Goal: Task Accomplishment & Management: Use online tool/utility

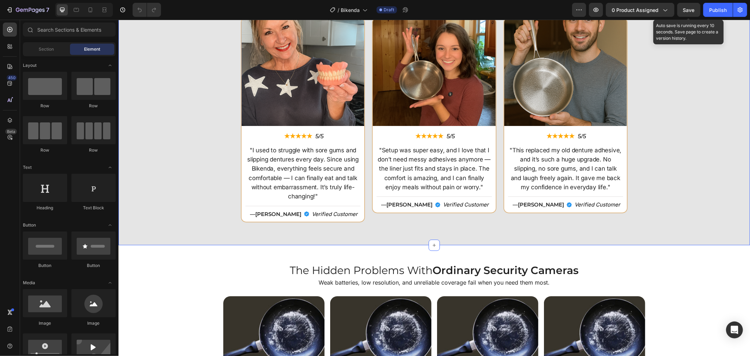
scroll to position [1718, 0]
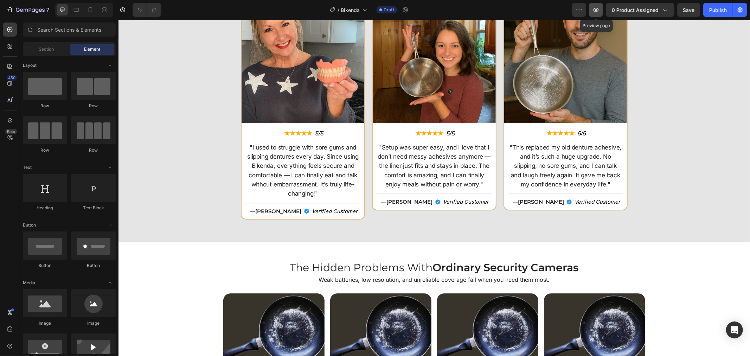
click at [594, 8] on icon "button" at bounding box center [595, 9] width 7 height 7
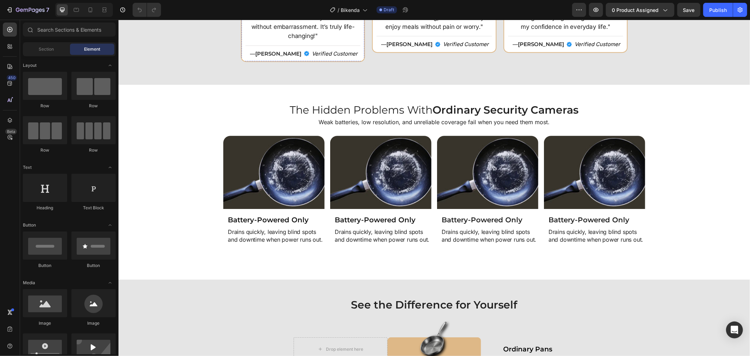
scroll to position [1874, 0]
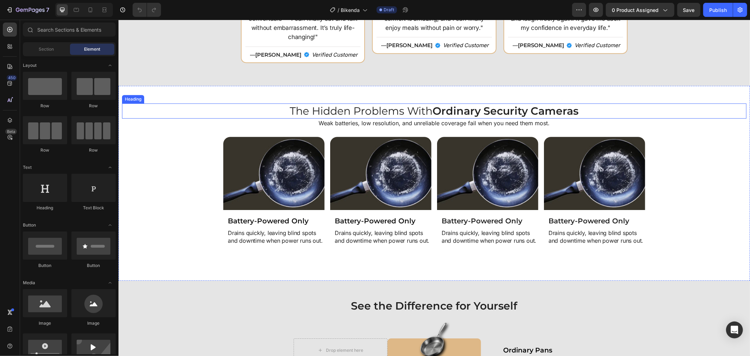
click at [386, 106] on h2 "The Hidden Problems With Ordinary Security Cameras" at bounding box center [434, 110] width 624 height 15
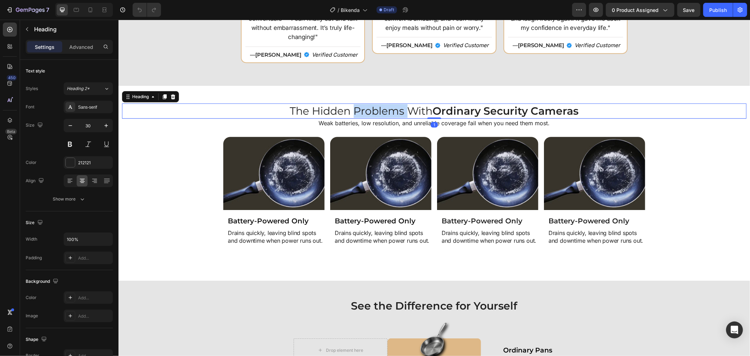
click at [386, 106] on h2 "The Hidden Problems With Ordinary Security Cameras" at bounding box center [434, 110] width 624 height 15
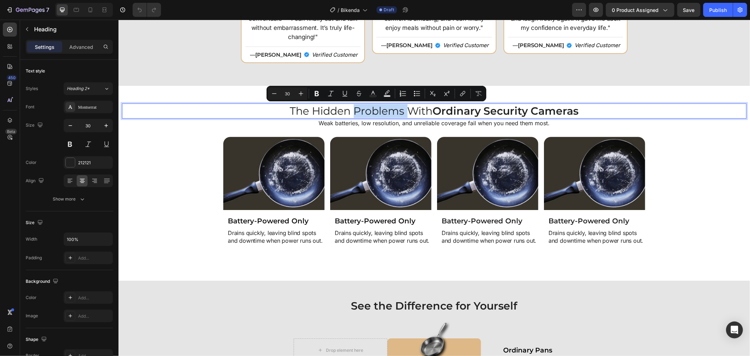
click at [386, 106] on p "The Hidden Problems With Ordinary Security Cameras" at bounding box center [433, 111] width 623 height 14
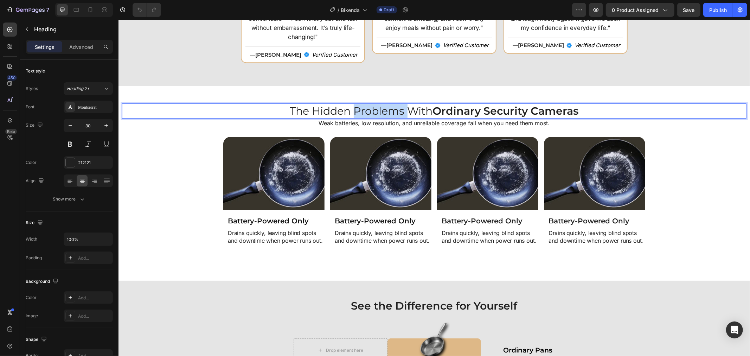
click at [386, 106] on p "The Hidden Problems With Ordinary Security Cameras" at bounding box center [433, 111] width 623 height 14
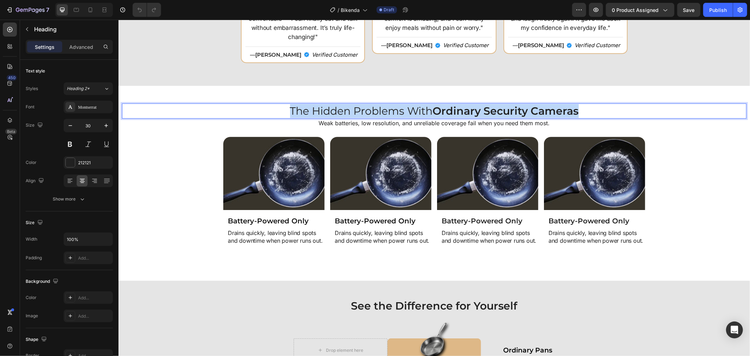
click at [386, 106] on p "The Hidden Problems With Ordinary Security Cameras" at bounding box center [433, 111] width 623 height 14
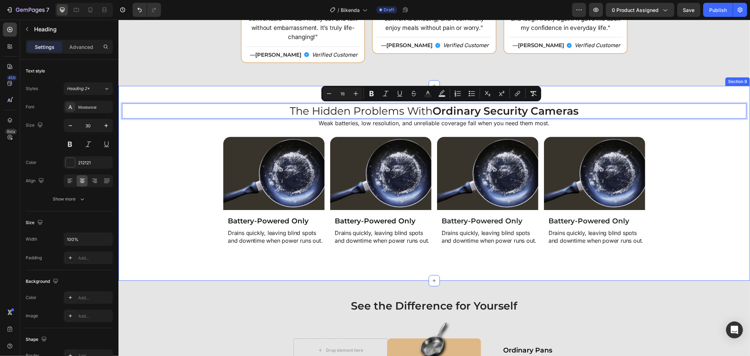
click at [243, 88] on div "The Hidden Problems With Ordinary Security Cameras Heading 1 Weak batteries, lo…" at bounding box center [433, 182] width 631 height 195
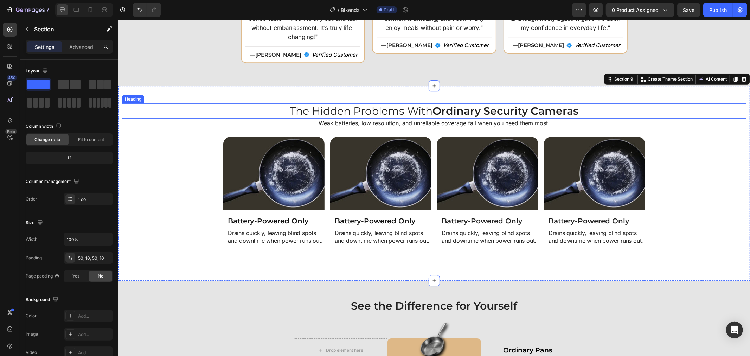
click at [307, 112] on p "The Hidden Problems With Ordinary Security Cameras" at bounding box center [433, 111] width 623 height 14
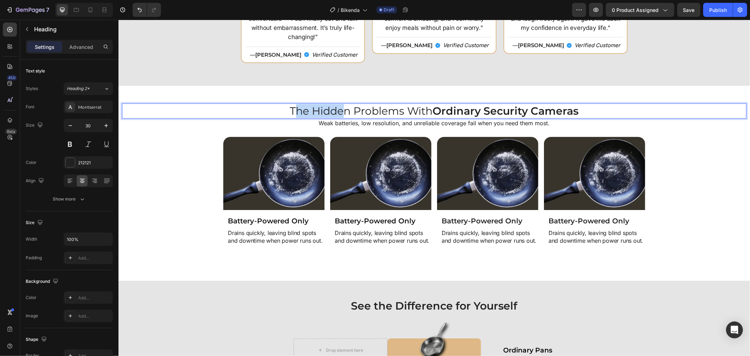
drag, startPoint x: 288, startPoint y: 106, endPoint x: 316, endPoint y: 108, distance: 28.2
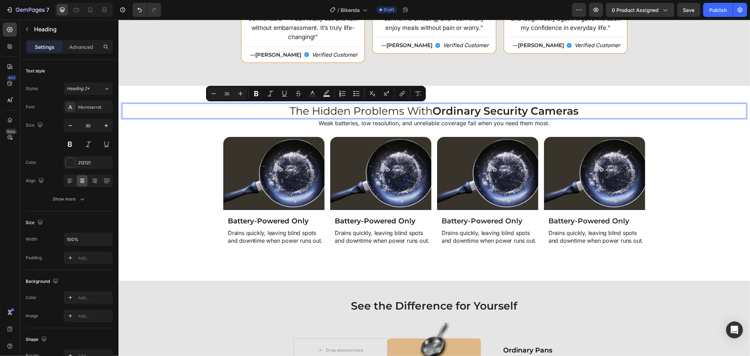
click at [279, 107] on p "The Hidden Problems With Ordinary Security Cameras" at bounding box center [433, 111] width 623 height 14
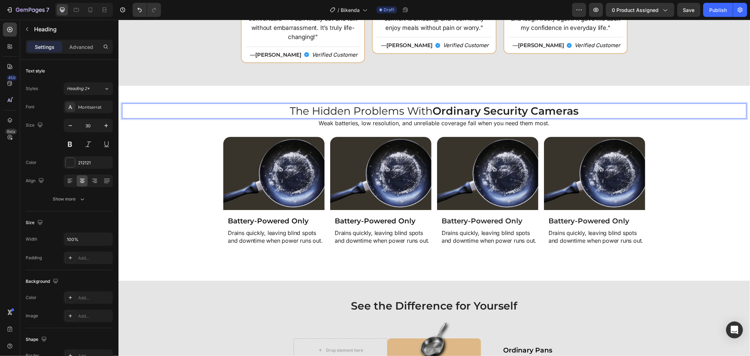
drag, startPoint x: 284, startPoint y: 108, endPoint x: 433, endPoint y: 113, distance: 148.8
click at [433, 113] on p "The Hidden Problems With Ordinary Security Cameras" at bounding box center [433, 111] width 623 height 14
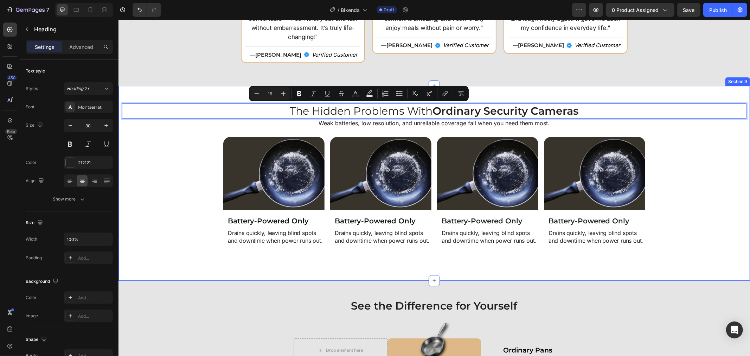
click at [186, 146] on div "Image Battery-Powered Only Heading Drains quickly, leaving blind spots and down…" at bounding box center [434, 199] width 624 height 126
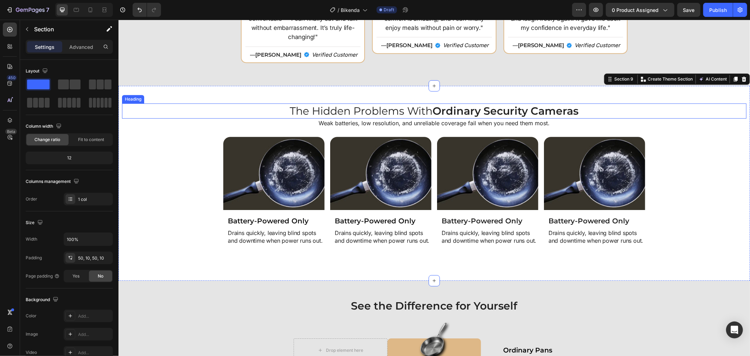
click at [399, 107] on p "The Hidden Problems With Ordinary Security Cameras" at bounding box center [433, 111] width 623 height 14
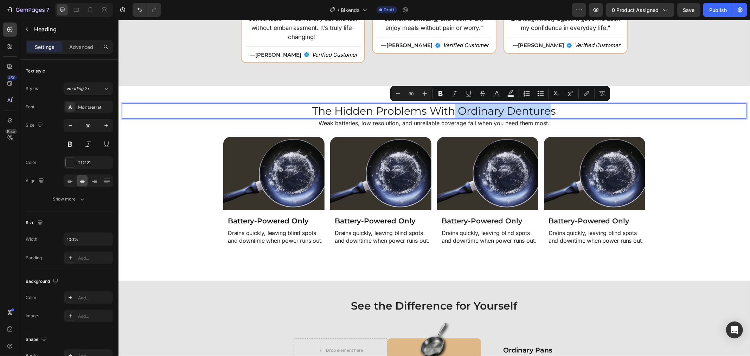
drag, startPoint x: 452, startPoint y: 109, endPoint x: 536, endPoint y: 112, distance: 84.4
click at [550, 114] on p "The Hidden Problems With Ordinary Dentures" at bounding box center [433, 111] width 623 height 14
drag, startPoint x: 558, startPoint y: 111, endPoint x: 452, endPoint y: 109, distance: 105.8
click at [452, 109] on p "The Hidden Problems With Ordinary Dentures" at bounding box center [433, 111] width 623 height 14
click at [440, 86] on div "Minus 30 Plus Bold Italic Underline Strikethrough Text Color Text Background Co…" at bounding box center [503, 93] width 220 height 15
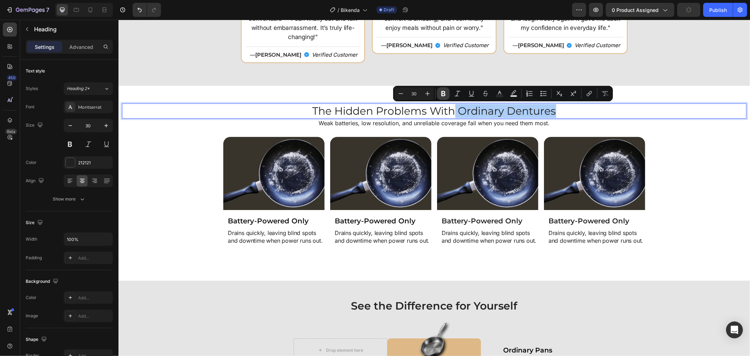
click at [442, 90] on icon "Editor contextual toolbar" at bounding box center [443, 93] width 7 height 7
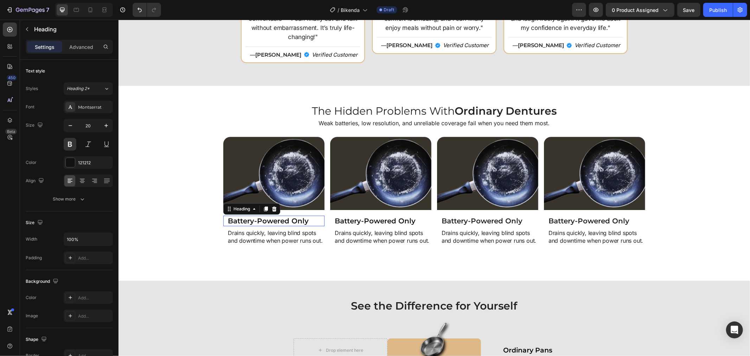
click at [292, 219] on h2 "Battery-Powered Only" at bounding box center [275, 220] width 97 height 11
click at [290, 239] on p "Drains quickly, leaving blind spots and downtime when power runs out." at bounding box center [275, 236] width 96 height 15
click at [289, 239] on p "Drains quickly, leaving blind spots and downtime when power runs out." at bounding box center [275, 236] width 96 height 15
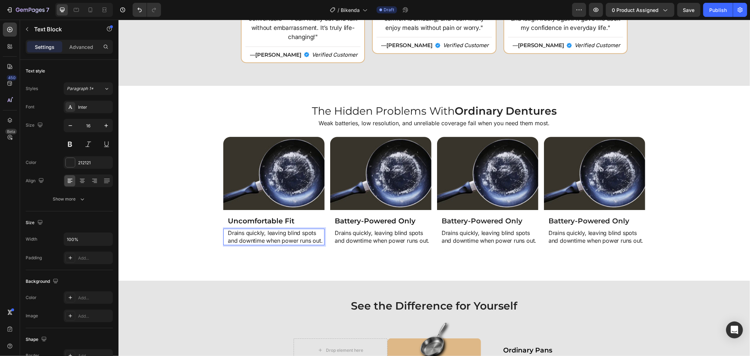
click at [265, 232] on p "Drains quickly, leaving blind spots and downtime when power runs out." at bounding box center [275, 236] width 96 height 15
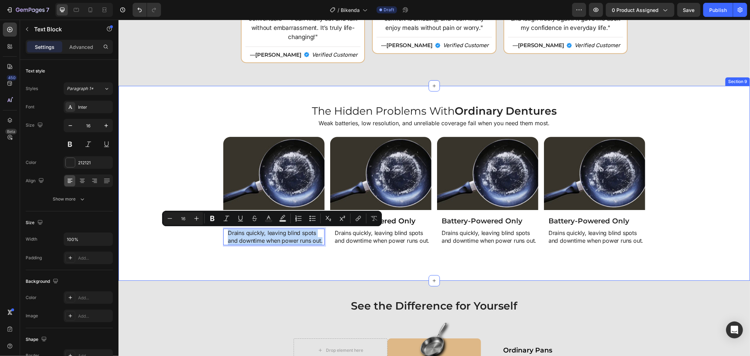
click at [154, 167] on div "Image Uncomfortable Fit Heading Drains quickly, leaving blind spots and downtim…" at bounding box center [434, 199] width 624 height 126
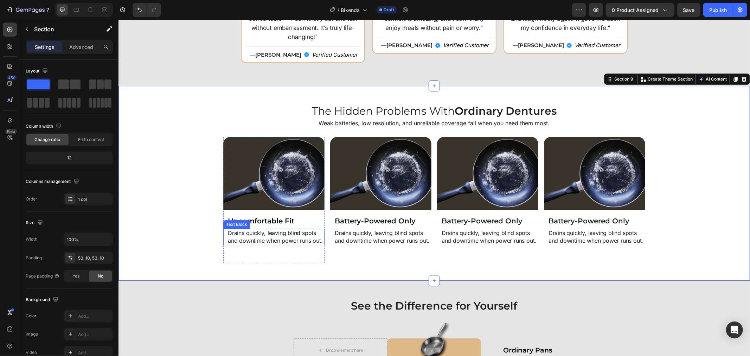
click at [282, 239] on p "Drains quickly, leaving blind spots and downtime when power runs out." at bounding box center [275, 236] width 96 height 15
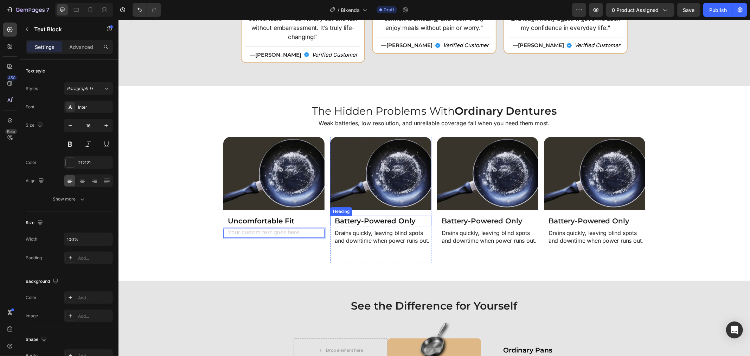
click at [389, 214] on div "Image Battery-Powered Only Heading Drains quickly, leaving blind spots and down…" at bounding box center [380, 193] width 101 height 114
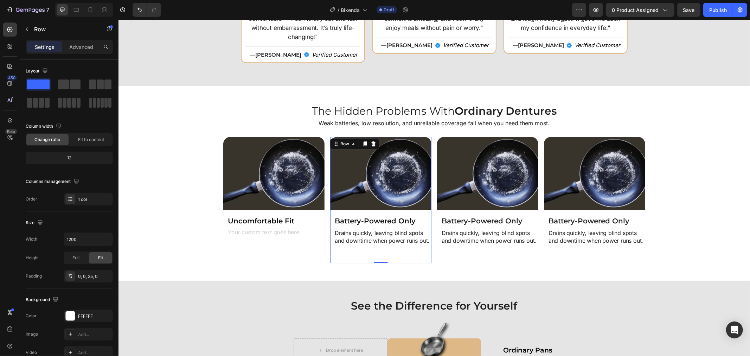
click at [389, 214] on div "Image Battery-Powered Only Heading Drains quickly, leaving blind spots and down…" at bounding box center [380, 193] width 101 height 114
click at [394, 219] on h2 "Battery-Powered Only" at bounding box center [382, 220] width 97 height 11
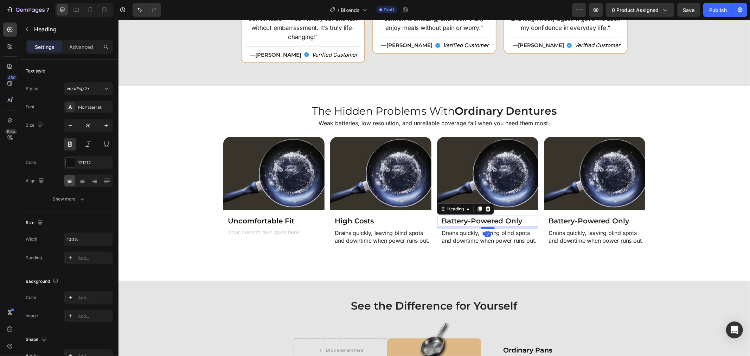
click at [451, 221] on h2 "Battery-Powered Only" at bounding box center [488, 220] width 97 height 11
click at [451, 220] on p "Battery-Powered Only" at bounding box center [489, 220] width 96 height 9
click at [543, 219] on div "Battery-Powered Only Heading 0" at bounding box center [593, 220] width 101 height 11
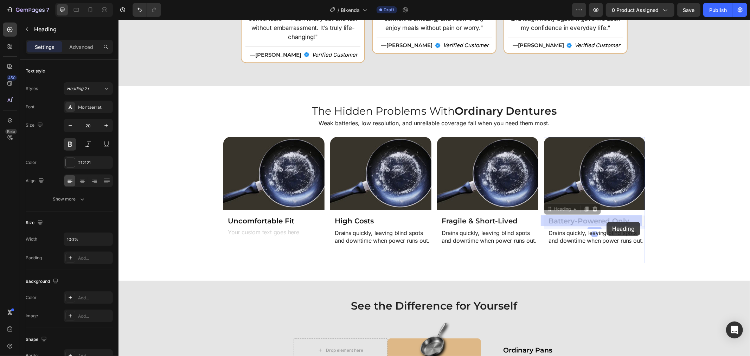
drag, startPoint x: 543, startPoint y: 219, endPoint x: 606, endPoint y: 221, distance: 63.0
click at [600, 220] on h2 "Battery-Powered Only" at bounding box center [595, 220] width 97 height 11
click at [600, 220] on p "Battery-Powered Only" at bounding box center [596, 220] width 96 height 9
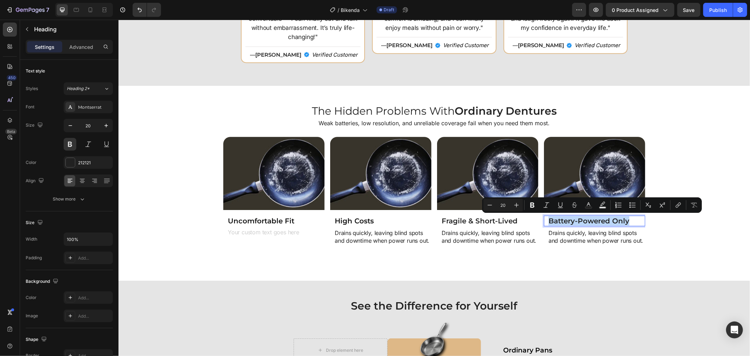
click at [600, 220] on p "Battery-Powered Only" at bounding box center [596, 220] width 96 height 9
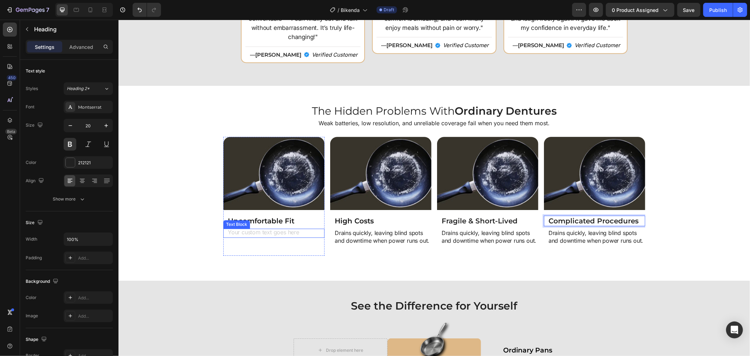
click at [275, 228] on div "Rich Text Editor. Editing area: main" at bounding box center [275, 232] width 97 height 9
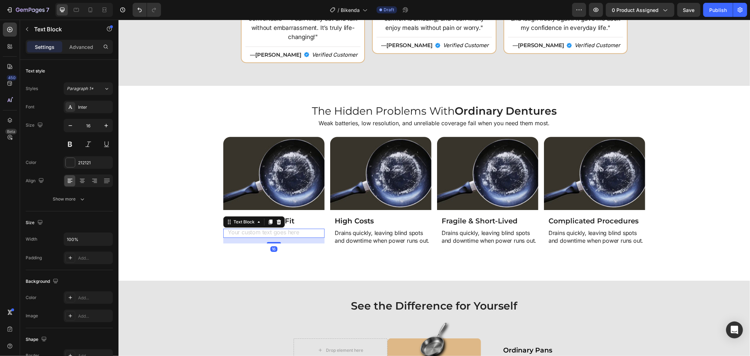
click at [277, 230] on div "Rich Text Editor. Editing area: main" at bounding box center [275, 232] width 97 height 9
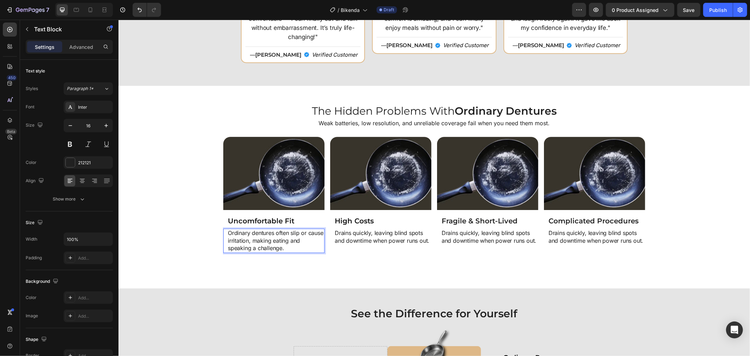
click at [261, 235] on p "Ordinary dentures often slip or cause irritation, making eating and speaking a …" at bounding box center [275, 240] width 96 height 23
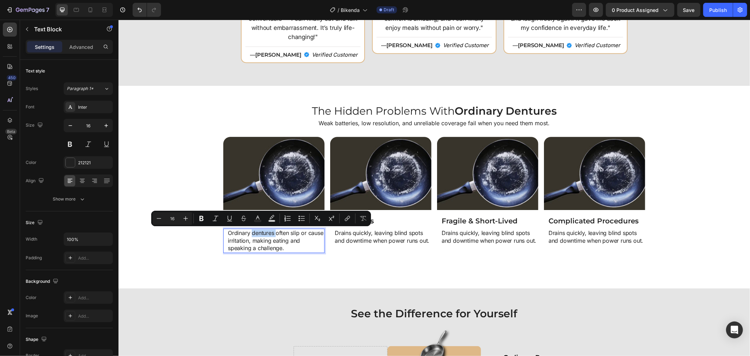
click at [223, 239] on div "Ordinary dentures often slip or cause irritation, making eating and speaking a …" at bounding box center [273, 240] width 101 height 24
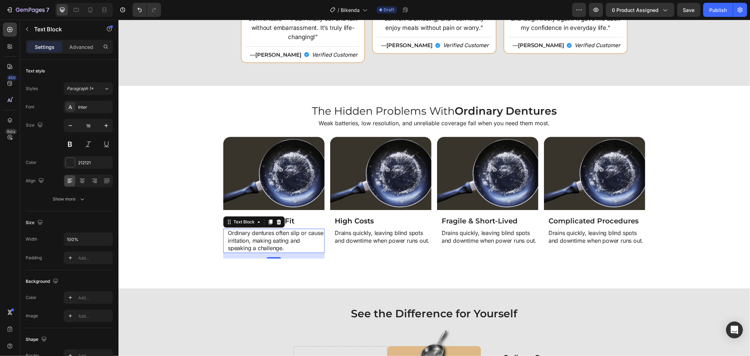
click at [287, 244] on p "Ordinary dentures often slip or cause irritation, making eating and speaking a …" at bounding box center [275, 240] width 96 height 23
click at [352, 239] on p "Drains quickly, leaving blind spots and downtime when power runs out." at bounding box center [382, 236] width 96 height 15
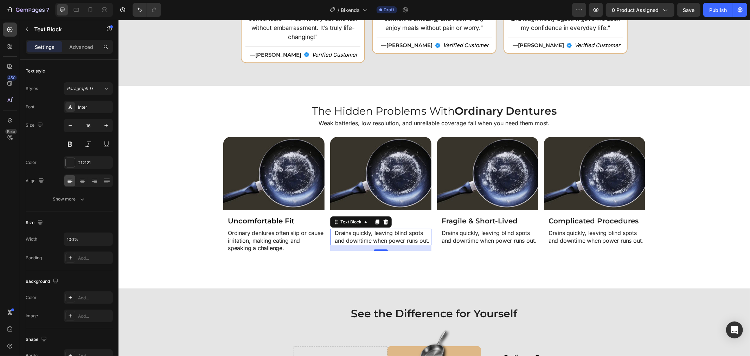
click at [362, 238] on p "Drains quickly, leaving blind spots and downtime when power runs out." at bounding box center [382, 236] width 96 height 15
click at [360, 236] on p "Drains quickly, leaving blind spots and downtime when power runs out." at bounding box center [382, 236] width 96 height 15
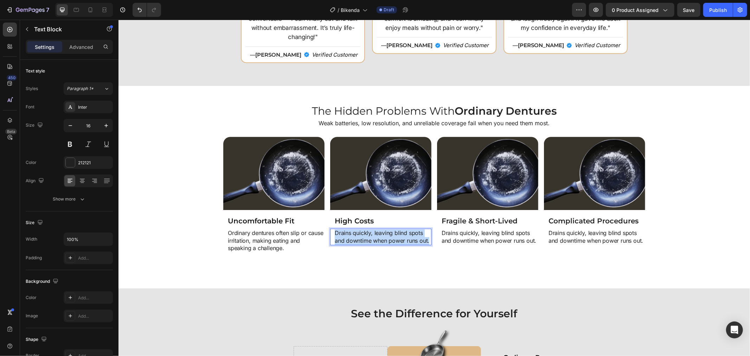
click at [360, 236] on p "Drains quickly, leaving blind spots and downtime when power runs out." at bounding box center [382, 236] width 96 height 15
click at [455, 233] on p "Drains quickly, leaving blind spots and downtime when power runs out." at bounding box center [489, 236] width 96 height 15
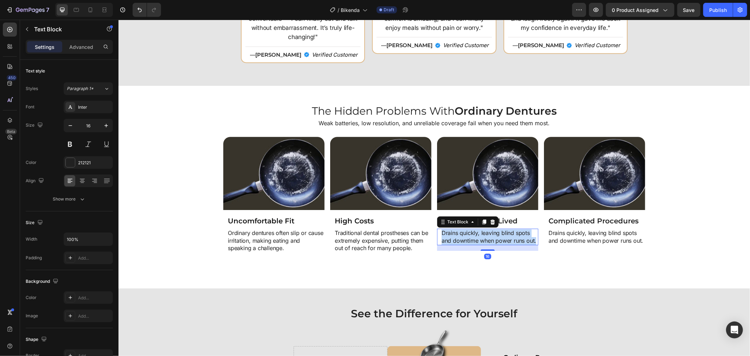
click at [455, 233] on p "Drains quickly, leaving blind spots and downtime when power runs out." at bounding box center [489, 236] width 96 height 15
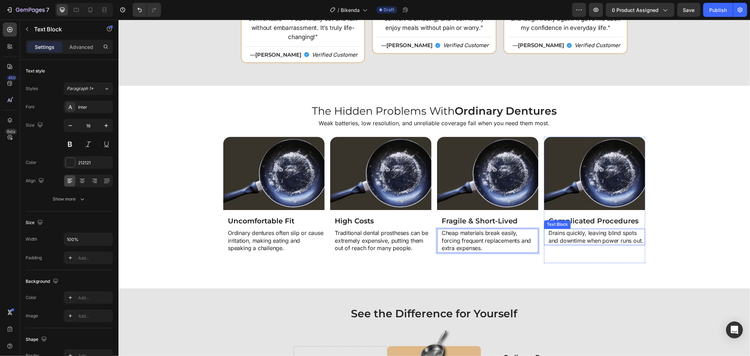
click at [583, 241] on p "Drains quickly, leaving blind spots and downtime when power runs out." at bounding box center [596, 236] width 96 height 15
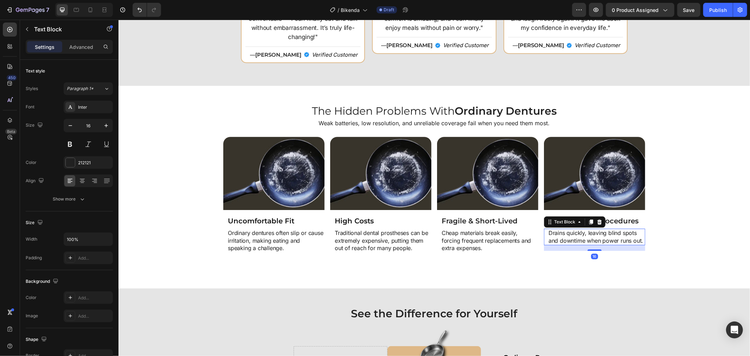
click at [576, 240] on p "Drains quickly, leaving blind spots and downtime when power runs out." at bounding box center [596, 236] width 96 height 15
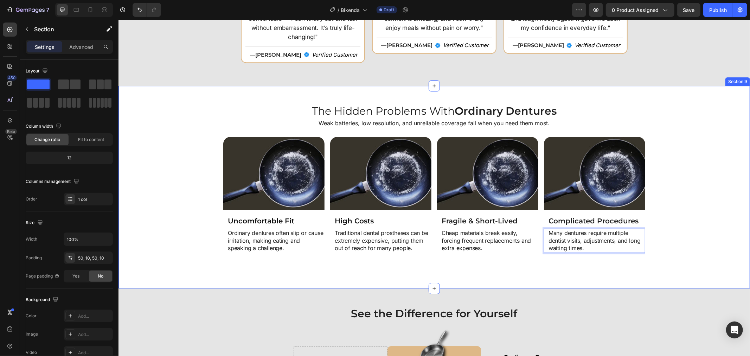
click at [658, 226] on div "Image Uncomfortable Fit Heading Ordinary dentures often slip or cause irritatio…" at bounding box center [434, 203] width 624 height 134
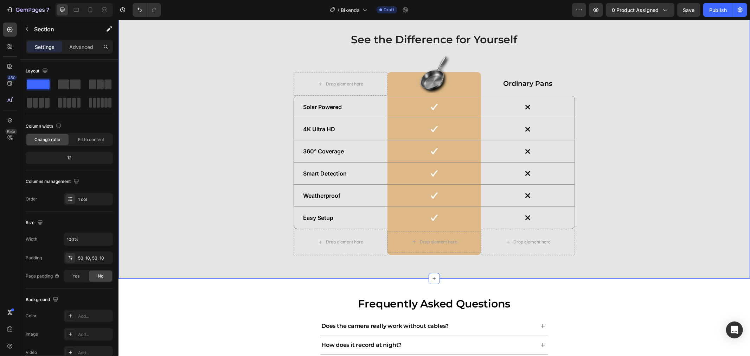
scroll to position [2109, 0]
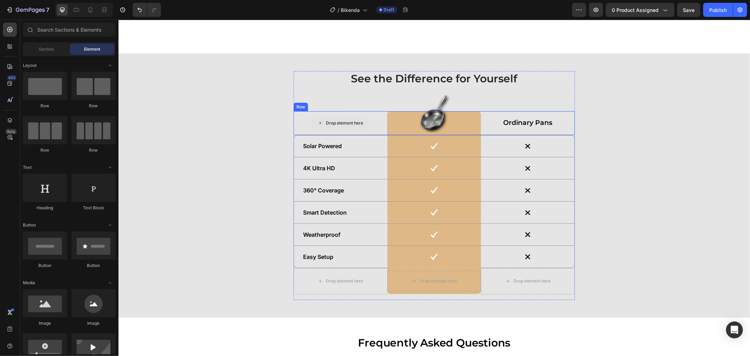
click at [321, 126] on div "Drop element here" at bounding box center [339, 122] width 57 height 11
click at [338, 122] on div "Drop element here" at bounding box center [343, 123] width 37 height 6
click at [509, 120] on p "Ordinary Pans" at bounding box center [527, 122] width 92 height 9
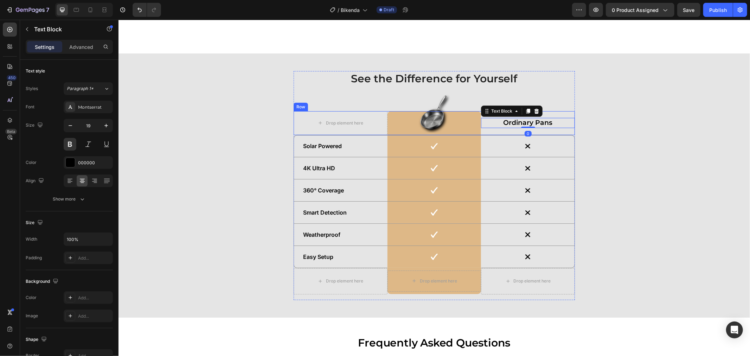
click at [496, 132] on div "Ordinary Pans Text Block 0" at bounding box center [527, 123] width 94 height 24
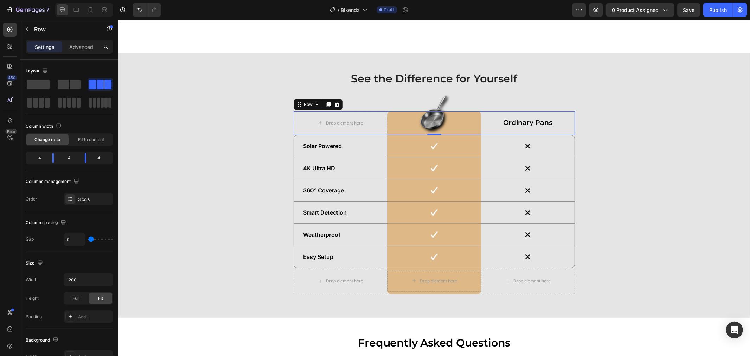
click at [491, 127] on div "Ordinary Pans" at bounding box center [527, 122] width 94 height 10
click at [495, 131] on div "Ordinary Pans Text Block 0" at bounding box center [527, 123] width 94 height 24
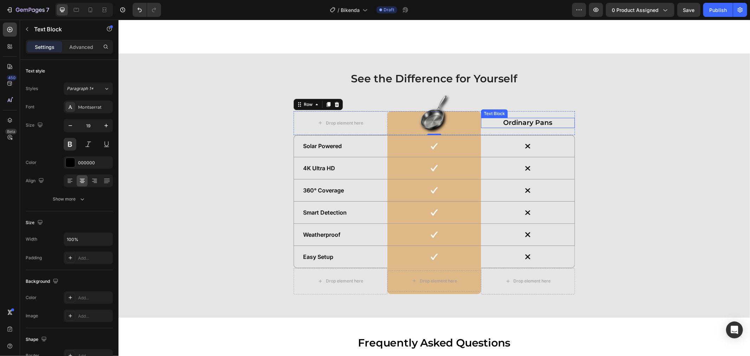
click at [502, 124] on p "Ordinary Pans" at bounding box center [527, 122] width 92 height 9
click at [341, 124] on div "Drop element here" at bounding box center [343, 123] width 37 height 6
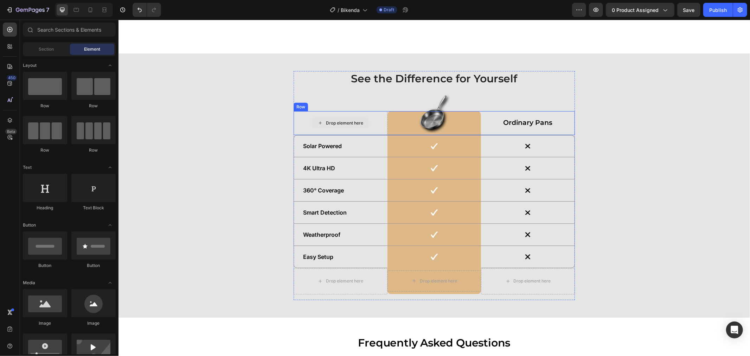
click at [343, 121] on div "Drop element here" at bounding box center [343, 123] width 37 height 6
click at [338, 120] on div "Drop element here" at bounding box center [343, 123] width 37 height 6
click at [95, 190] on div at bounding box center [93, 188] width 44 height 28
drag, startPoint x: 203, startPoint y: 156, endPoint x: 319, endPoint y: 122, distance: 121.4
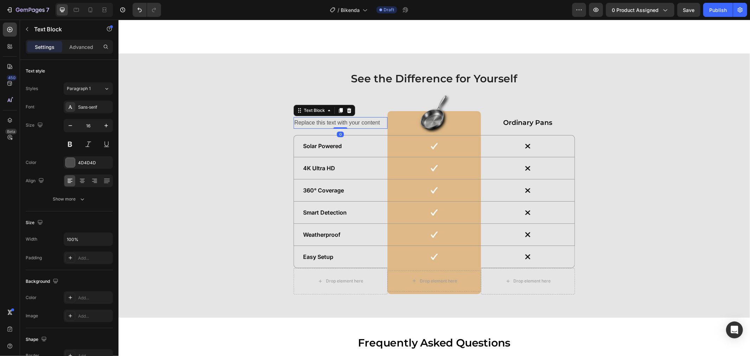
click at [310, 123] on div "Replace this text with your content" at bounding box center [340, 123] width 94 height 12
click at [310, 123] on p "Replace this text with your content" at bounding box center [340, 122] width 92 height 10
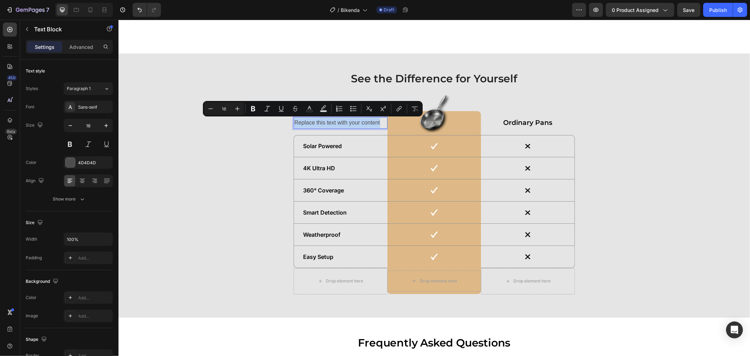
click at [310, 123] on p "Replace this text with your content" at bounding box center [340, 122] width 92 height 10
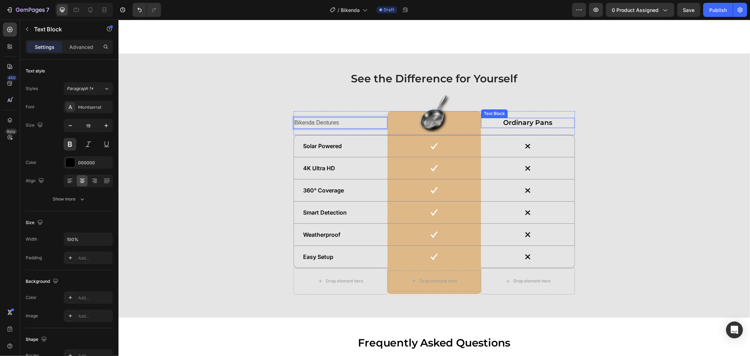
click at [506, 124] on p "Ordinary Pans" at bounding box center [527, 122] width 92 height 9
click at [332, 120] on p "Bikenda Dentures" at bounding box center [340, 122] width 92 height 10
click at [332, 121] on p "Bikenda Dentures" at bounding box center [340, 122] width 92 height 10
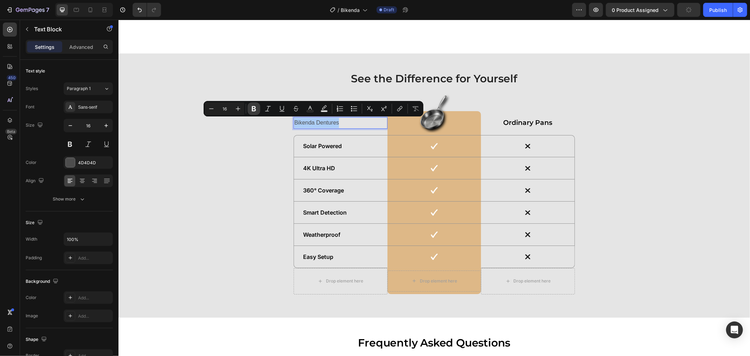
click at [254, 106] on icon "Editor contextual toolbar" at bounding box center [254, 108] width 4 height 5
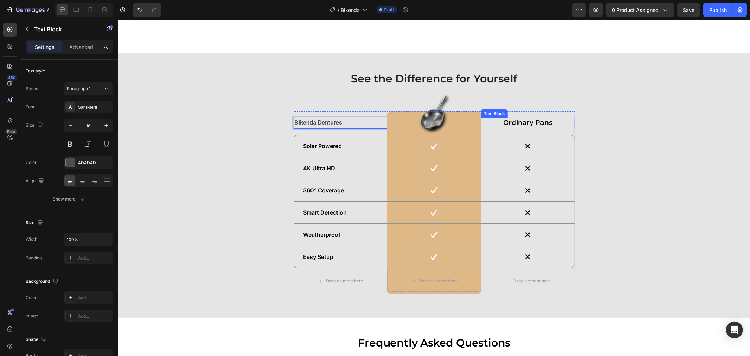
click at [515, 118] on p "Ordinary Pans" at bounding box center [527, 122] width 92 height 9
click at [317, 123] on strong "Bikenda Dentures" at bounding box center [318, 122] width 48 height 6
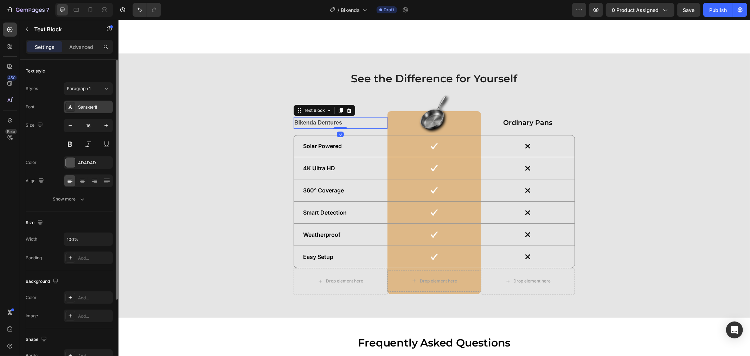
click at [100, 110] on div "Sans-serif" at bounding box center [94, 107] width 33 height 6
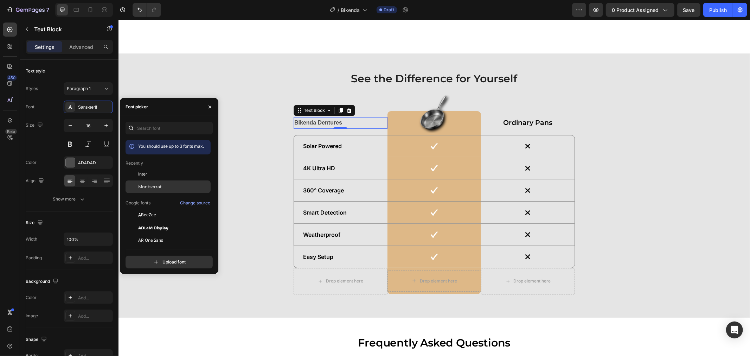
click at [160, 185] on span "Montserrat" at bounding box center [150, 186] width 24 height 6
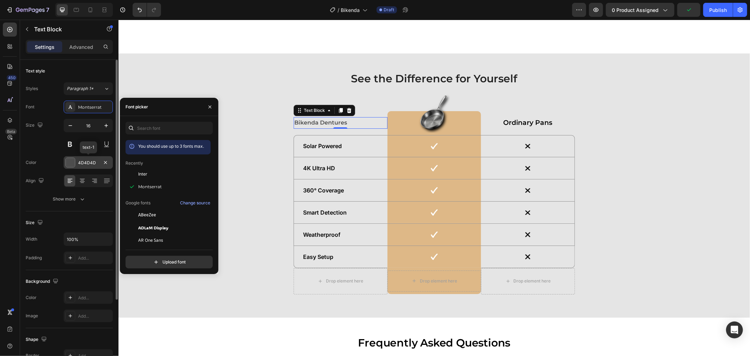
click at [71, 162] on div at bounding box center [70, 162] width 9 height 9
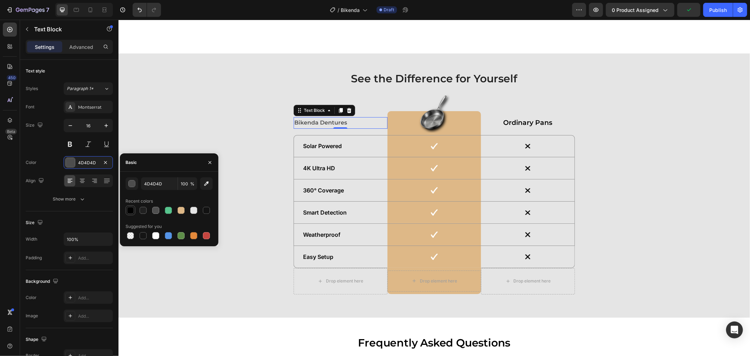
click at [129, 212] on div at bounding box center [130, 210] width 7 height 7
type input "000000"
click at [510, 127] on p "Ordinary Pans" at bounding box center [527, 122] width 92 height 9
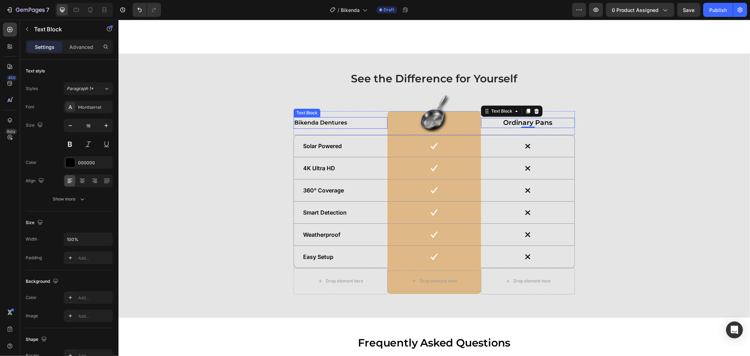
click at [338, 122] on strong "Bikenda Dentures" at bounding box center [320, 122] width 53 height 7
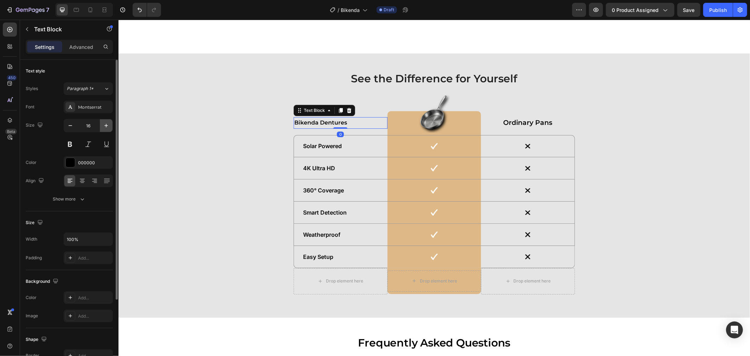
click at [102, 123] on button "button" at bounding box center [106, 125] width 13 height 13
type input "19"
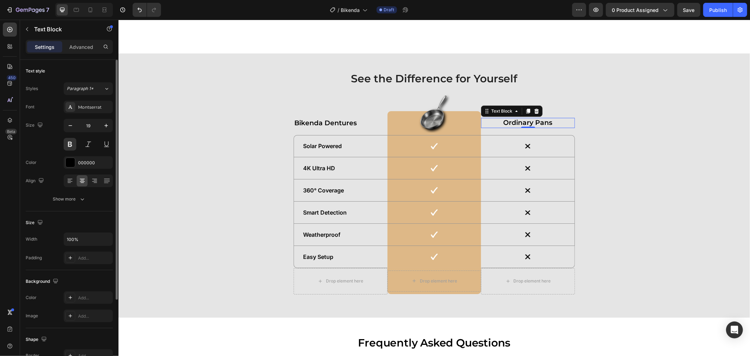
click at [530, 122] on p "Ordinary Pans" at bounding box center [527, 122] width 92 height 9
click at [356, 123] on p "Bikenda Dentures" at bounding box center [340, 123] width 92 height 12
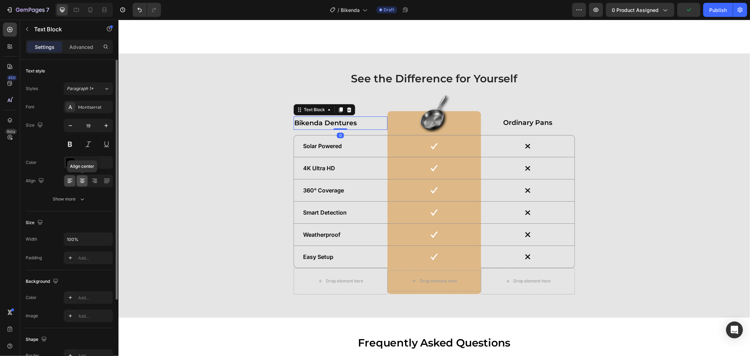
click at [82, 182] on icon at bounding box center [82, 180] width 7 height 7
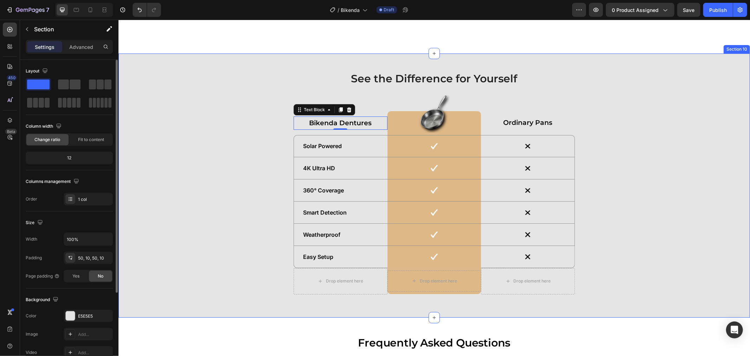
click at [590, 146] on div "See the Difference for Yourself Heading Bikenda Dentures Text Block 0 Image Row…" at bounding box center [434, 185] width 624 height 229
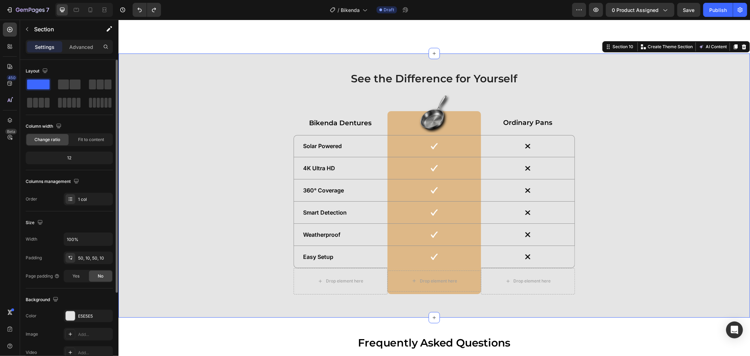
click at [267, 192] on div "See the Difference for Yourself Heading Bikenda Dentures Text Block Image Row O…" at bounding box center [434, 185] width 624 height 229
drag, startPoint x: 607, startPoint y: 147, endPoint x: 592, endPoint y: 149, distance: 15.6
click at [607, 148] on div "See the Difference for Yourself Heading Drop element here Image Row Ordinary Pa…" at bounding box center [434, 185] width 624 height 229
click at [530, 125] on p "Ordinary Pans" at bounding box center [527, 122] width 92 height 9
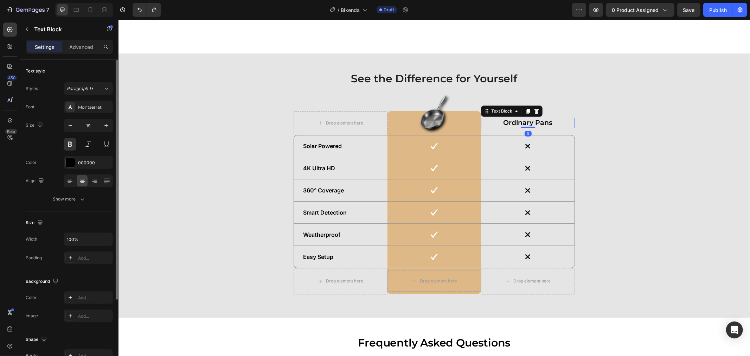
click at [530, 125] on p "Ordinary Pans" at bounding box center [527, 122] width 92 height 9
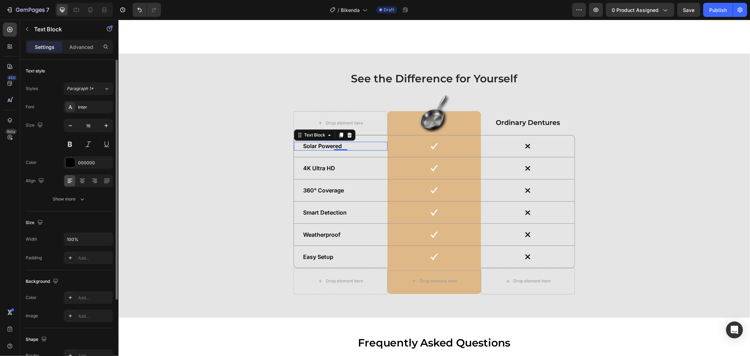
click at [318, 142] on p "Solar Powered" at bounding box center [340, 145] width 75 height 7
click at [305, 170] on p "4K Ultra HD" at bounding box center [340, 167] width 75 height 7
click at [306, 167] on p "4K Ultra HD" at bounding box center [340, 167] width 75 height 7
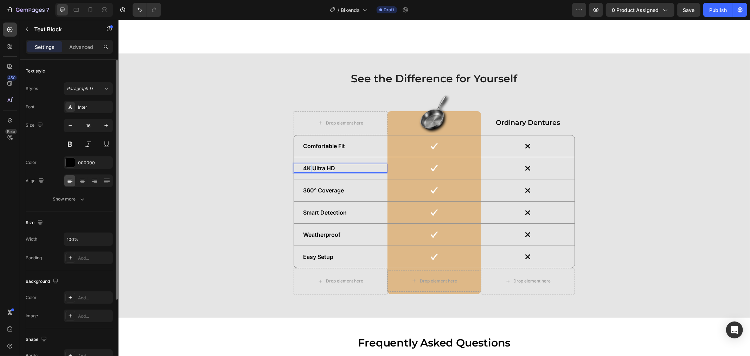
click at [306, 167] on p "4K Ultra HD" at bounding box center [340, 167] width 75 height 7
click at [317, 189] on p "360° Coverage" at bounding box center [340, 189] width 75 height 7
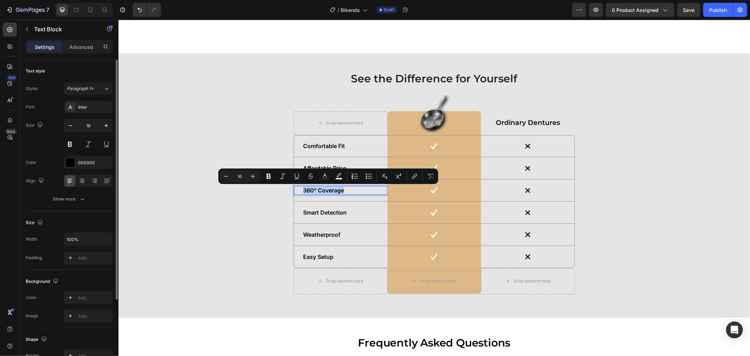
click at [316, 189] on p "360° Coverage" at bounding box center [340, 189] width 75 height 7
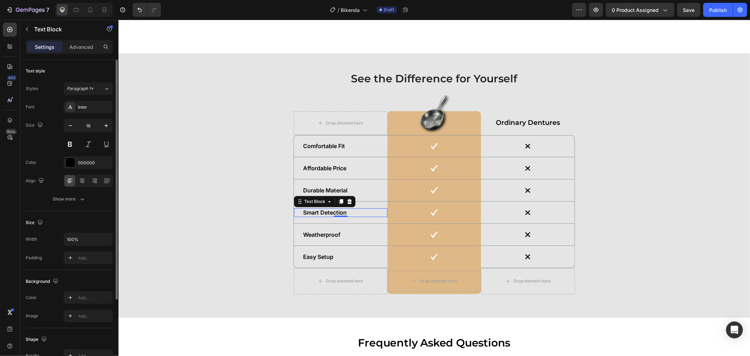
click at [303, 211] on p "Smart Detection" at bounding box center [340, 211] width 75 height 7
click at [319, 232] on p "Weatherproof" at bounding box center [340, 234] width 75 height 7
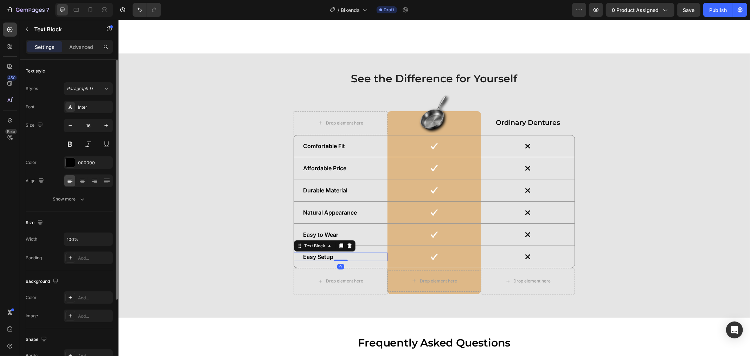
click at [304, 253] on p "Easy Setup" at bounding box center [340, 256] width 75 height 7
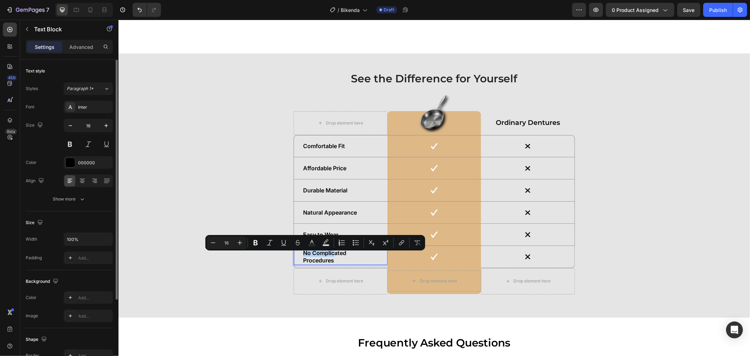
scroll to position [2105, 0]
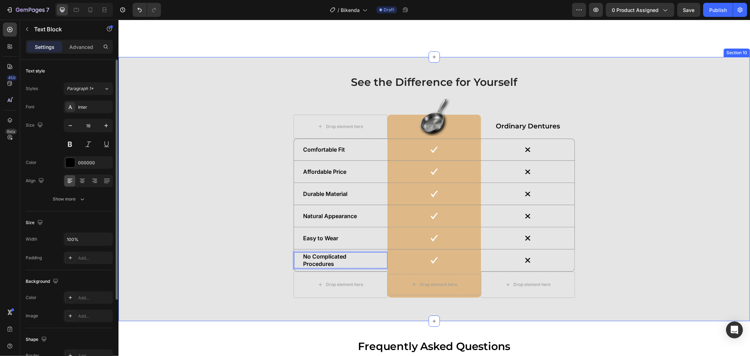
click at [599, 232] on div "See the Difference for Yourself Heading Drop element here Image Row Ordinary De…" at bounding box center [434, 188] width 624 height 229
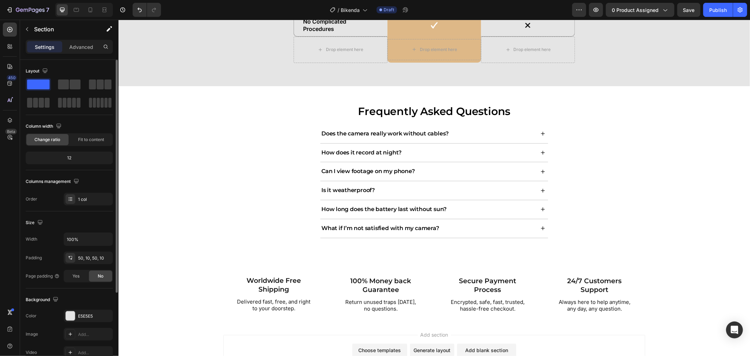
scroll to position [2339, 0]
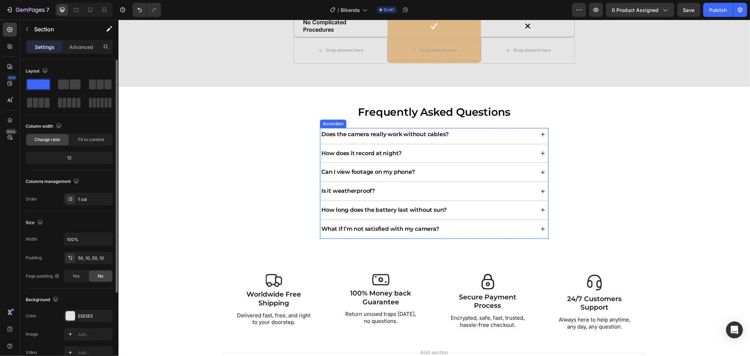
click at [336, 132] on p "Does the camera really work without cables?" at bounding box center [384, 133] width 127 height 7
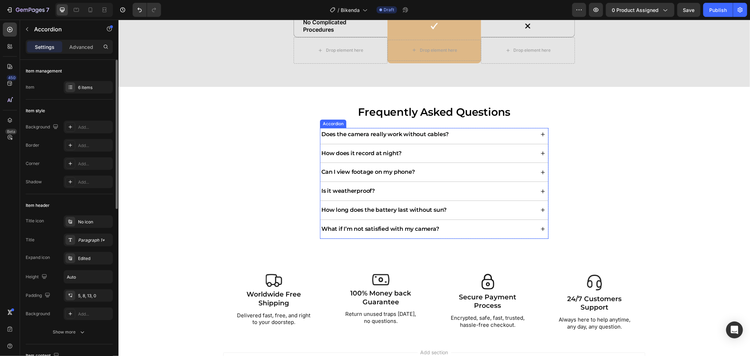
click at [336, 132] on p "Does the camera really work without cables?" at bounding box center [384, 133] width 127 height 7
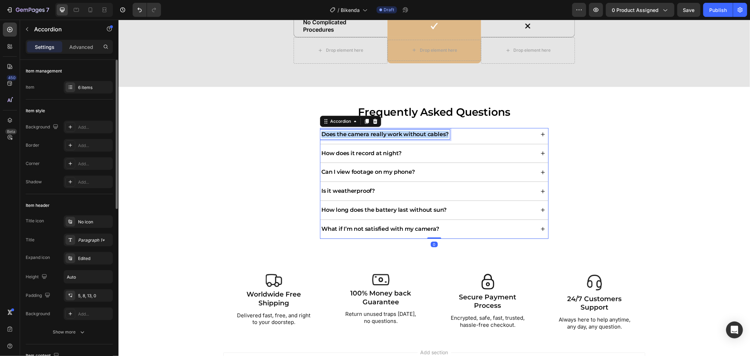
click at [337, 132] on p "Does the camera really work without cables?" at bounding box center [384, 133] width 127 height 7
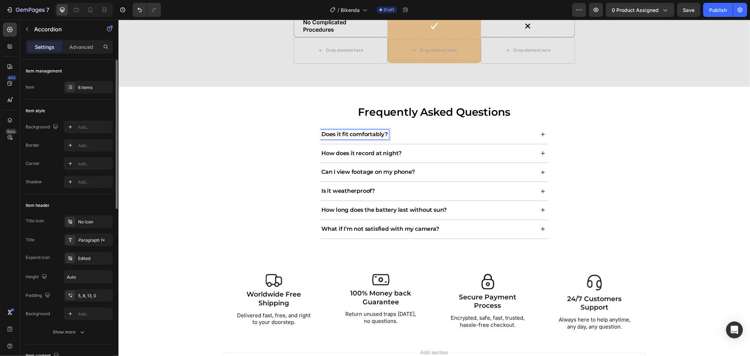
click at [331, 151] on p "How does it record at night?" at bounding box center [361, 152] width 80 height 7
click at [325, 173] on p "Can I view footage on my phone?" at bounding box center [367, 171] width 93 height 7
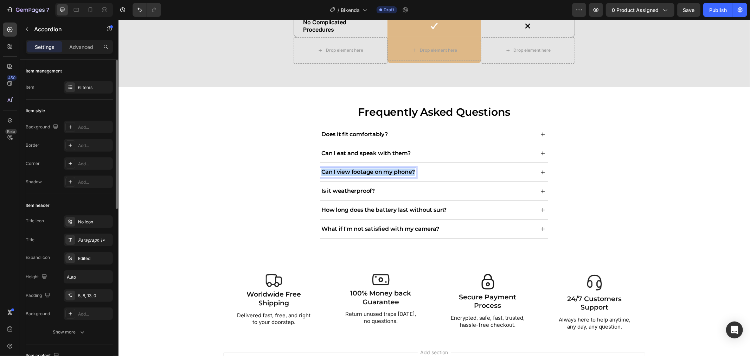
click at [325, 173] on p "Can I view footage on my phone?" at bounding box center [367, 171] width 93 height 7
click at [339, 188] on p "Is it weatherproof?" at bounding box center [347, 190] width 53 height 7
click at [338, 188] on p "Is it weatherproof?" at bounding box center [347, 190] width 53 height 7
click at [338, 187] on p "Is it weatherproof?" at bounding box center [347, 190] width 53 height 7
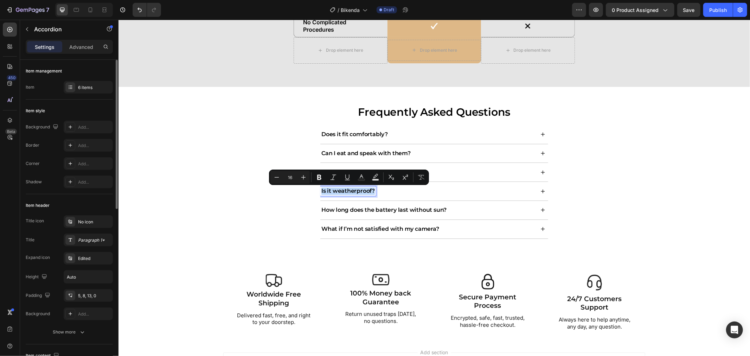
click at [338, 187] on p "Is it weatherproof?" at bounding box center [347, 190] width 53 height 7
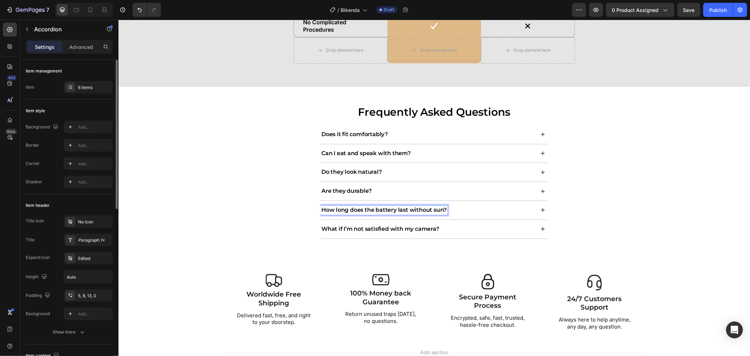
click at [353, 209] on p "How long does the battery last without sun?" at bounding box center [383, 209] width 125 height 7
click at [338, 227] on p "What if I’m not satisfied with my camera?" at bounding box center [380, 228] width 118 height 7
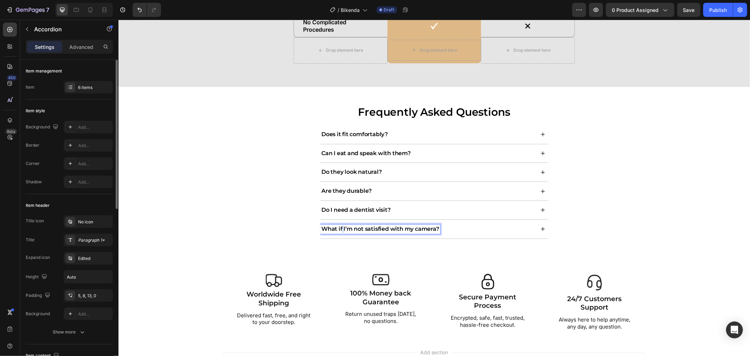
click at [338, 227] on p "What if I’m not satisfied with my camera?" at bounding box center [380, 228] width 118 height 7
click at [407, 135] on div "Does it fit comfortably?" at bounding box center [427, 133] width 214 height 9
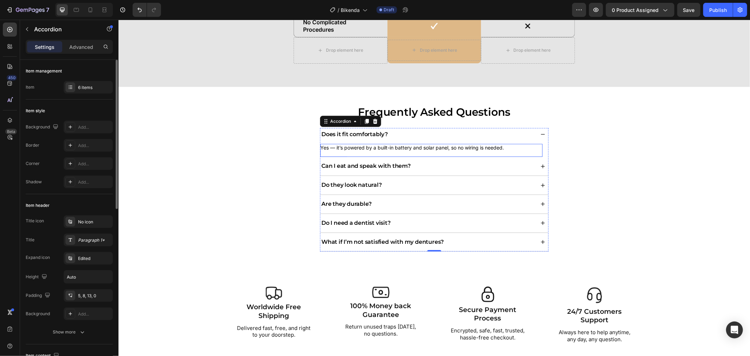
click at [393, 146] on p "Yes — it’s powered by a built-in battery and solar panel, so no wiring is neede…" at bounding box center [428, 147] width 216 height 8
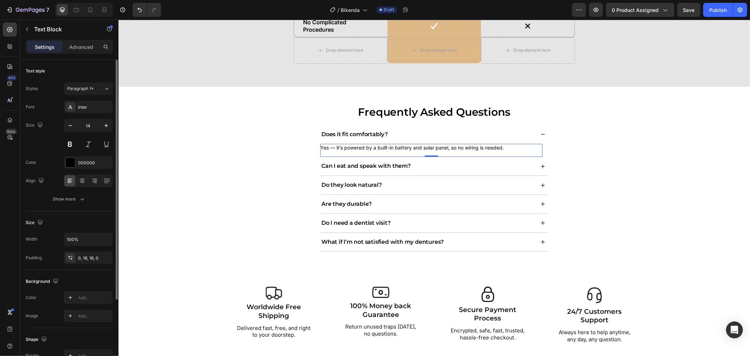
click at [395, 146] on p "Yes — it’s powered by a built-in battery and solar panel, so no wiring is neede…" at bounding box center [428, 147] width 216 height 8
click at [426, 166] on div "Can I eat and speak with them?" at bounding box center [427, 165] width 214 height 9
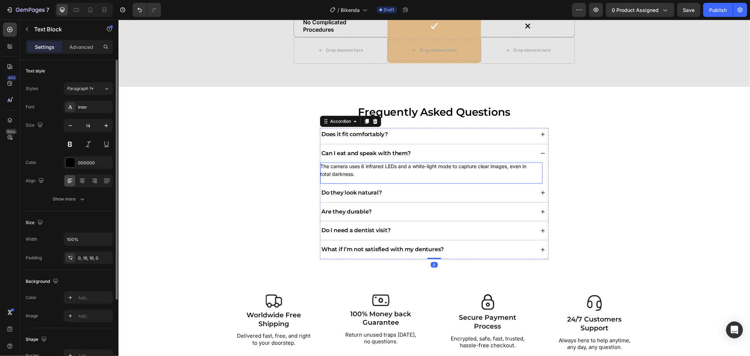
click at [394, 168] on p "The camera uses 6 infrared LEDs and a white-light mode to capture clear images,…" at bounding box center [428, 169] width 216 height 15
click at [384, 173] on p "The camera uses 6 infrared LEDs and a white-light mode to capture clear images,…" at bounding box center [428, 169] width 216 height 15
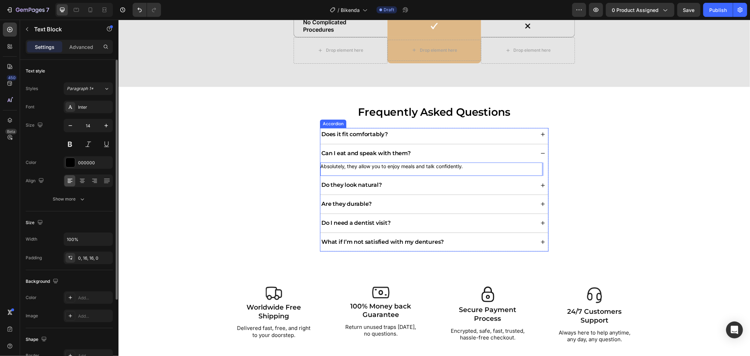
click at [397, 182] on div "Do they look natural?" at bounding box center [427, 184] width 214 height 9
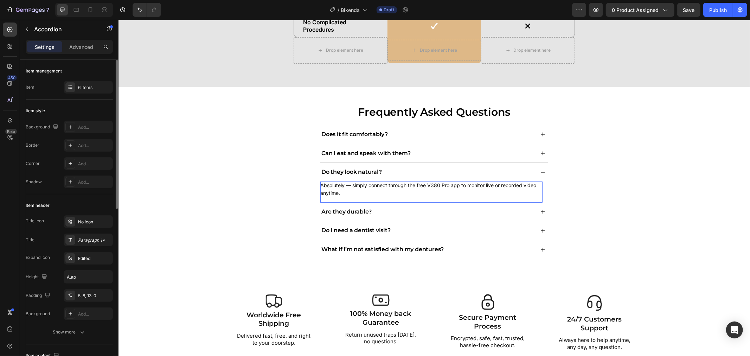
click at [348, 186] on p "Absolutely — simply connect through the free V380 Pro app to monitor live or re…" at bounding box center [428, 188] width 216 height 15
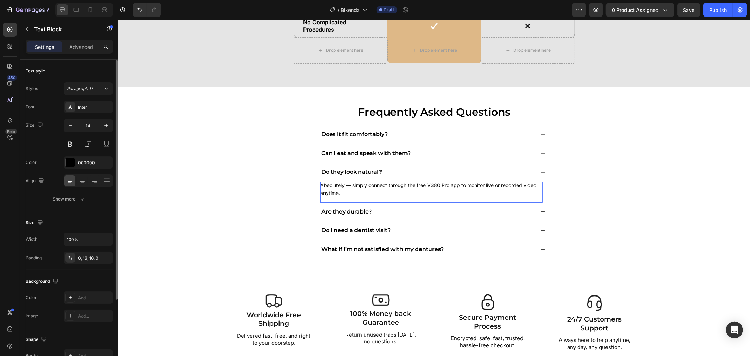
click at [348, 185] on p "Absolutely — simply connect through the free V380 Pro app to monitor live or re…" at bounding box center [428, 188] width 216 height 15
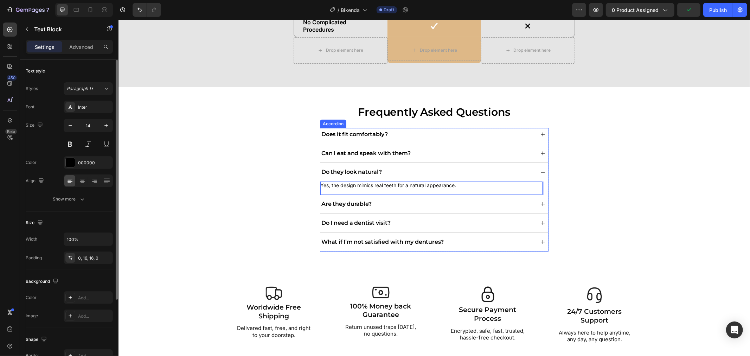
click at [380, 203] on div "Are they durable?" at bounding box center [427, 203] width 214 height 9
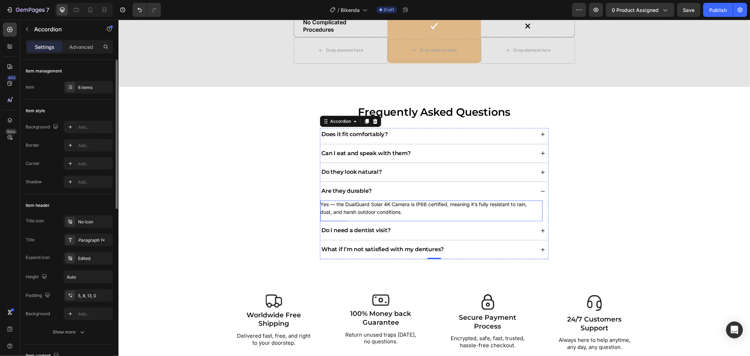
click at [388, 207] on p "Yes — the DualGuard Solar 4K Camera is IP66 certified, meaning it’s fully resis…" at bounding box center [428, 207] width 216 height 15
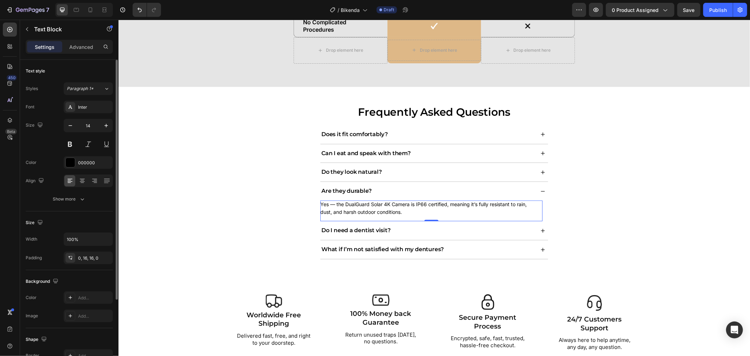
click at [387, 207] on p "Yes — the DualGuard Solar 4K Camera is IP66 certified, meaning it’s fully resis…" at bounding box center [428, 207] width 216 height 15
click at [386, 207] on p "Yes — the DualGuard Solar 4K Camera is IP66 certified, meaning it’s fully resis…" at bounding box center [428, 207] width 216 height 15
click at [385, 207] on p "Yes — the DualGuard Solar 4K Camera is IP66 certified, meaning it’s fully resis…" at bounding box center [428, 207] width 216 height 15
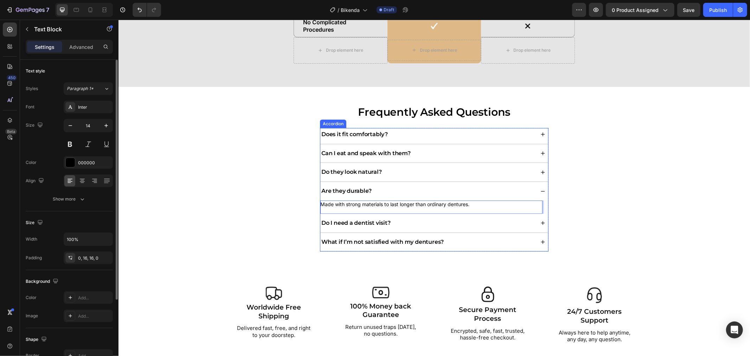
click at [406, 223] on div "Do I need a dentist visit?" at bounding box center [427, 222] width 214 height 9
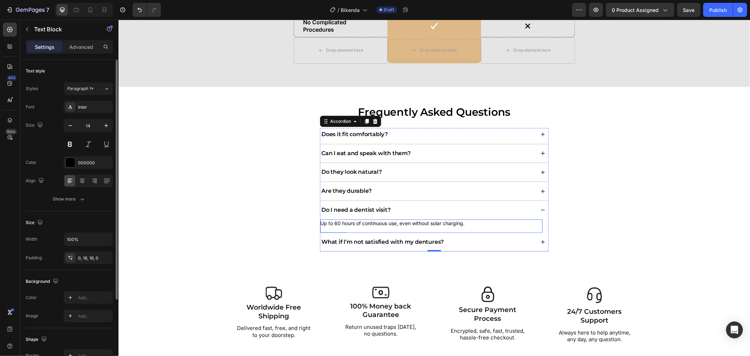
click at [406, 223] on p "Up to 60 hours of continuous use, even without solar charging." at bounding box center [428, 223] width 216 height 8
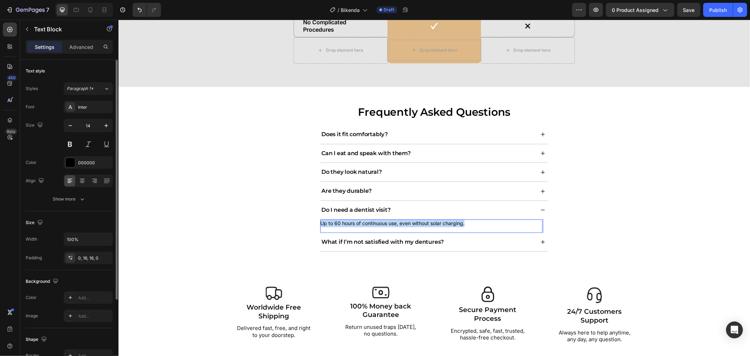
click at [406, 223] on p "Up to 60 hours of continuous use, even without solar charging." at bounding box center [428, 223] width 216 height 8
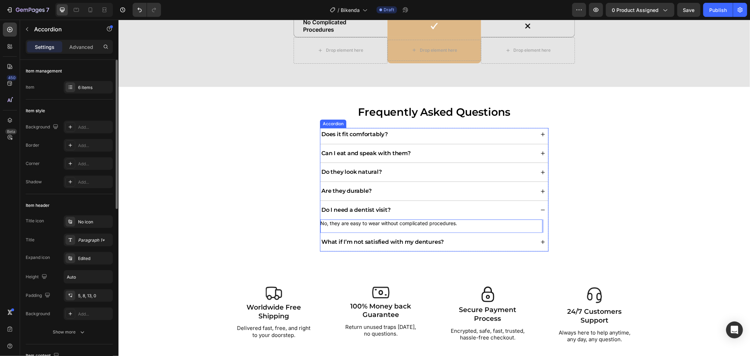
drag, startPoint x: 466, startPoint y: 243, endPoint x: 427, endPoint y: 215, distance: 47.7
click at [466, 243] on div "What if I’m not satisfied with my dentures?" at bounding box center [427, 241] width 214 height 9
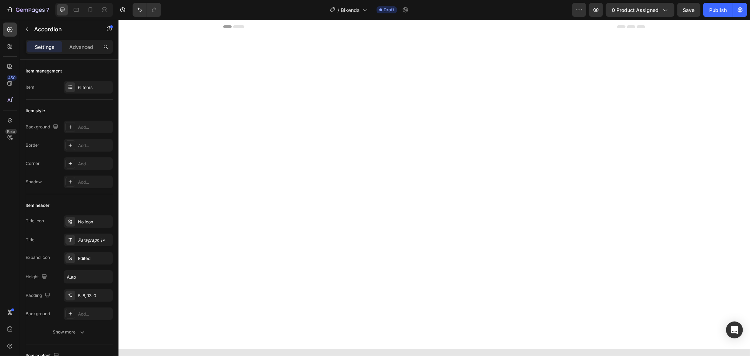
scroll to position [2339, 0]
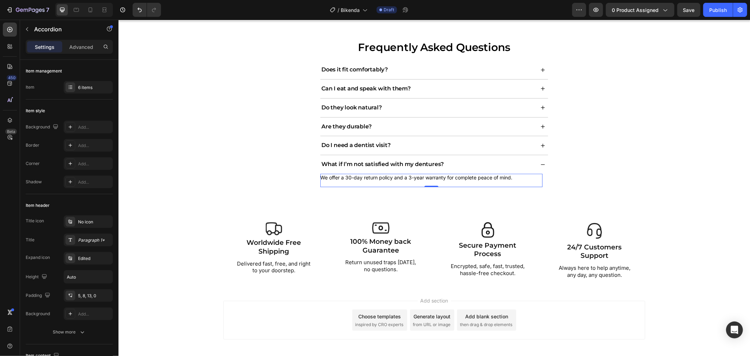
click at [329, 181] on p "We offer a 30-day return policy and a 3-year warranty for complete peace of min…" at bounding box center [428, 177] width 216 height 8
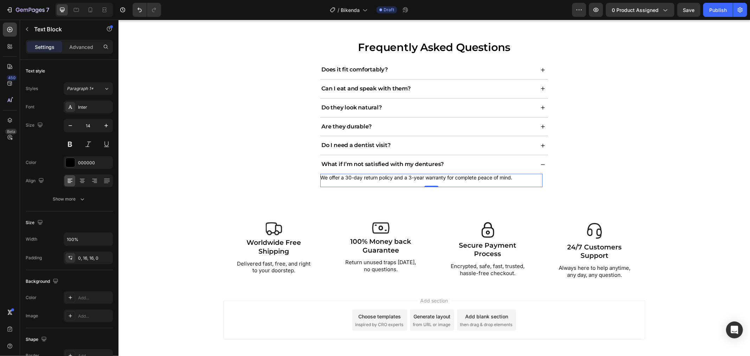
click at [329, 181] on p "We offer a 30-day return policy and a 3-year warranty for complete peace of min…" at bounding box center [428, 177] width 216 height 8
click at [584, 192] on div "Frequently Asked Questions Heading Does it fit comfortably? Can I eat and speak…" at bounding box center [434, 115] width 624 height 153
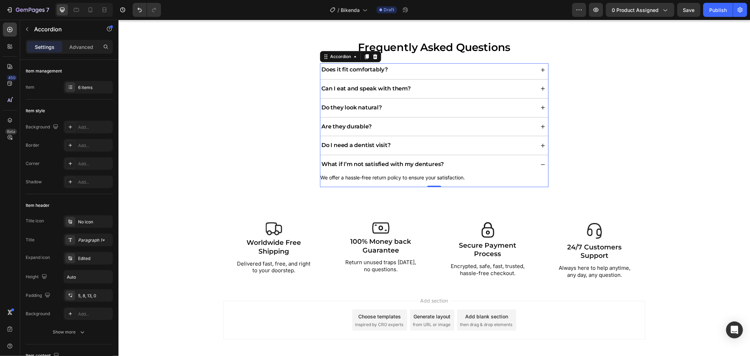
click at [485, 169] on div "What if I’m not satisfied with my dentures?" at bounding box center [427, 163] width 214 height 9
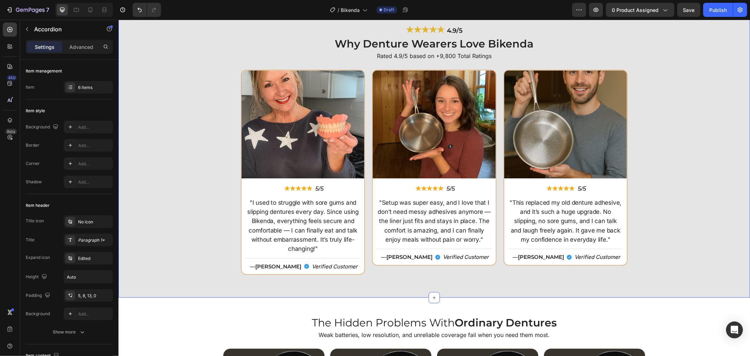
scroll to position [1636, 0]
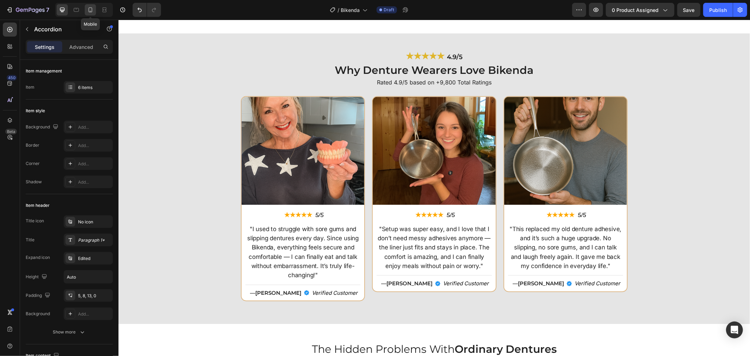
click at [89, 8] on icon at bounding box center [91, 9] width 4 height 5
type input "7"
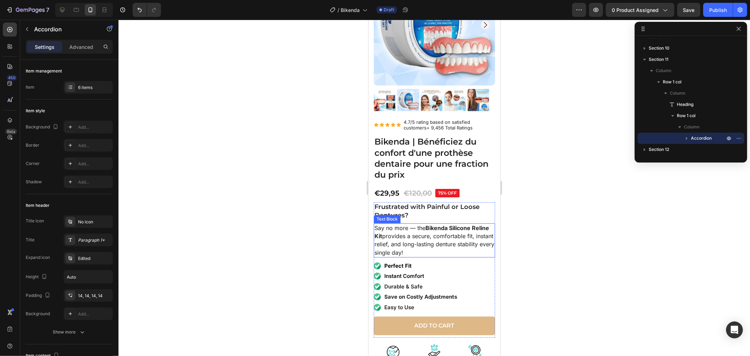
scroll to position [78, 0]
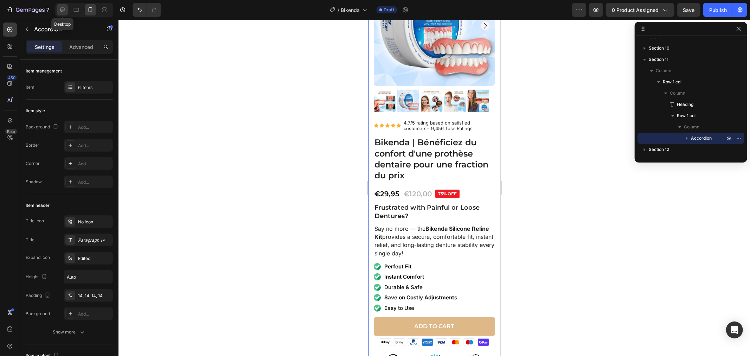
click at [65, 4] on div at bounding box center [62, 9] width 11 height 11
type input "8"
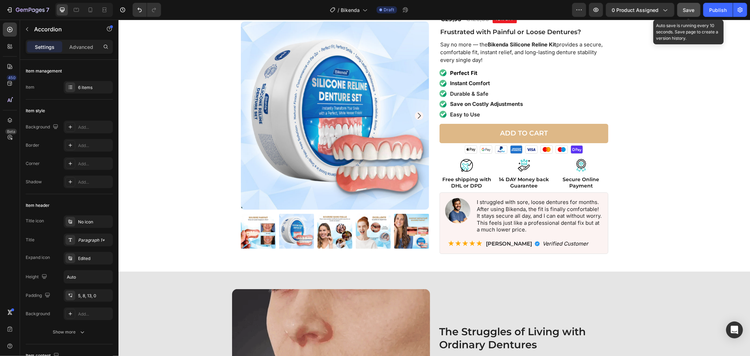
click at [690, 12] on span "Save" at bounding box center [689, 10] width 12 height 6
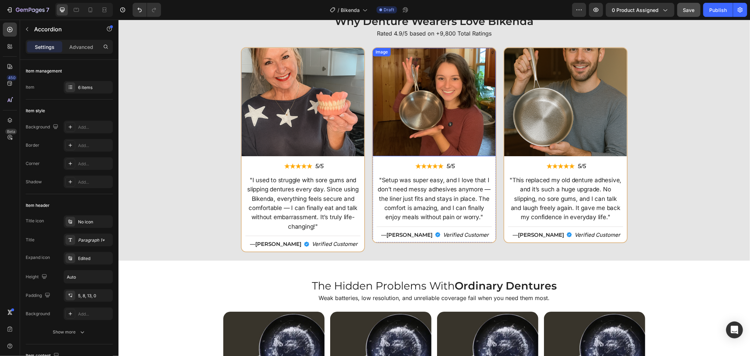
scroll to position [1757, 0]
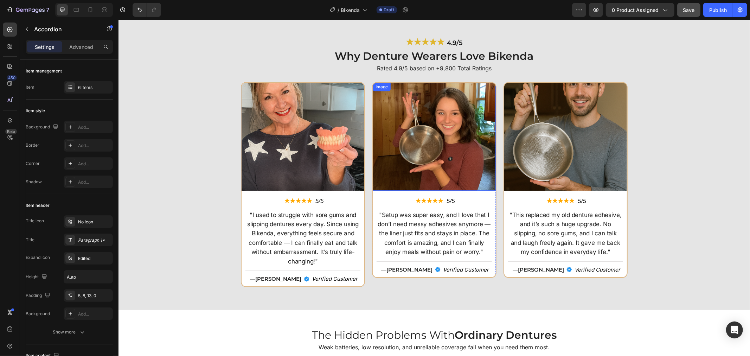
click at [419, 143] on img at bounding box center [433, 136] width 123 height 108
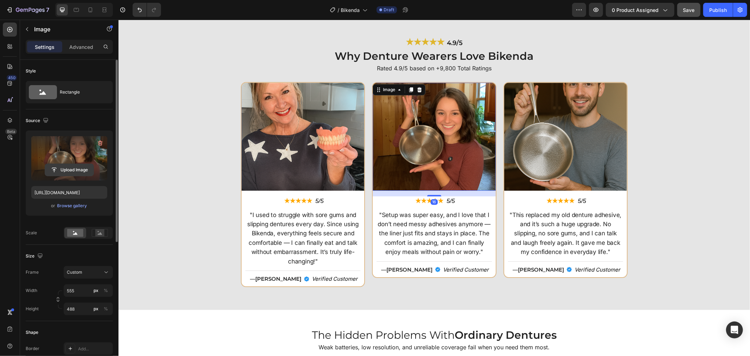
click at [62, 174] on input "file" at bounding box center [69, 170] width 49 height 12
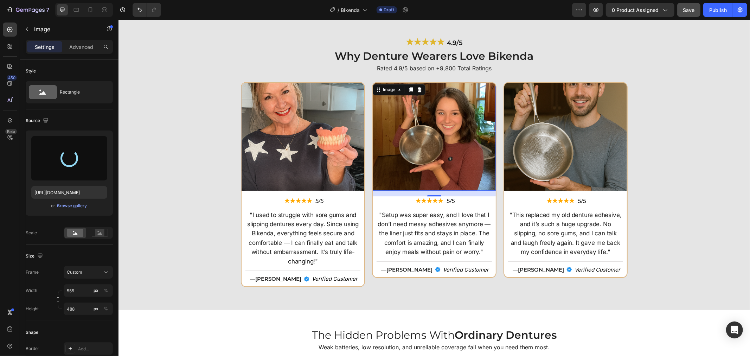
type input "[URL][DOMAIN_NAME]"
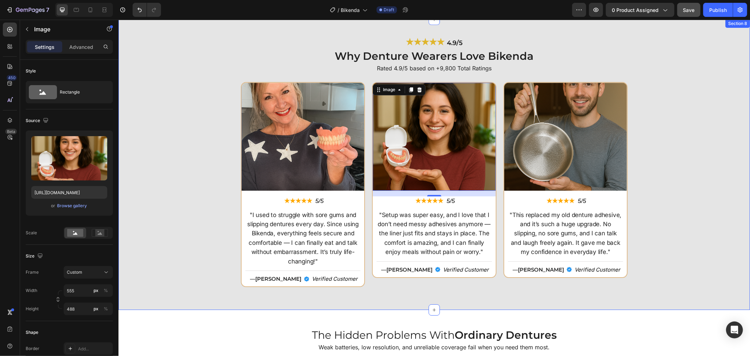
click at [655, 216] on div "Image ★★★★★ Text Block 5/5 Text Block Row "I used to struggle with sore gums an…" at bounding box center [434, 187] width 624 height 210
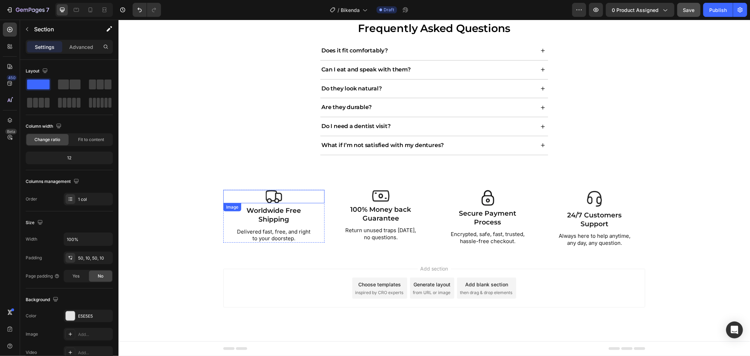
scroll to position [2413, 0]
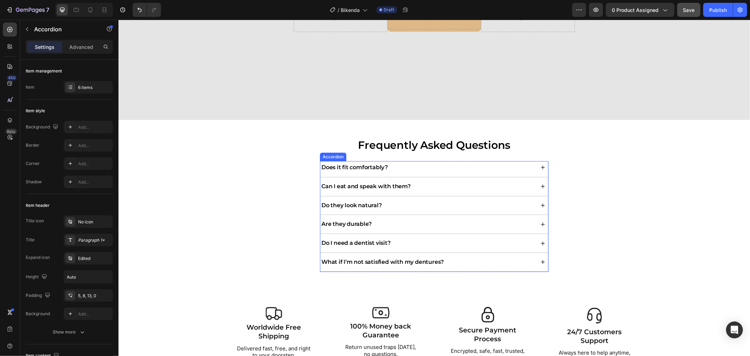
click at [434, 169] on div "Does it fit comfortably?" at bounding box center [427, 166] width 214 height 9
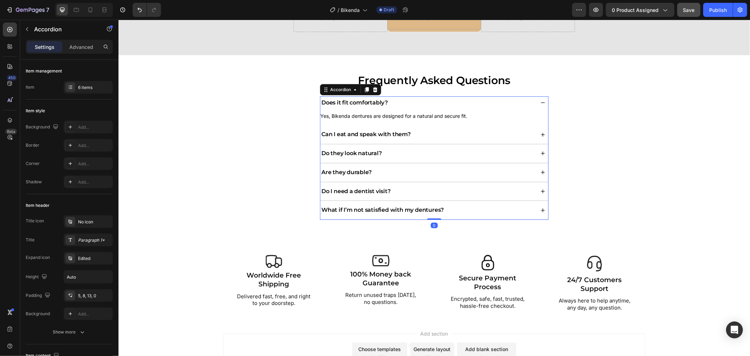
click at [431, 107] on div "Does it fit comfortably?" at bounding box center [427, 102] width 214 height 9
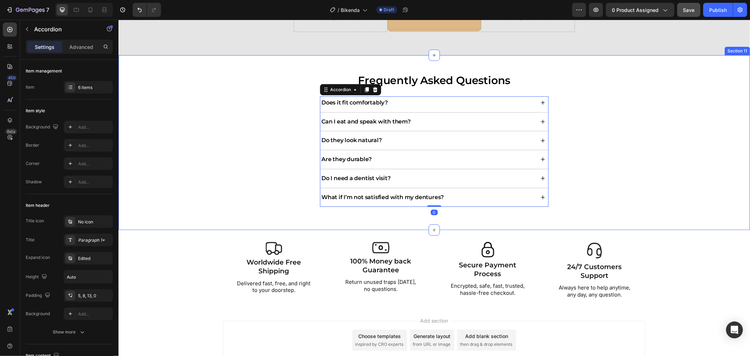
click at [580, 175] on div "Frequently Asked Questions Heading Does it fit comfortably? Yes, Bikenda dentur…" at bounding box center [434, 142] width 624 height 140
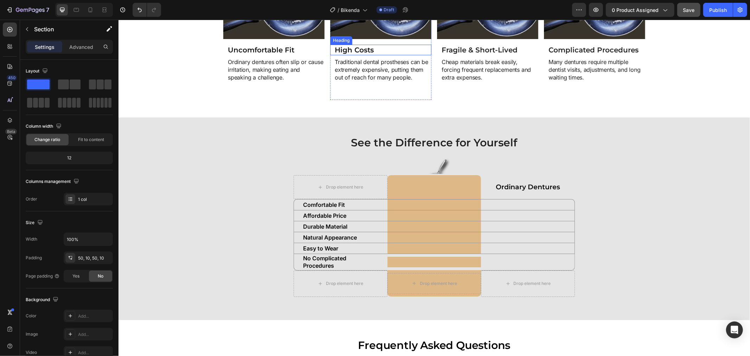
scroll to position [2179, 0]
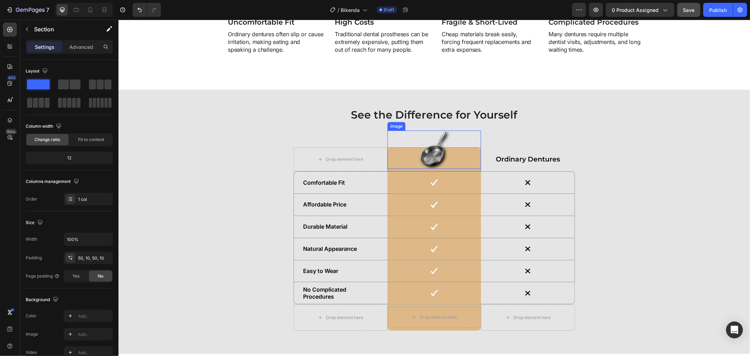
click at [427, 148] on img at bounding box center [434, 149] width 32 height 38
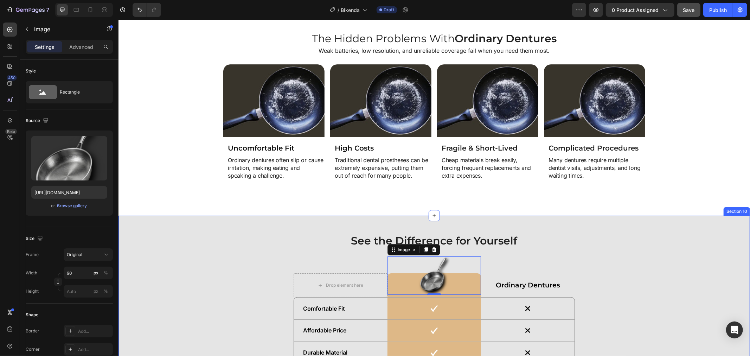
scroll to position [1984, 0]
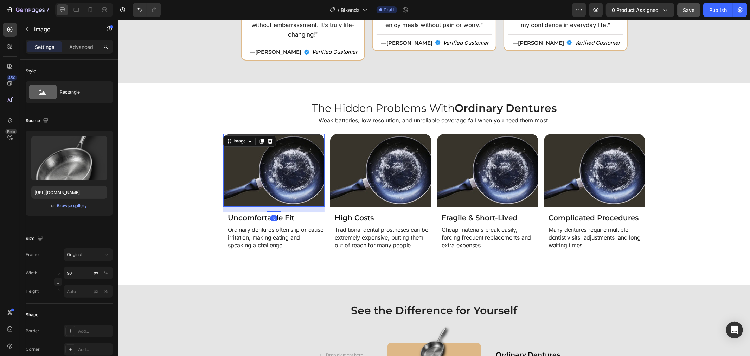
click at [298, 168] on img at bounding box center [273, 170] width 101 height 73
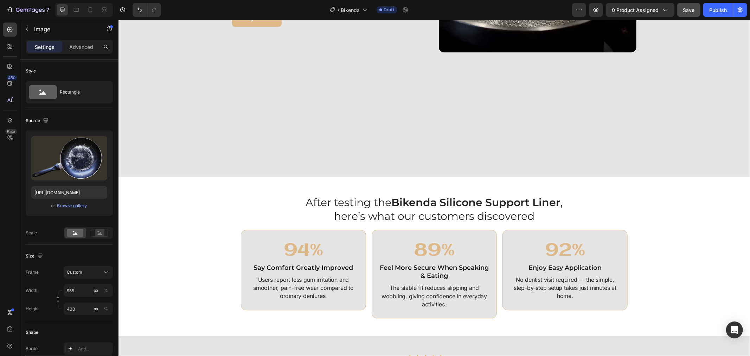
scroll to position [1437, 0]
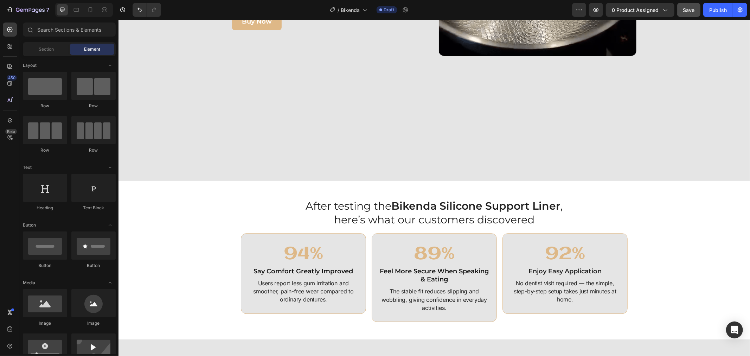
drag, startPoint x: 749, startPoint y: 192, endPoint x: 749, endPoint y: 146, distance: 45.3
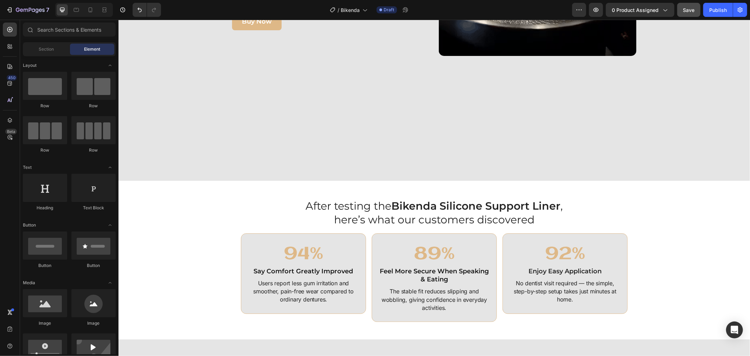
click at [747, 142] on html "Header Image Dentures Made Smarter Heading The Bikenda Silicone Support Liner i…" at bounding box center [433, 15] width 631 height 2867
drag, startPoint x: 749, startPoint y: 149, endPoint x: 748, endPoint y: 183, distance: 33.7
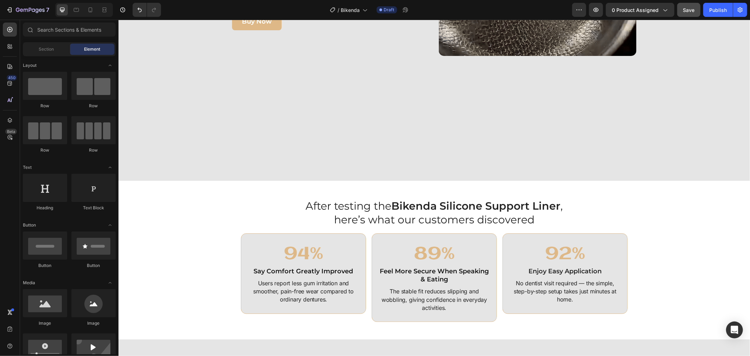
click at [749, 155] on html "Header Image Dentures Made Smarter Heading The Bikenda Silicone Support Liner i…" at bounding box center [433, 15] width 631 height 2867
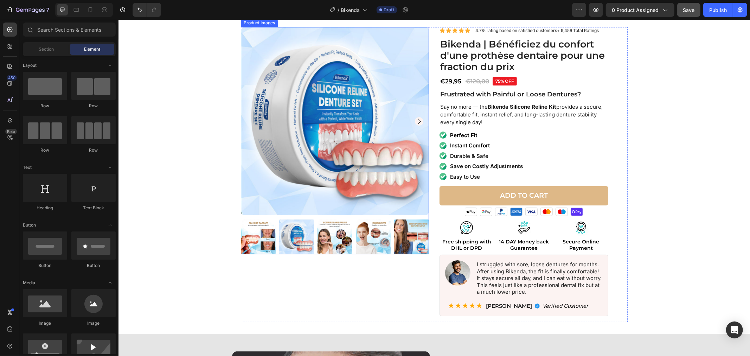
scroll to position [0, 0]
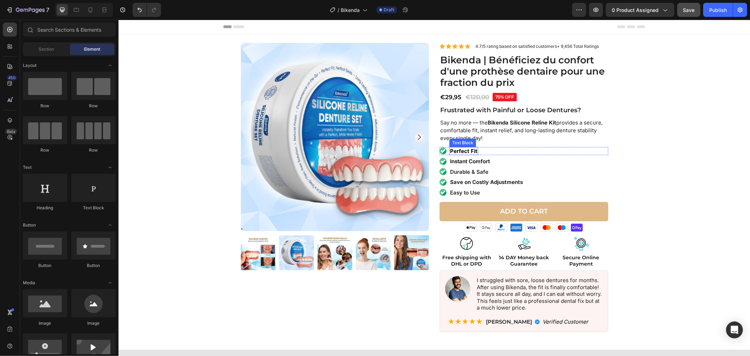
click at [450, 149] on strong "Perfect Fit" at bounding box center [463, 150] width 27 height 7
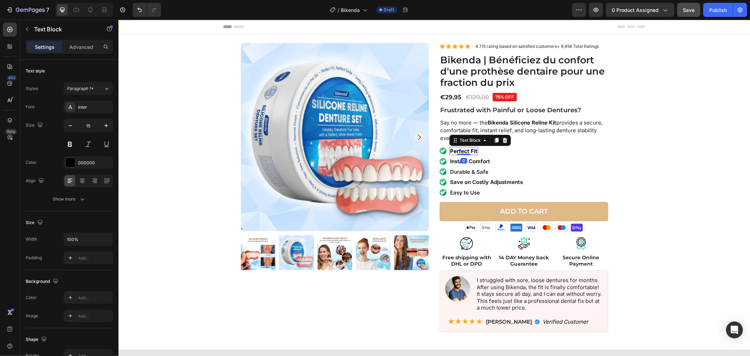
click at [450, 149] on strong "Perfect Fit" at bounding box center [463, 150] width 27 height 7
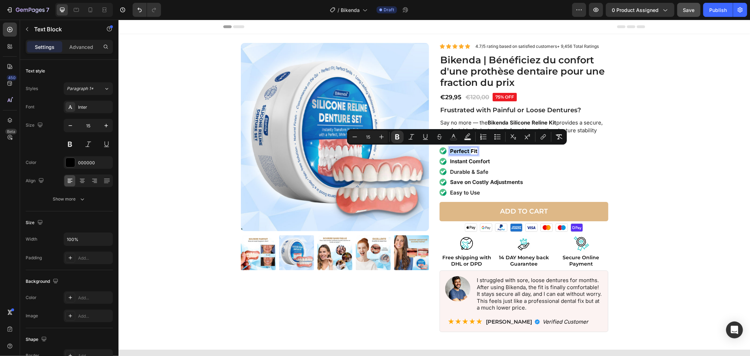
click at [464, 149] on strong "Perfect Fit" at bounding box center [463, 150] width 27 height 7
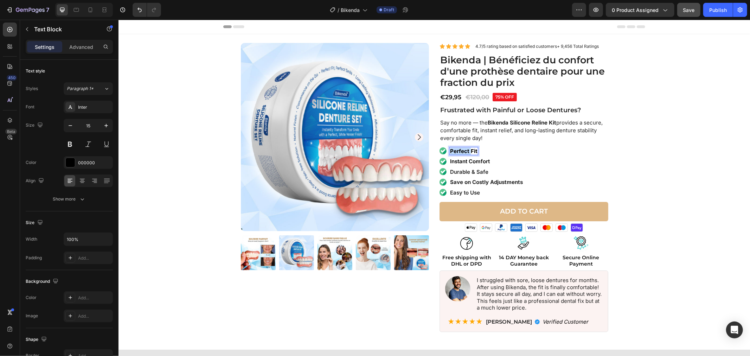
click at [464, 149] on strong "Perfect Fit" at bounding box center [463, 150] width 27 height 7
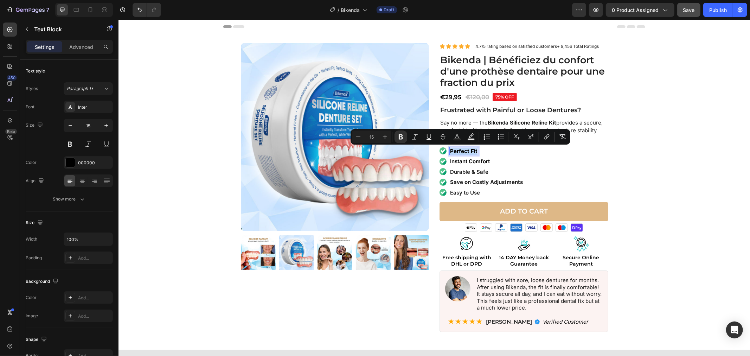
copy strong "Perfect Fit"
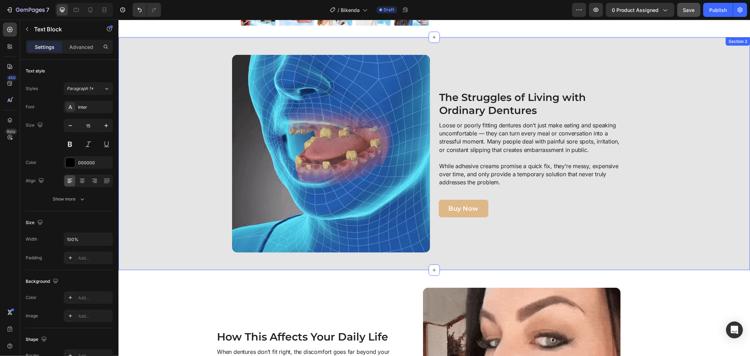
click at [135, 172] on div "Image The Struggles of Living with Ordinary Dentures Heading Loose or poorly fi…" at bounding box center [434, 153] width 624 height 198
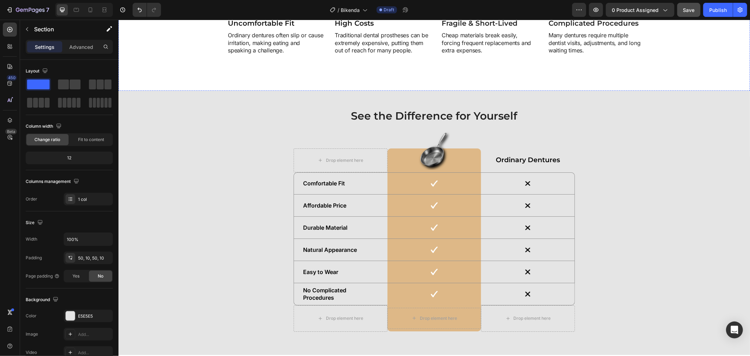
scroll to position [2109, 0]
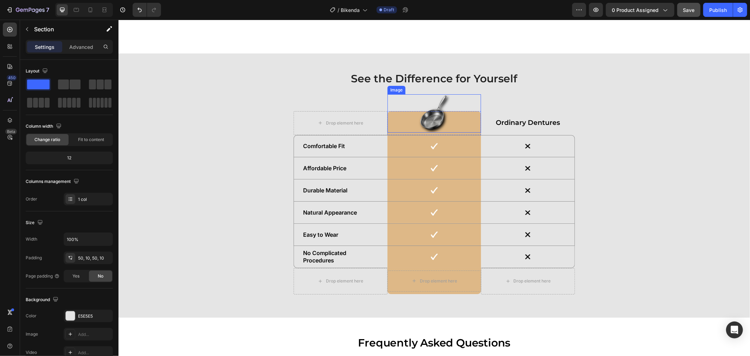
click at [435, 112] on img at bounding box center [434, 113] width 32 height 38
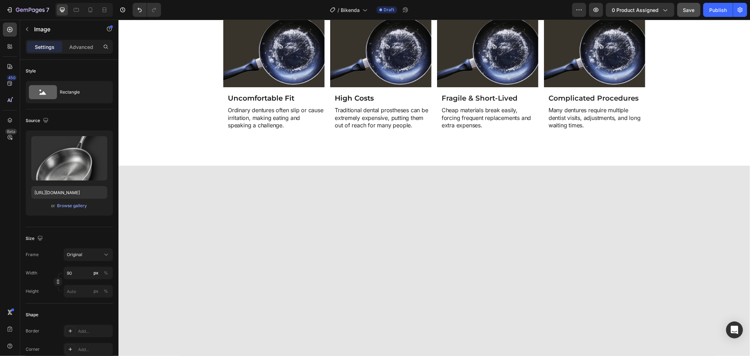
scroll to position [1757, 0]
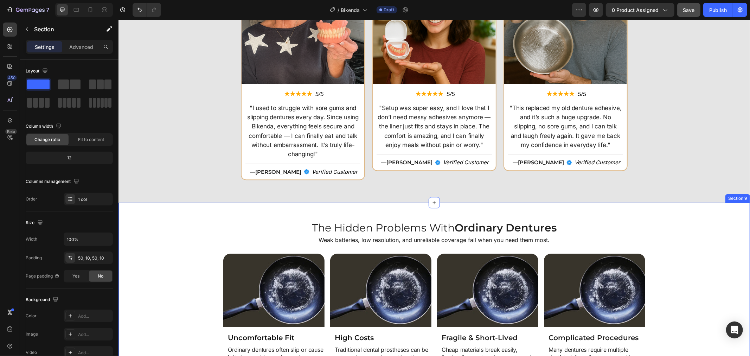
drag, startPoint x: 743, startPoint y: 247, endPoint x: 749, endPoint y: 229, distance: 19.3
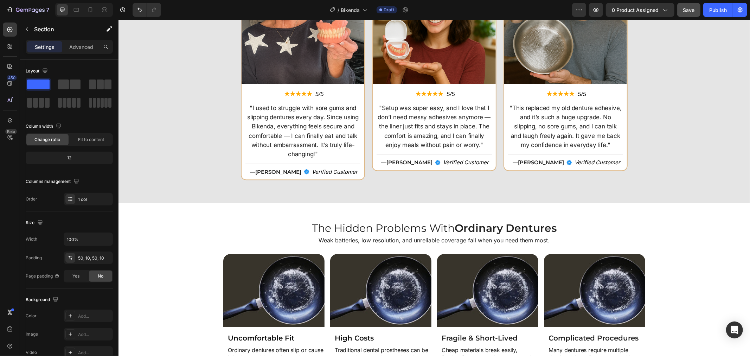
drag, startPoint x: 683, startPoint y: 260, endPoint x: 686, endPoint y: 257, distance: 4.6
click at [685, 257] on div "Image Uncomfortable Fit Heading Ordinary dentures often slip or cause irritatio…" at bounding box center [434, 320] width 624 height 134
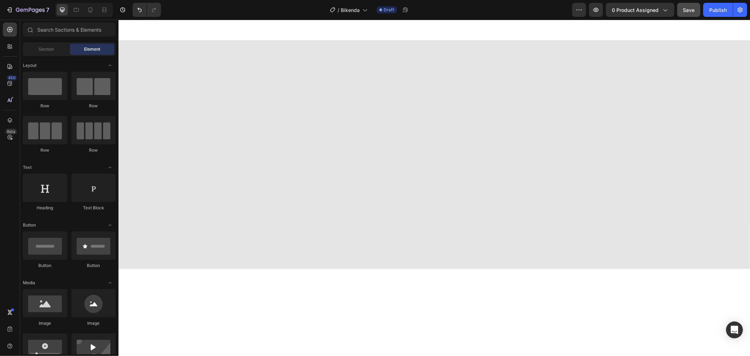
scroll to position [0, 0]
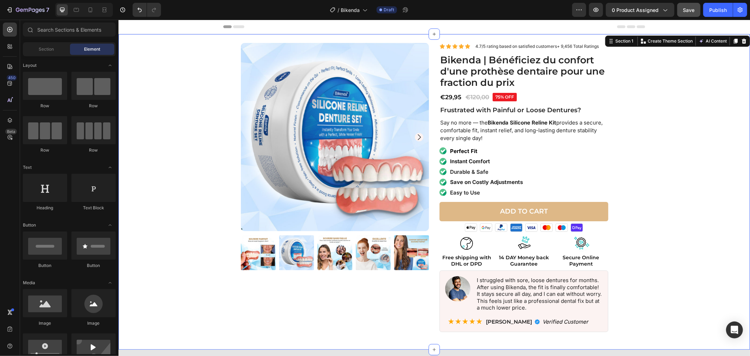
click at [632, 102] on div "Product Images Icon Icon Icon Icon Icon Icon List 4.7/5 rating based on satisfi…" at bounding box center [434, 190] width 624 height 295
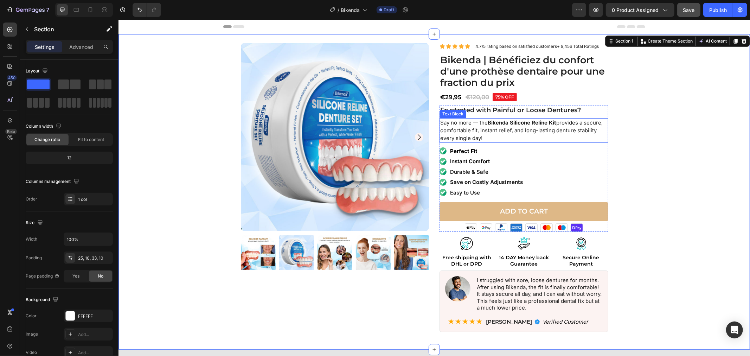
click at [509, 121] on strong "Bikenda Silicone Reline Kit" at bounding box center [521, 122] width 69 height 7
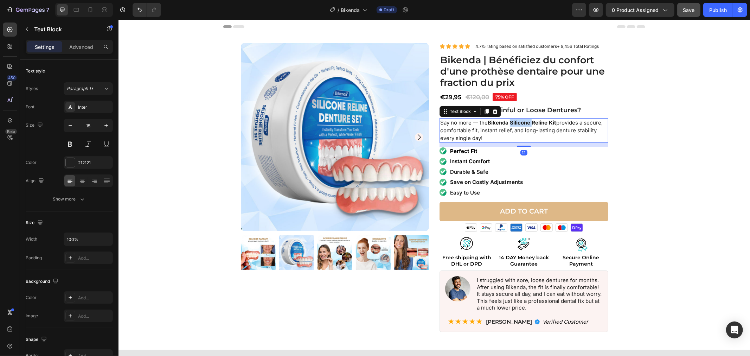
click at [509, 121] on strong "Bikenda Silicone Reline Kit" at bounding box center [521, 122] width 69 height 7
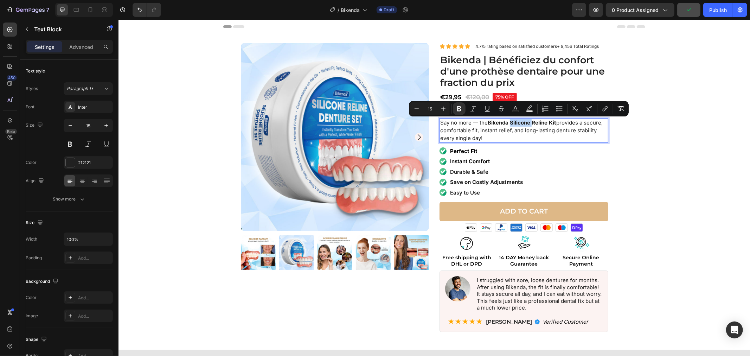
click at [514, 121] on strong "Bikenda Silicone Reline Kit" at bounding box center [521, 122] width 69 height 7
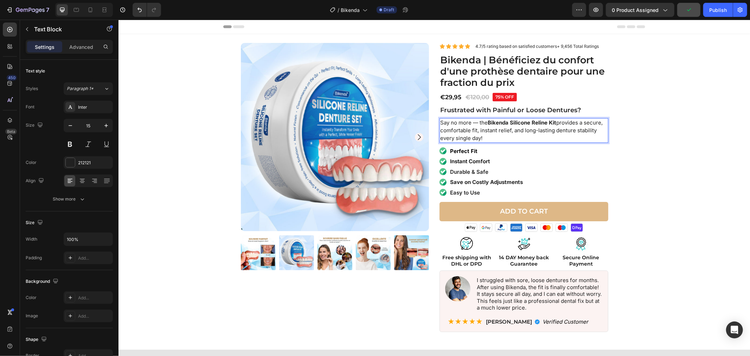
click at [509, 121] on strong "Bikenda Silicone Reline Kit" at bounding box center [521, 122] width 69 height 7
drag, startPoint x: 508, startPoint y: 121, endPoint x: 553, endPoint y: 123, distance: 45.4
click at [553, 123] on p "Say no more — the Bikenda Silicone Reline Kit provides a secure, comfortable fi…" at bounding box center [523, 129] width 167 height 23
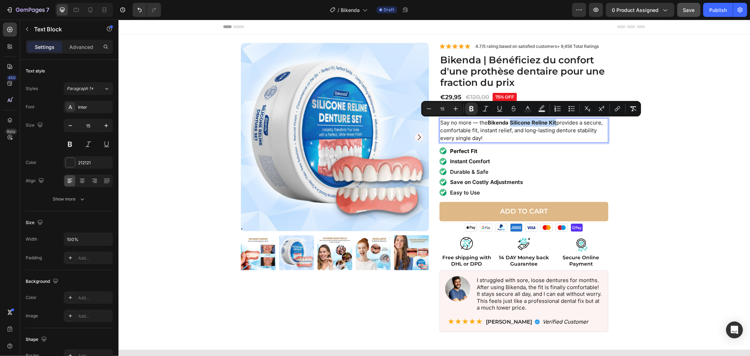
copy strong "Silicone Reline Kit"
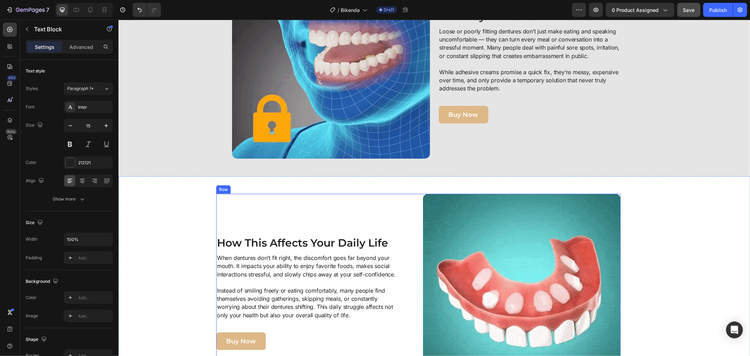
type input "16"
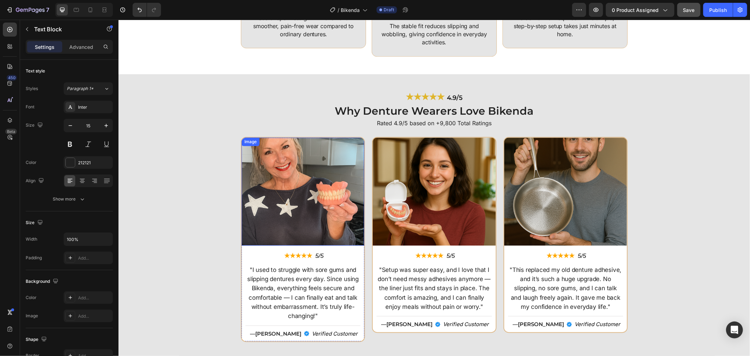
scroll to position [1601, 0]
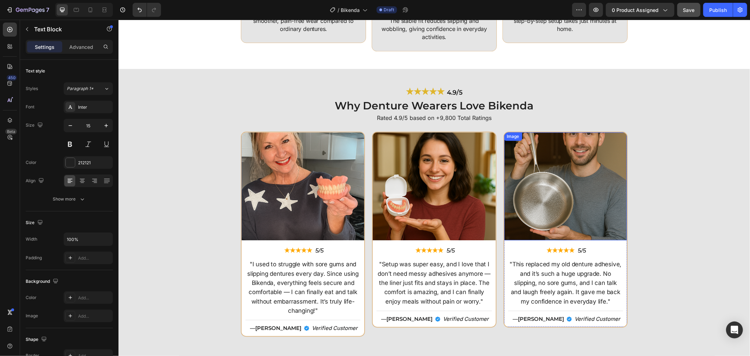
click at [521, 162] on img at bounding box center [565, 186] width 123 height 108
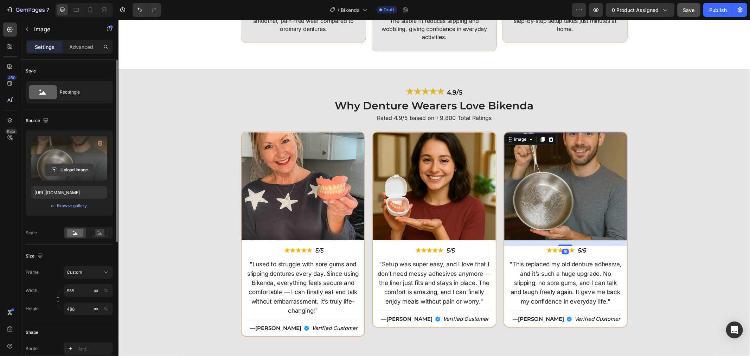
click at [73, 169] on input "file" at bounding box center [69, 170] width 49 height 12
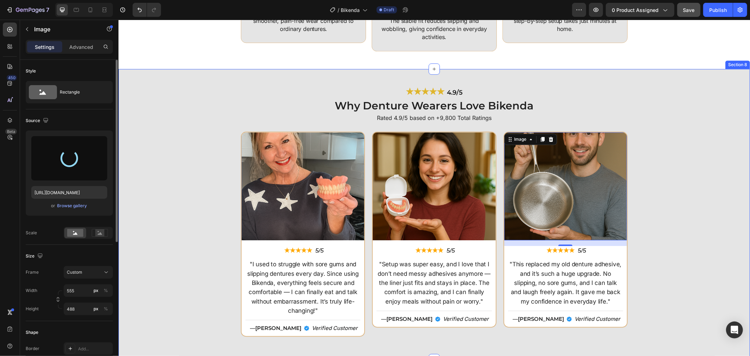
type input "https://cdn.shopify.com/s/files/1/0808/8620/2710/files/gempages_585570282693985…"
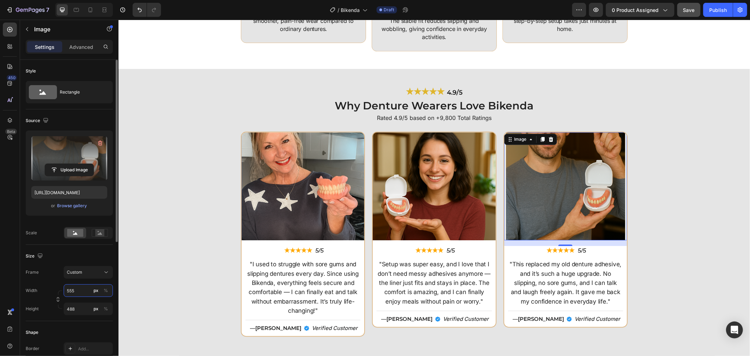
click at [86, 290] on input "555" at bounding box center [88, 290] width 49 height 13
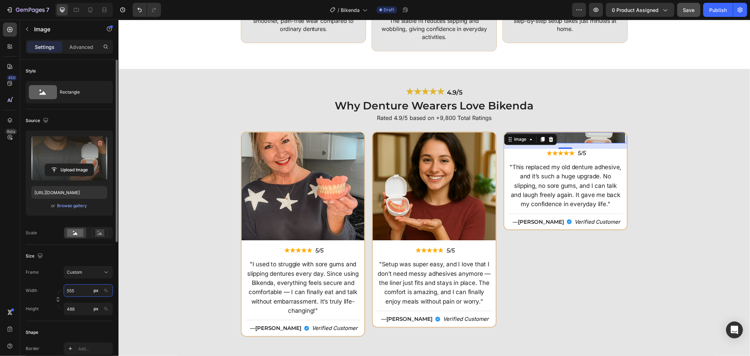
click at [85, 290] on input "555" at bounding box center [88, 290] width 49 height 13
click at [85, 290] on input "5555" at bounding box center [88, 290] width 49 height 13
click at [76, 292] on input "5555" at bounding box center [88, 290] width 49 height 13
click at [74, 292] on input "5555" at bounding box center [88, 290] width 49 height 13
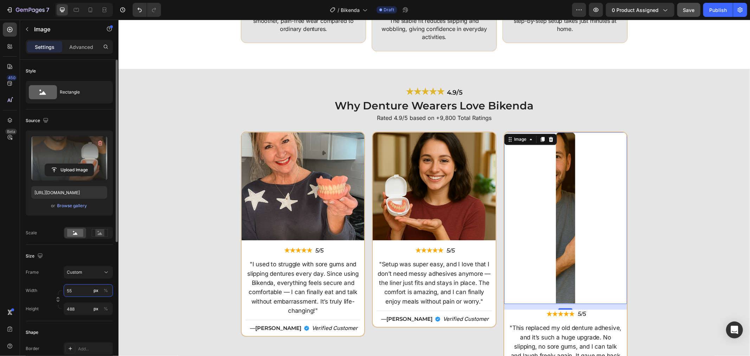
type input "555"
click at [136, 277] on div "Image ★★★★★ Text Block 5/5 Text Block Row "I used to struggle with sore gums an…" at bounding box center [434, 263] width 624 height 265
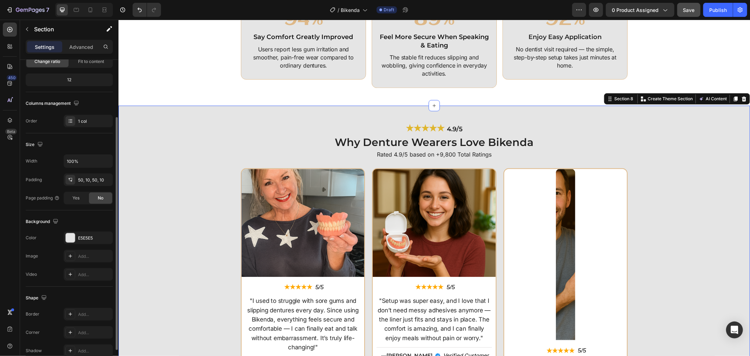
scroll to position [1562, 0]
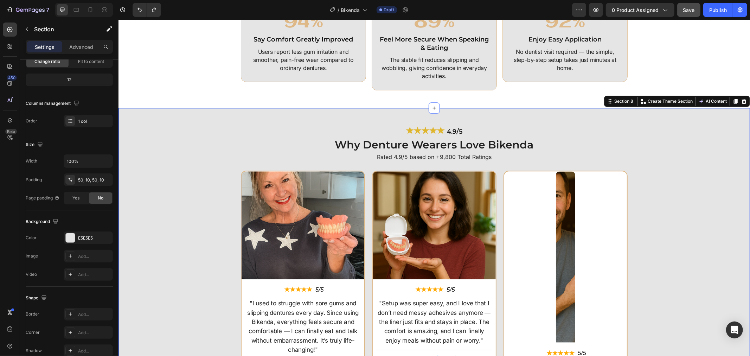
click at [182, 258] on div "Image ★★★★★ Text Block 5/5 Text Block Row "I used to struggle with sore gums an…" at bounding box center [434, 302] width 624 height 265
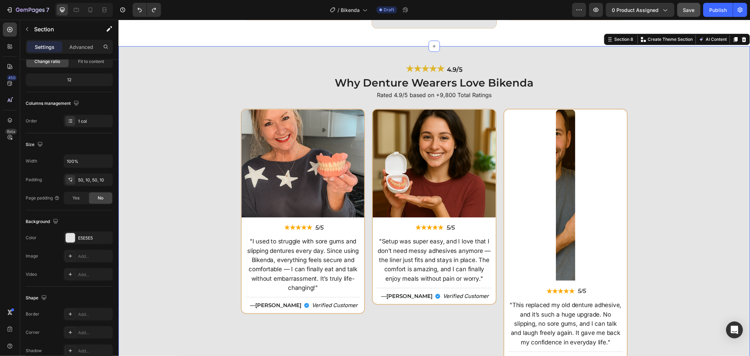
scroll to position [1640, 0]
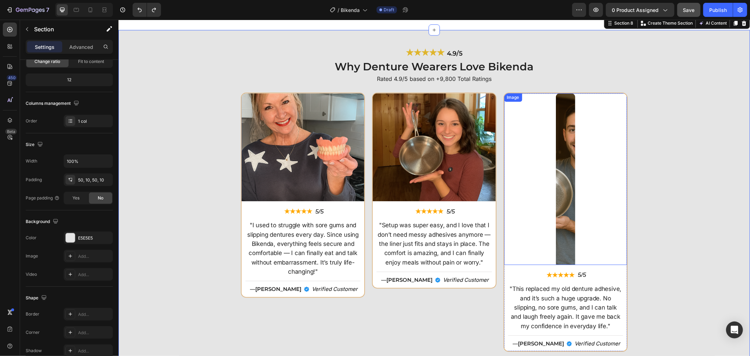
click at [680, 188] on div "Image ★★★★★ Text Block 5/5 Text Block Row "I used to struggle with sore gums an…" at bounding box center [434, 224] width 624 height 265
click at [606, 190] on div at bounding box center [565, 179] width 123 height 172
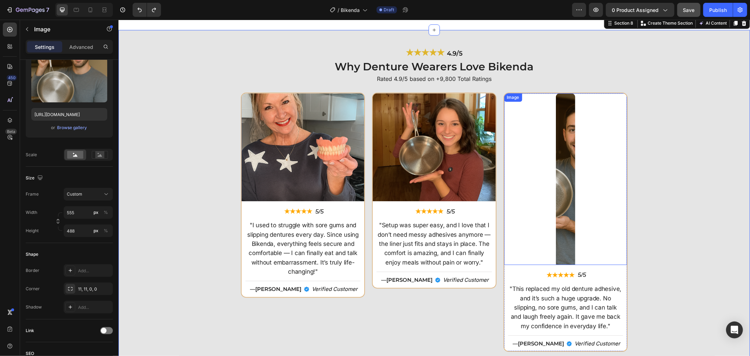
scroll to position [0, 0]
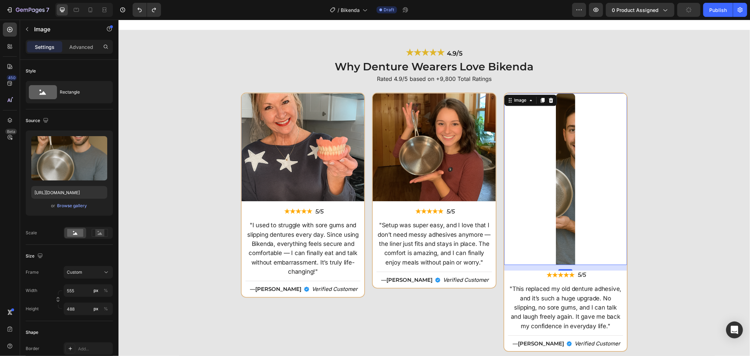
click at [560, 184] on img at bounding box center [564, 179] width 19 height 172
click at [171, 141] on div "Image ★★★★★ Text Block 5/5 Text Block Row "I used to struggle with sore gums an…" at bounding box center [434, 224] width 624 height 265
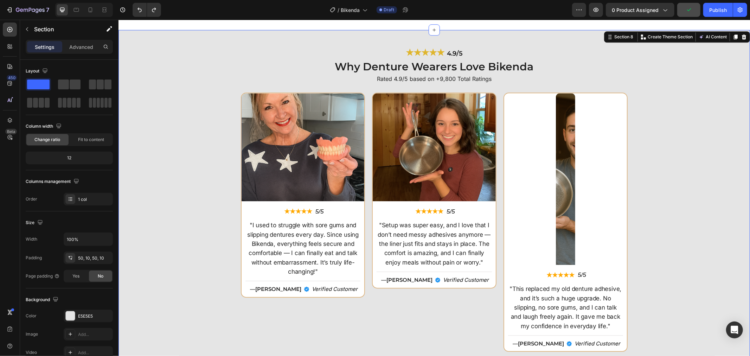
click at [193, 80] on p "Rated 4.9/5 based on +9,800 Total Ratings" at bounding box center [433, 78] width 623 height 7
click at [200, 131] on div "Image ★★★★★ Text Block 5/5 Text Block Row "I used to struggle with sore gums an…" at bounding box center [434, 224] width 624 height 265
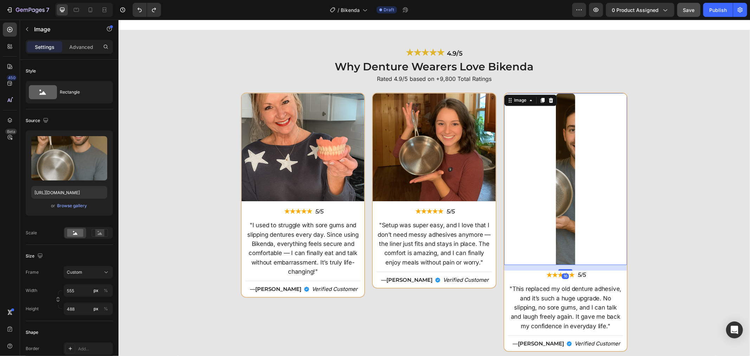
click at [560, 182] on img at bounding box center [564, 179] width 19 height 172
click at [694, 10] on span "Save" at bounding box center [689, 10] width 12 height 6
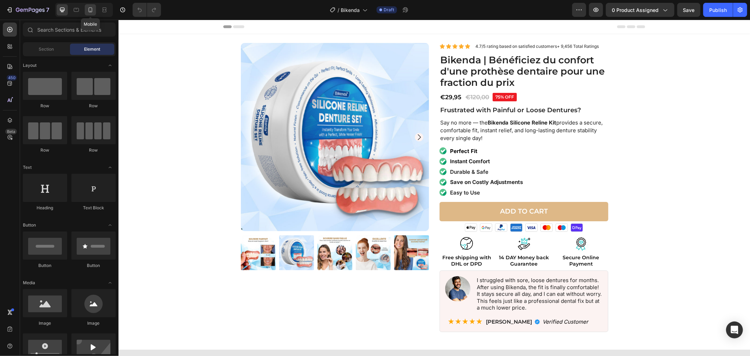
click at [88, 9] on icon at bounding box center [90, 9] width 7 height 7
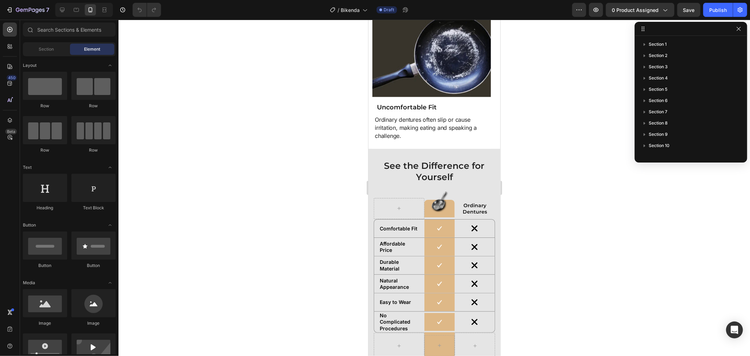
scroll to position [2754, 0]
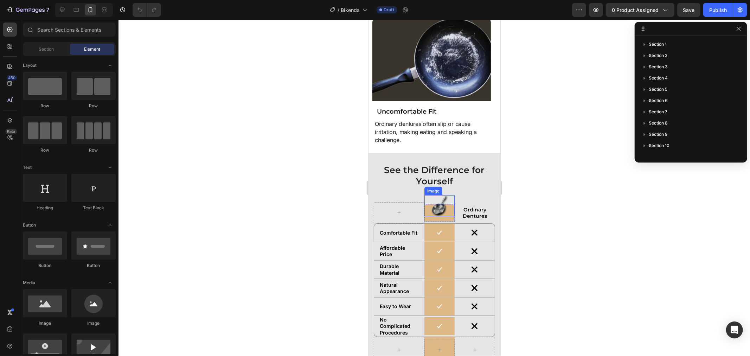
click at [432, 209] on img at bounding box center [439, 205] width 18 height 21
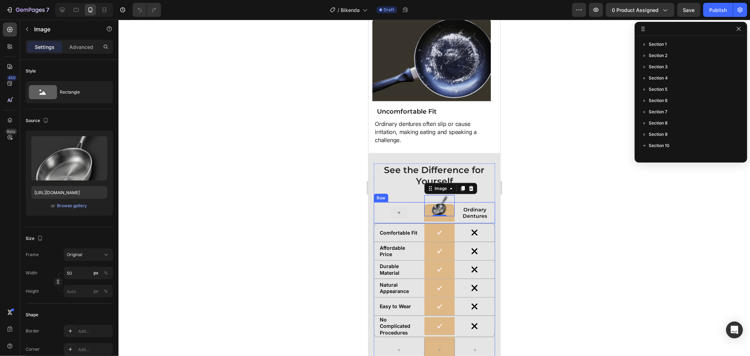
scroll to position [175, 0]
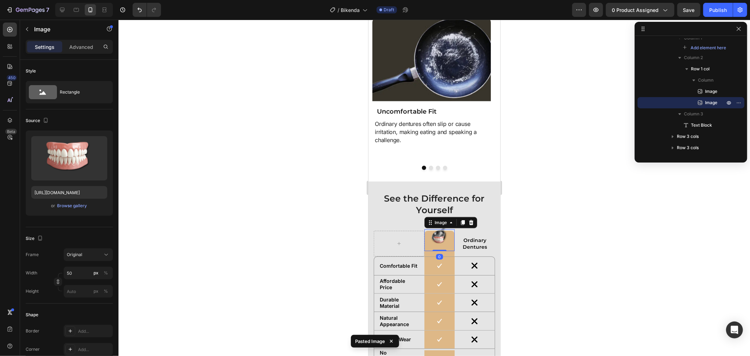
click at [440, 238] on img at bounding box center [439, 240] width 18 height 22
drag, startPoint x: 442, startPoint y: 241, endPoint x: 440, endPoint y: 249, distance: 7.9
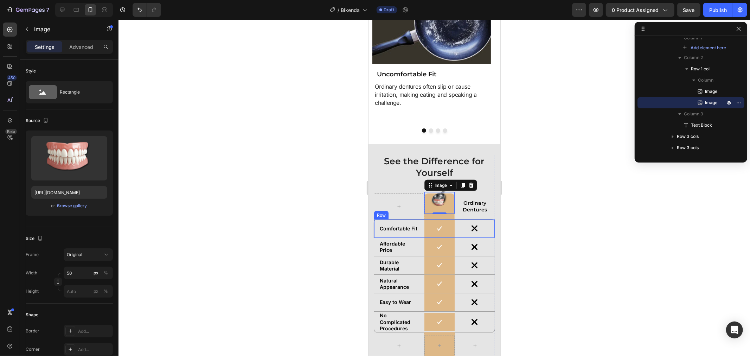
scroll to position [2793, 0]
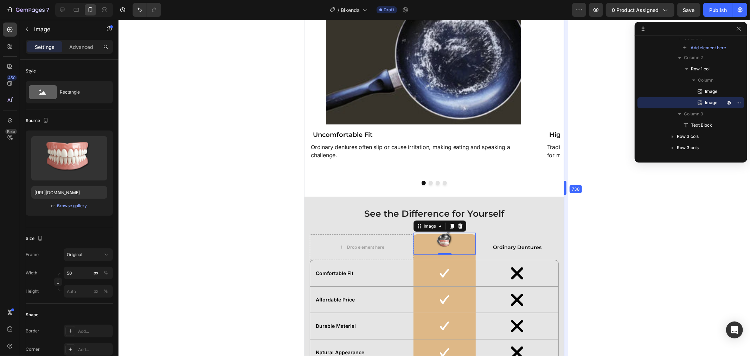
type input "150"
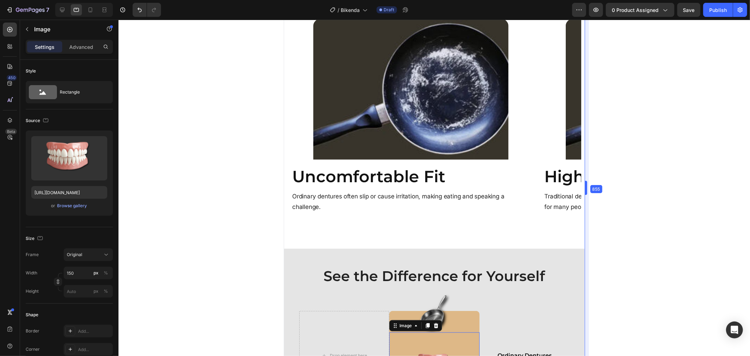
drag, startPoint x: 502, startPoint y: 188, endPoint x: 594, endPoint y: 227, distance: 100.5
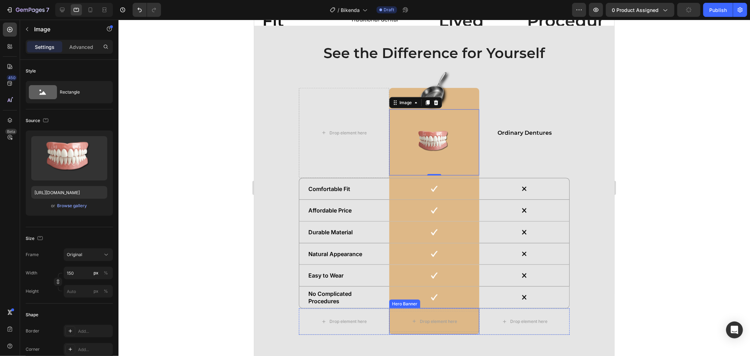
scroll to position [2862, 0]
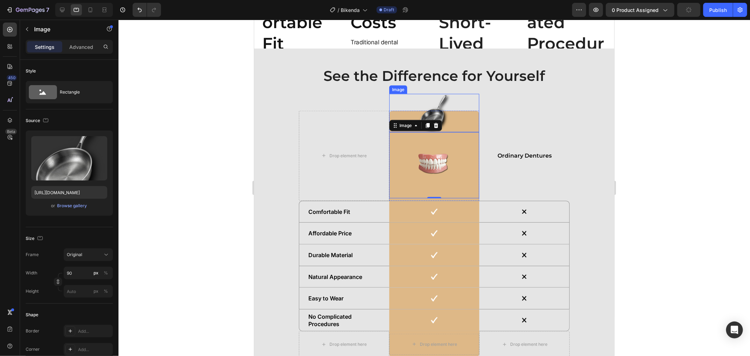
click at [440, 102] on img at bounding box center [434, 112] width 32 height 38
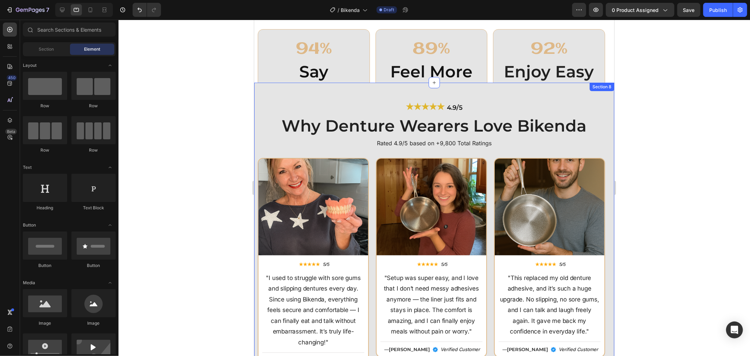
scroll to position [2354, 0]
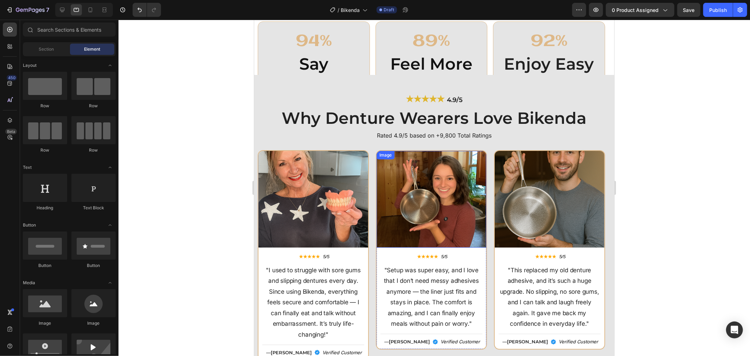
click at [402, 180] on img at bounding box center [431, 198] width 110 height 96
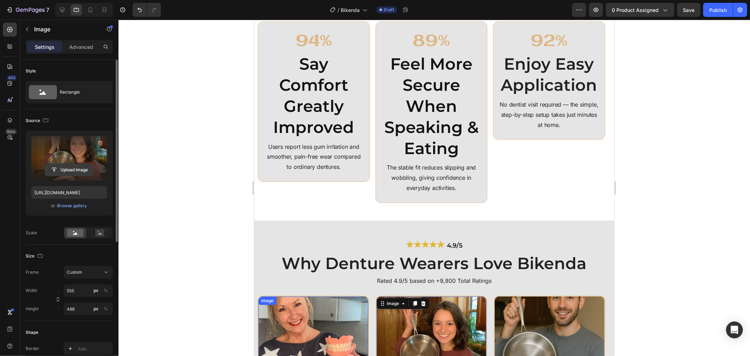
click at [79, 168] on input "file" at bounding box center [69, 170] width 49 height 12
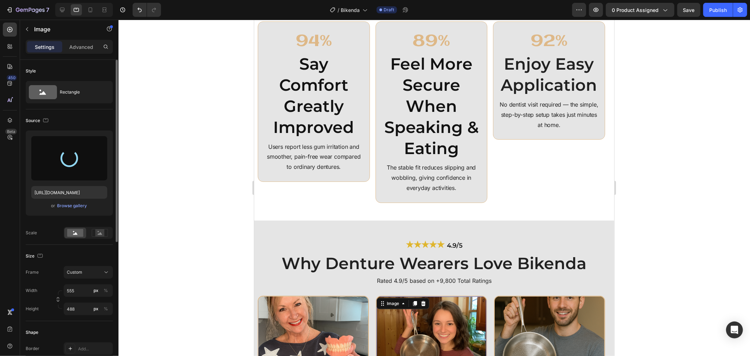
type input "[URL][DOMAIN_NAME]"
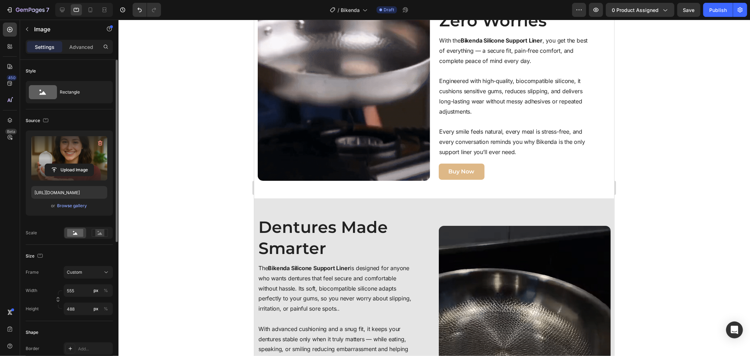
scroll to position [1338, 0]
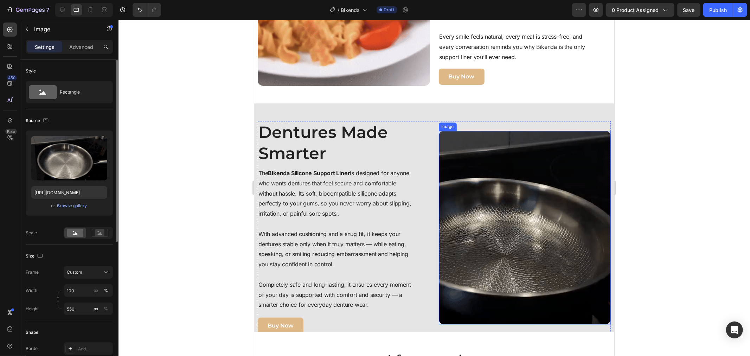
click at [455, 195] on img at bounding box center [524, 226] width 172 height 193
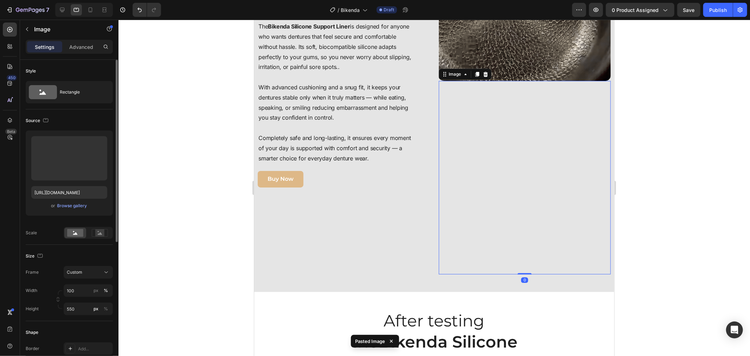
scroll to position [1491, 0]
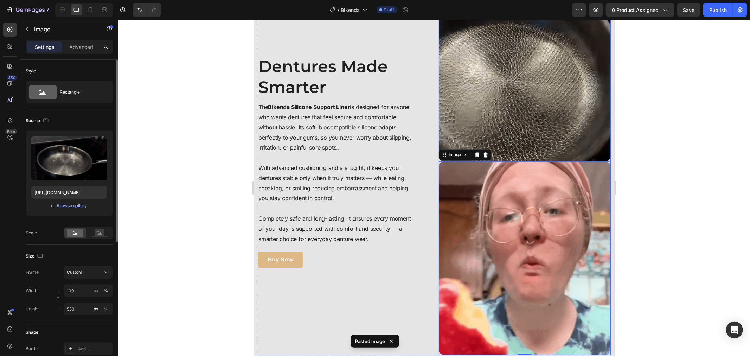
click at [487, 122] on img at bounding box center [524, 64] width 172 height 193
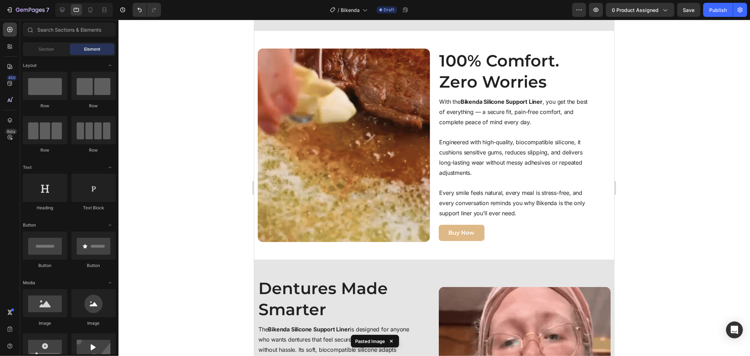
scroll to position [1181, 0]
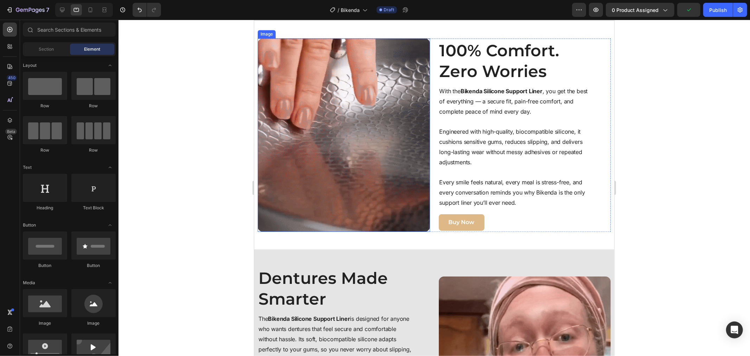
click at [370, 102] on img at bounding box center [343, 134] width 172 height 193
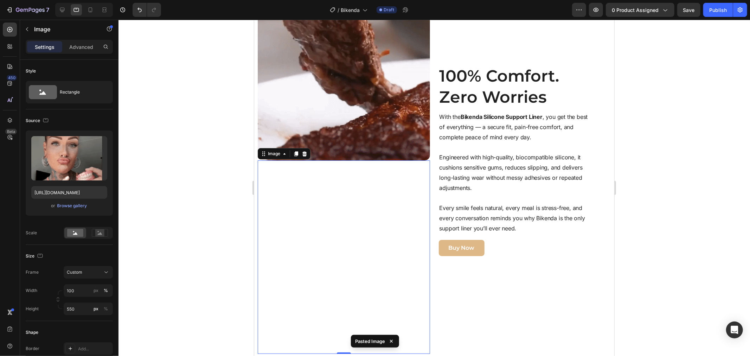
scroll to position [1263, 0]
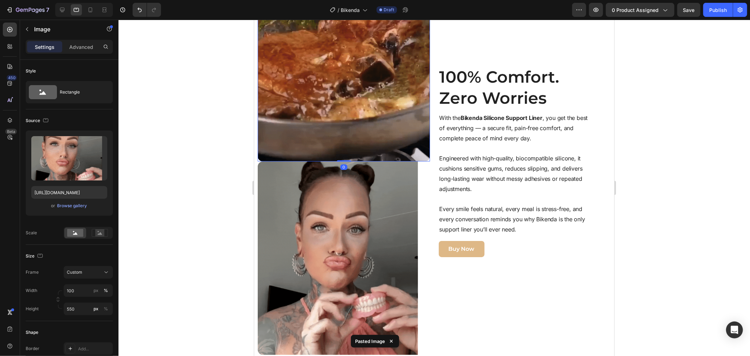
click at [378, 86] on img at bounding box center [343, 64] width 172 height 193
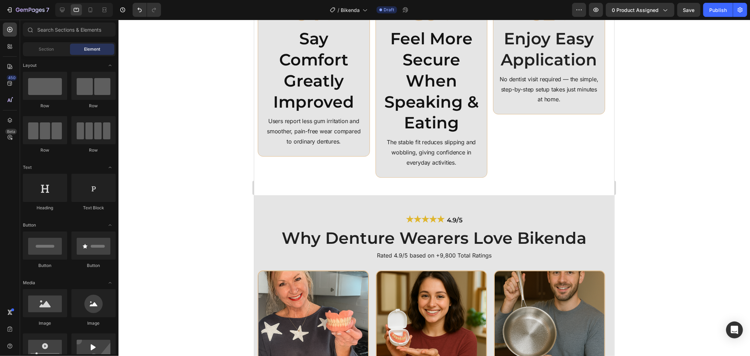
scroll to position [1811, 0]
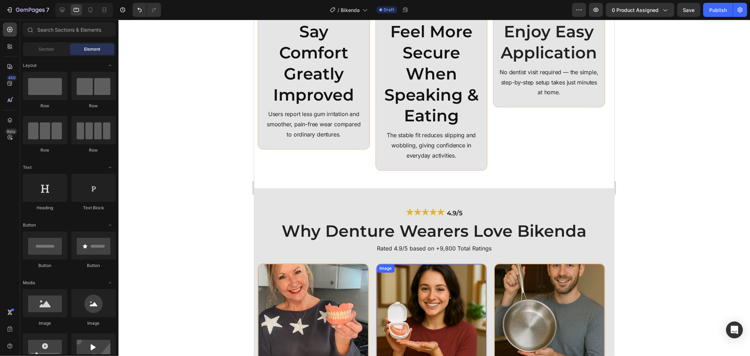
click at [413, 264] on img at bounding box center [431, 312] width 110 height 96
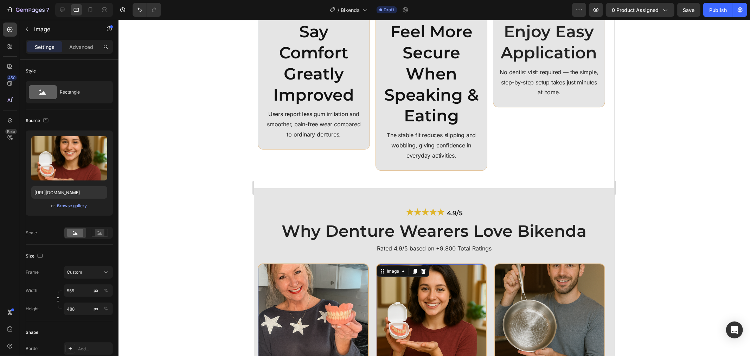
click at [405, 264] on img at bounding box center [431, 312] width 110 height 96
click at [421, 268] on icon at bounding box center [423, 271] width 6 height 6
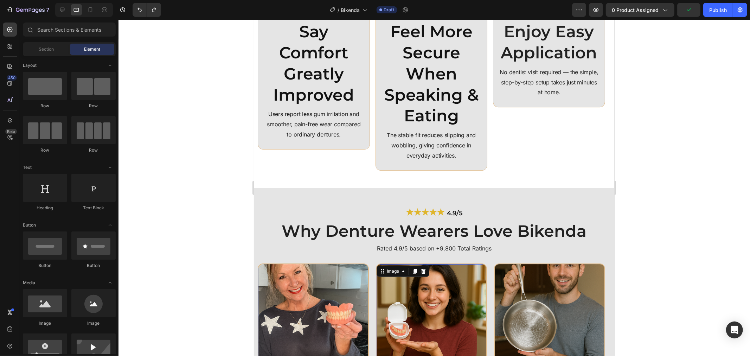
drag, startPoint x: 415, startPoint y: 158, endPoint x: 406, endPoint y: 156, distance: 10.0
click at [414, 264] on img at bounding box center [431, 312] width 110 height 96
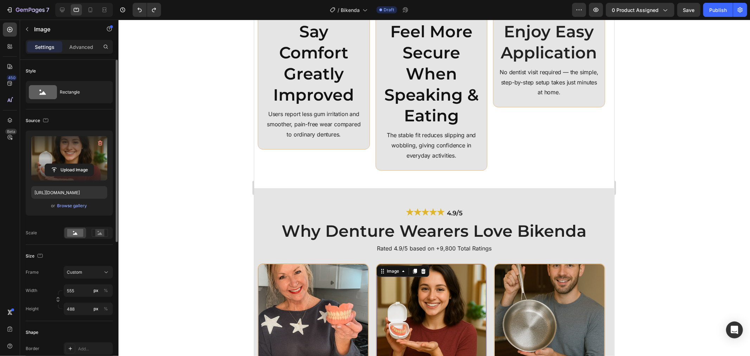
click at [76, 155] on label at bounding box center [69, 158] width 76 height 44
click at [76, 164] on input "file" at bounding box center [69, 170] width 49 height 12
click at [528, 264] on img at bounding box center [549, 312] width 110 height 96
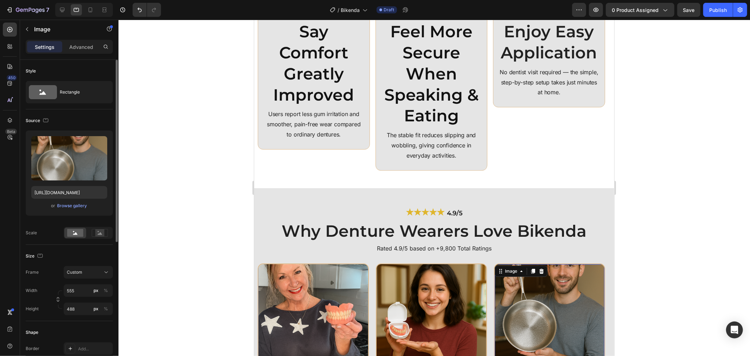
click at [660, 170] on div at bounding box center [433, 188] width 631 height 336
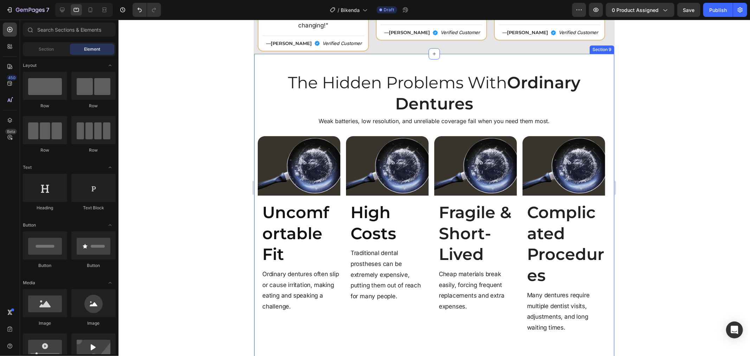
scroll to position [1889, 0]
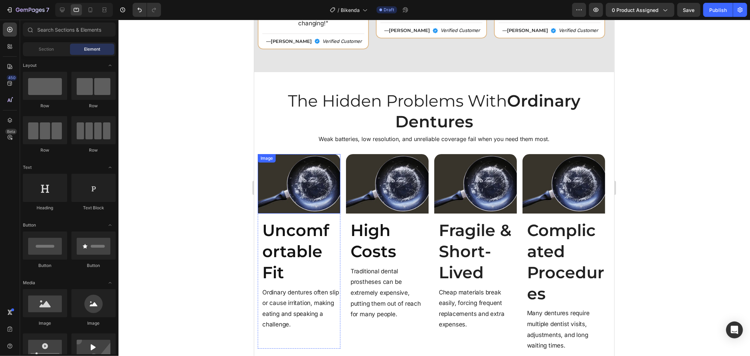
click at [312, 154] on img at bounding box center [298, 183] width 83 height 59
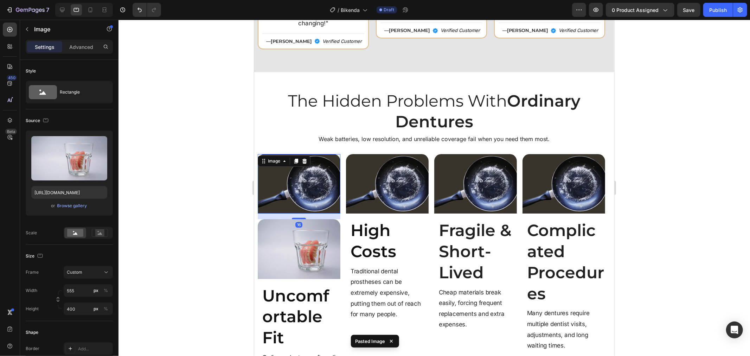
click at [315, 154] on img at bounding box center [298, 183] width 83 height 59
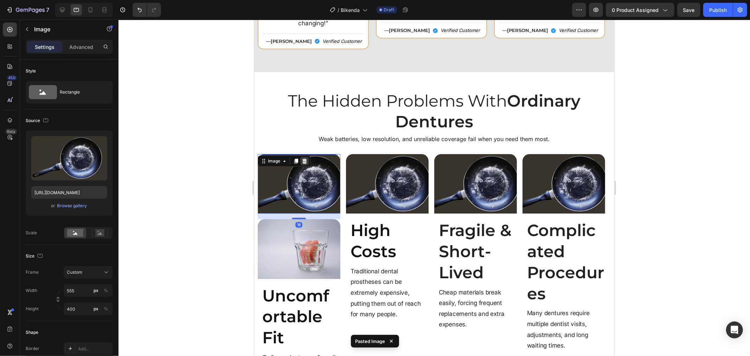
click at [304, 158] on icon at bounding box center [304, 161] width 6 height 6
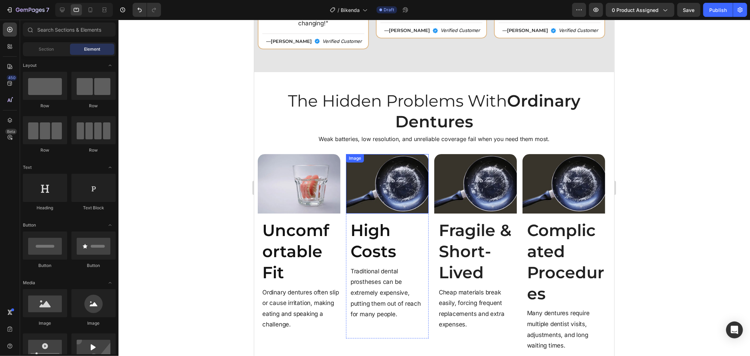
click at [396, 154] on img at bounding box center [386, 183] width 83 height 59
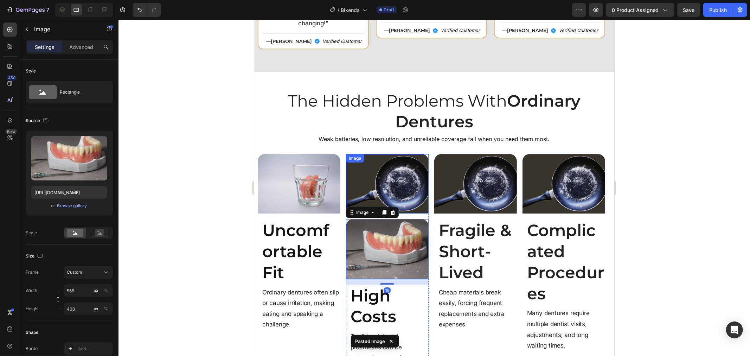
click at [402, 154] on img at bounding box center [386, 183] width 83 height 59
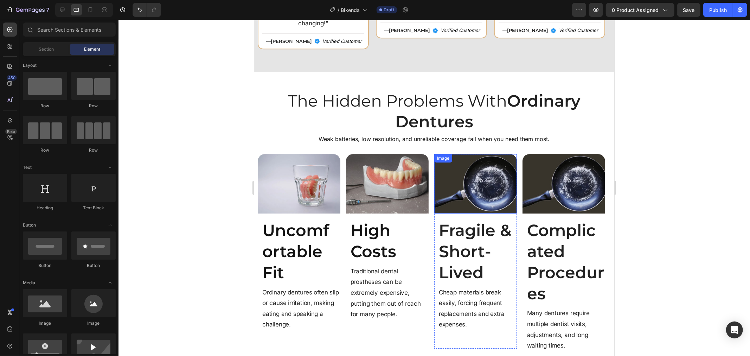
click at [506, 154] on img at bounding box center [475, 183] width 83 height 59
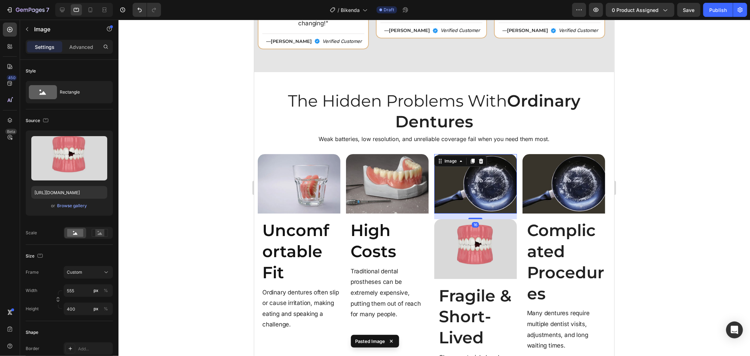
click at [506, 154] on img at bounding box center [475, 183] width 83 height 59
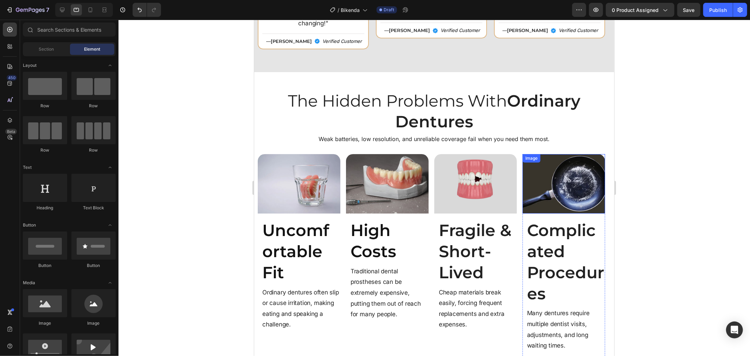
click at [567, 154] on img at bounding box center [563, 183] width 83 height 59
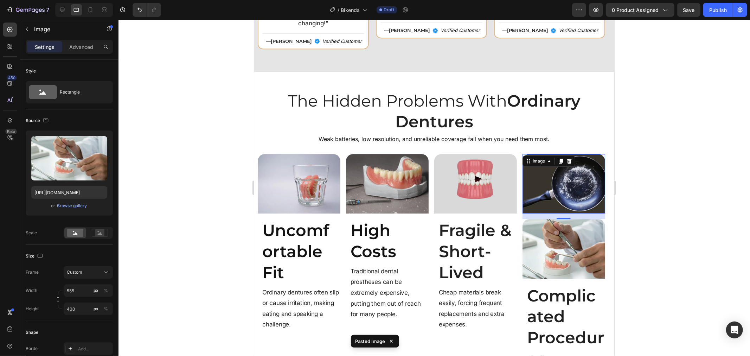
click at [564, 154] on img at bounding box center [563, 183] width 83 height 59
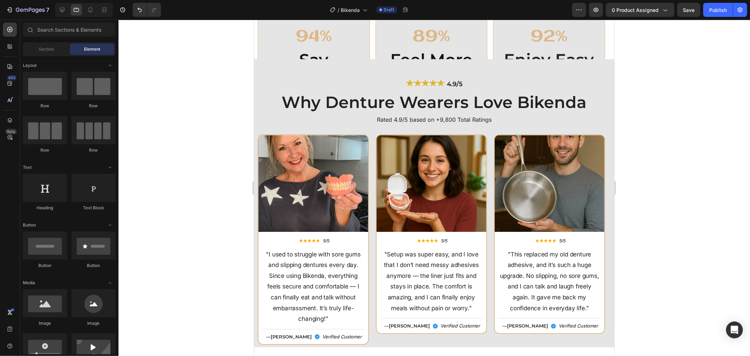
scroll to position [1618, 0]
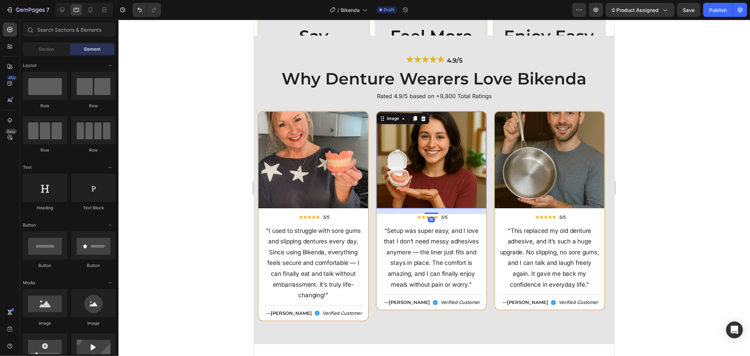
click at [400, 142] on img at bounding box center [431, 159] width 110 height 96
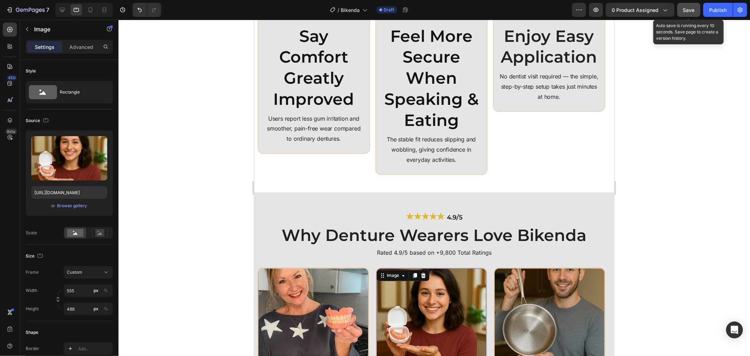
drag, startPoint x: 692, startPoint y: 11, endPoint x: 575, endPoint y: 0, distance: 117.2
click at [691, 11] on span "Save" at bounding box center [689, 10] width 12 height 6
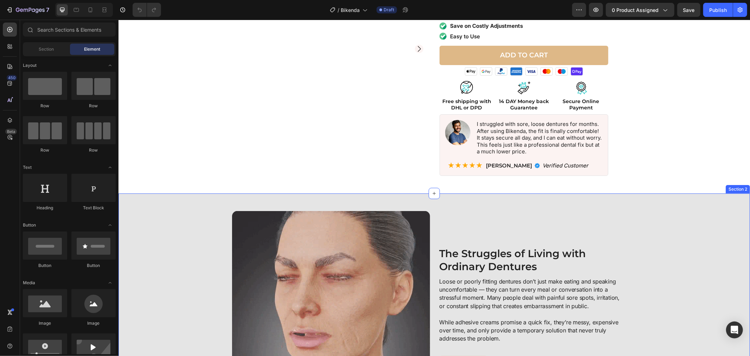
scroll to position [312, 0]
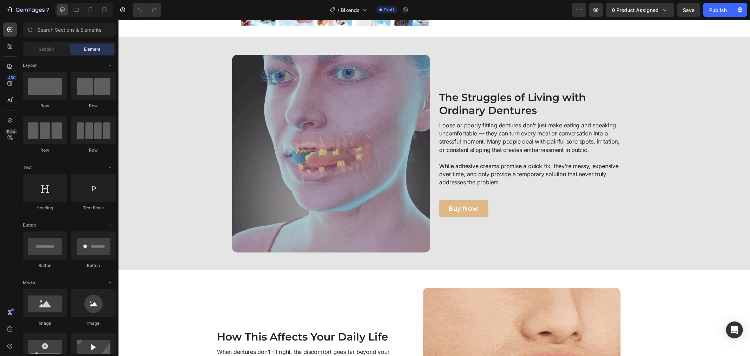
drag, startPoint x: 749, startPoint y: 89, endPoint x: 749, endPoint y: 164, distance: 75.2
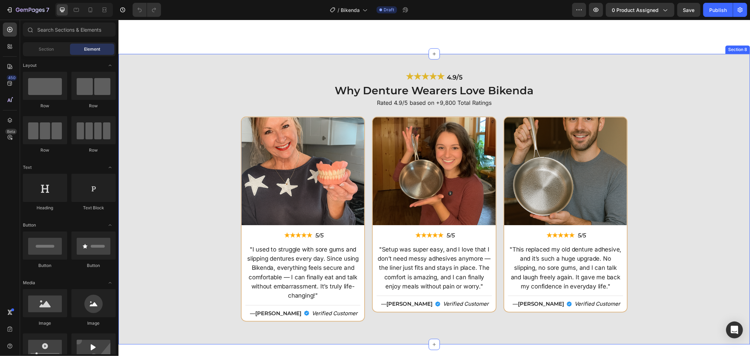
scroll to position [1667, 0]
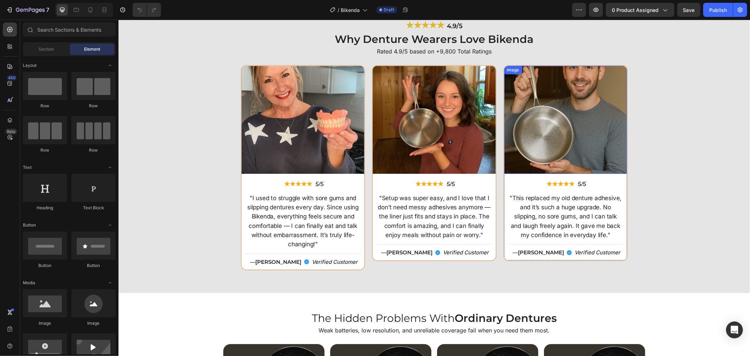
click at [524, 154] on img at bounding box center [565, 119] width 123 height 108
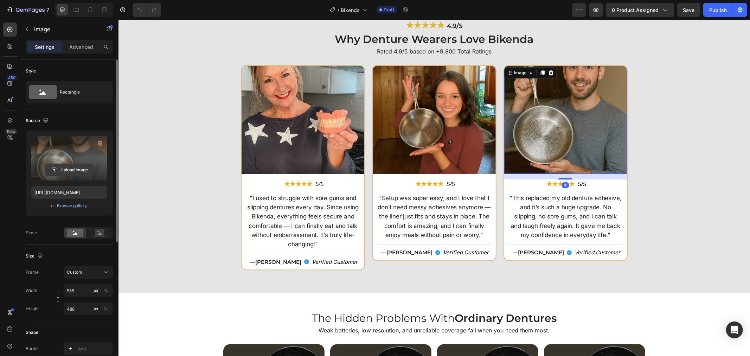
click at [61, 168] on input "file" at bounding box center [69, 170] width 49 height 12
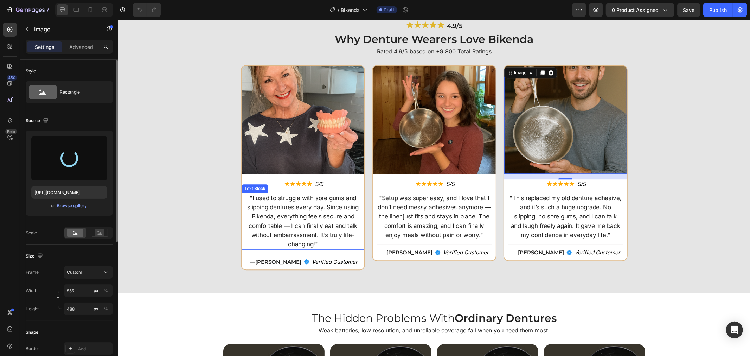
type input "[URL][DOMAIN_NAME]"
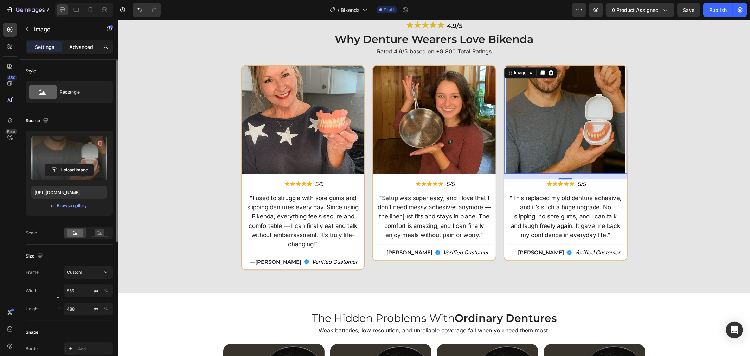
click at [76, 44] on p "Advanced" at bounding box center [81, 46] width 24 height 7
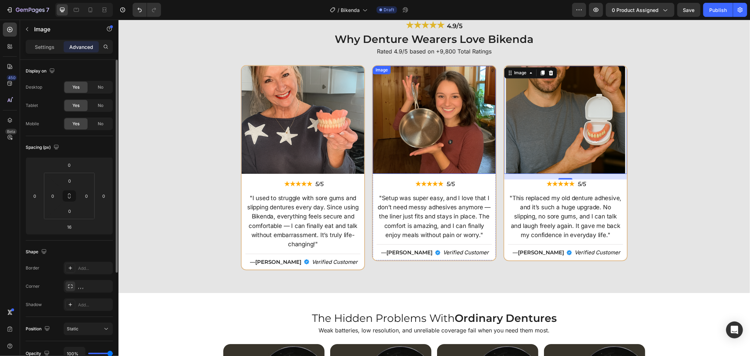
click at [404, 111] on img at bounding box center [433, 119] width 123 height 108
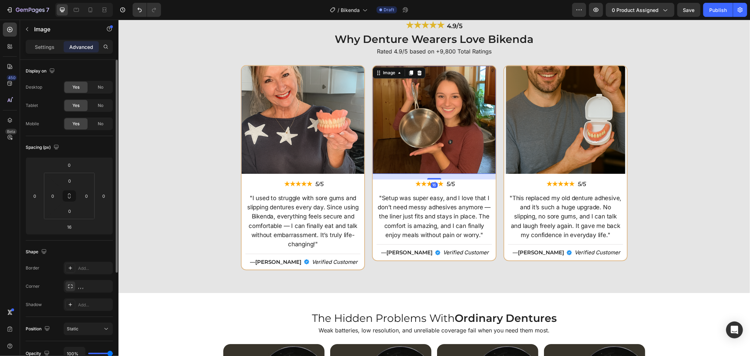
click at [401, 112] on img at bounding box center [433, 119] width 123 height 108
click at [50, 50] on p "Settings" at bounding box center [45, 46] width 20 height 7
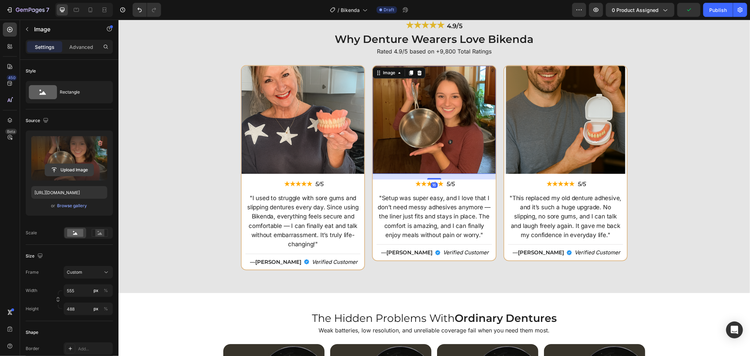
click at [58, 170] on input "file" at bounding box center [69, 170] width 49 height 12
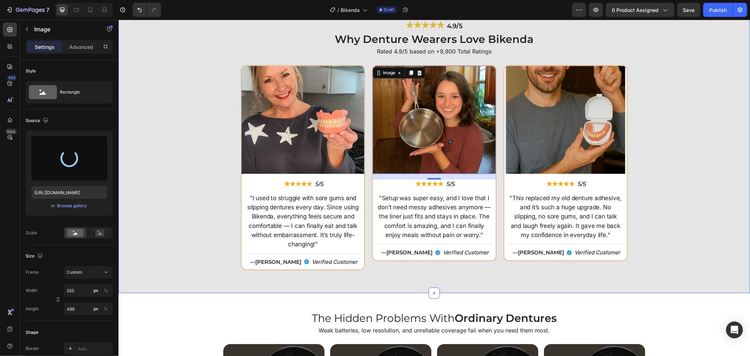
type input "[URL][DOMAIN_NAME]"
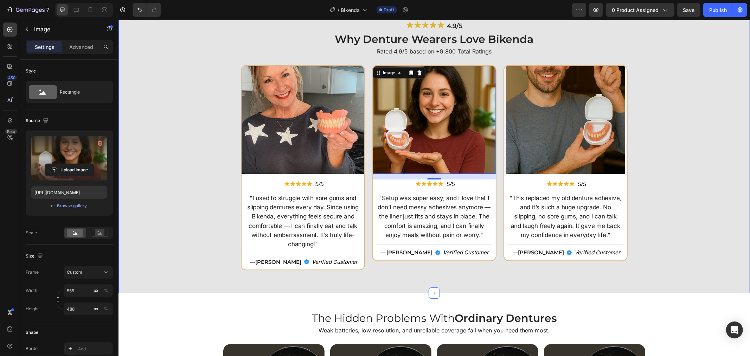
click at [639, 148] on div "Image ★★★★★ Text Block 5/5 Text Block Row "I used to struggle with sore gums an…" at bounding box center [434, 170] width 624 height 210
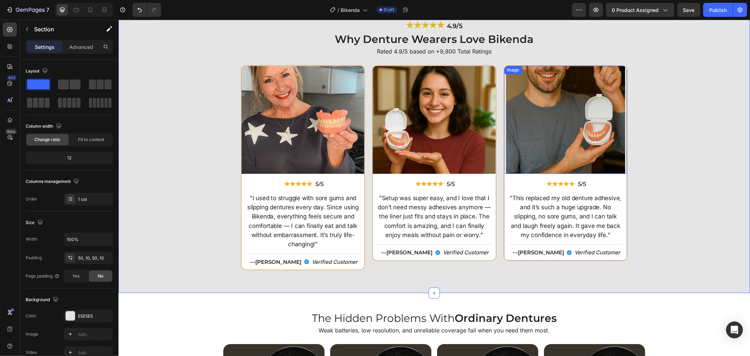
click at [562, 145] on img at bounding box center [565, 119] width 123 height 108
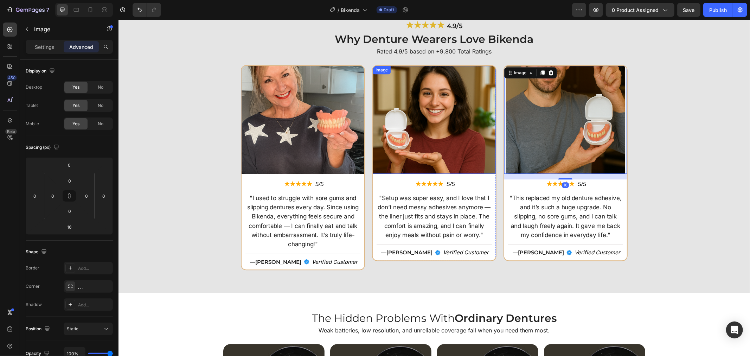
click at [458, 140] on img at bounding box center [433, 119] width 123 height 108
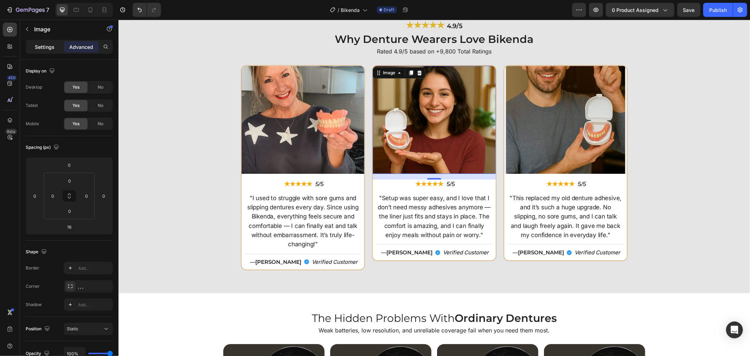
click at [53, 46] on p "Settings" at bounding box center [45, 46] width 20 height 7
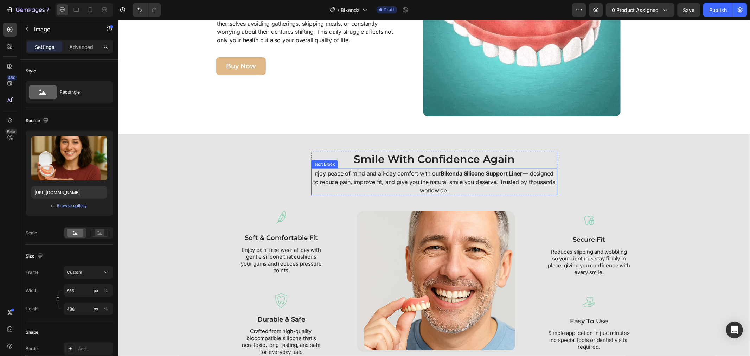
scroll to position [559, 0]
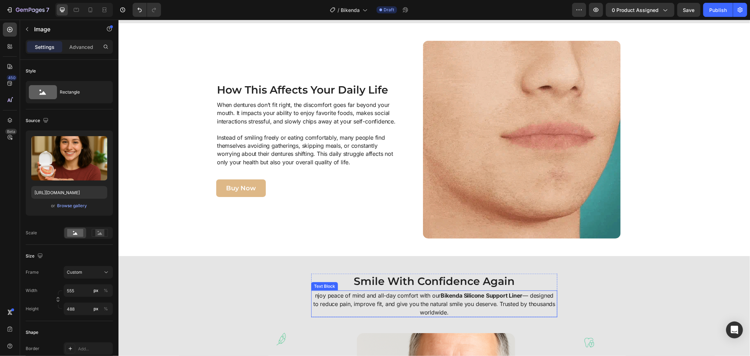
click at [463, 294] on strong "Bikenda Silicone Support Liner" at bounding box center [481, 294] width 82 height 7
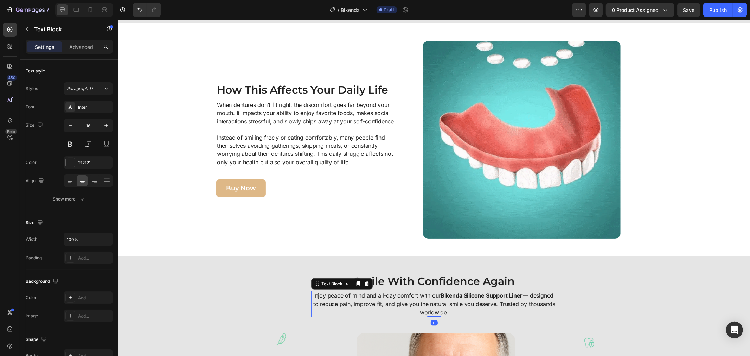
click at [460, 296] on strong "Bikenda Silicone Support Liner" at bounding box center [481, 294] width 82 height 7
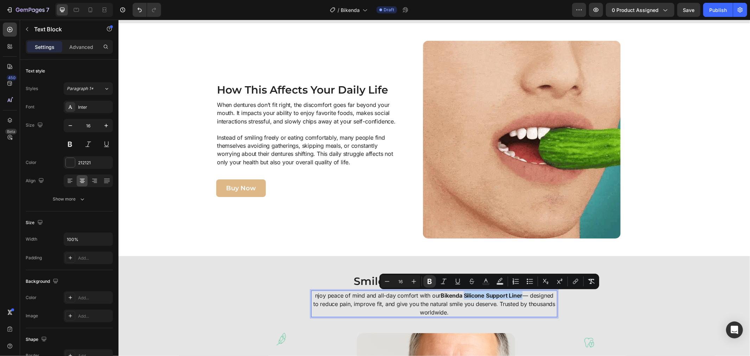
drag, startPoint x: 460, startPoint y: 296, endPoint x: 511, endPoint y: 296, distance: 51.7
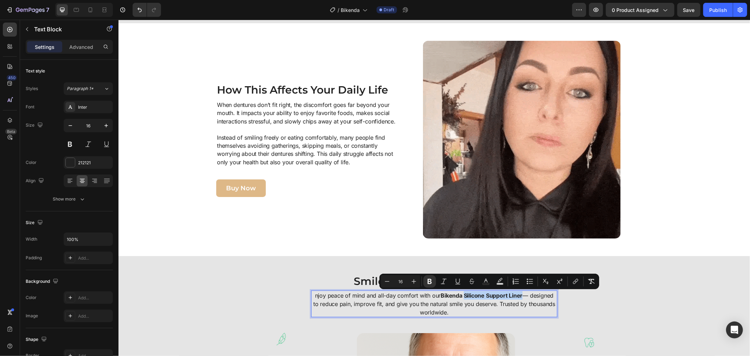
click at [511, 296] on strong "Bikenda Silicone Support Liner" at bounding box center [481, 294] width 82 height 7
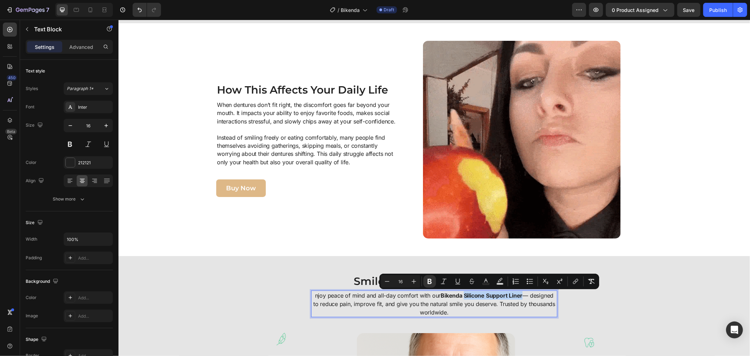
click at [471, 293] on strong "Bikenda Silicone Support Liner" at bounding box center [481, 294] width 82 height 7
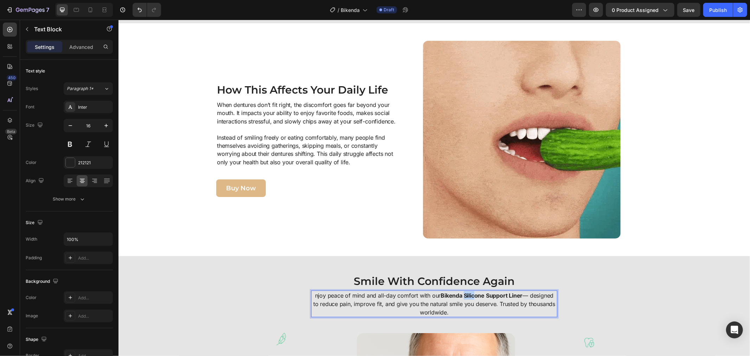
drag, startPoint x: 464, startPoint y: 294, endPoint x: 471, endPoint y: 293, distance: 7.8
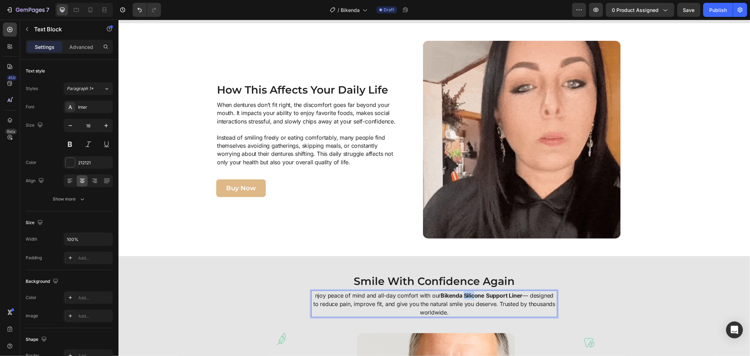
click at [471, 293] on strong "Bikenda Silicone Support Liner" at bounding box center [481, 294] width 82 height 7
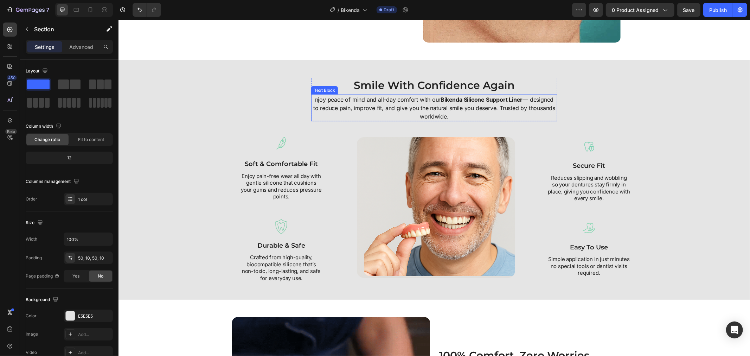
scroll to position [754, 0]
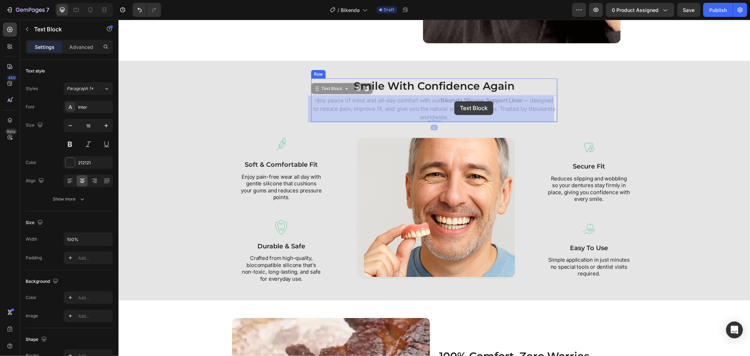
drag, startPoint x: 438, startPoint y: 100, endPoint x: 451, endPoint y: 101, distance: 13.4
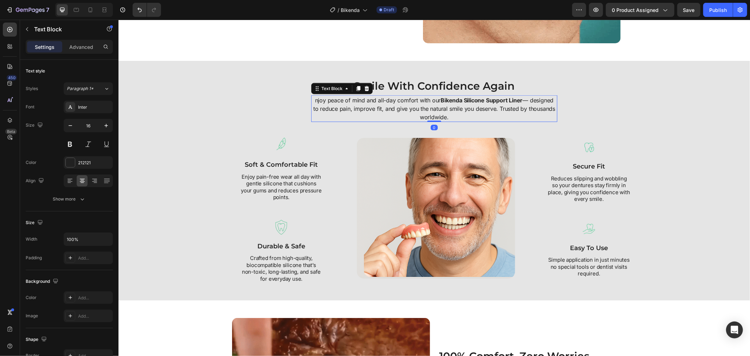
click at [451, 102] on strong "Bikenda Silicone Support Liner" at bounding box center [481, 99] width 82 height 7
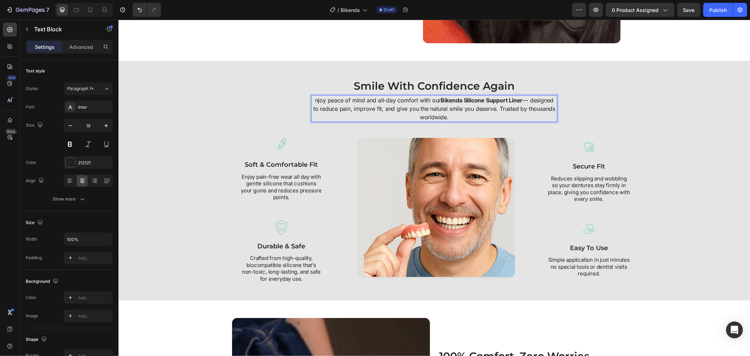
click at [440, 99] on strong "Bikenda Silicone Support Liner" at bounding box center [481, 99] width 82 height 7
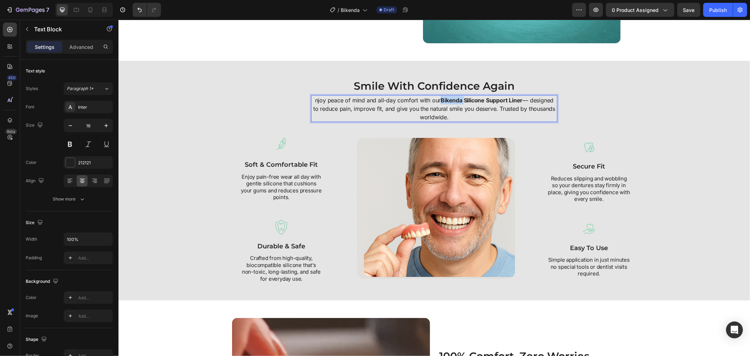
click at [440, 99] on strong "Bikenda Silicone Support Liner" at bounding box center [481, 99] width 82 height 7
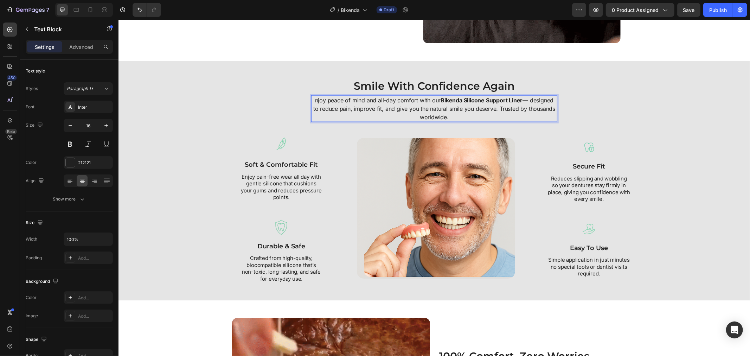
click at [463, 100] on strong "Bikenda Silicone Support Liner" at bounding box center [481, 99] width 82 height 7
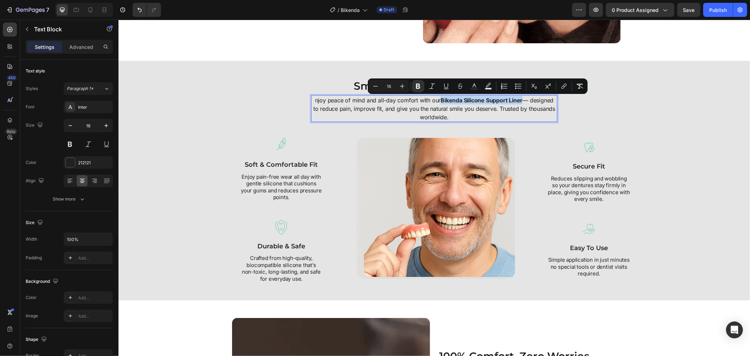
drag, startPoint x: 438, startPoint y: 101, endPoint x: 518, endPoint y: 97, distance: 80.9
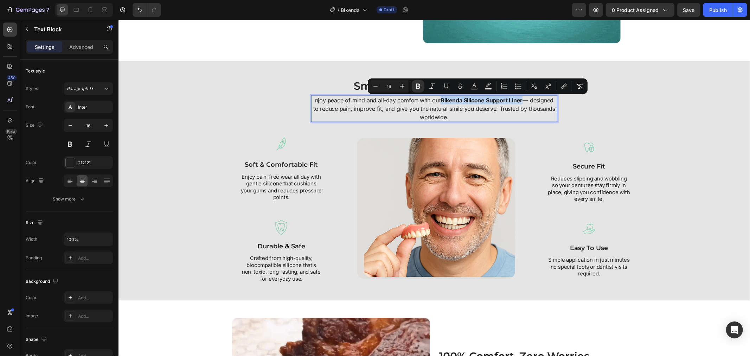
click at [518, 97] on p "njoy peace of mind and all-day comfort with our Bikenda Silicone Support Liner …" at bounding box center [433, 108] width 245 height 25
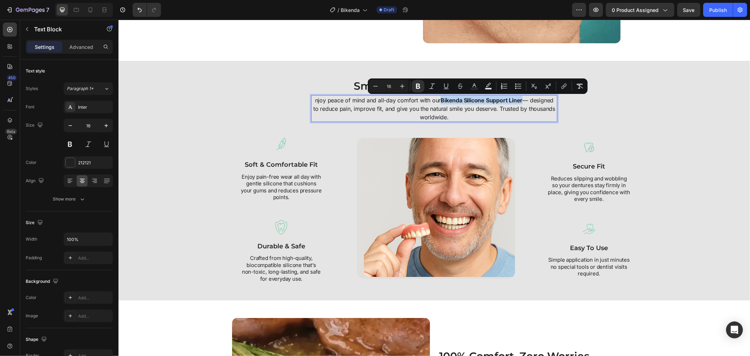
copy strong "Bikenda Silicone Support Liner"
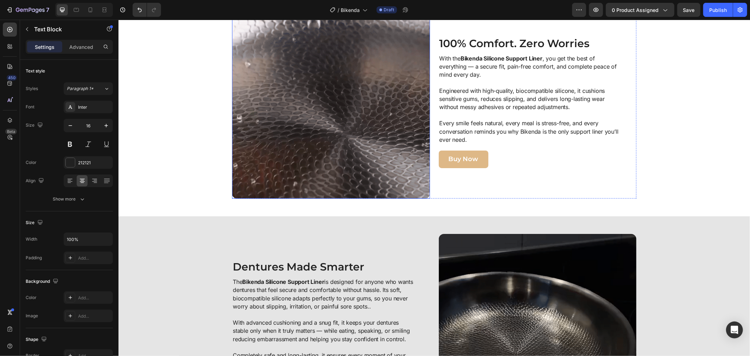
scroll to position [1027, 0]
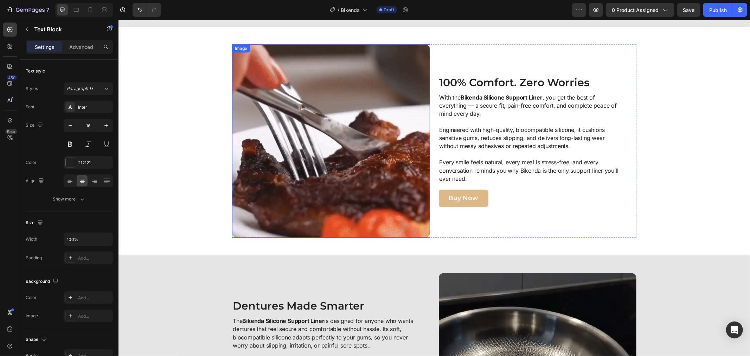
click at [357, 185] on img at bounding box center [331, 140] width 198 height 193
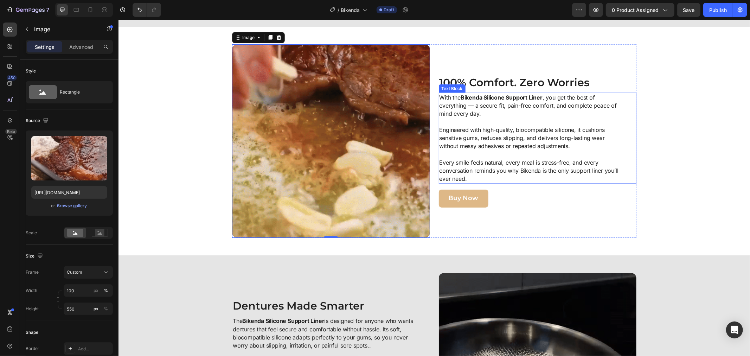
click at [497, 113] on p "With the Bikenda Silicone Support Liner , you get the best of everything — a se…" at bounding box center [529, 109] width 181 height 33
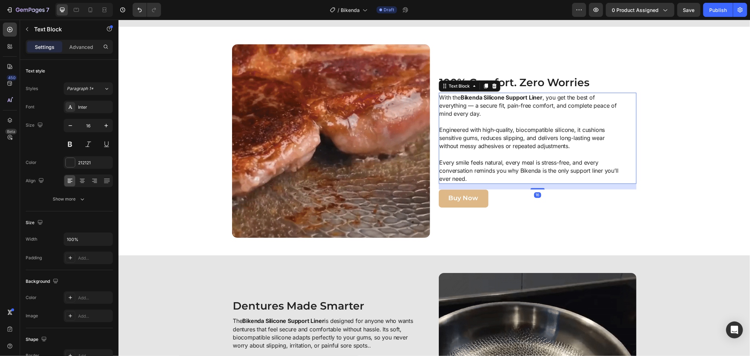
click at [545, 108] on p "With the Bikenda Silicone Support Liner , you get the best of everything — a se…" at bounding box center [529, 109] width 181 height 33
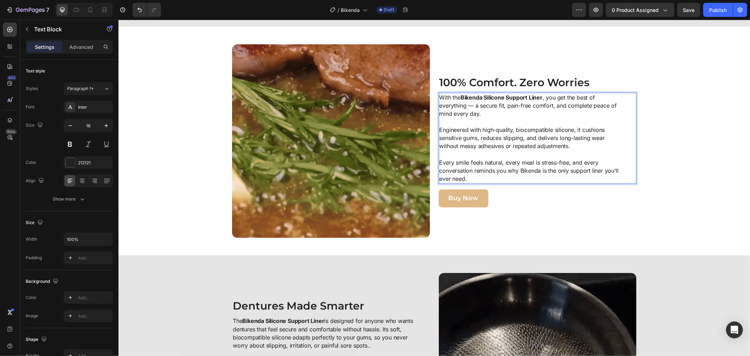
click at [512, 105] on p "With the Bikenda Silicone Support Liner , you get the best of everything — a se…" at bounding box center [529, 109] width 181 height 33
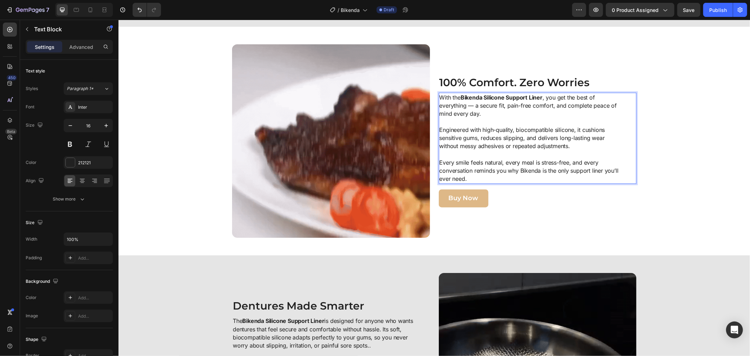
click at [501, 109] on p "With the Bikenda Silicone Support Liner , you get the best of everything — a se…" at bounding box center [529, 109] width 181 height 33
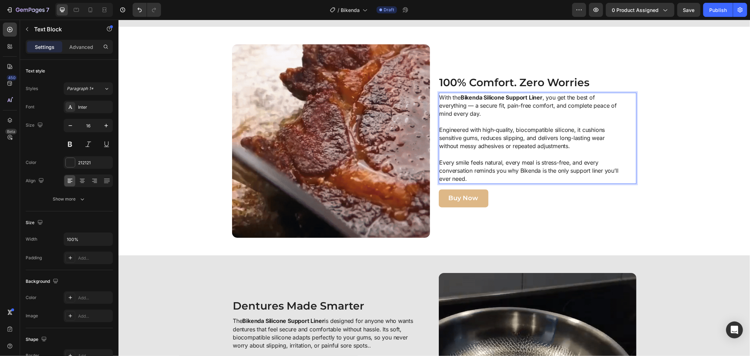
click at [439, 163] on p "Every smile feels natural, every meal is stress-free, and every conversation re…" at bounding box center [529, 171] width 181 height 25
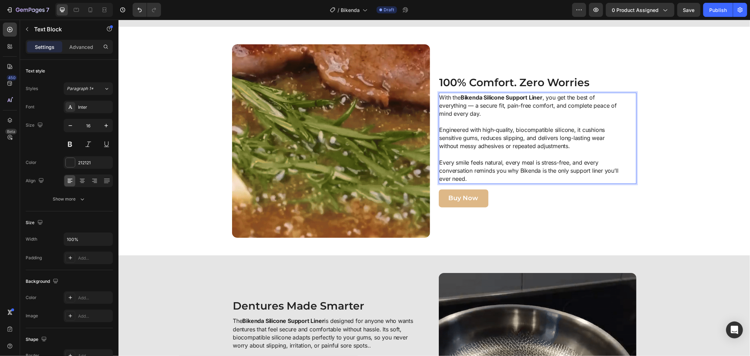
click at [439, 163] on p "Every smile feels natural, every meal is stress-free, and every conversation re…" at bounding box center [529, 171] width 181 height 25
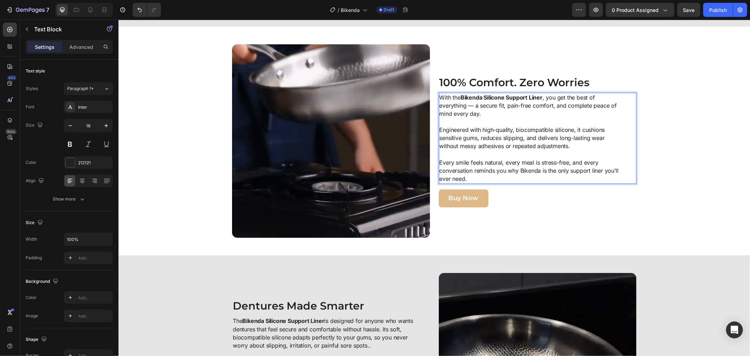
drag, startPoint x: 463, startPoint y: 128, endPoint x: 467, endPoint y: 128, distance: 4.6
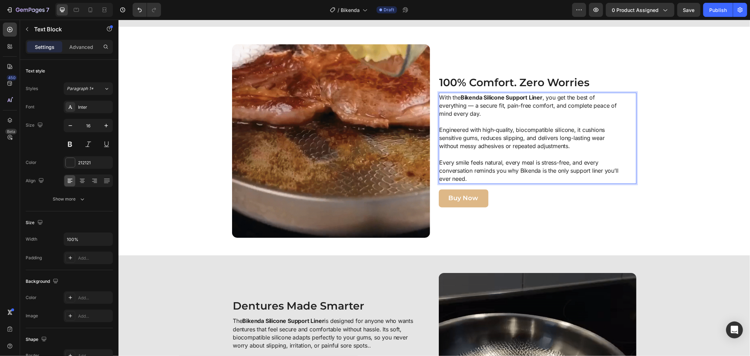
click at [465, 128] on p "Engineered with high-quality, biocompatible silicone, it cushions sensitive gum…" at bounding box center [529, 142] width 181 height 33
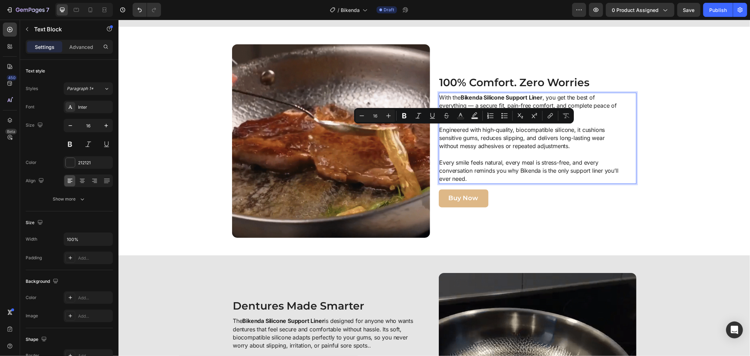
click at [497, 131] on p "Engineered with high-quality, biocompatible silicone, it cushions sensitive gum…" at bounding box center [529, 142] width 181 height 33
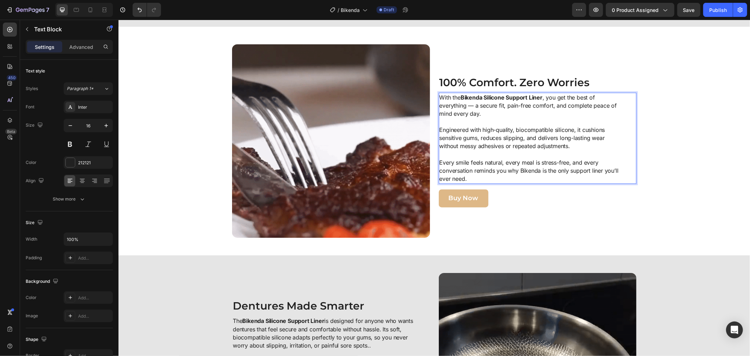
click at [528, 141] on p "Engineered with high-quality, biocompatible silicone, it cushions sensitive gum…" at bounding box center [529, 142] width 181 height 33
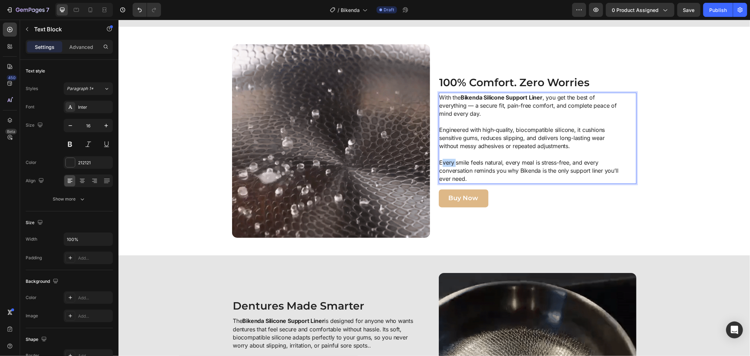
drag, startPoint x: 438, startPoint y: 160, endPoint x: 451, endPoint y: 160, distance: 13.0
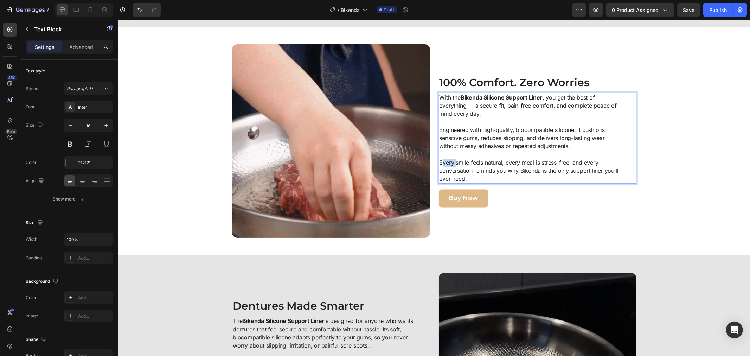
click at [451, 160] on p "Every smile feels natural, every meal is stress-free, and every conversation re…" at bounding box center [529, 171] width 181 height 25
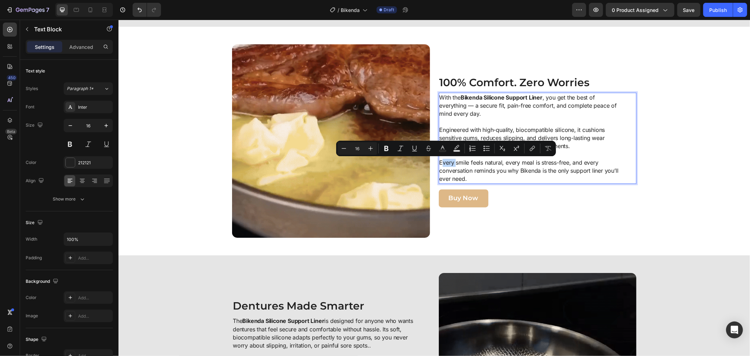
drag, startPoint x: 444, startPoint y: 166, endPoint x: 439, endPoint y: 164, distance: 5.1
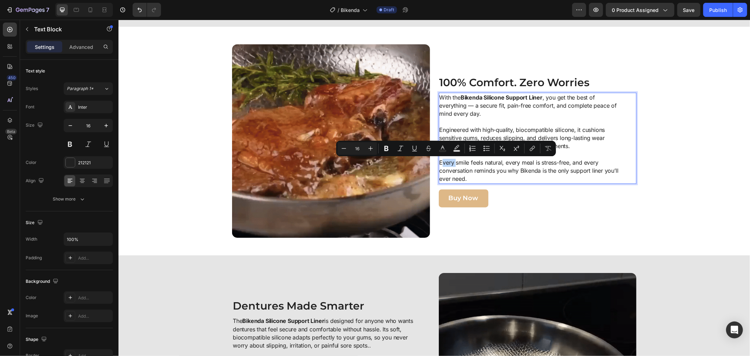
click at [444, 166] on p "Every smile feels natural, every meal is stress-free, and every conversation re…" at bounding box center [529, 171] width 181 height 25
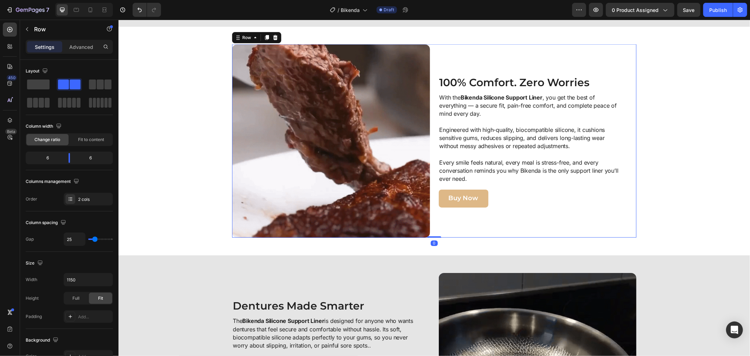
click at [434, 162] on div "Image 100% Comfort. Zero Worries Heading With the Bikenda Silicone Support Line…" at bounding box center [434, 140] width 404 height 193
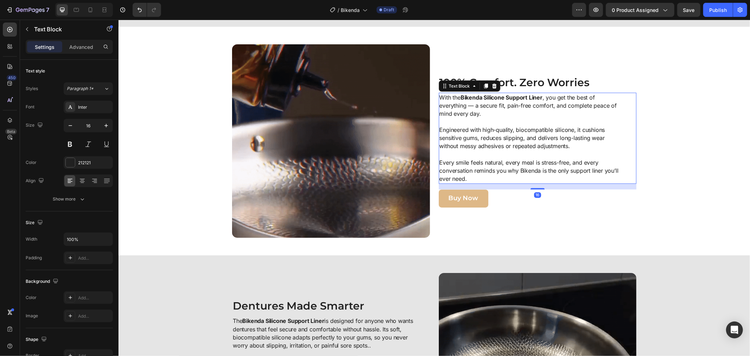
click at [439, 162] on p "Every smile feels natural, every meal is stress-free, and every conversation re…" at bounding box center [529, 171] width 181 height 25
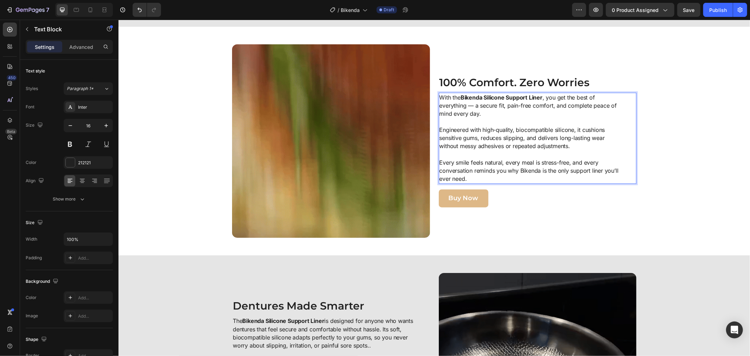
click at [439, 163] on p "Every smile feels natural, every meal is stress-free, and every conversation re…" at bounding box center [529, 171] width 181 height 25
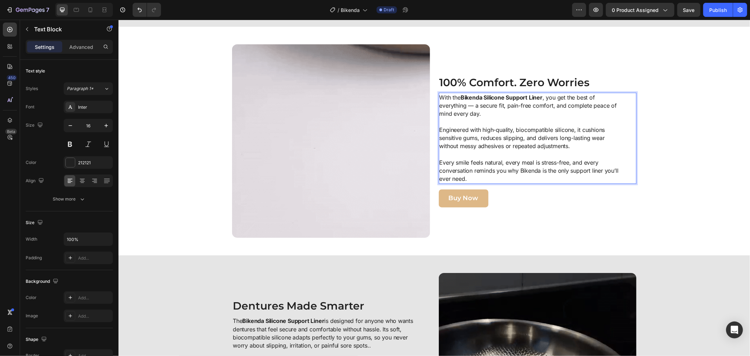
click at [439, 162] on p "Every smile feels natural, every meal is stress-free, and every conversation re…" at bounding box center [529, 171] width 181 height 25
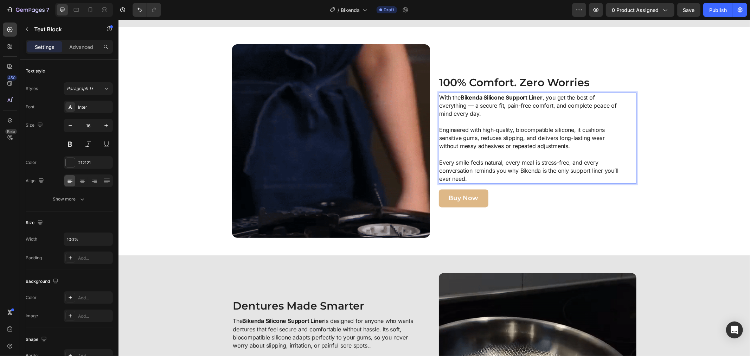
click at [460, 97] on strong "Bikenda Silicone Support Liner" at bounding box center [501, 96] width 82 height 7
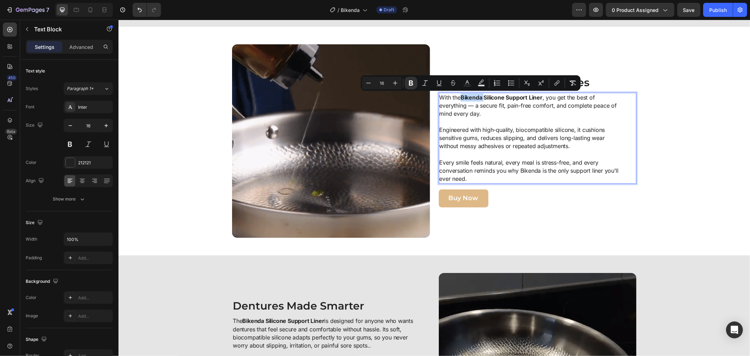
click at [460, 97] on strong "Bikenda Silicone Support Liner" at bounding box center [501, 96] width 82 height 7
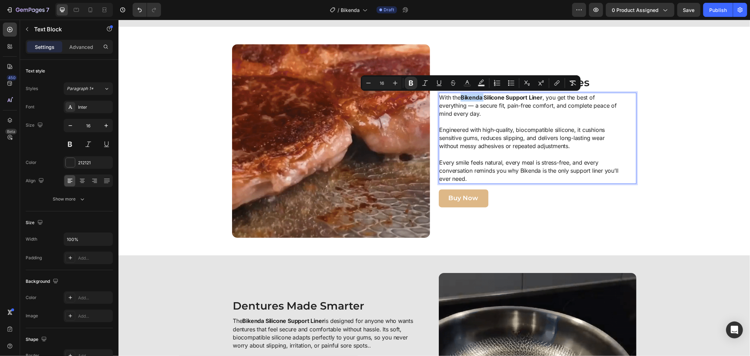
click at [460, 97] on strong "Bikenda Silicone Support Liner" at bounding box center [501, 96] width 82 height 7
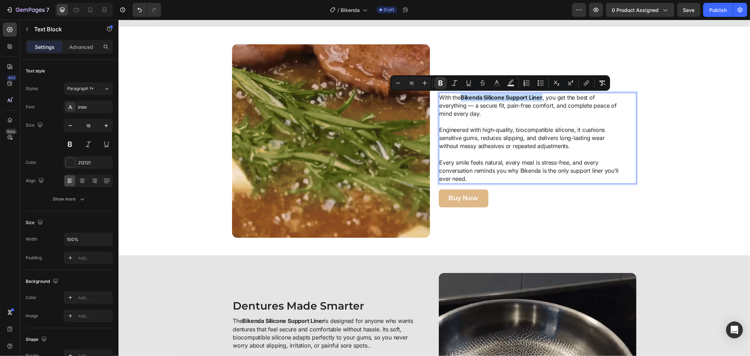
drag, startPoint x: 459, startPoint y: 97, endPoint x: 540, endPoint y: 99, distance: 80.5
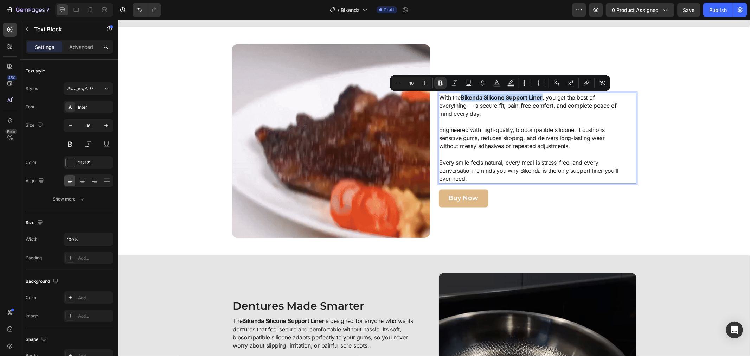
click at [540, 99] on strong "Bikenda Silicone Support Liner" at bounding box center [501, 96] width 82 height 7
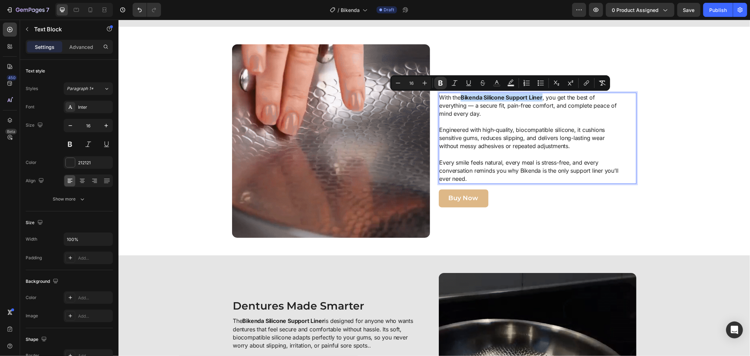
click at [472, 100] on strong "Bikenda Silicone Support Liner" at bounding box center [501, 96] width 82 height 7
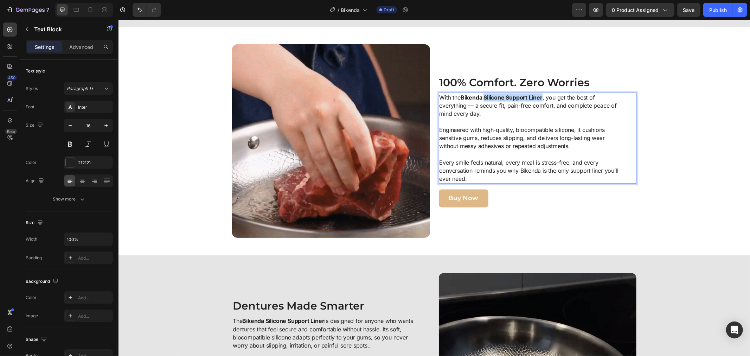
drag, startPoint x: 483, startPoint y: 97, endPoint x: 539, endPoint y: 100, distance: 56.3
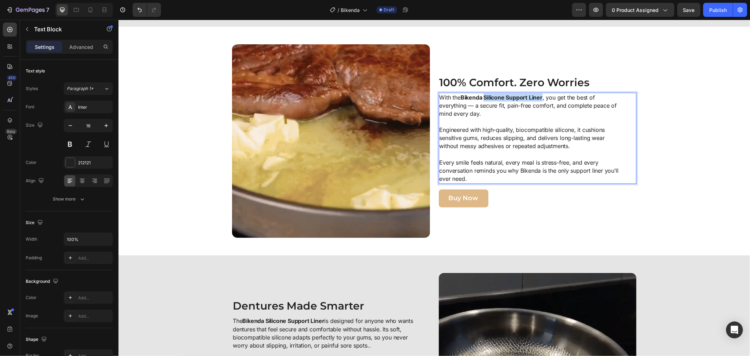
click at [539, 100] on p "With the Bikenda Silicone Support Liner , you get the best of everything — a se…" at bounding box center [529, 109] width 181 height 33
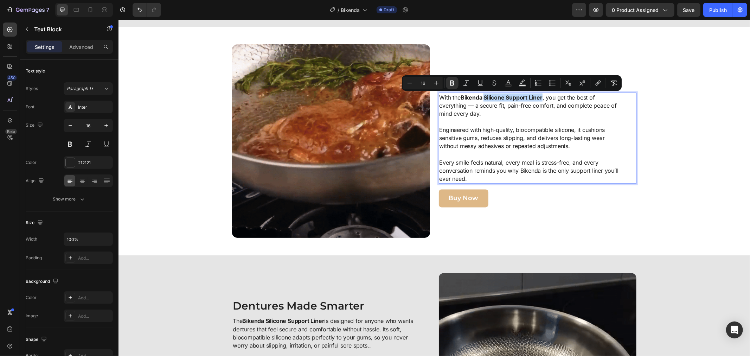
copy strong "Silicone Support Liner"
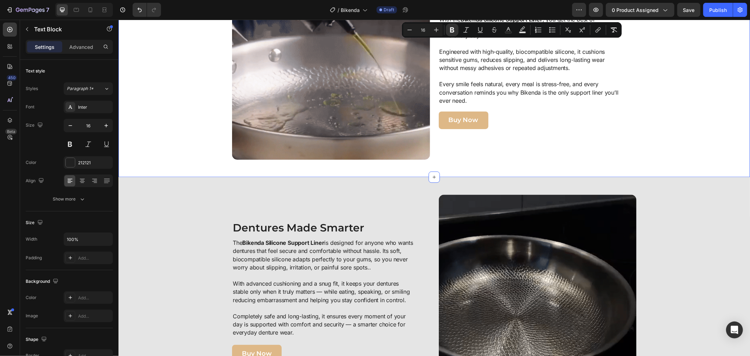
click at [665, 169] on div "Image 100% Comfort. Zero Worries Heading With the Bikenda Silicone Support Line…" at bounding box center [433, 62] width 631 height 228
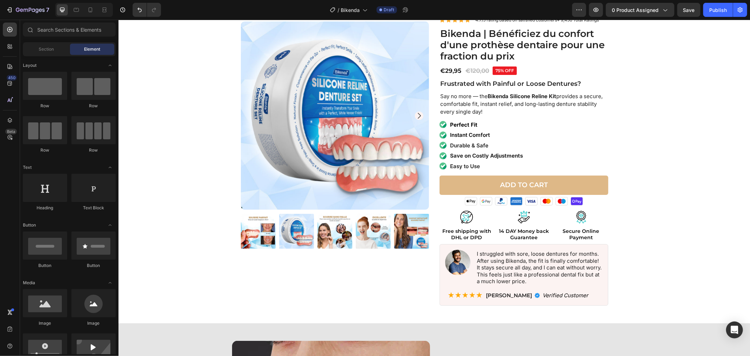
scroll to position [0, 0]
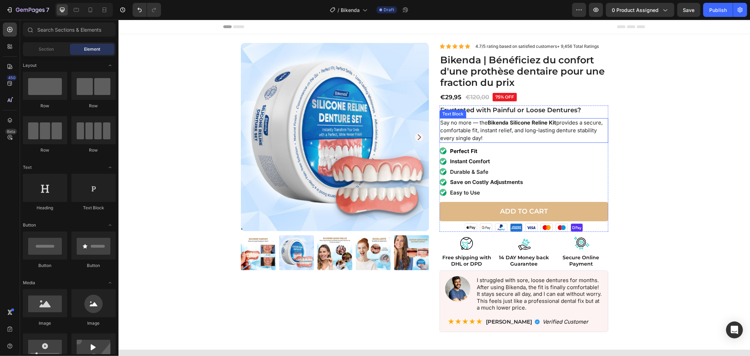
click at [509, 123] on strong "Bikenda Silicone Reline Kit" at bounding box center [521, 122] width 69 height 7
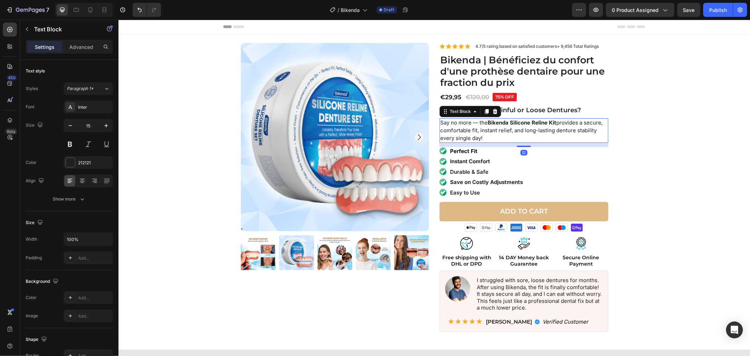
click at [509, 122] on strong "Bikenda Silicone Reline Kit" at bounding box center [521, 122] width 69 height 7
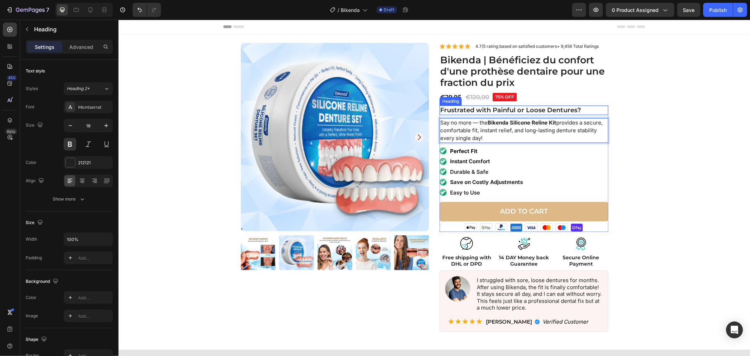
click at [523, 107] on strong "Frustrated with Painful or Loose Dentures?" at bounding box center [510, 110] width 141 height 8
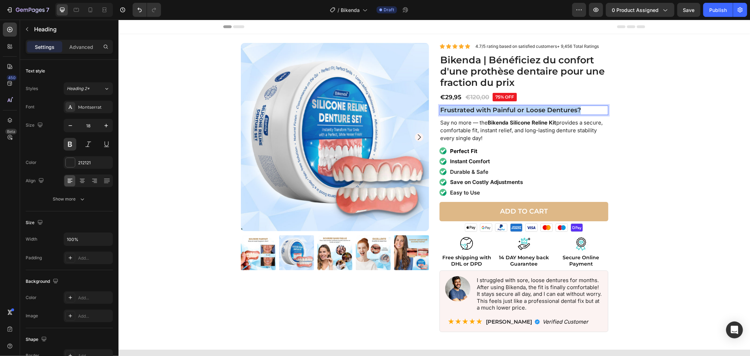
click at [523, 107] on strong "Frustrated with Painful or Loose Dentures?" at bounding box center [510, 110] width 141 height 8
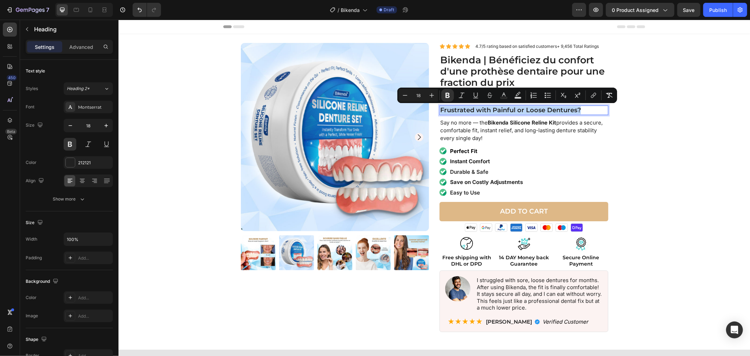
click at [523, 107] on strong "Frustrated with Painful or Loose Dentures?" at bounding box center [510, 110] width 141 height 8
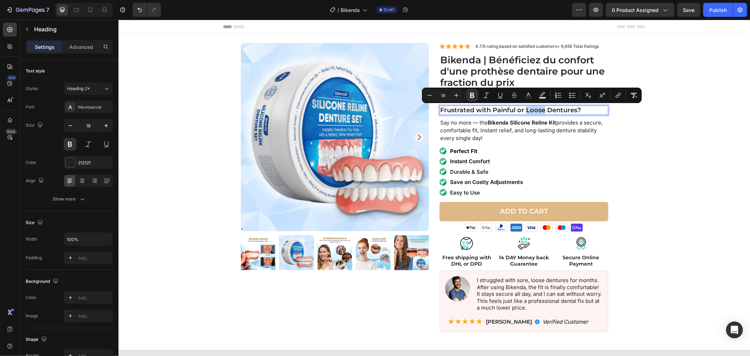
drag, startPoint x: 523, startPoint y: 107, endPoint x: 529, endPoint y: 107, distance: 5.6
click at [529, 107] on strong "Frustrated with Painful or Loose Dentures?" at bounding box center [510, 110] width 141 height 8
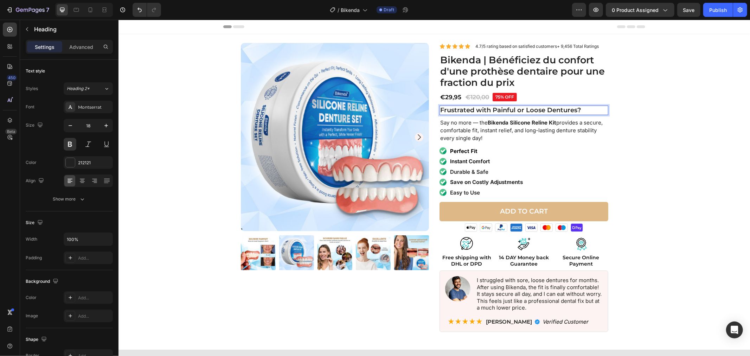
click at [487, 114] on p "Frustrated with Painful or Loose Dentures?" at bounding box center [523, 110] width 167 height 8
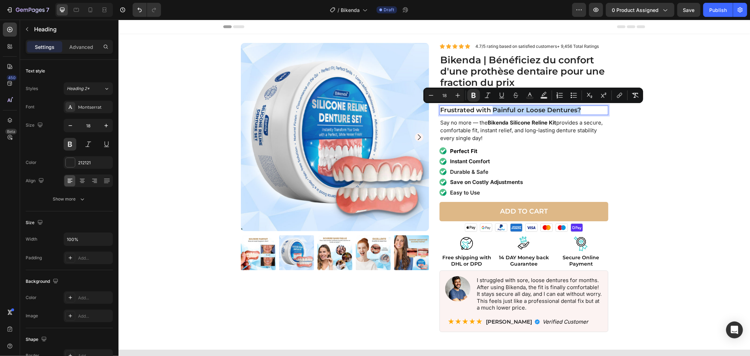
drag, startPoint x: 487, startPoint y: 111, endPoint x: 576, endPoint y: 109, distance: 88.6
click at [576, 109] on strong "Frustrated with Painful or Loose Dentures?" at bounding box center [510, 110] width 141 height 8
copy strong "Painful or Loose Dentures?"
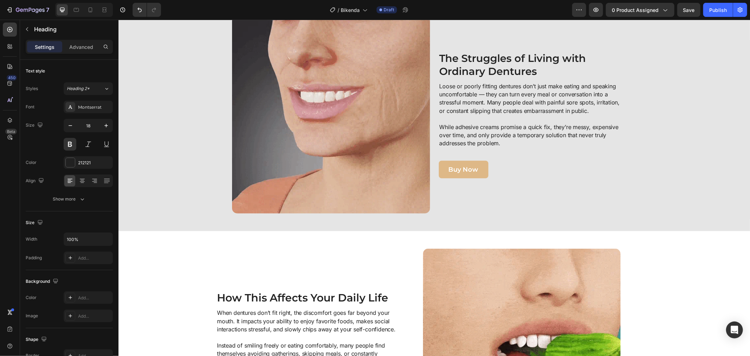
type input "16"
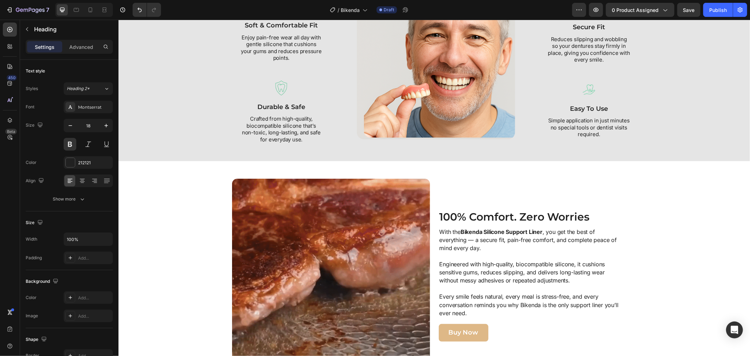
scroll to position [898, 0]
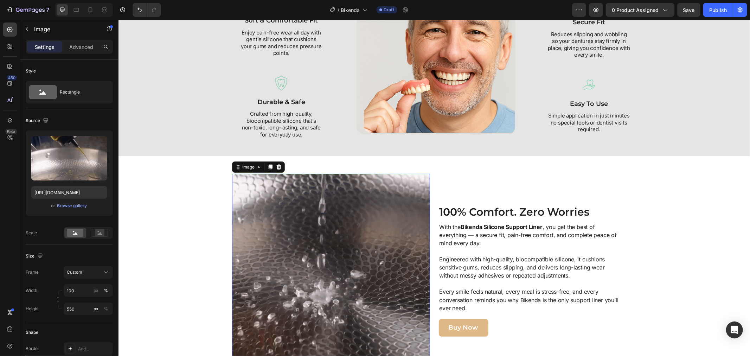
click at [382, 201] on img at bounding box center [331, 269] width 198 height 193
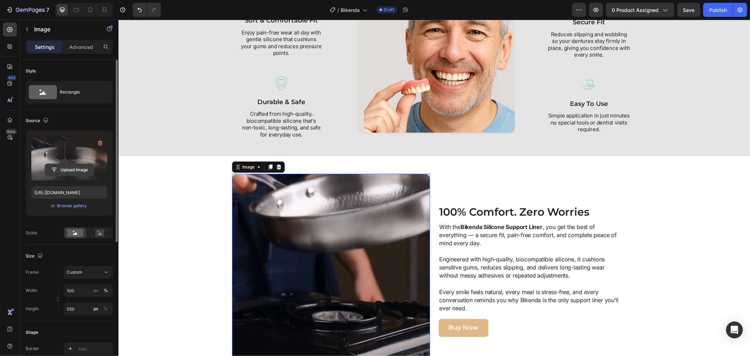
click at [62, 167] on input "file" at bounding box center [69, 170] width 49 height 12
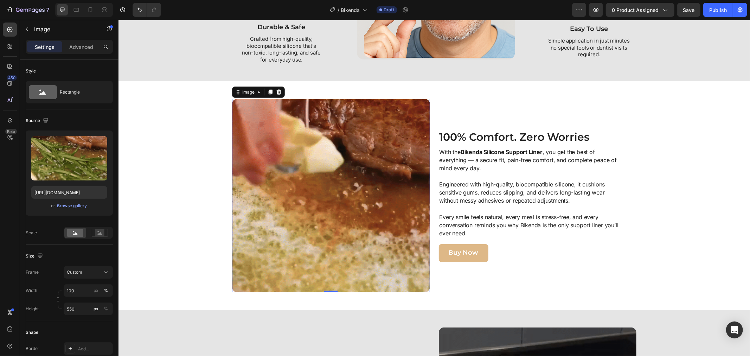
scroll to position [976, 0]
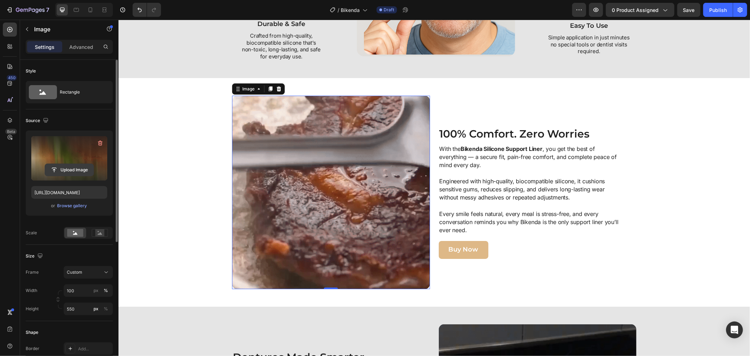
click at [76, 164] on input "file" at bounding box center [69, 170] width 49 height 12
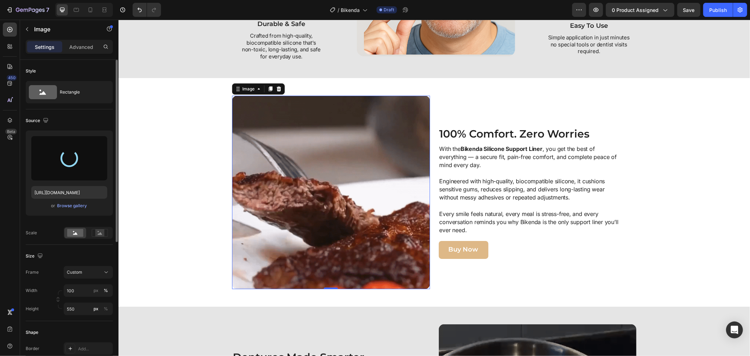
type input "https://cdn.shopify.com/s/files/1/0808/8620/2710/files/gempages_585570282693985…"
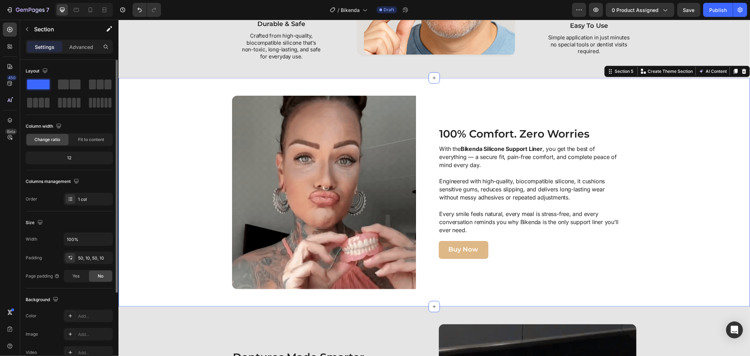
click at [651, 237] on div "Image 100% Comfort. Zero Worries Heading With the Bikenda Silicone Support Line…" at bounding box center [434, 191] width 624 height 193
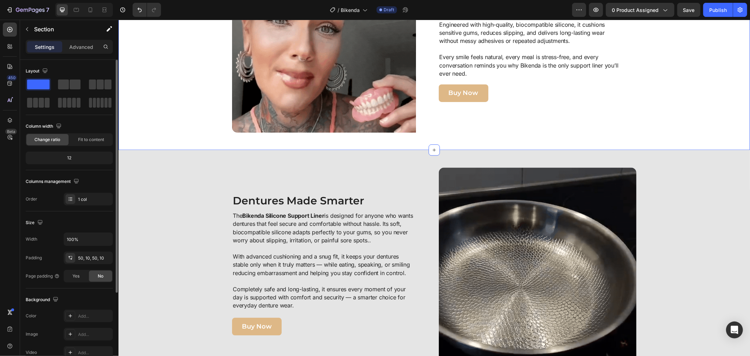
scroll to position [1249, 0]
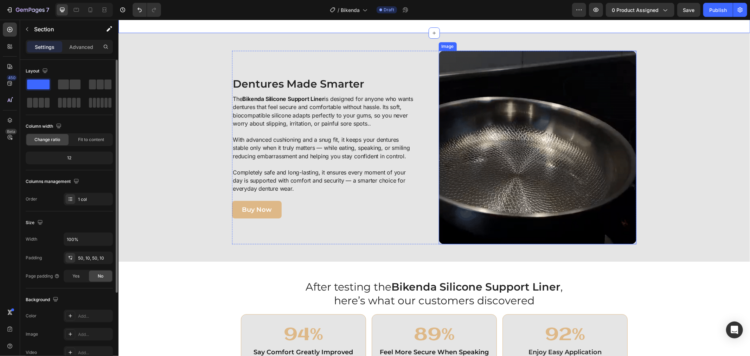
click at [504, 168] on img at bounding box center [537, 146] width 198 height 193
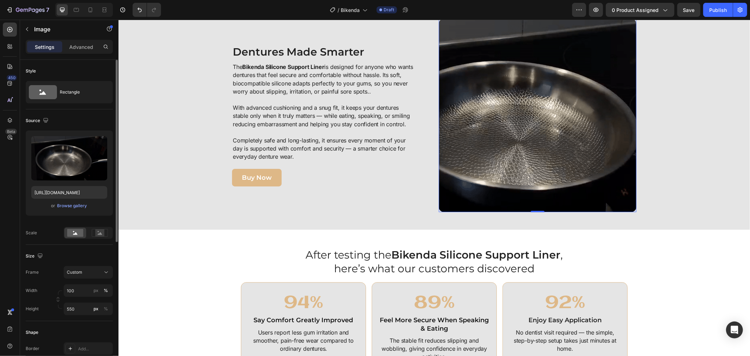
scroll to position [1366, 0]
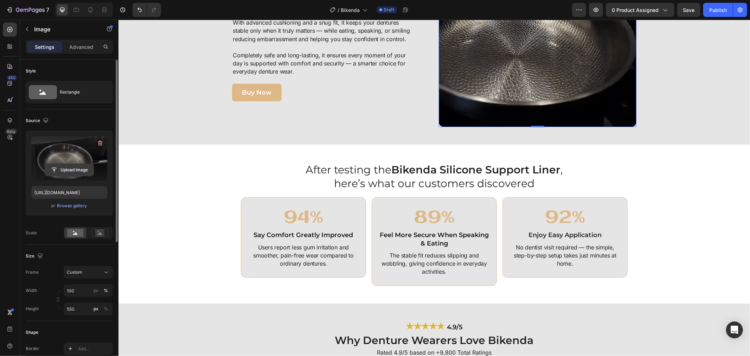
click at [72, 171] on input "file" at bounding box center [69, 170] width 49 height 12
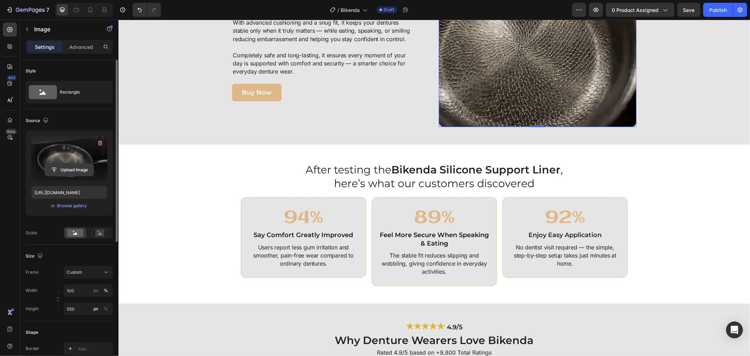
click at [71, 169] on input "file" at bounding box center [69, 170] width 49 height 12
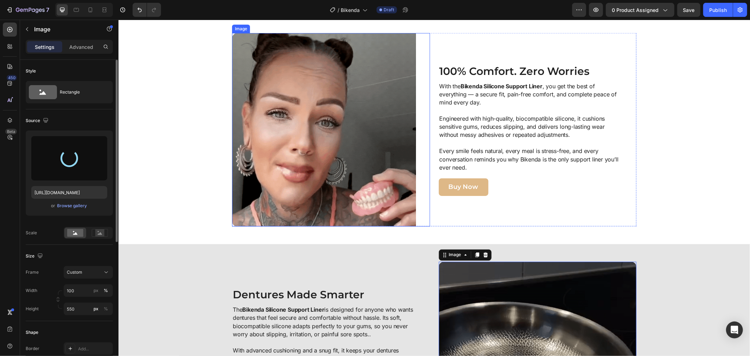
scroll to position [1054, 0]
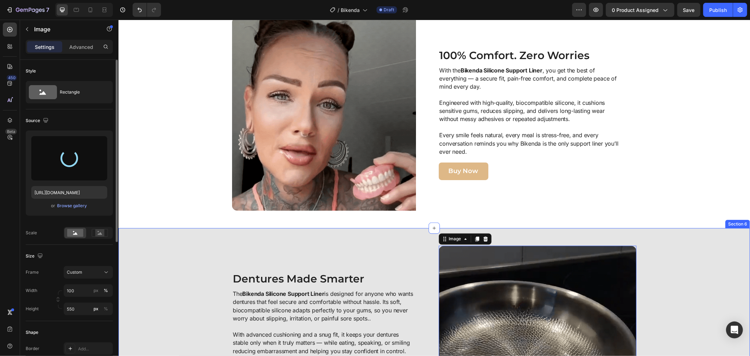
type input "https://cdn.shopify.com/s/files/1/0808/8620/2710/files/gempages_585570282693985…"
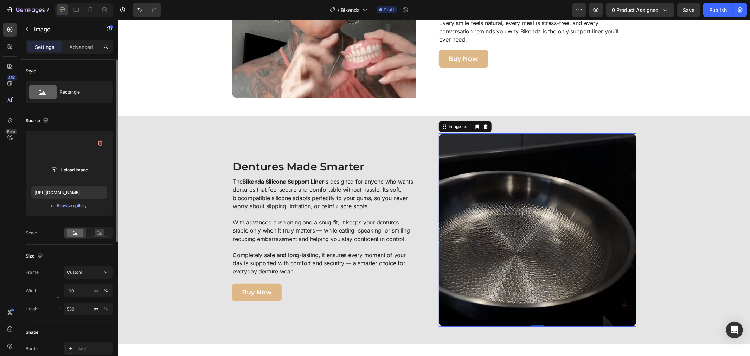
scroll to position [1249, 0]
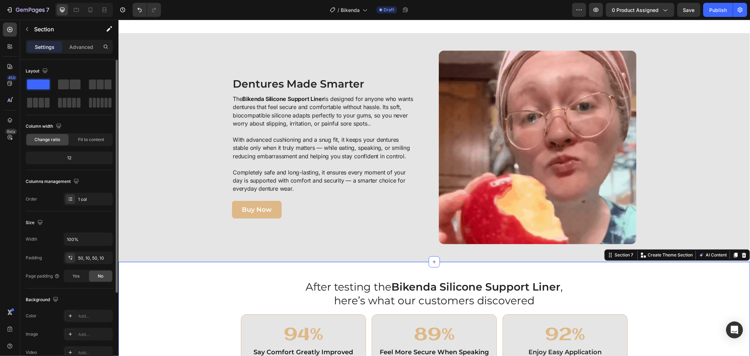
click at [691, 298] on div "After testing the Bikenda Silicone Support Liner , here’s what our customers di…" at bounding box center [434, 340] width 624 height 123
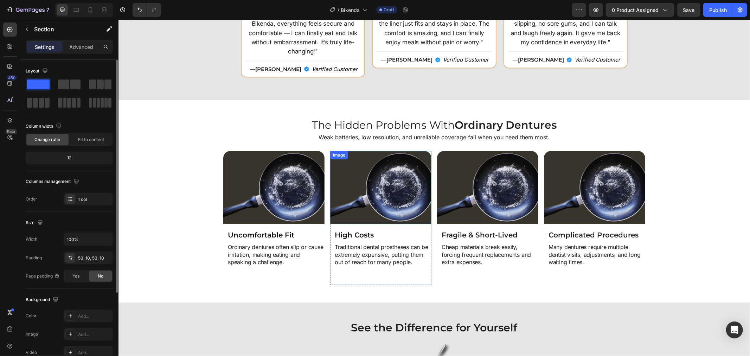
scroll to position [1874, 0]
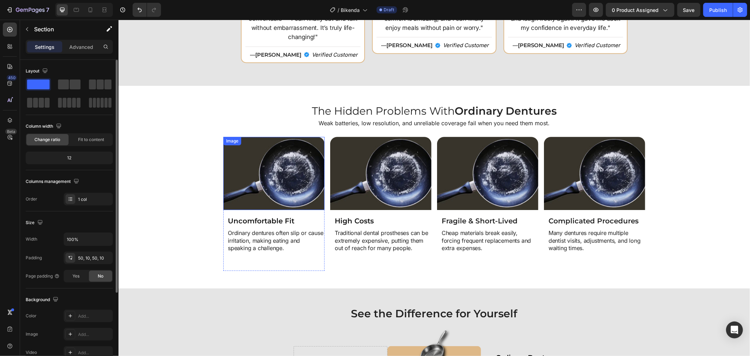
click at [287, 174] on img at bounding box center [273, 172] width 101 height 73
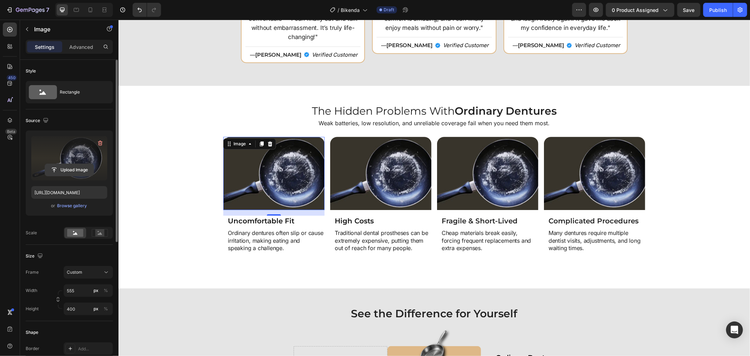
click at [79, 167] on input "file" at bounding box center [69, 170] width 49 height 12
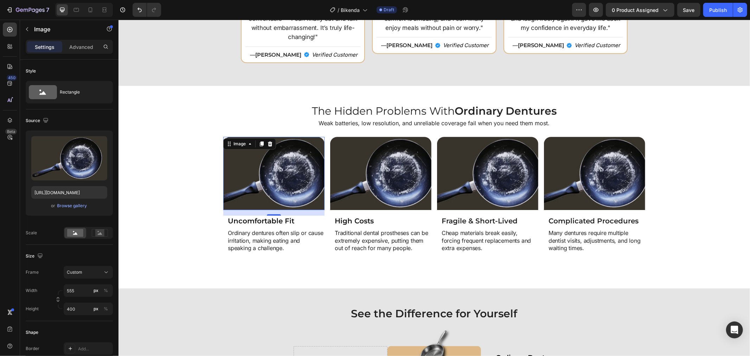
click at [282, 160] on img at bounding box center [273, 172] width 101 height 73
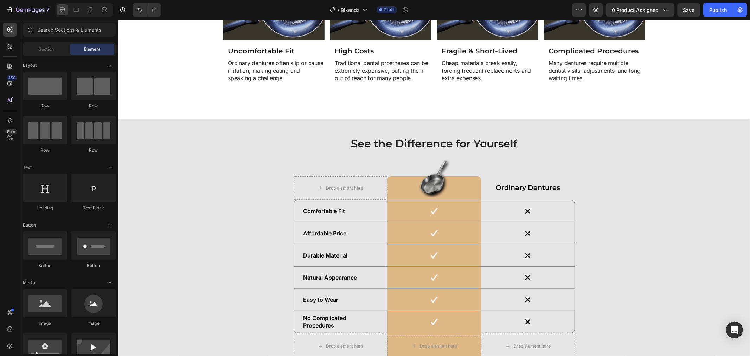
scroll to position [2034, 0]
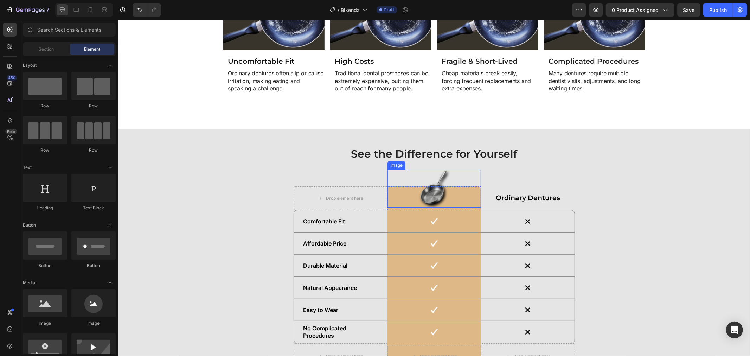
click at [418, 192] on img at bounding box center [434, 188] width 32 height 38
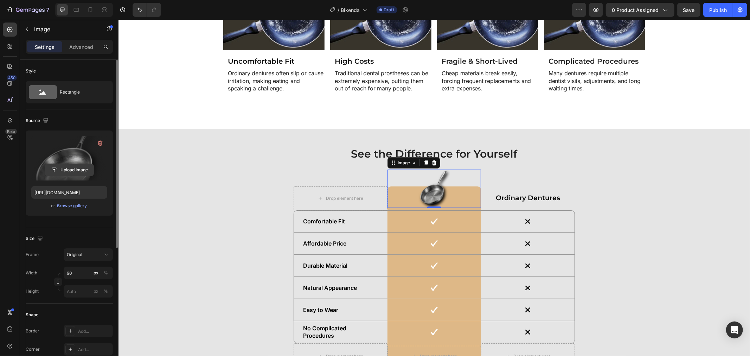
click at [64, 166] on input "file" at bounding box center [69, 170] width 49 height 12
type input "https://cdn.shopify.com/s/files/1/0808/8620/2710/files/gempages_585570282693985…"
click at [76, 273] on input "90" at bounding box center [88, 272] width 49 height 13
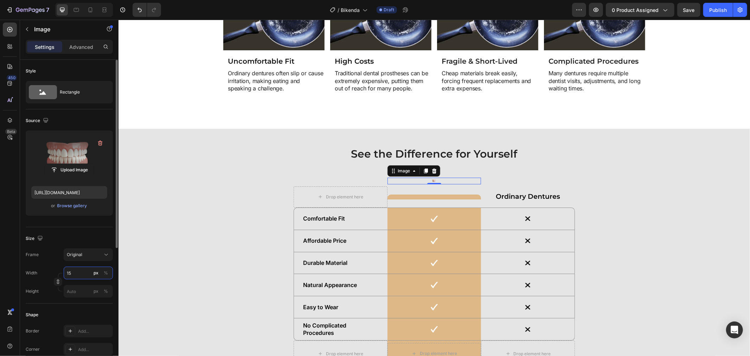
type input "150"
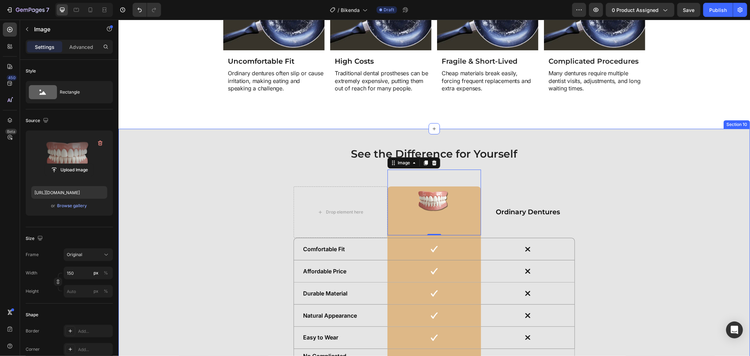
click at [603, 253] on div "See the Difference for Yourself Heading Drop element here Image 0 Row Ordinary …" at bounding box center [434, 274] width 624 height 257
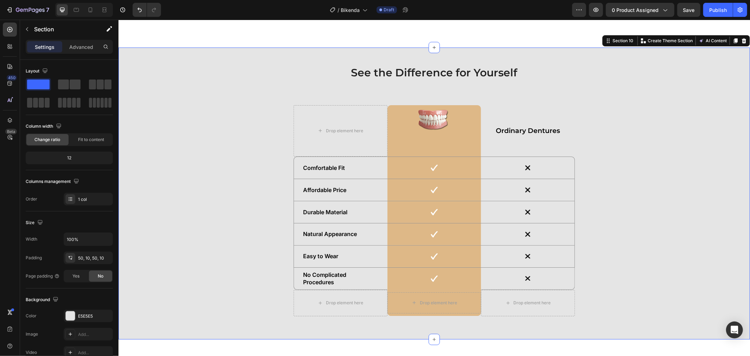
scroll to position [2112, 0]
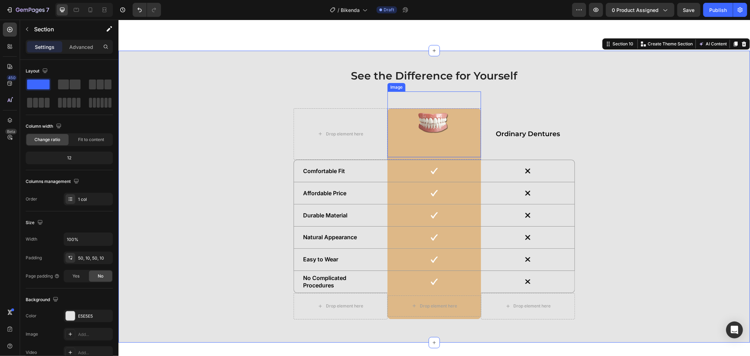
click at [437, 124] on img at bounding box center [433, 124] width 53 height 66
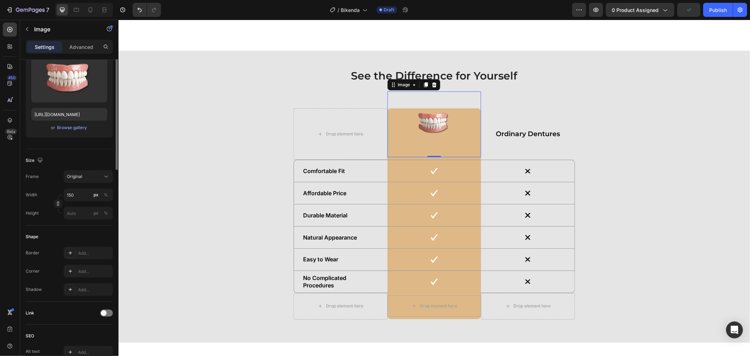
scroll to position [0, 0]
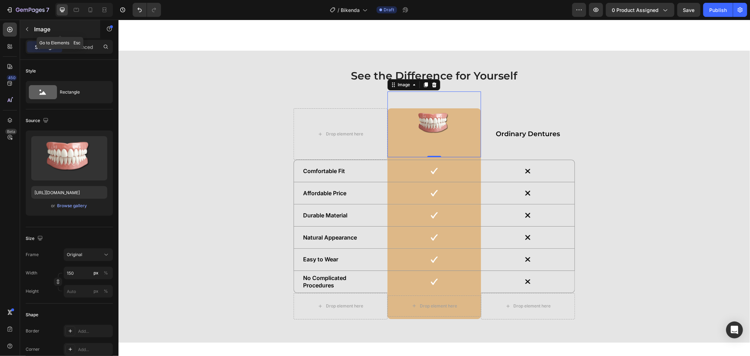
click at [79, 36] on div "Image" at bounding box center [60, 29] width 80 height 18
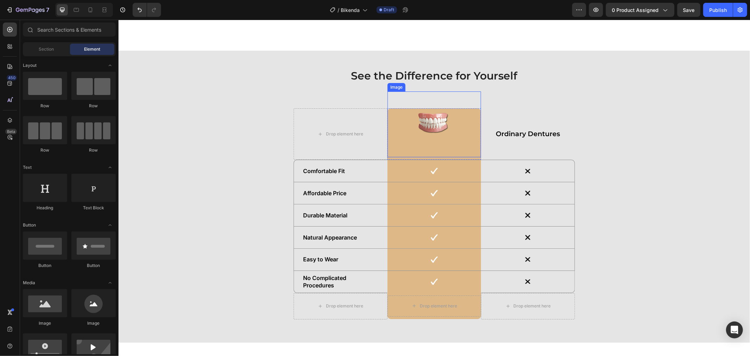
click at [420, 116] on img at bounding box center [433, 124] width 53 height 66
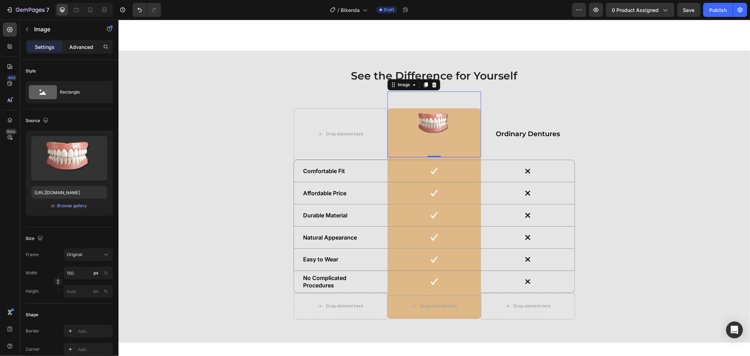
click at [87, 44] on p "Advanced" at bounding box center [81, 46] width 24 height 7
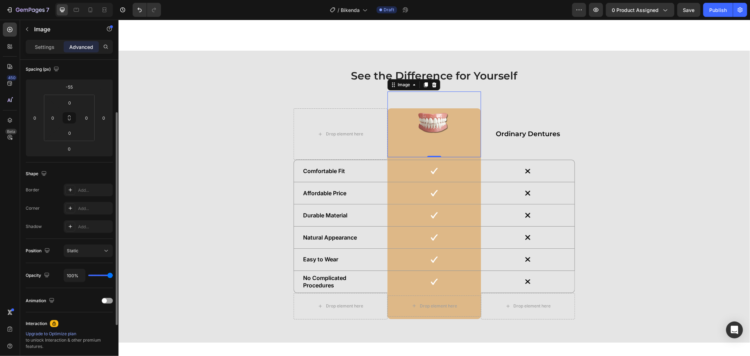
scroll to position [39, 0]
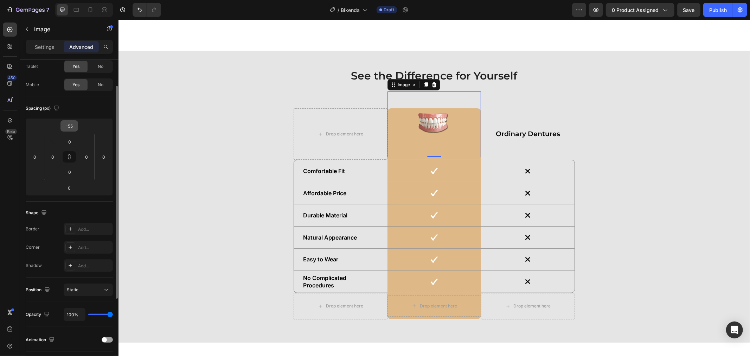
click at [76, 127] on div "-55" at bounding box center [69, 125] width 18 height 11
click at [58, 0] on html "7 Version history / Bikenda Draft Preview 0 product assigned Save Publish 450 B…" at bounding box center [375, 0] width 750 height 0
click at [86, 197] on div "Spacing (px) -55 0 0 0 0 0 0 0" at bounding box center [69, 149] width 87 height 104
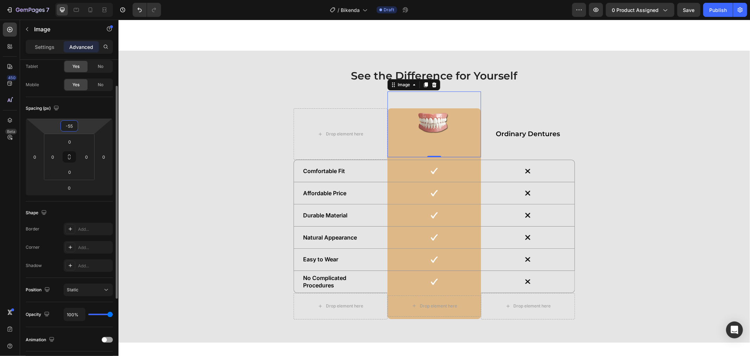
click at [80, 0] on html "7 Version history / Bikenda Draft Preview 0 product assigned Save Publish 450 B…" at bounding box center [375, 0] width 750 height 0
type input "0"
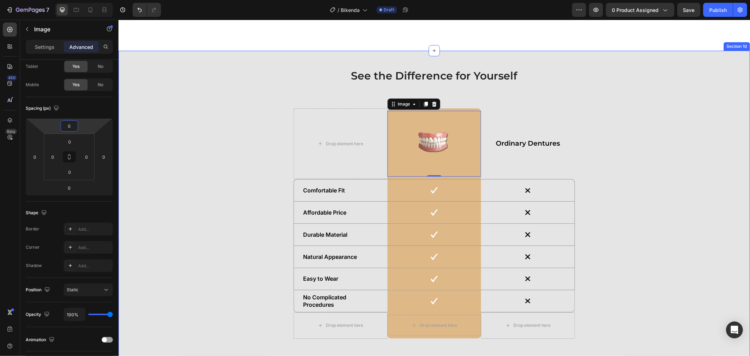
click at [628, 191] on div "See the Difference for Yourself Heading Drop element here Image 0 Row Ordinary …" at bounding box center [434, 206] width 624 height 276
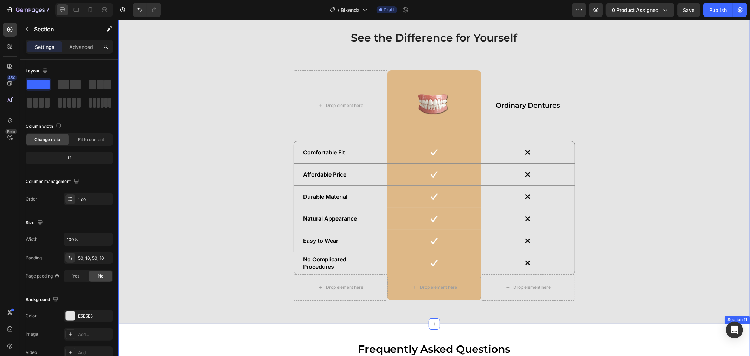
scroll to position [2112, 0]
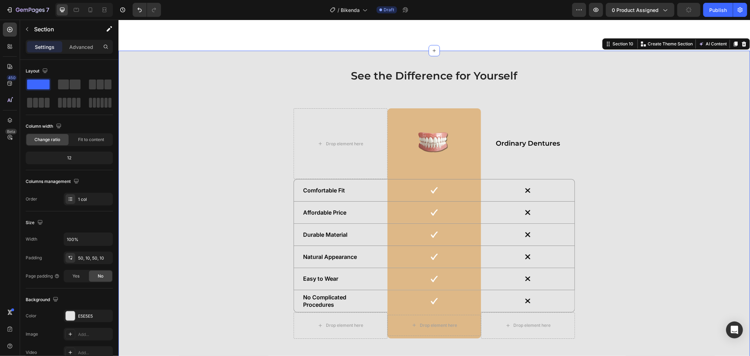
click at [615, 182] on div "See the Difference for Yourself Heading Drop element here Image Row Ordinary De…" at bounding box center [434, 206] width 624 height 276
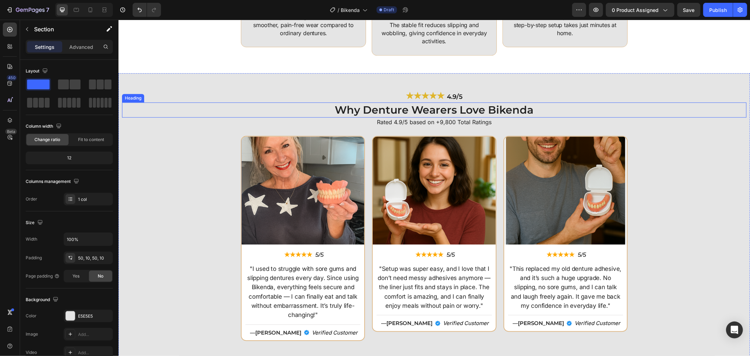
scroll to position [1604, 0]
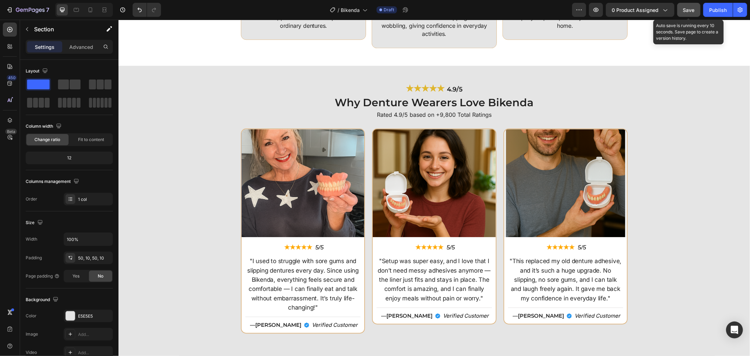
click at [688, 9] on span "Save" at bounding box center [689, 10] width 12 height 6
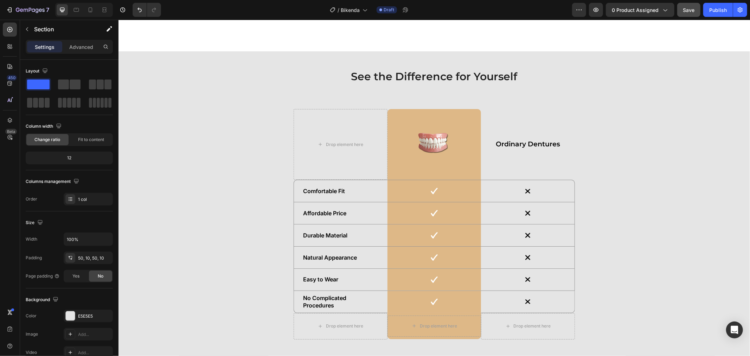
scroll to position [2112, 0]
click at [436, 145] on img at bounding box center [433, 143] width 53 height 66
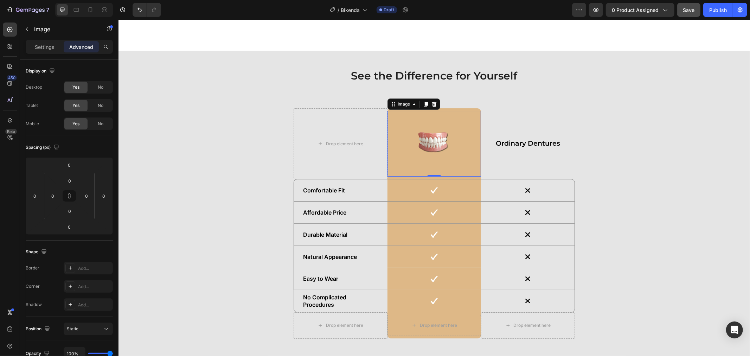
click at [424, 147] on img at bounding box center [433, 143] width 53 height 66
click at [39, 48] on p "Settings" at bounding box center [45, 46] width 20 height 7
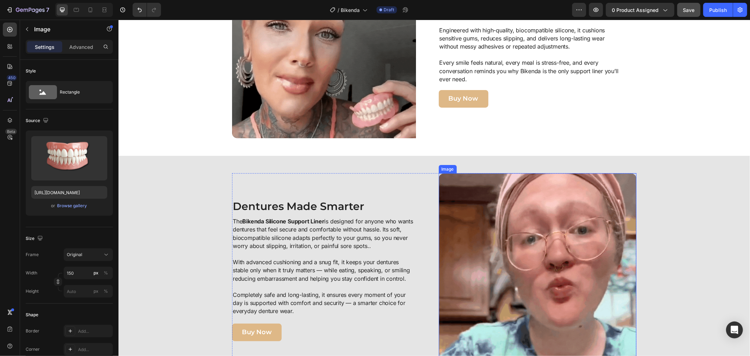
scroll to position [1175, 0]
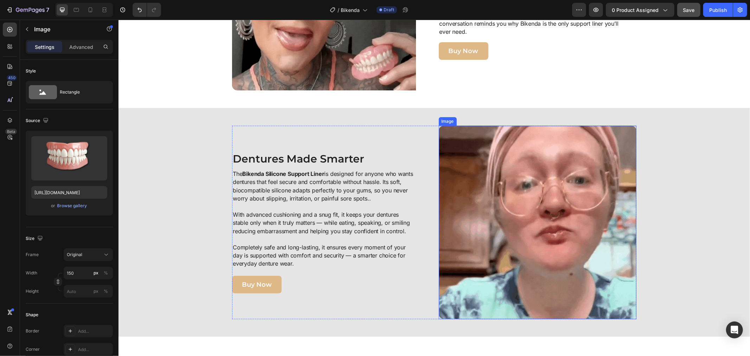
click at [491, 190] on img at bounding box center [537, 221] width 198 height 193
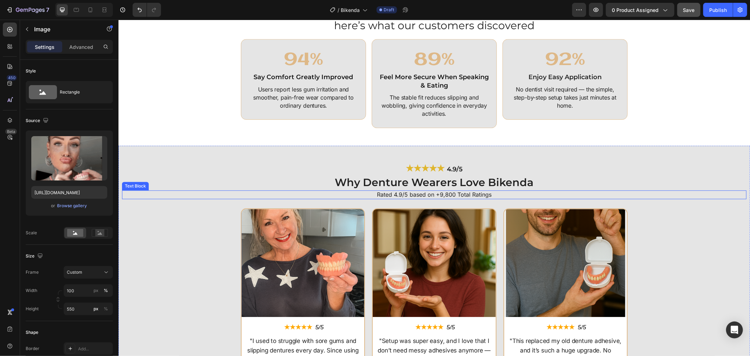
scroll to position [1604, 0]
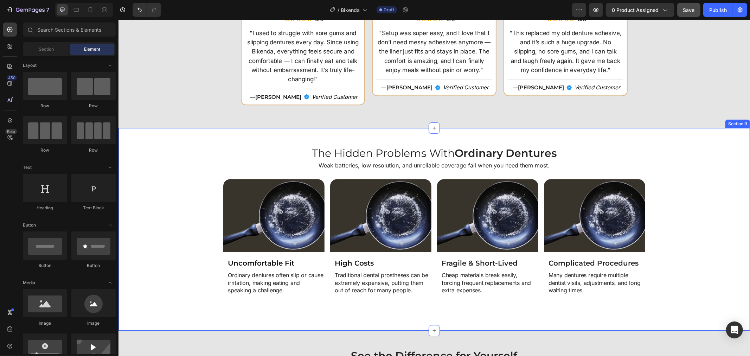
click at [714, 205] on div "Image Uncomfortable Fit Heading Ordinary dentures often slip or cause irritatio…" at bounding box center [434, 246] width 624 height 134
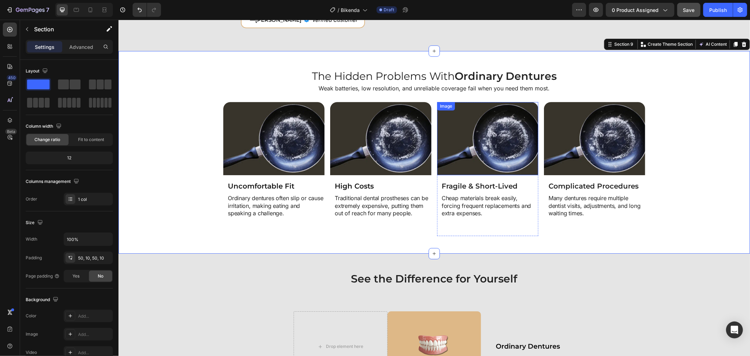
scroll to position [1910, 0]
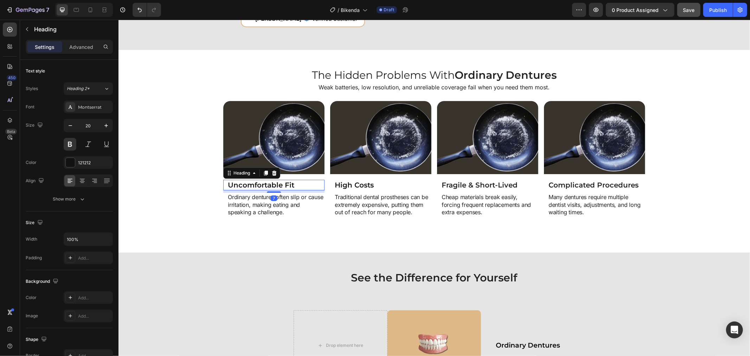
click at [228, 181] on h2 "Uncomfortable Fit" at bounding box center [275, 184] width 97 height 11
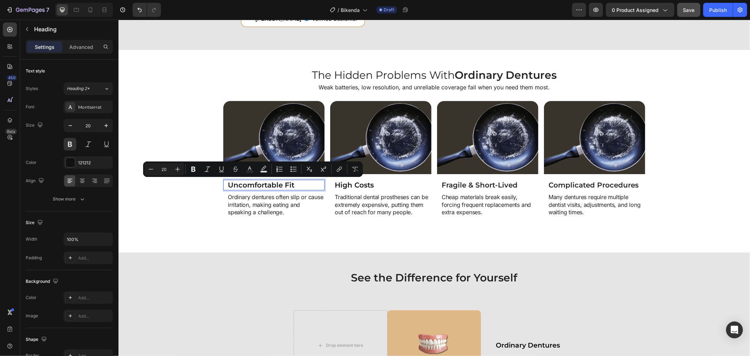
click at [227, 183] on p "Uncomfortable Fit" at bounding box center [275, 184] width 96 height 9
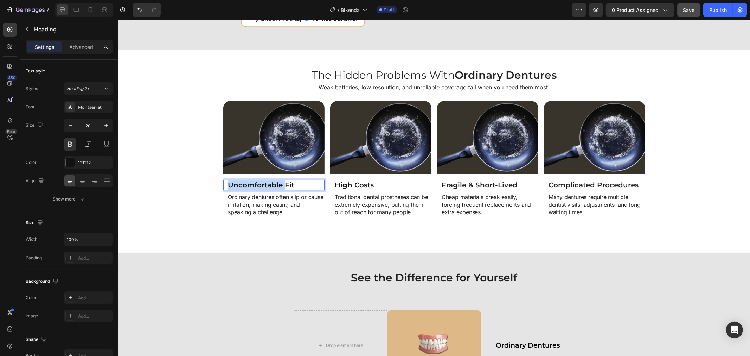
click at [227, 183] on p "Uncomfortable Fit" at bounding box center [275, 184] width 96 height 9
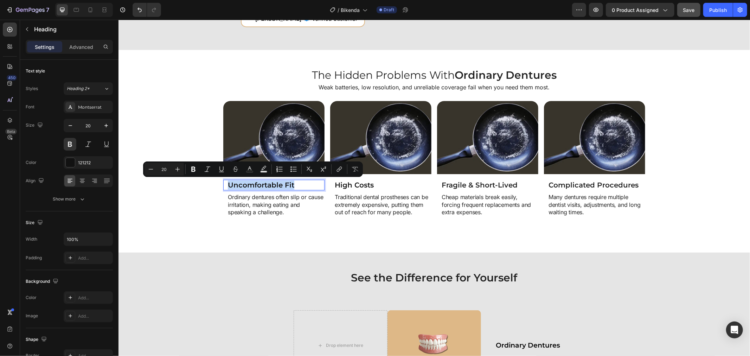
click at [227, 183] on p "Uncomfortable Fit" at bounding box center [275, 184] width 96 height 9
copy p "Uncomfortable Fit"
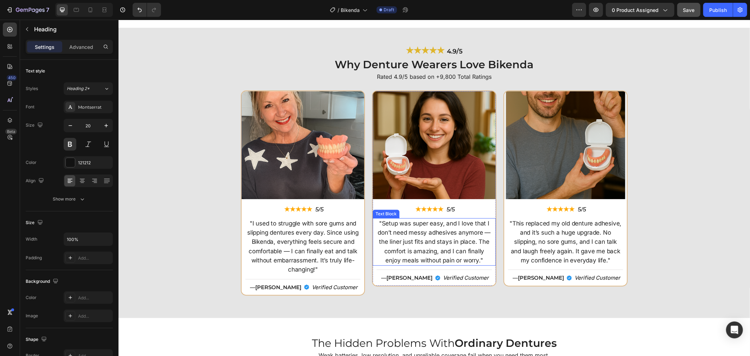
type input "16"
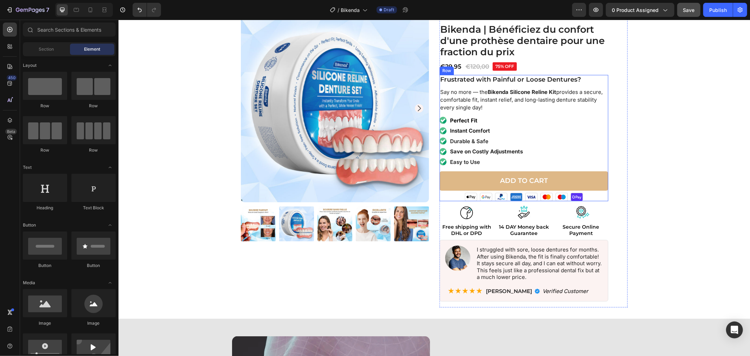
scroll to position [0, 0]
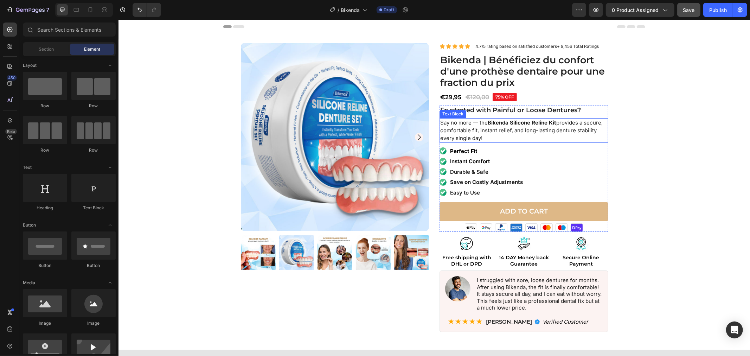
click at [510, 120] on strong "Bikenda Silicone Reline Kit" at bounding box center [521, 122] width 69 height 7
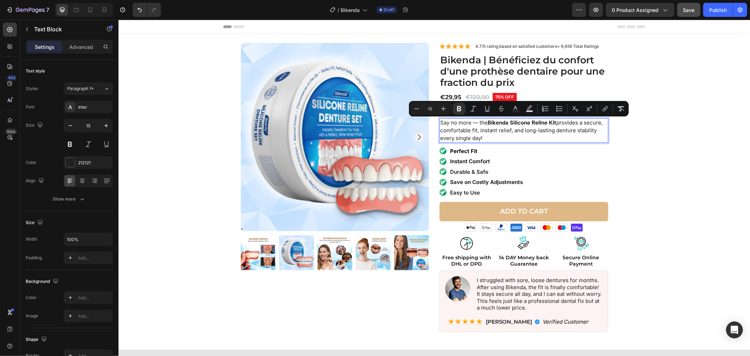
click at [531, 120] on strong "Bikenda Silicone Reline Kit" at bounding box center [521, 122] width 69 height 7
drag, startPoint x: 504, startPoint y: 121, endPoint x: 545, endPoint y: 124, distance: 41.2
click at [545, 124] on strong "Bikenda Silicone Reline Kit" at bounding box center [521, 122] width 69 height 7
copy strong "Silicone Reline"
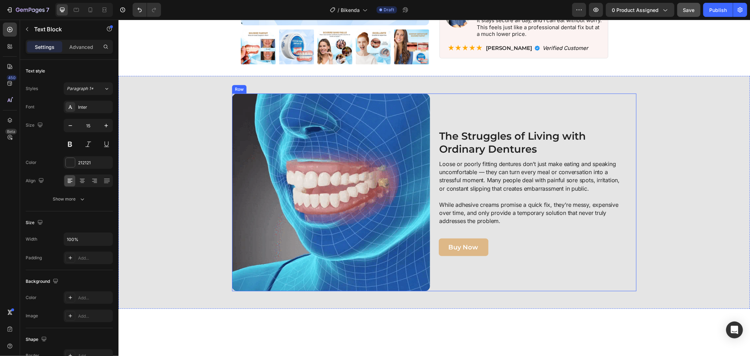
type input "16"
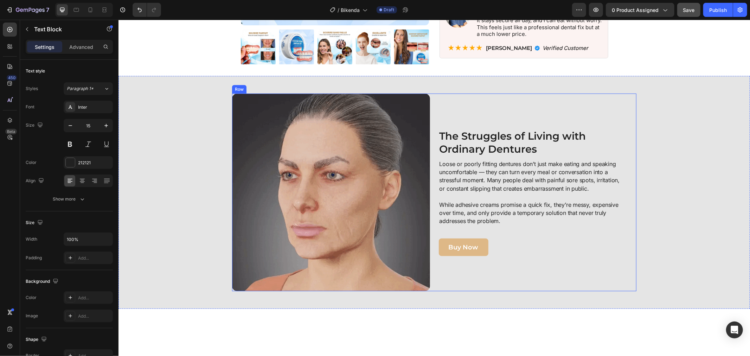
scroll to position [351, 0]
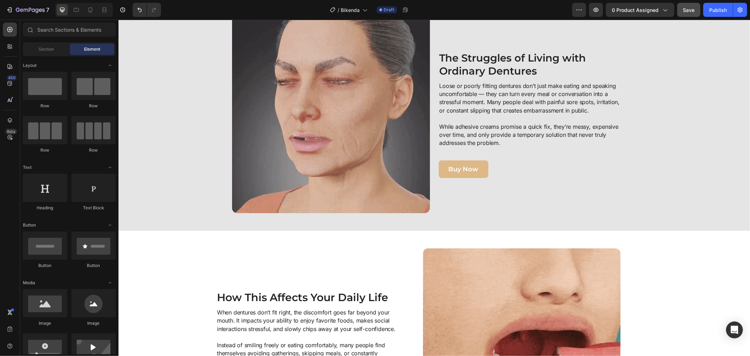
drag, startPoint x: 749, startPoint y: 101, endPoint x: 749, endPoint y: 242, distance: 141.3
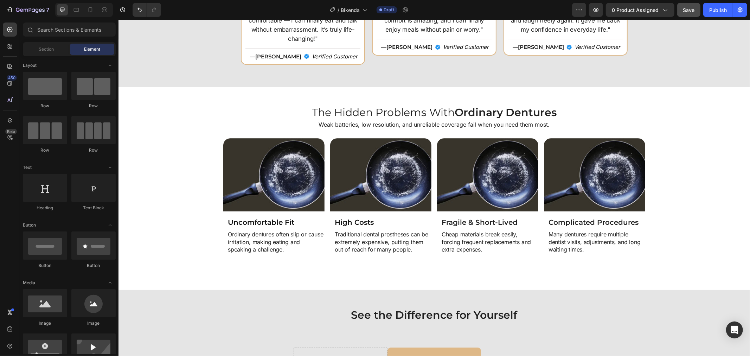
scroll to position [1900, 0]
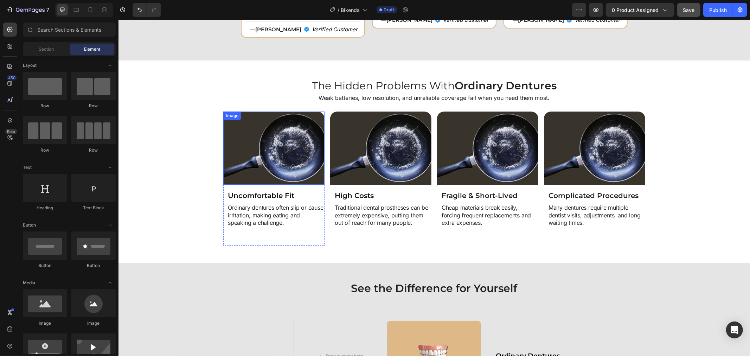
click at [298, 151] on img at bounding box center [273, 147] width 101 height 73
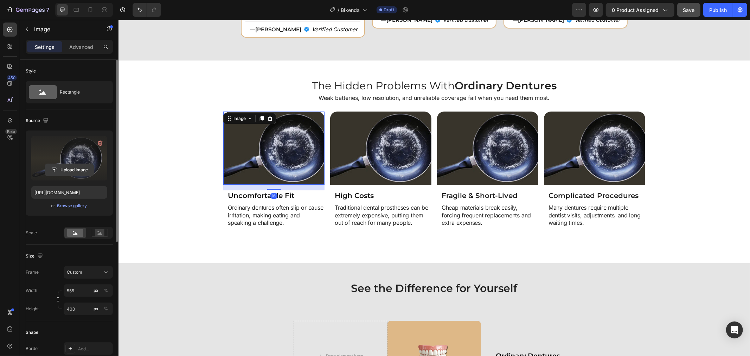
click at [72, 166] on input "file" at bounding box center [69, 170] width 49 height 12
type input "https://cdn.shopify.com/s/files/1/0808/8620/2710/files/gempages_585570282693985…"
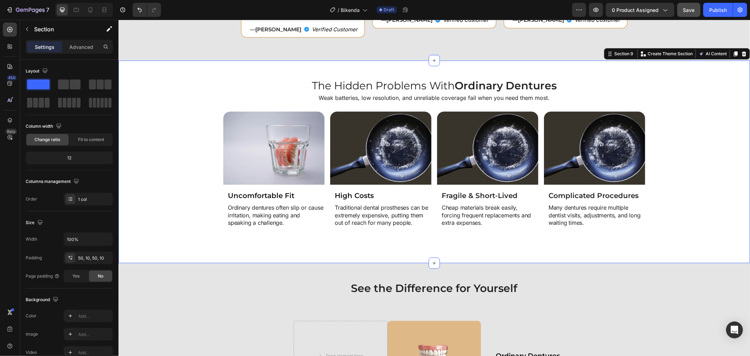
click at [670, 211] on div "Image Uncomfortable Fit Heading Ordinary dentures often slip or cause irritatio…" at bounding box center [434, 178] width 624 height 134
click at [380, 154] on img at bounding box center [380, 147] width 101 height 73
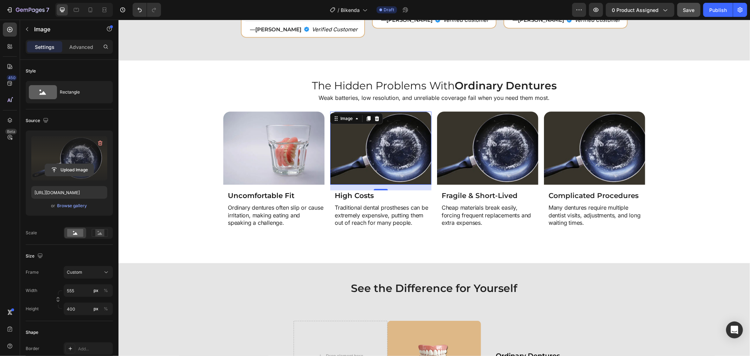
click at [71, 169] on input "file" at bounding box center [69, 170] width 49 height 12
type input "https://cdn.shopify.com/s/files/1/0808/8620/2710/files/gempages_585570282693985…"
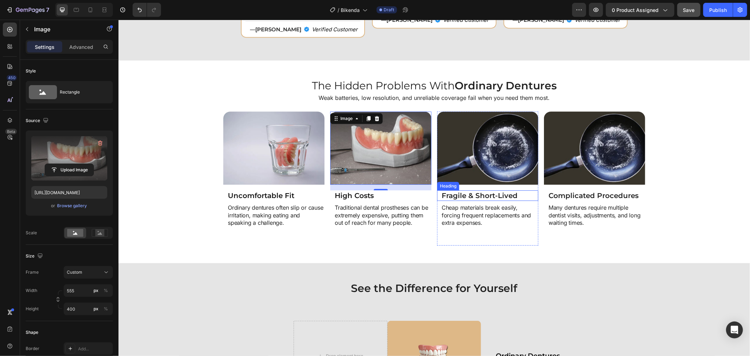
click at [441, 193] on h2 "Fragile & Short-Lived" at bounding box center [488, 195] width 97 height 11
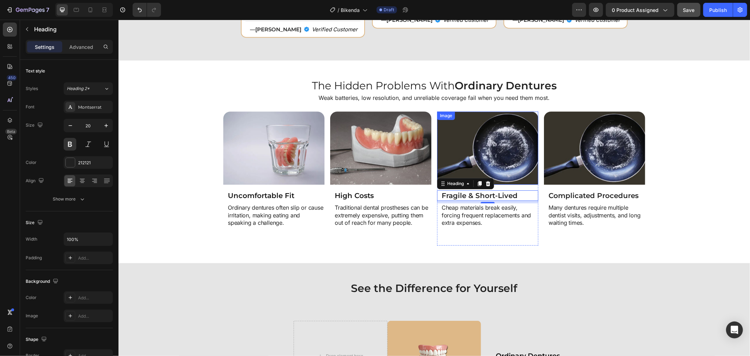
click at [502, 144] on img at bounding box center [487, 147] width 101 height 73
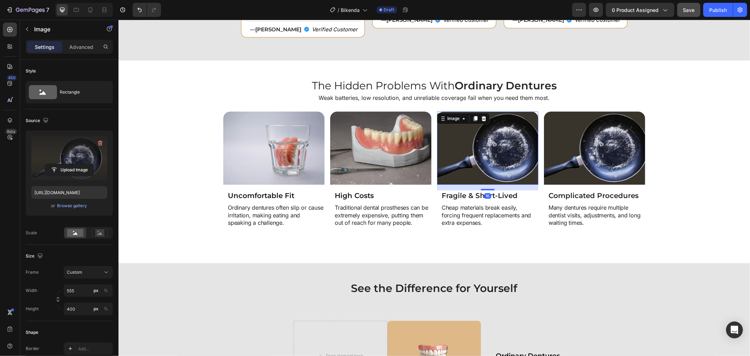
click at [71, 162] on label at bounding box center [69, 158] width 76 height 44
click at [71, 164] on input "file" at bounding box center [69, 170] width 49 height 12
type input "https://cdn.shopify.com/s/files/1/0808/8620/2710/files/gempages_585570282693985…"
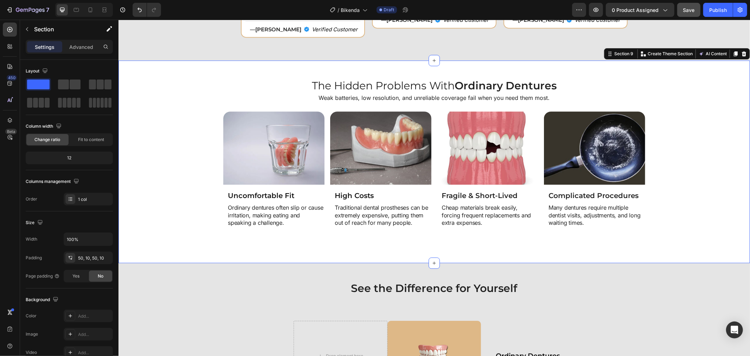
click at [692, 220] on div "Image Uncomfortable Fit Heading Ordinary dentures often slip or cause irritatio…" at bounding box center [434, 178] width 624 height 134
click at [509, 157] on img at bounding box center [487, 147] width 101 height 73
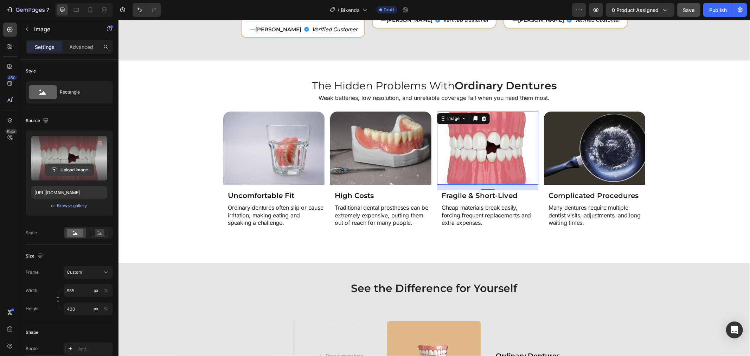
click at [71, 165] on input "file" at bounding box center [69, 170] width 49 height 12
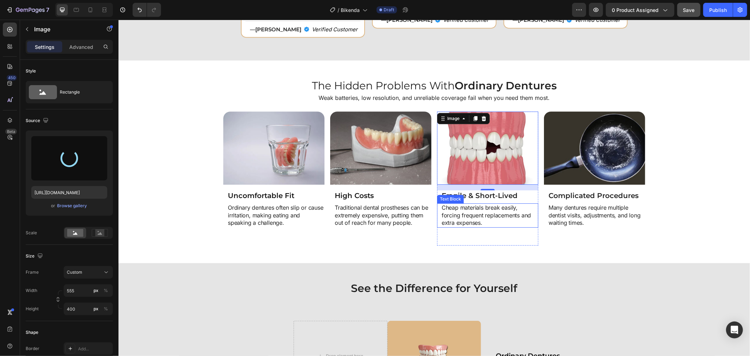
type input "https://cdn.shopify.com/s/files/1/0808/8620/2710/files/gempages_585570282693985…"
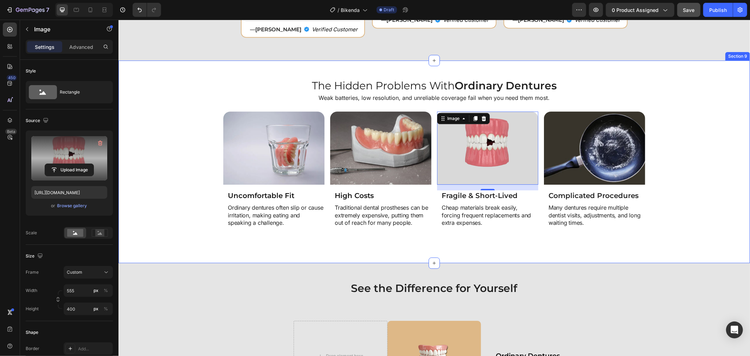
click at [659, 206] on div "Image Uncomfortable Fit Heading Ordinary dentures often slip or cause irritatio…" at bounding box center [434, 178] width 624 height 134
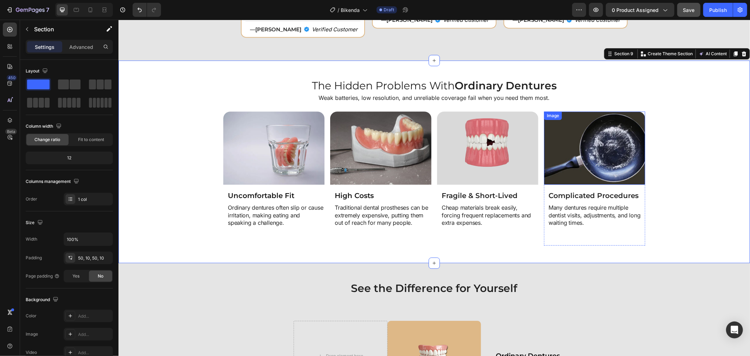
click at [609, 163] on img at bounding box center [593, 147] width 101 height 73
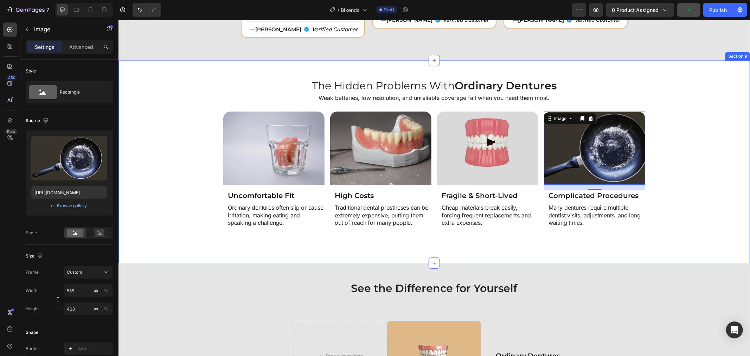
click at [649, 213] on div "Image Uncomfortable Fit Heading Ordinary dentures often slip or cause irritatio…" at bounding box center [434, 178] width 624 height 134
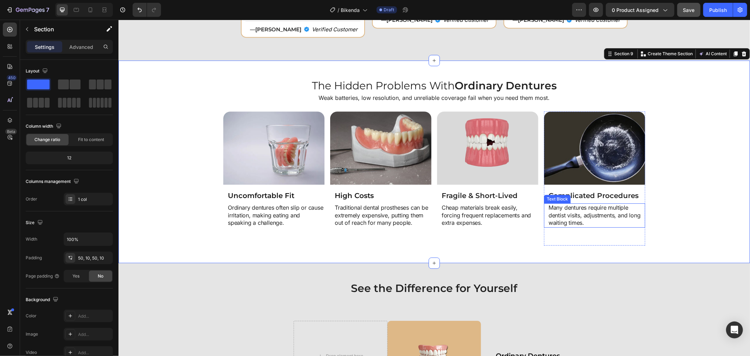
click at [584, 206] on p "Many dentures require multiple dentist visits, adjustments, and long waiting ti…" at bounding box center [596, 214] width 96 height 23
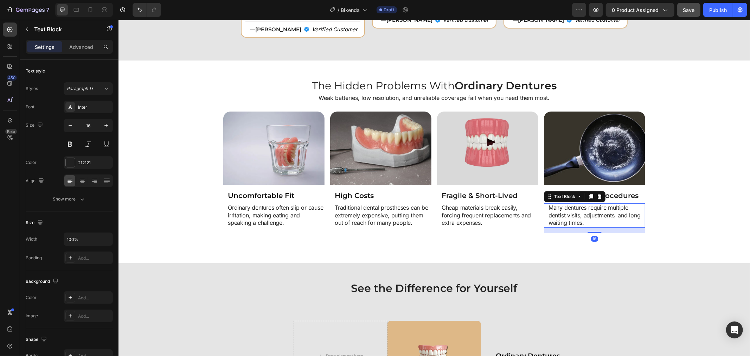
click at [607, 207] on p "Many dentures require multiple dentist visits, adjustments, and long waiting ti…" at bounding box center [596, 214] width 96 height 23
drag, startPoint x: 607, startPoint y: 206, endPoint x: 614, endPoint y: 207, distance: 7.4
click at [614, 207] on p "Many dentures require multiple dentist visits, adjustments, and long waiting ti…" at bounding box center [596, 214] width 96 height 23
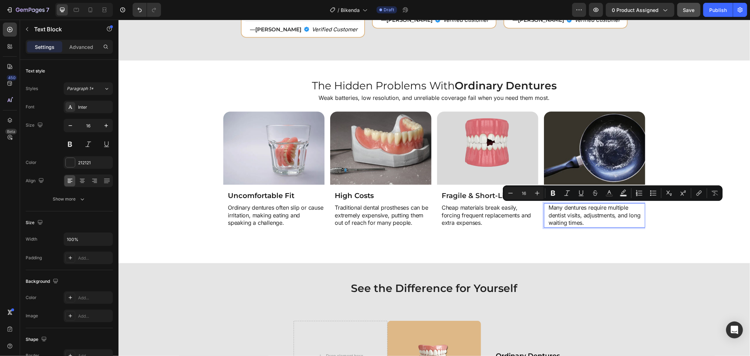
click at [606, 206] on p "Many dentures require multiple dentist visits, adjustments, and long waiting ti…" at bounding box center [596, 214] width 96 height 23
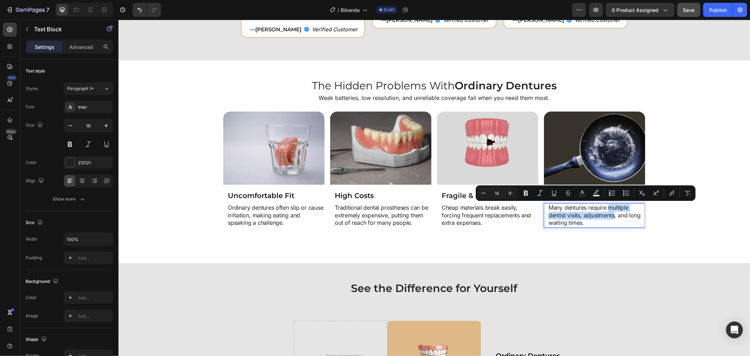
drag, startPoint x: 606, startPoint y: 206, endPoint x: 606, endPoint y: 217, distance: 10.9
click at [606, 217] on p "Many dentures require multiple dentist visits, adjustments, and long waiting ti…" at bounding box center [596, 214] width 96 height 23
click at [613, 221] on p "Many dentures require multiple dentist visits, adjustments, and long waiting ti…" at bounding box center [596, 214] width 96 height 23
drag, startPoint x: 546, startPoint y: 206, endPoint x: 580, endPoint y: 225, distance: 38.7
click at [580, 225] on p "Many dentures require multiple dentist visits, adjustments, and long waiting ti…" at bounding box center [596, 214] width 96 height 23
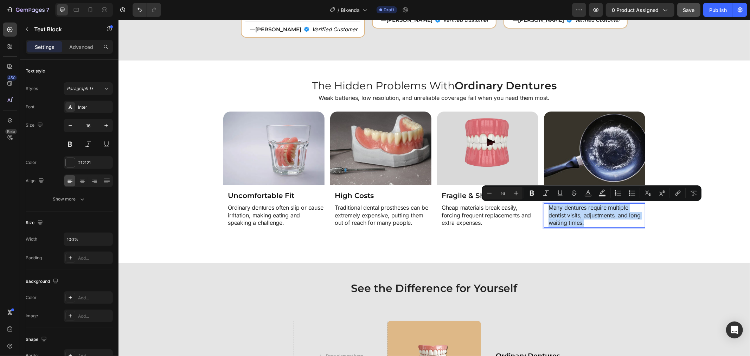
copy p "Many dentures require multiple dentist visits, adjustments, and long waiting ti…"
click at [570, 167] on img at bounding box center [593, 147] width 101 height 73
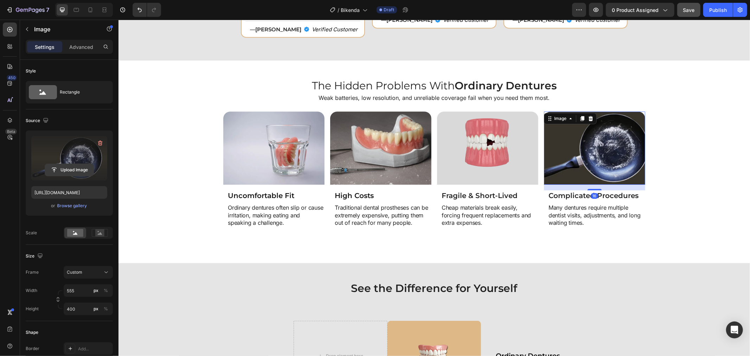
click at [64, 168] on input "file" at bounding box center [69, 170] width 49 height 12
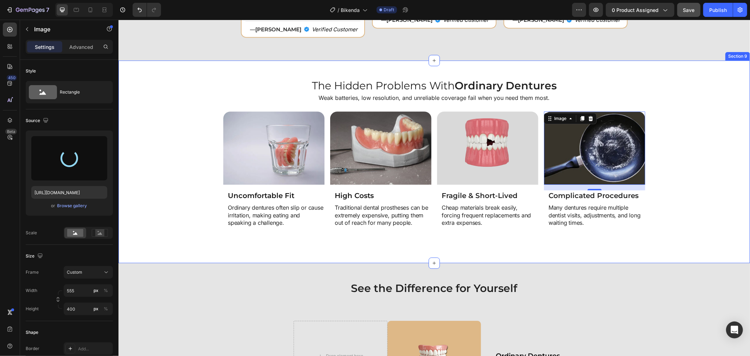
type input "https://cdn.shopify.com/s/files/1/0808/8620/2710/files/gempages_585570282693985…"
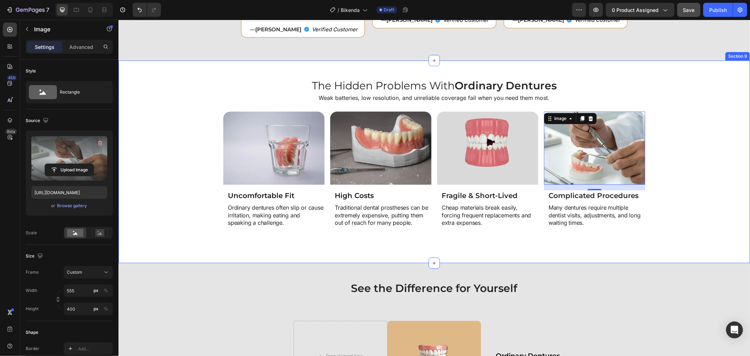
click at [674, 193] on div "Image Uncomfortable Fit Heading Ordinary dentures often slip or cause irritatio…" at bounding box center [434, 178] width 624 height 134
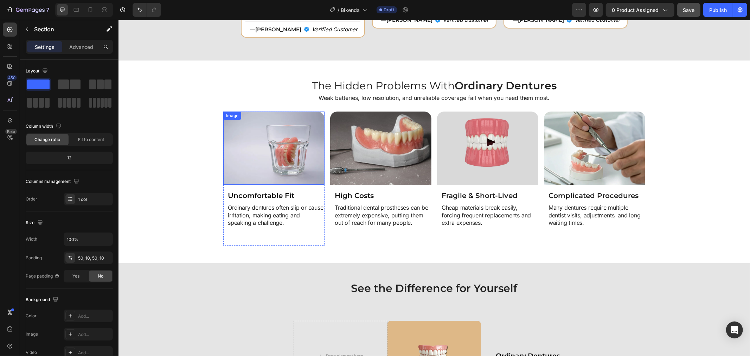
click at [301, 153] on img at bounding box center [273, 147] width 101 height 73
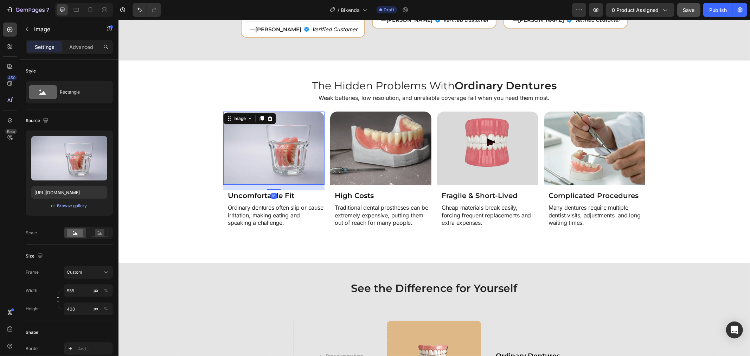
copy p "Many dentures require multiple dentist visits, adjustments, and long waiting ti…"
click at [354, 126] on img at bounding box center [380, 147] width 101 height 73
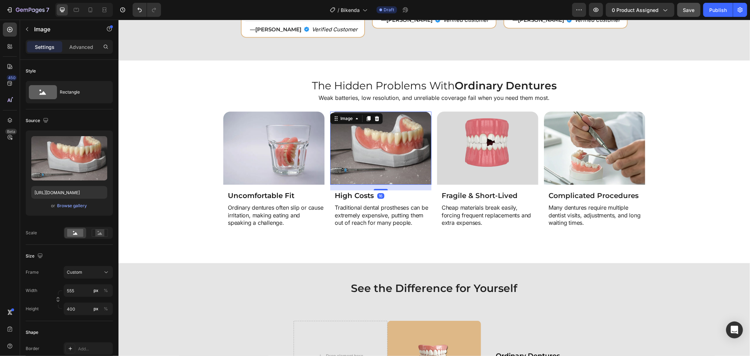
copy p "Many dentures require multiple dentist visits, adjustments, and long waiting ti…"
click at [466, 160] on img at bounding box center [487, 147] width 101 height 73
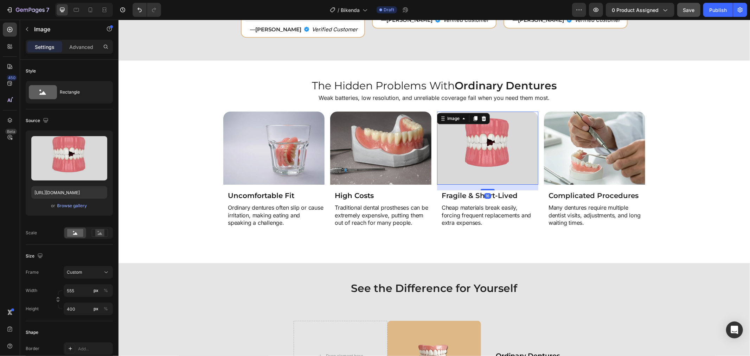
copy p "Many dentures require multiple dentist visits, adjustments, and long waiting ti…"
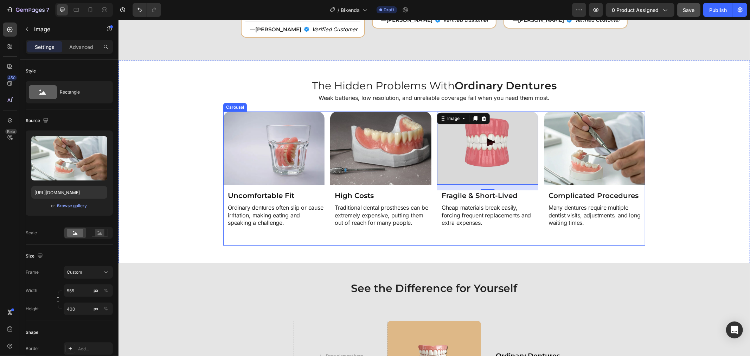
click at [543, 152] on img at bounding box center [593, 147] width 101 height 73
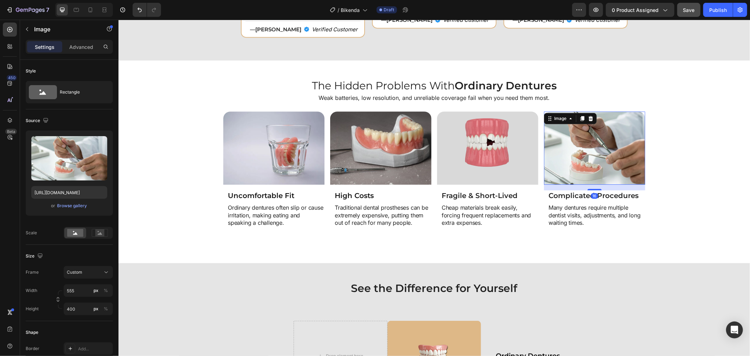
copy p "Many dentures require multiple dentist visits, adjustments, and long waiting ti…"
drag, startPoint x: 690, startPoint y: 4, endPoint x: 665, endPoint y: 0, distance: 25.7
click at [690, 4] on button "Save" at bounding box center [688, 10] width 23 height 14
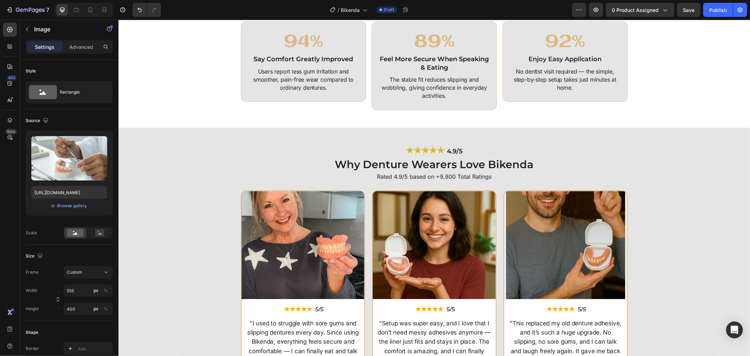
scroll to position [1587, 0]
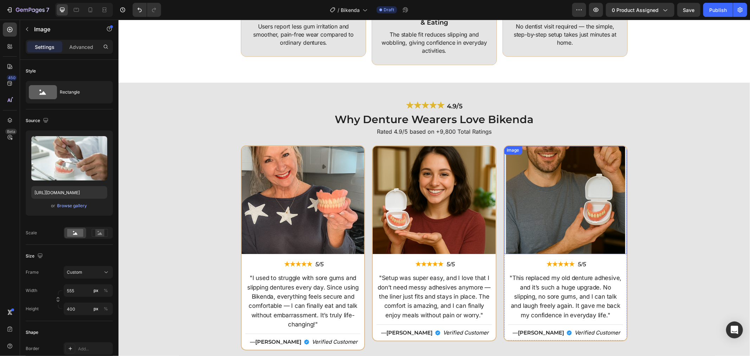
click at [515, 201] on img at bounding box center [565, 200] width 123 height 108
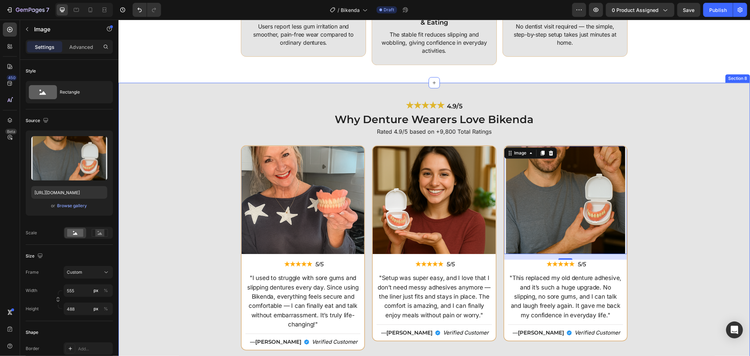
click at [640, 259] on div "Image ★★★★★ Text Block 5/5 Text Block Row "I used to struggle with sore gums an…" at bounding box center [434, 250] width 624 height 210
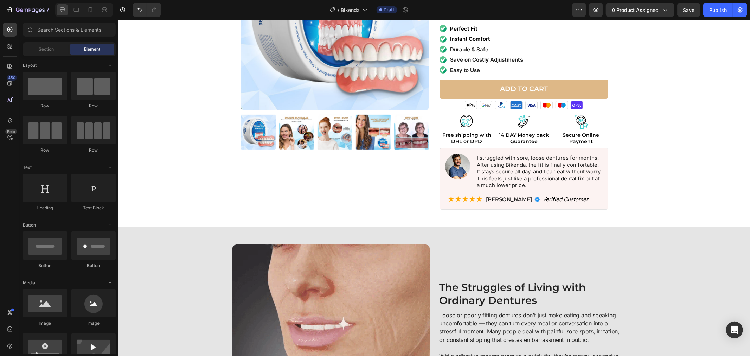
scroll to position [17, 0]
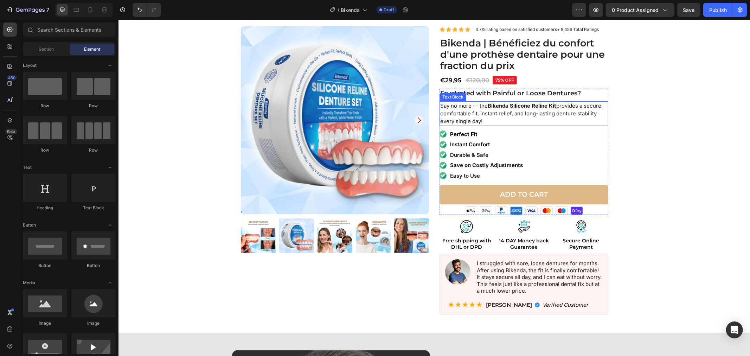
click at [509, 104] on strong "Bikenda Silicone Reline Kit" at bounding box center [521, 105] width 69 height 7
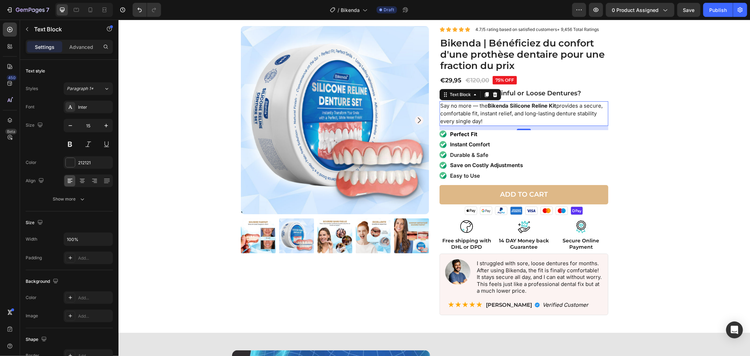
click at [509, 104] on strong "Bikenda Silicone Reline Kit" at bounding box center [521, 105] width 69 height 7
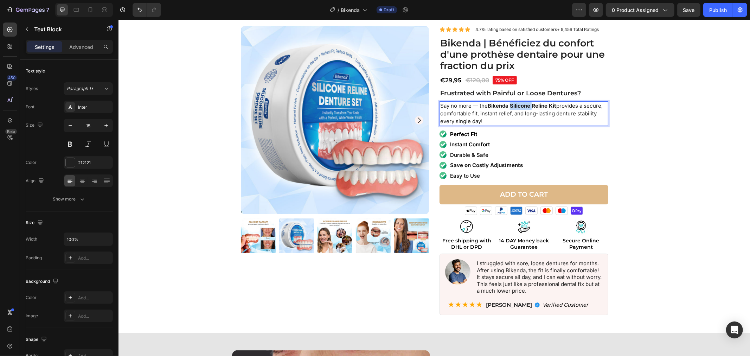
click at [509, 104] on strong "Bikenda Silicone Reline Kit" at bounding box center [521, 105] width 69 height 7
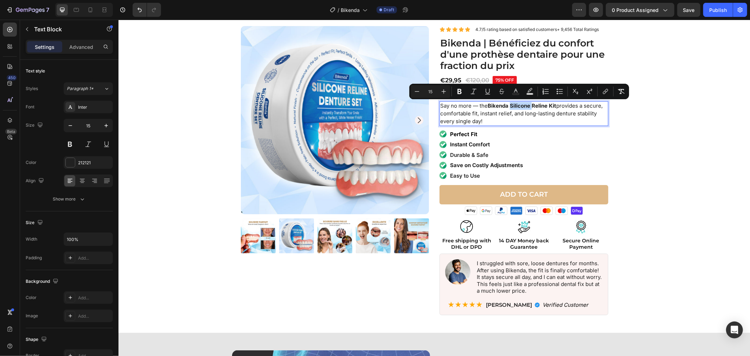
click at [509, 104] on strong "Bikenda Silicone Reline Kit" at bounding box center [521, 105] width 69 height 7
click at [510, 102] on strong "Bikenda Silicone Reline Kit" at bounding box center [521, 105] width 69 height 7
drag, startPoint x: 506, startPoint y: 104, endPoint x: 544, endPoint y: 108, distance: 37.8
click at [544, 108] on strong "Bikenda Silicone Reline Kit" at bounding box center [521, 105] width 69 height 7
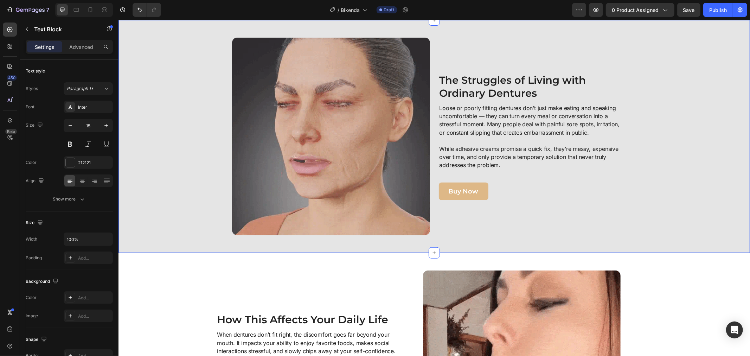
type input "16"
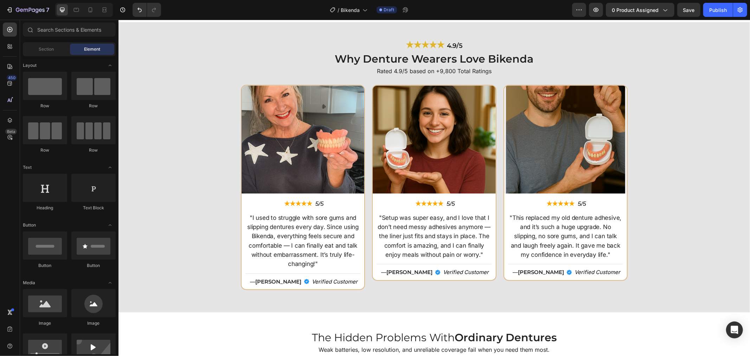
scroll to position [1645, 0]
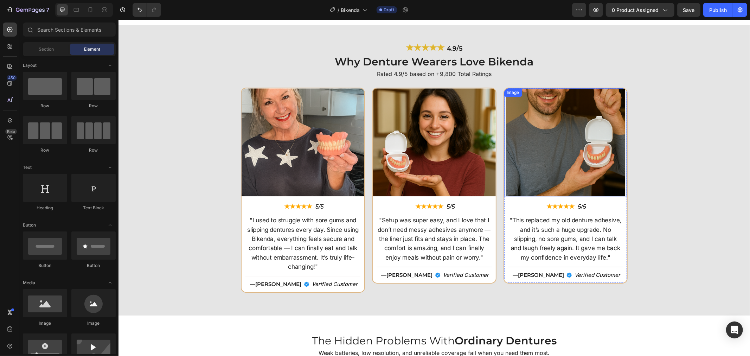
click at [527, 156] on img at bounding box center [565, 142] width 123 height 108
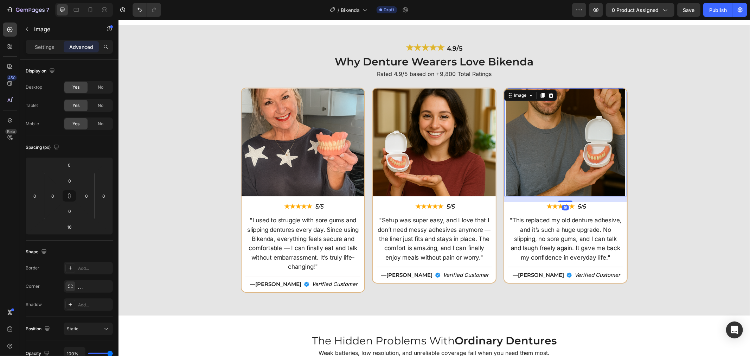
click at [528, 155] on img at bounding box center [565, 142] width 123 height 108
click at [43, 49] on p "Settings" at bounding box center [45, 46] width 20 height 7
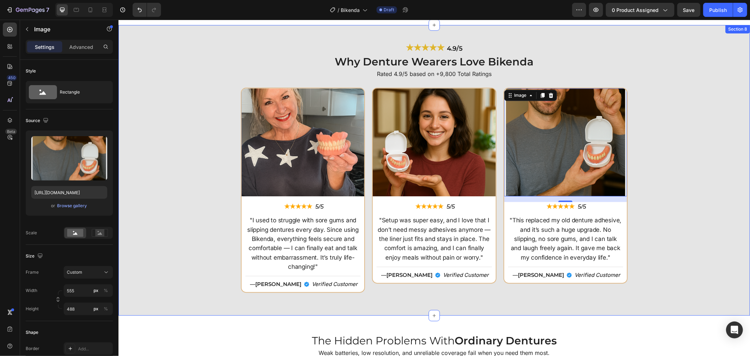
click at [635, 208] on div "Image ★★★★★ Text Block 5/5 Text Block Row "I used to struggle with sore gums an…" at bounding box center [434, 192] width 624 height 210
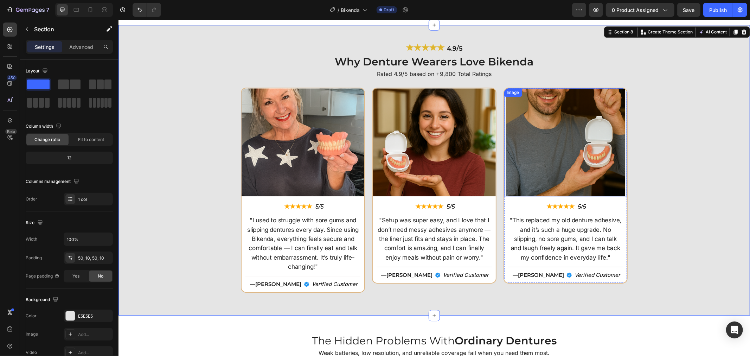
click at [554, 160] on img at bounding box center [565, 142] width 123 height 108
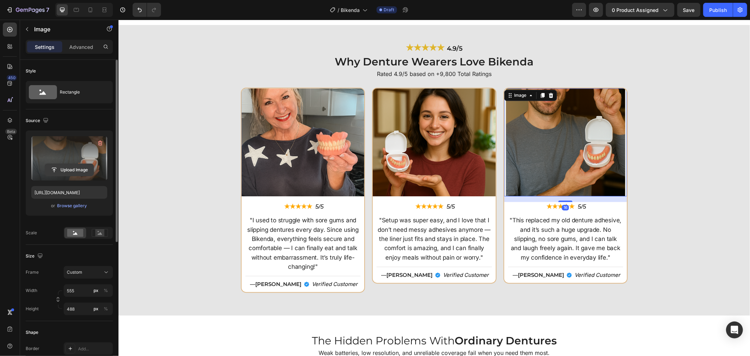
click at [67, 167] on input "file" at bounding box center [69, 170] width 49 height 12
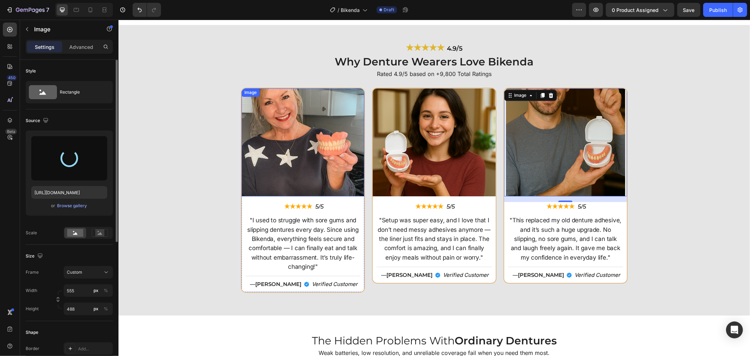
type input "https://cdn.shopify.com/s/files/1/0808/8620/2710/files/gempages_585570282693985…"
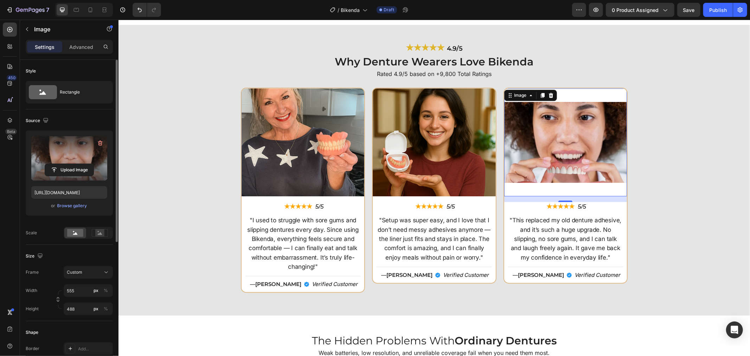
click at [561, 155] on img at bounding box center [565, 142] width 123 height 108
click at [546, 160] on img at bounding box center [565, 142] width 123 height 108
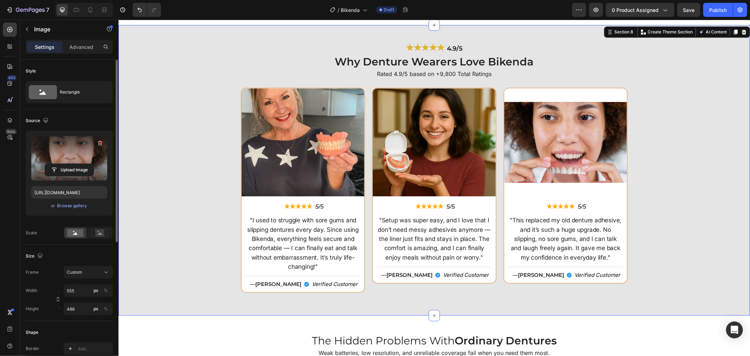
click at [692, 153] on div "Image ★★★★★ Text Block 5/5 Text Block Row "I used to struggle with sore gums an…" at bounding box center [434, 192] width 624 height 210
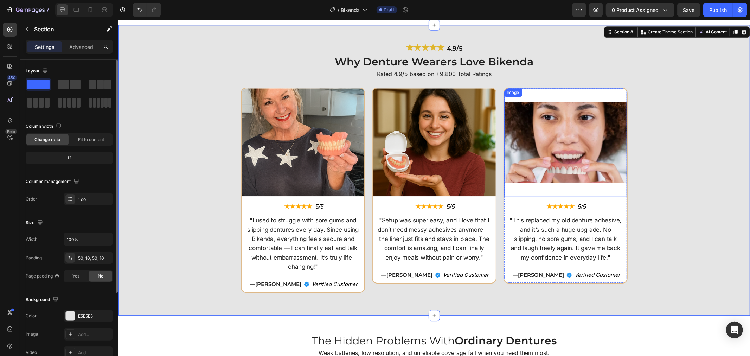
click at [555, 156] on img at bounding box center [565, 142] width 123 height 108
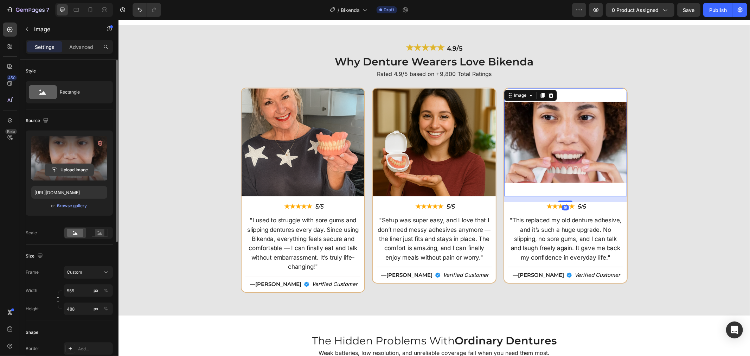
click at [75, 167] on input "file" at bounding box center [69, 170] width 49 height 12
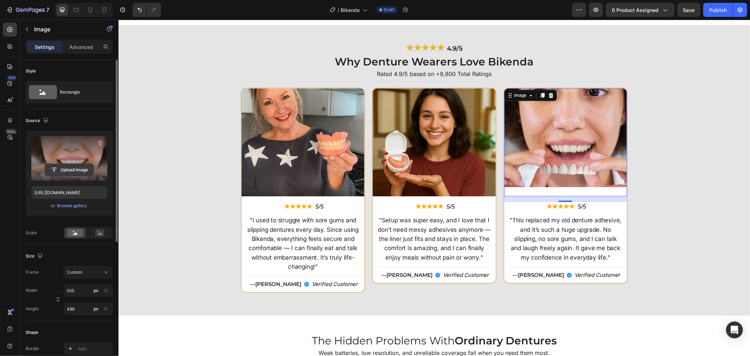
click at [85, 163] on button "Upload Image" at bounding box center [69, 169] width 49 height 13
click at [73, 172] on input "file" at bounding box center [69, 170] width 49 height 12
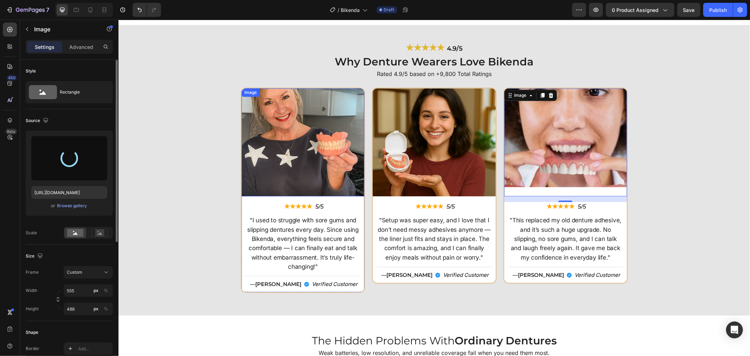
type input "https://cdn.shopify.com/s/files/1/0808/8620/2710/files/gempages_585570282693985…"
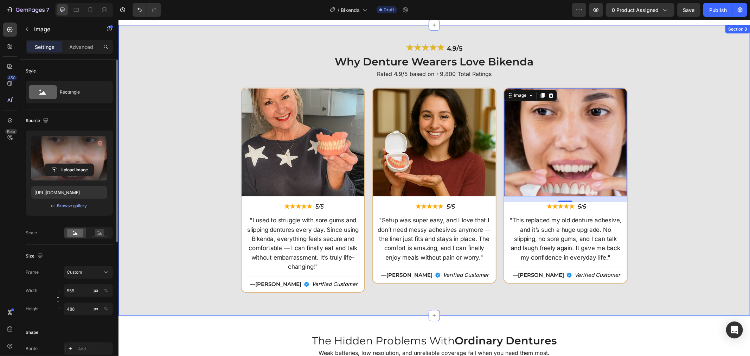
click at [682, 156] on div "Image ★★★★★ Text Block 5/5 Text Block Row "I used to struggle with sore gums an…" at bounding box center [434, 192] width 624 height 210
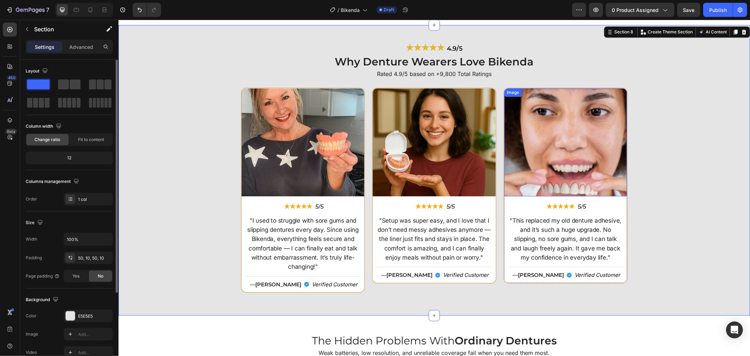
click at [613, 125] on img at bounding box center [565, 142] width 123 height 108
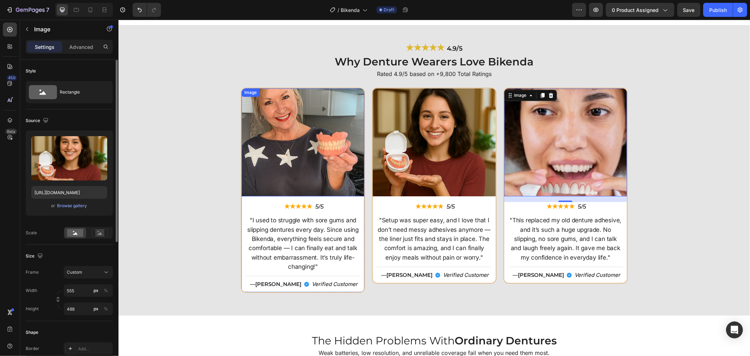
click at [426, 144] on img at bounding box center [433, 142] width 123 height 108
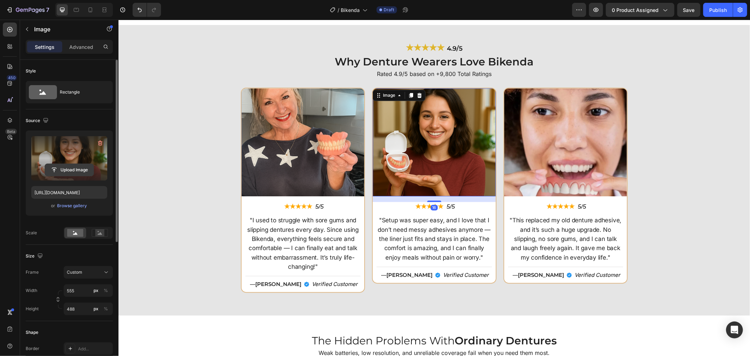
click at [75, 167] on input "file" at bounding box center [69, 170] width 49 height 12
click at [57, 170] on input "file" at bounding box center [69, 170] width 49 height 12
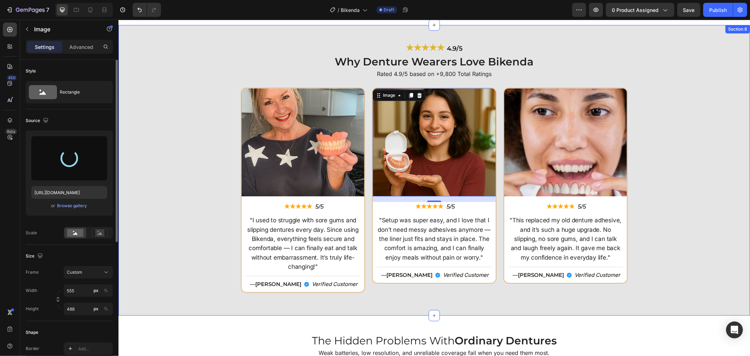
type input "[URL][DOMAIN_NAME]"
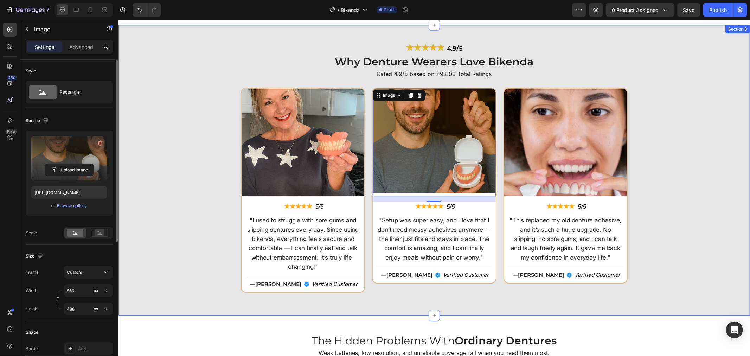
click at [667, 162] on div "Image ★★★★★ Text Block 5/5 Text Block Row "I used to struggle with sore gums an…" at bounding box center [434, 192] width 624 height 210
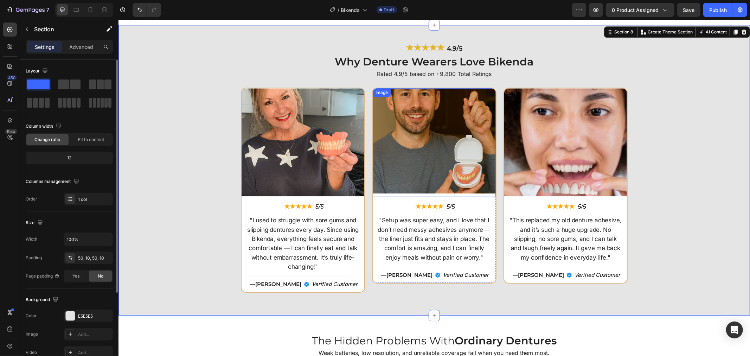
click at [441, 148] on img at bounding box center [433, 142] width 123 height 108
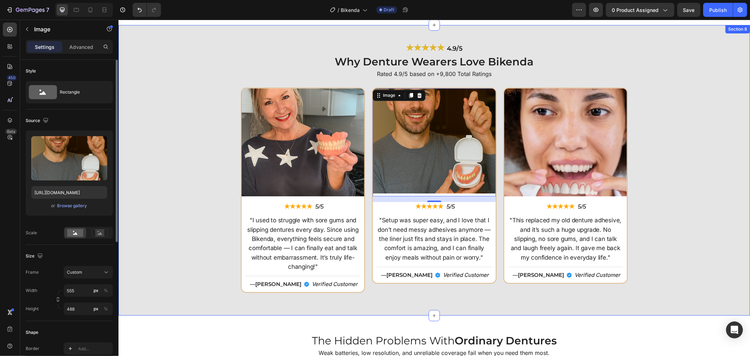
click at [656, 151] on div "Image ★★★★★ Text Block 5/5 Text Block Row "I used to struggle with sore gums an…" at bounding box center [434, 192] width 624 height 210
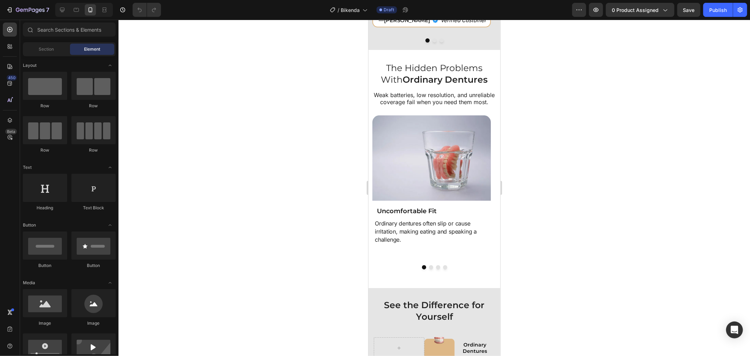
scroll to position [2656, 0]
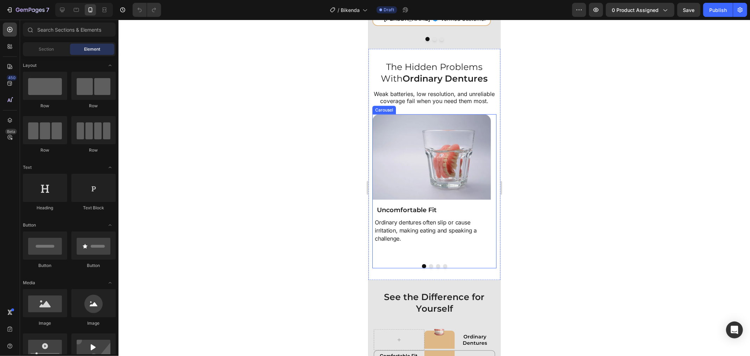
click at [442, 268] on button "Dot" at bounding box center [444, 266] width 4 height 4
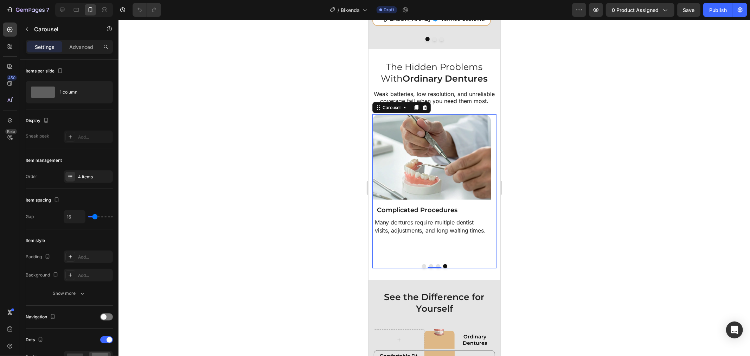
click at [421, 268] on button "Dot" at bounding box center [423, 266] width 4 height 4
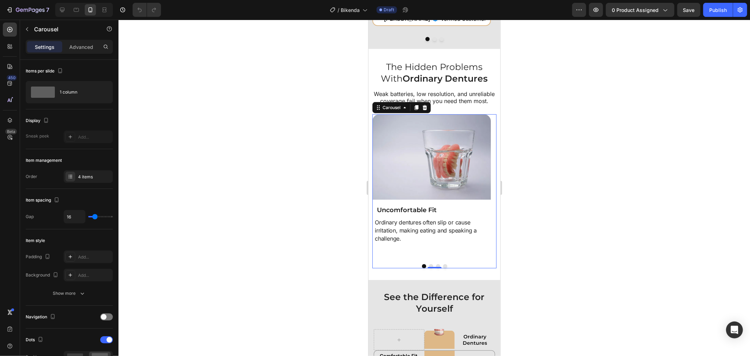
click at [428, 268] on button "Dot" at bounding box center [430, 266] width 4 height 4
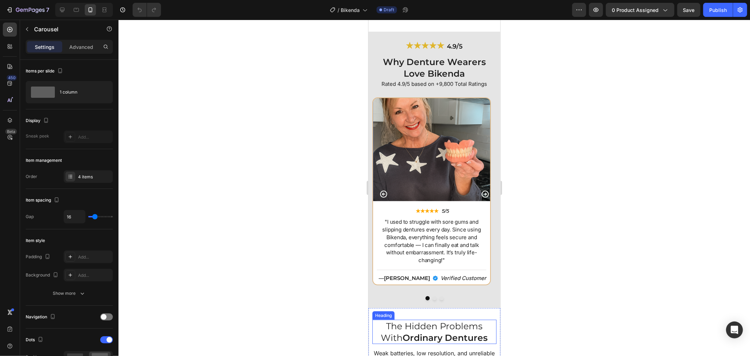
scroll to position [2422, 0]
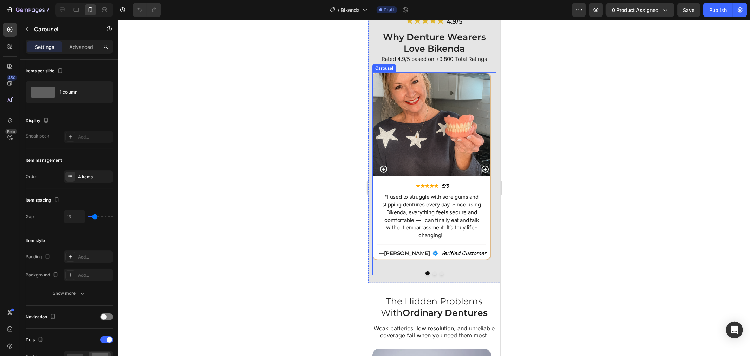
click at [439, 273] on button "Dot" at bounding box center [441, 273] width 4 height 4
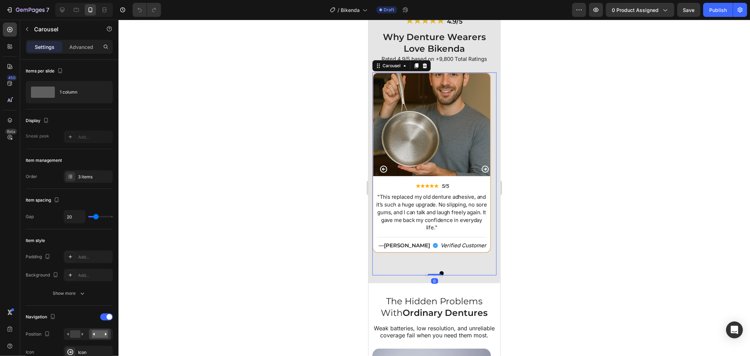
click at [439, 273] on button "Dot" at bounding box center [441, 273] width 4 height 4
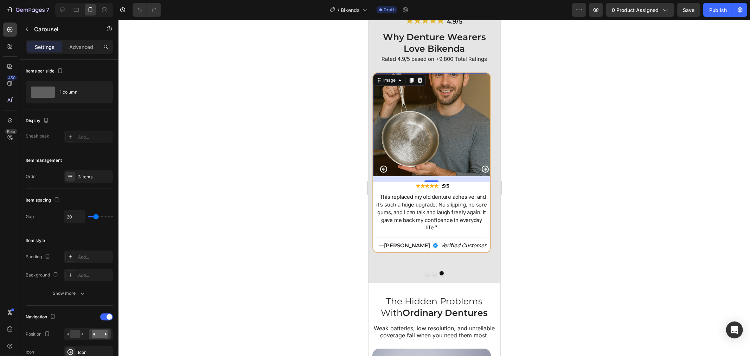
click at [440, 122] on img at bounding box center [431, 124] width 117 height 103
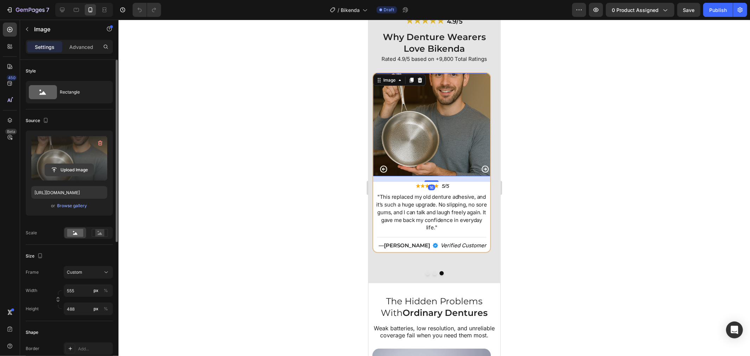
click at [83, 170] on input "file" at bounding box center [69, 170] width 49 height 12
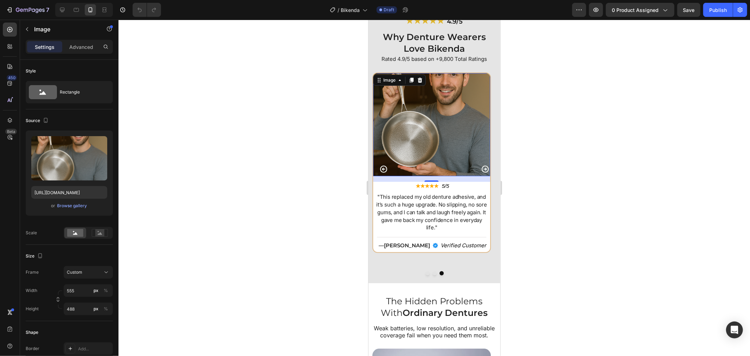
click at [412, 113] on img at bounding box center [431, 124] width 117 height 103
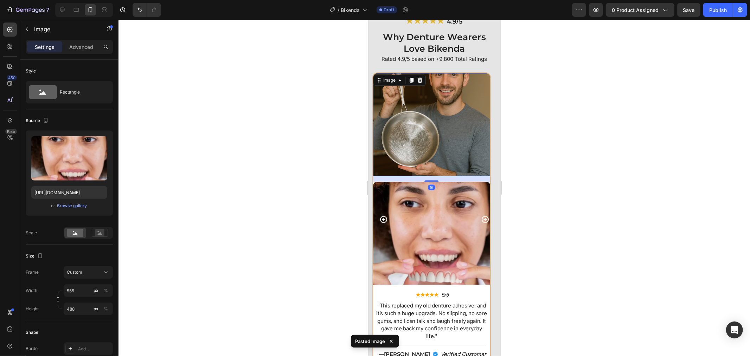
click at [439, 143] on img at bounding box center [431, 124] width 117 height 103
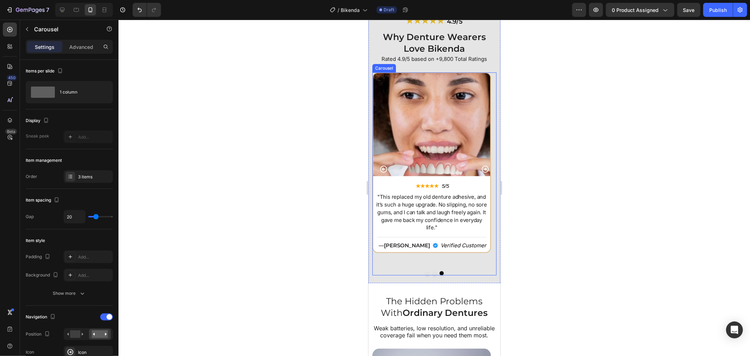
click at [431, 273] on div "Image ★★★★★ Text Block 5/5 Text Block Row "I used to struggle with sore gums an…" at bounding box center [434, 173] width 124 height 203
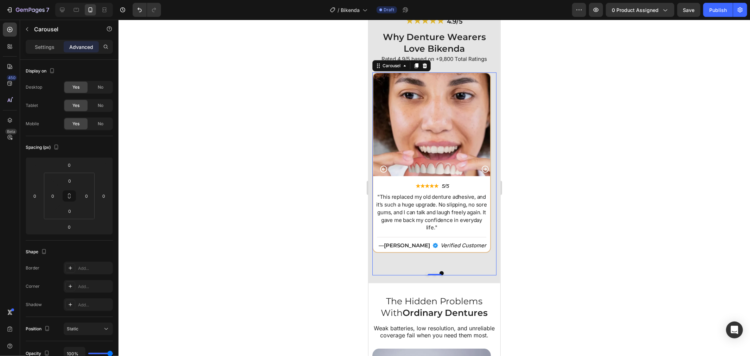
click at [409, 263] on div "Image ★★★★★ Text Block 5/5 Text Block Row "I used to struggle with sore gums an…" at bounding box center [434, 168] width 124 height 193
click at [446, 261] on div "Image ★★★★★ Text Block 5/5 Text Block Row "This replaced my old denture adhesiv…" at bounding box center [431, 168] width 118 height 193
click at [344, 245] on div at bounding box center [433, 188] width 631 height 336
click at [425, 271] on button "Dot" at bounding box center [427, 273] width 4 height 4
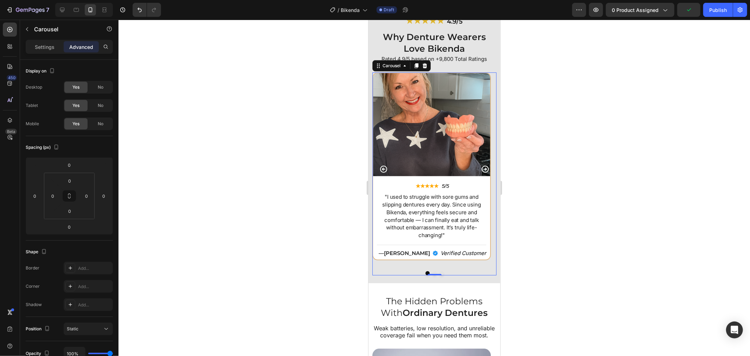
click at [432, 272] on button "Dot" at bounding box center [434, 273] width 4 height 4
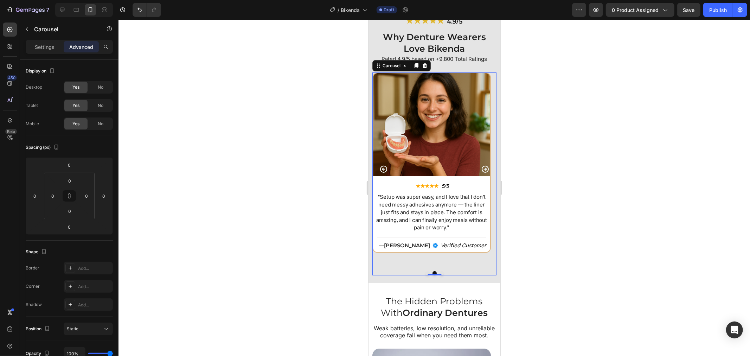
click at [439, 271] on button "Dot" at bounding box center [441, 273] width 4 height 4
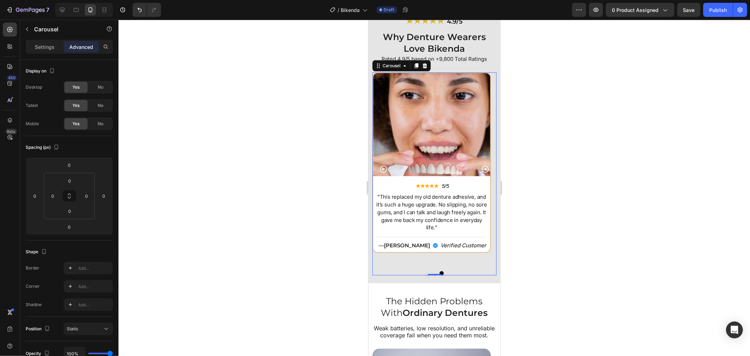
click at [432, 271] on button "Dot" at bounding box center [434, 273] width 4 height 4
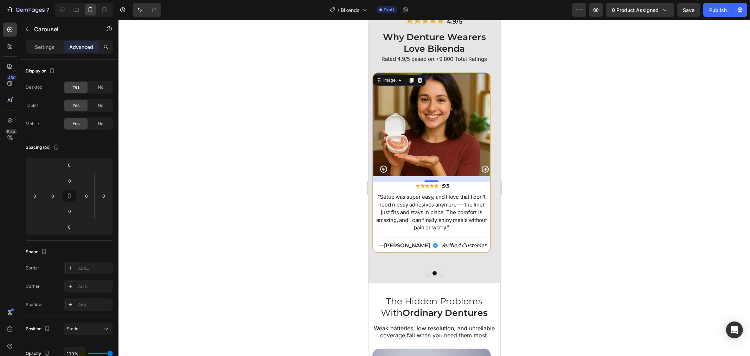
click at [400, 150] on img at bounding box center [431, 124] width 117 height 103
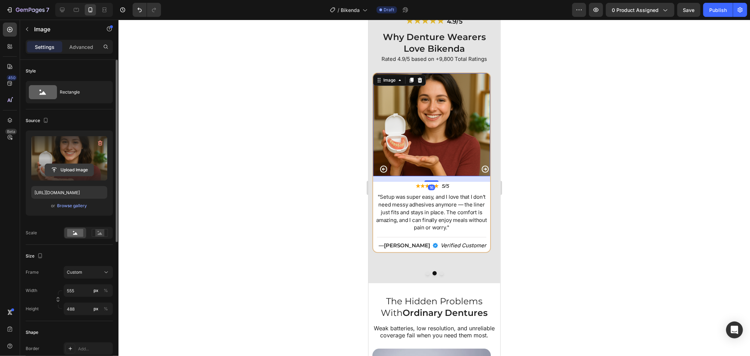
click at [76, 170] on input "file" at bounding box center [69, 170] width 49 height 12
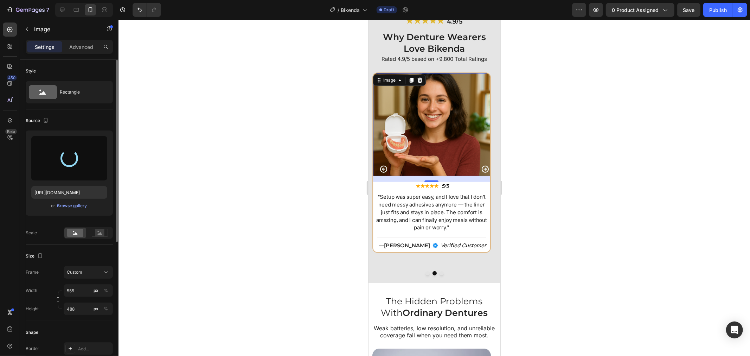
type input "[URL][DOMAIN_NAME]"
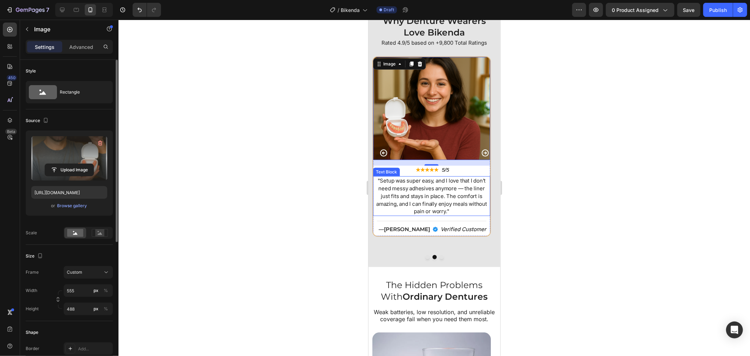
scroll to position [2461, 0]
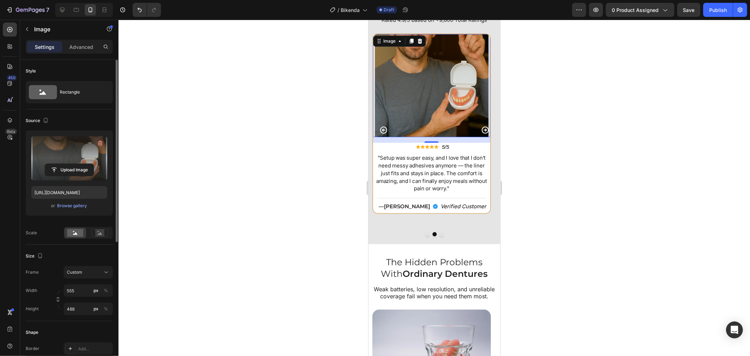
click at [413, 96] on img at bounding box center [431, 85] width 117 height 103
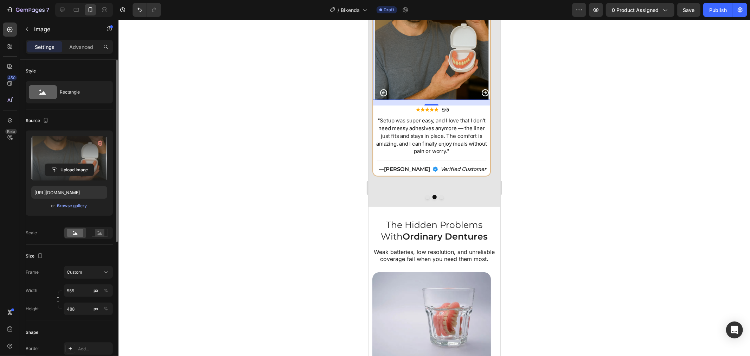
scroll to position [2500, 0]
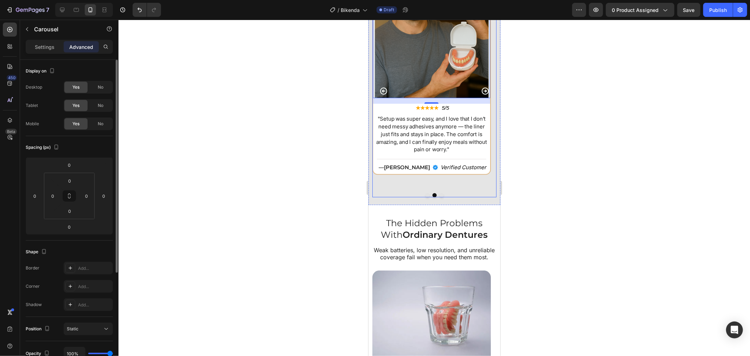
click at [425, 195] on div "Image ★★★★★ Text Block 5/5 Text Block Row "I used to struggle with sore gums an…" at bounding box center [434, 95] width 124 height 203
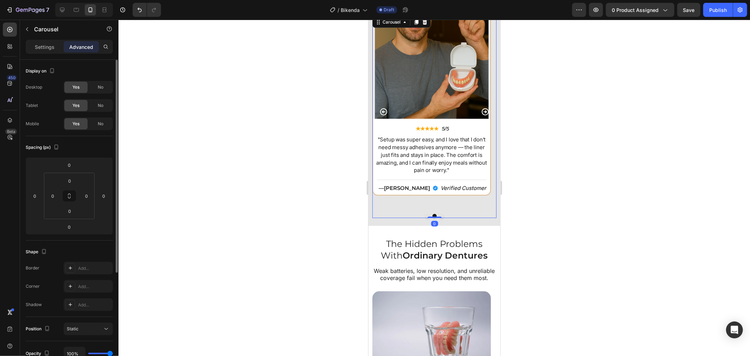
scroll to position [2422, 0]
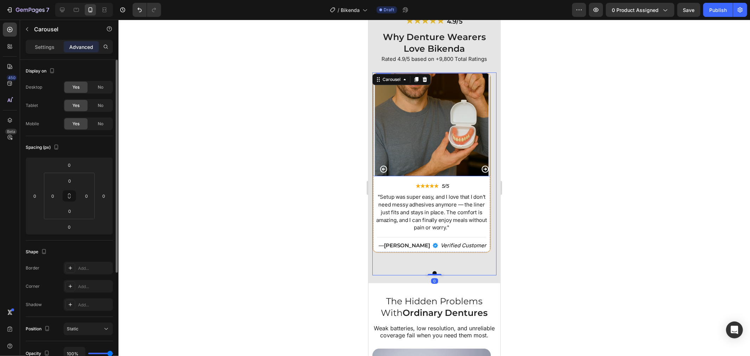
click at [435, 132] on img at bounding box center [431, 124] width 117 height 103
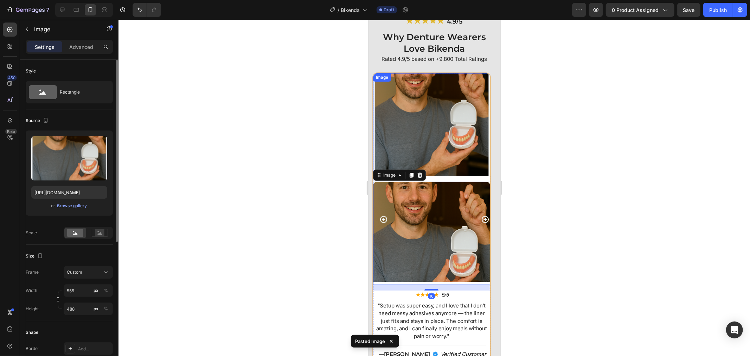
click at [433, 135] on img at bounding box center [431, 124] width 117 height 103
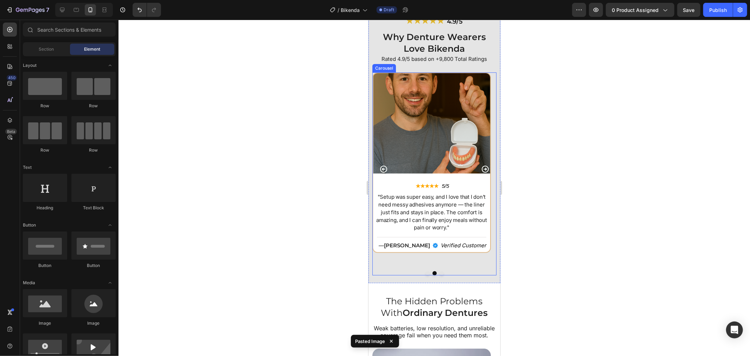
click at [439, 271] on button "Dot" at bounding box center [441, 273] width 4 height 4
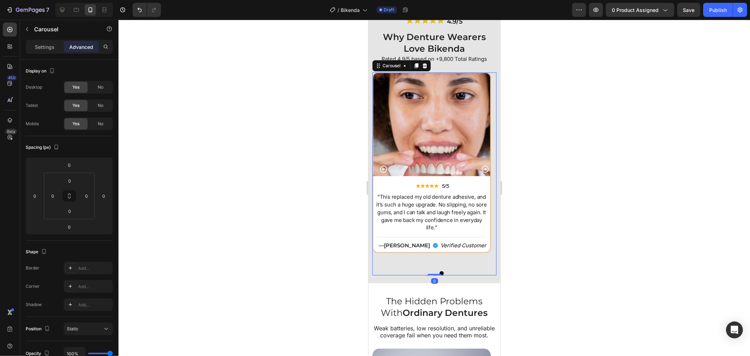
click at [531, 214] on div at bounding box center [433, 188] width 631 height 336
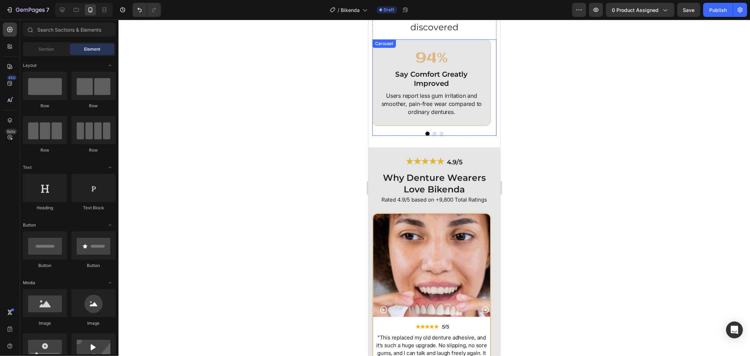
scroll to position [2265, 0]
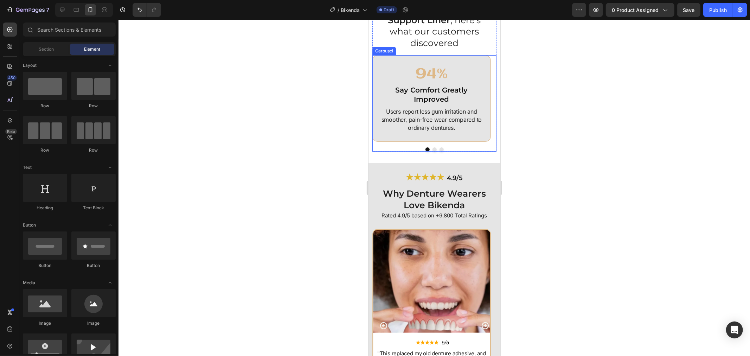
click at [432, 148] on button "Dot" at bounding box center [434, 149] width 4 height 4
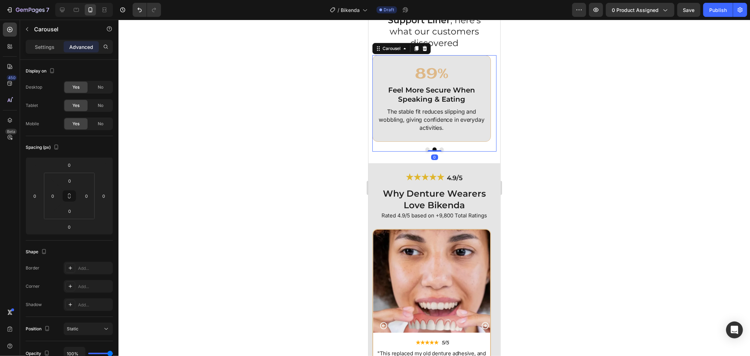
click at [439, 149] on button "Dot" at bounding box center [441, 149] width 4 height 4
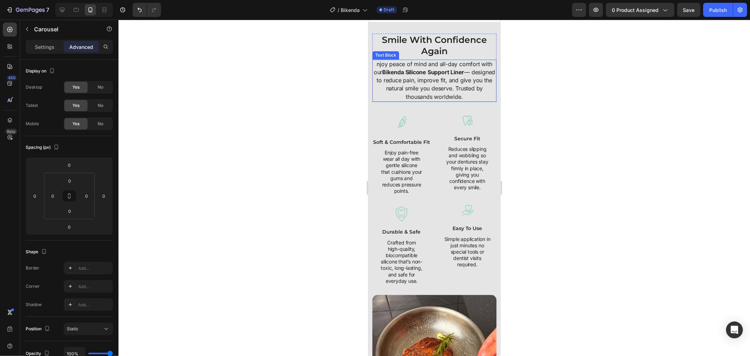
scroll to position [1134, 0]
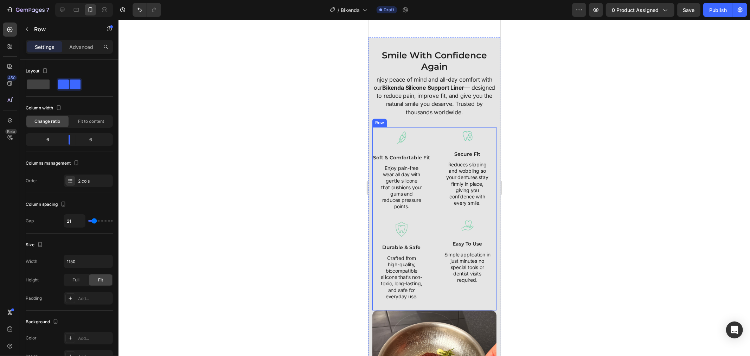
click at [433, 130] on div "Image soft & comfortable fit Text Block Enjoy pain-free wear all day with gentl…" at bounding box center [434, 218] width 124 height 183
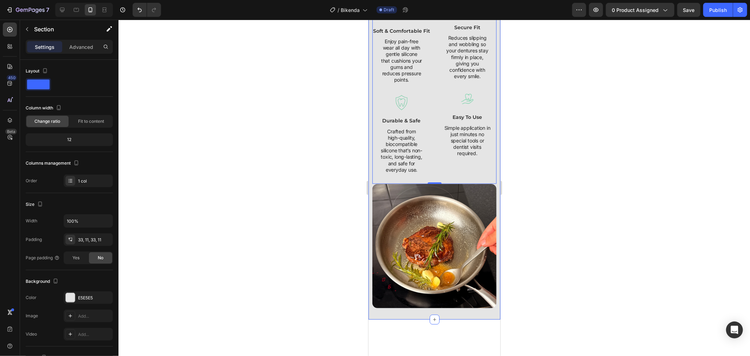
click at [371, 43] on div "Smile With Confidence Again Heading njoy peace of mind and all-day comfort with…" at bounding box center [434, 115] width 132 height 408
click at [83, 45] on p "Advanced" at bounding box center [81, 46] width 24 height 7
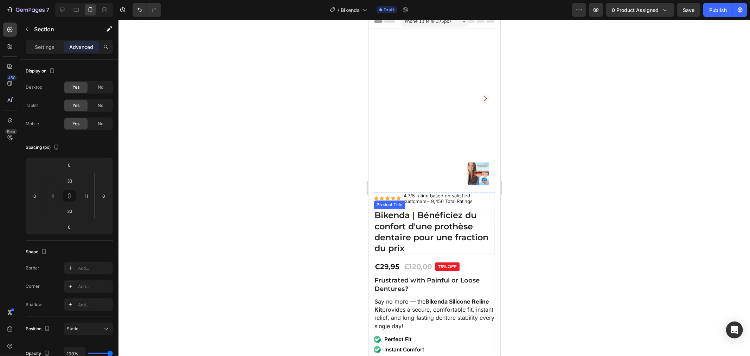
scroll to position [0, 0]
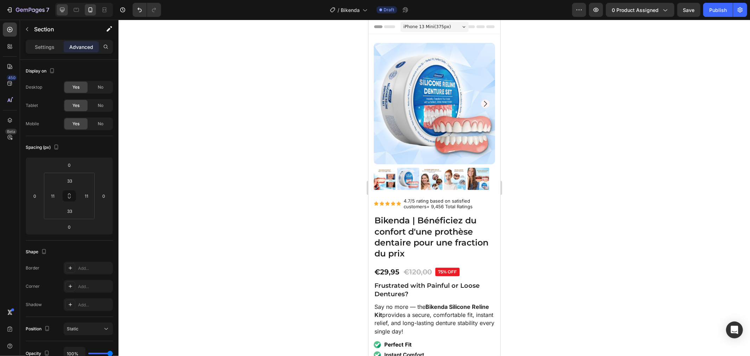
click at [60, 11] on icon at bounding box center [62, 9] width 7 height 7
type input "50"
type input "10"
type input "50"
type input "10"
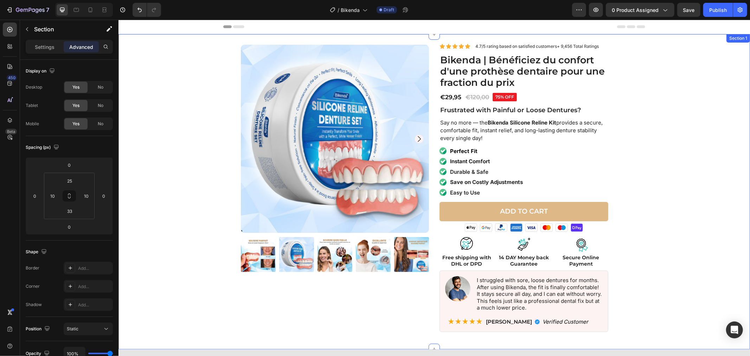
click at [195, 95] on div "Product Images Icon Icon Icon Icon Icon Icon List 4.7/5 rating based on satisfi…" at bounding box center [434, 190] width 624 height 295
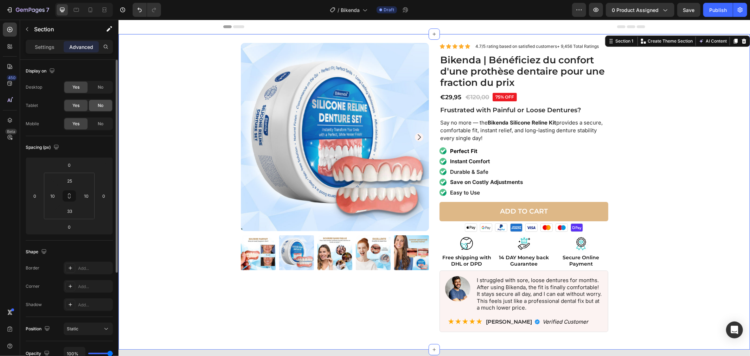
click at [96, 105] on div "No" at bounding box center [100, 105] width 23 height 11
click at [97, 128] on div "No" at bounding box center [100, 123] width 23 height 11
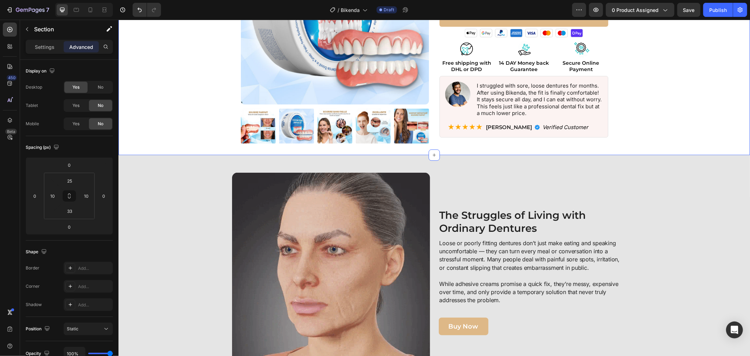
scroll to position [195, 0]
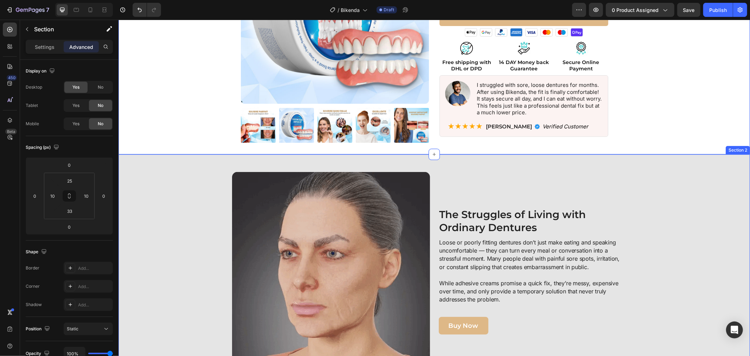
click at [170, 181] on div "Image The Struggles of Living with Ordinary Dentures Heading Loose or poorly fi…" at bounding box center [434, 271] width 624 height 198
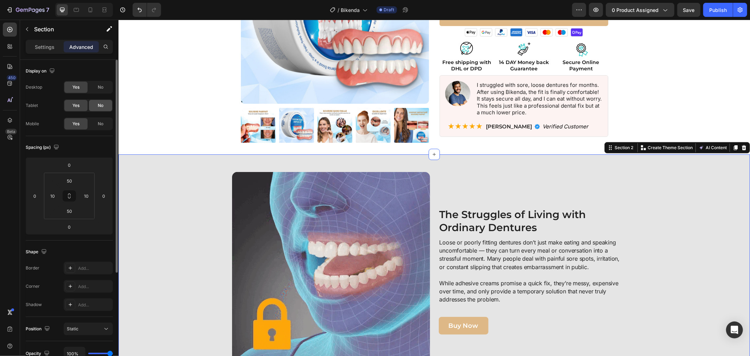
click at [99, 108] on span "No" at bounding box center [101, 105] width 6 height 6
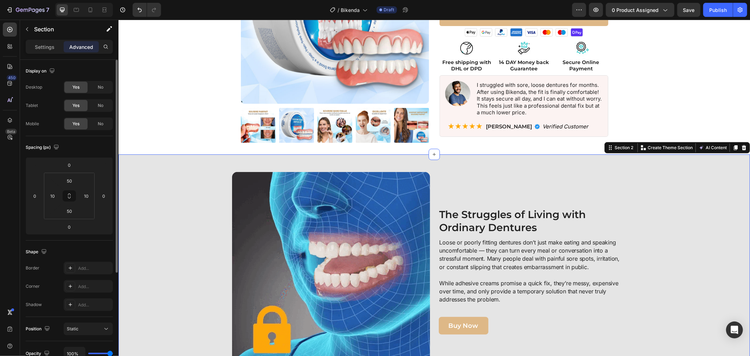
click at [97, 129] on div "Yes No" at bounding box center [88, 123] width 49 height 13
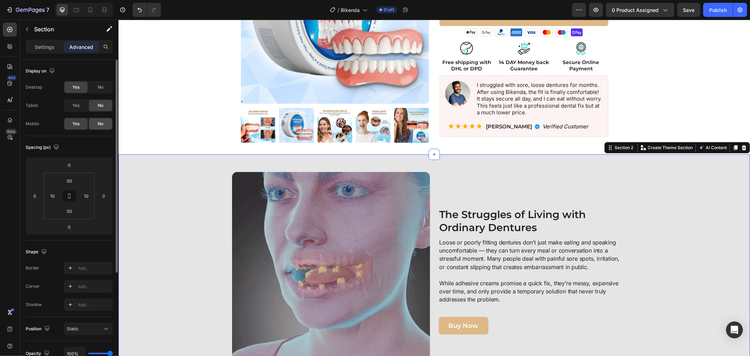
click at [99, 128] on div "No" at bounding box center [100, 123] width 23 height 11
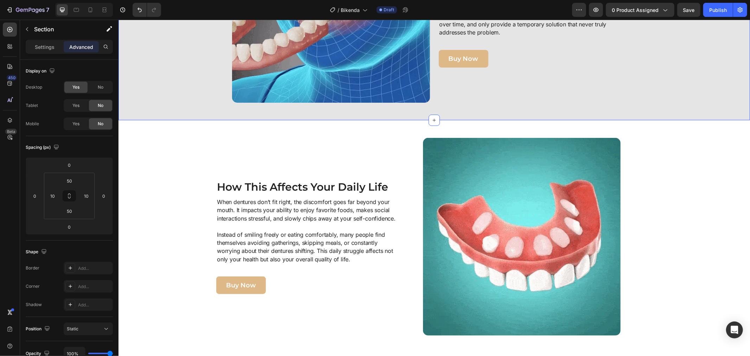
scroll to position [547, 0]
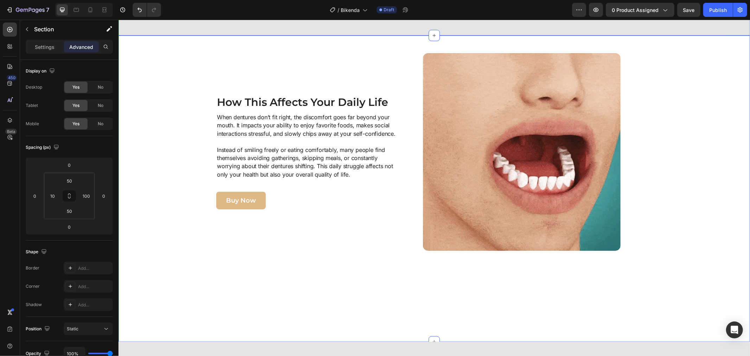
click at [156, 130] on div "Image How This Affects Your Daily Life Heading When dentures don’t fit right, t…" at bounding box center [418, 188] width 593 height 271
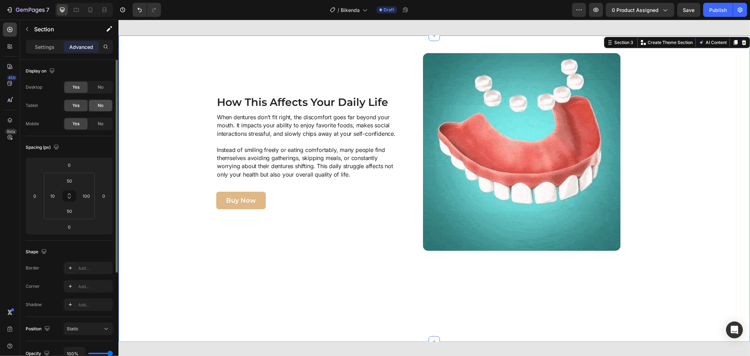
click at [103, 108] on span "No" at bounding box center [101, 105] width 6 height 6
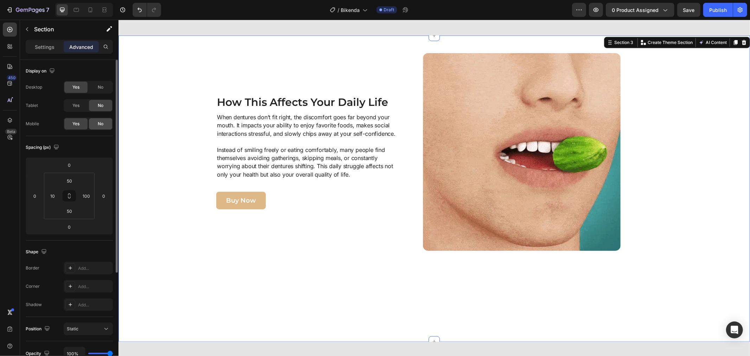
click at [99, 124] on span "No" at bounding box center [101, 124] width 6 height 6
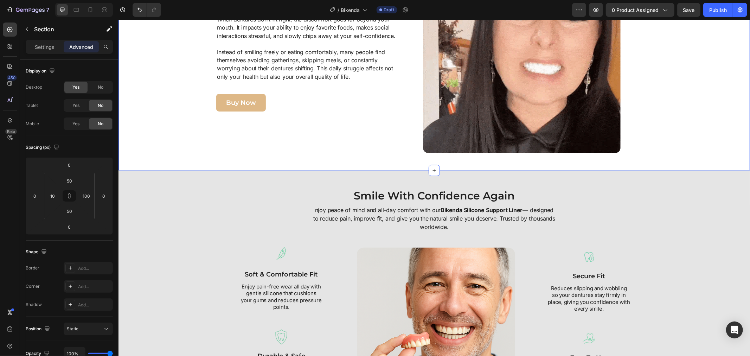
scroll to position [703, 0]
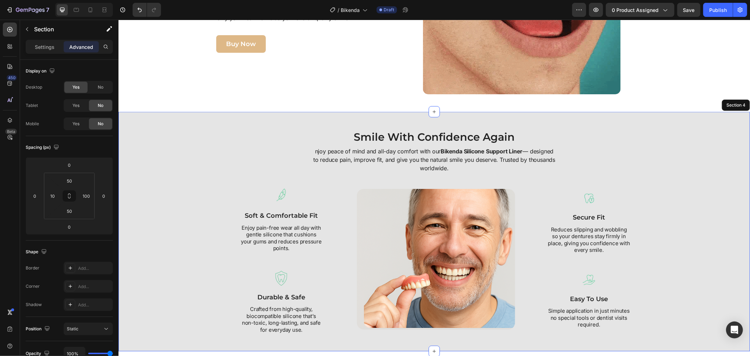
click at [151, 131] on div "Smile With Confidence Again Heading njoy peace of mind and all-day comfort with…" at bounding box center [434, 231] width 624 height 204
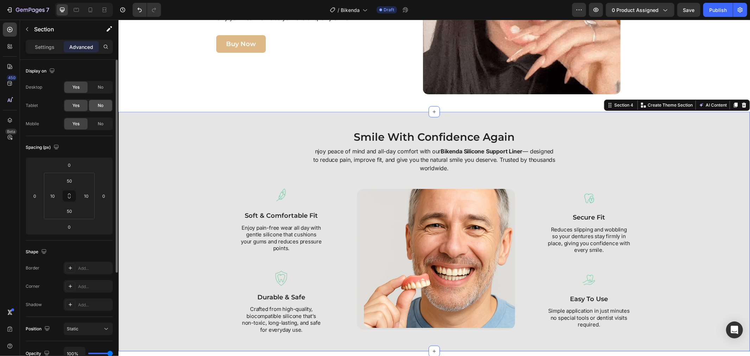
click at [98, 103] on span "No" at bounding box center [101, 105] width 6 height 6
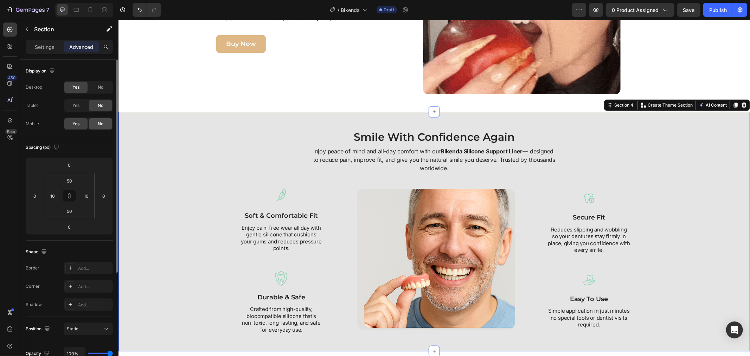
click at [96, 125] on div "No" at bounding box center [100, 123] width 23 height 11
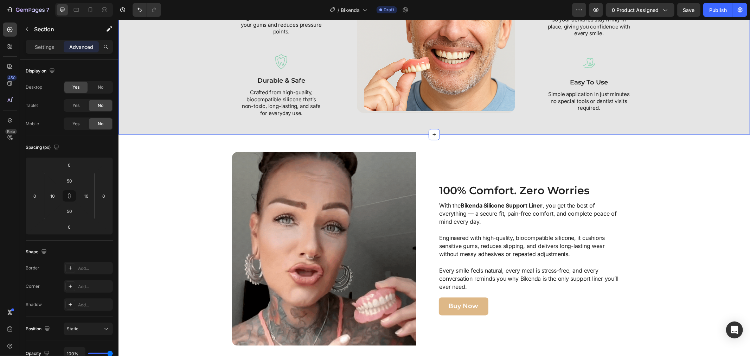
scroll to position [976, 0]
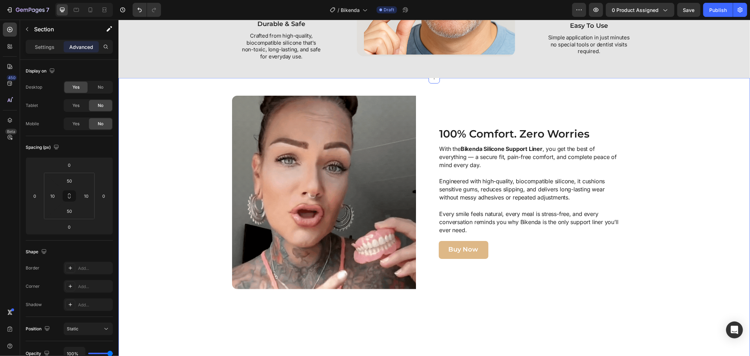
click at [166, 145] on div "Image 100% Comfort. Zero Worries Heading With the Bikenda Silicone Support Line…" at bounding box center [434, 238] width 624 height 287
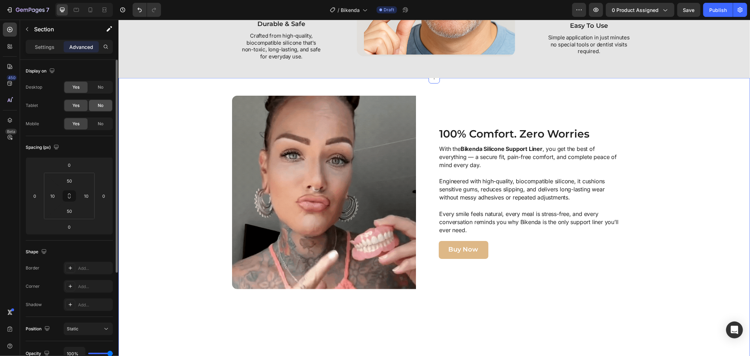
click at [95, 108] on div "No" at bounding box center [100, 105] width 23 height 11
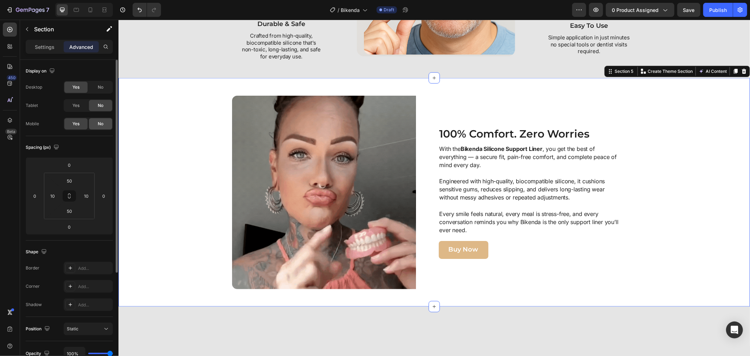
click at [95, 122] on div "No" at bounding box center [100, 123] width 23 height 11
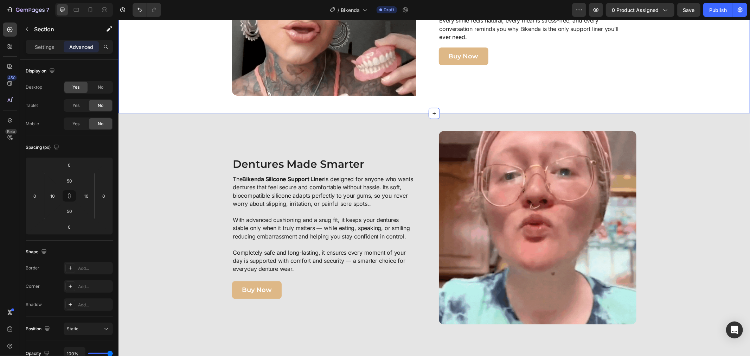
scroll to position [1171, 0]
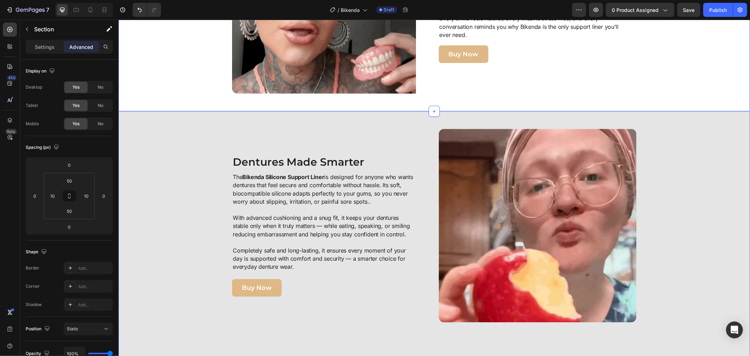
click at [165, 134] on div "Image Dentures Made Smarter Heading The Bikenda Silicone Support Liner is desig…" at bounding box center [434, 278] width 624 height 300
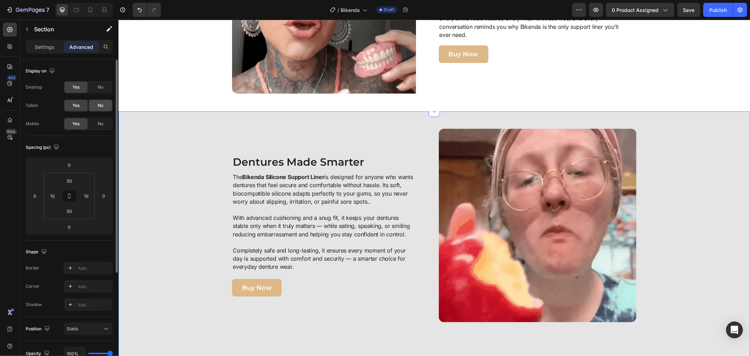
click at [103, 110] on div "No" at bounding box center [100, 105] width 23 height 11
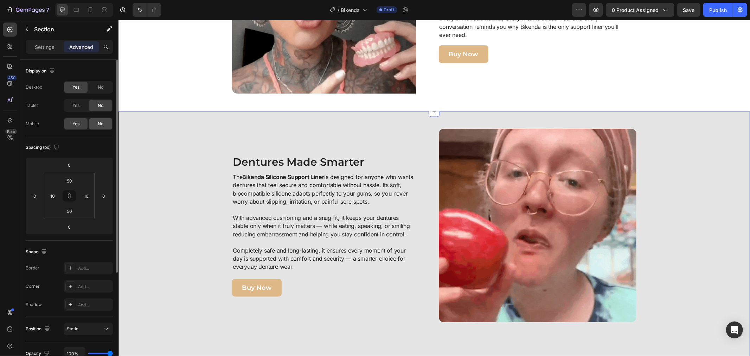
click at [102, 124] on span "No" at bounding box center [101, 124] width 6 height 6
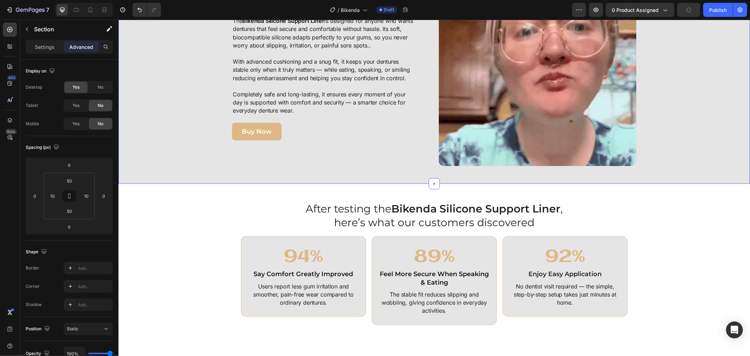
scroll to position [1406, 0]
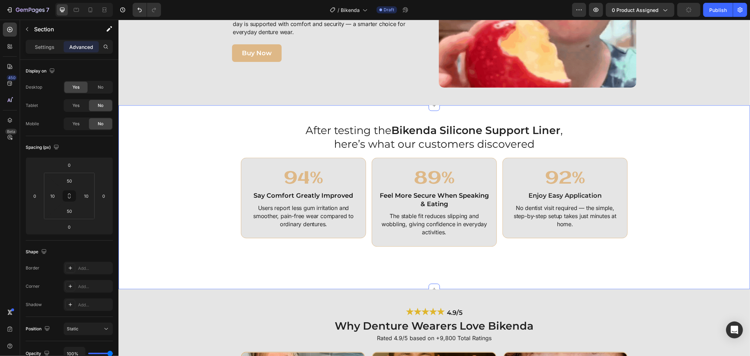
click at [173, 152] on div "After testing the Bikenda Silicone Support Liner , here’s what our customers di…" at bounding box center [434, 196] width 624 height 149
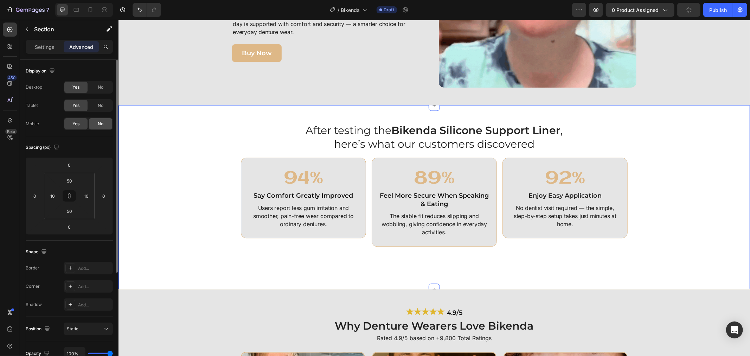
click at [102, 106] on span "No" at bounding box center [101, 105] width 6 height 6
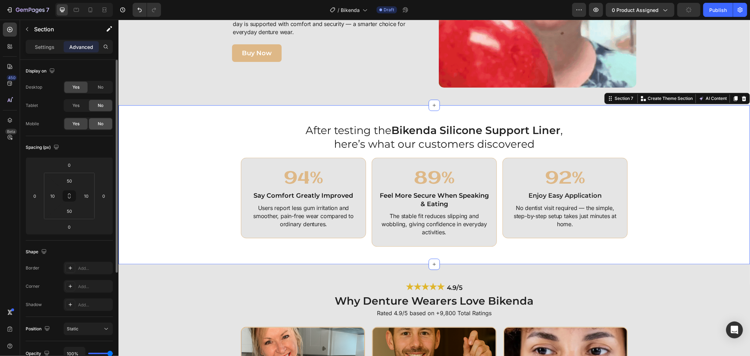
click at [98, 125] on span "No" at bounding box center [101, 124] width 6 height 6
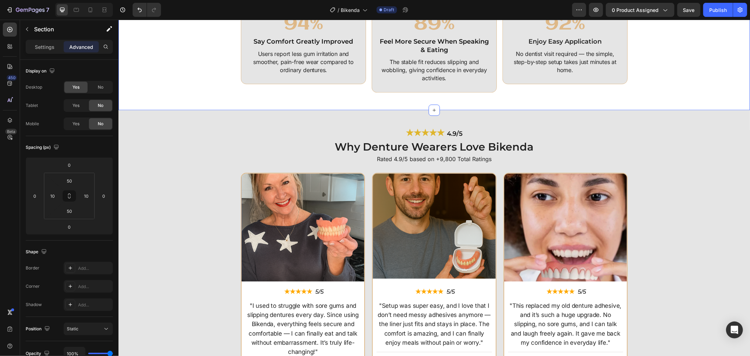
scroll to position [1562, 0]
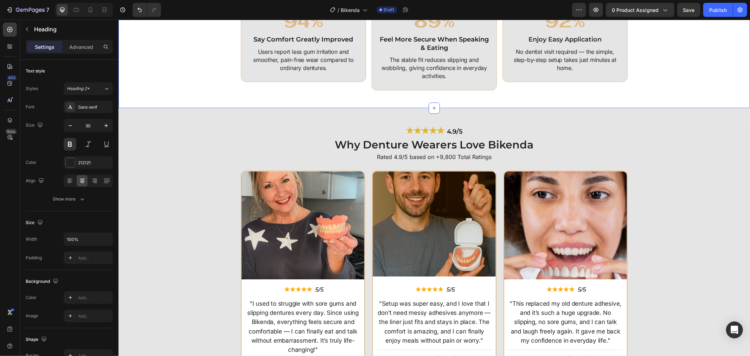
click at [163, 141] on h2 "Why Denture Wearers Love Bikenda" at bounding box center [434, 144] width 624 height 15
click at [164, 113] on div "★★★★★ 4.9/5 Heading Why Denture Wearers Love Bikenda Heading 1 Rated 4.9/5 base…" at bounding box center [433, 253] width 631 height 290
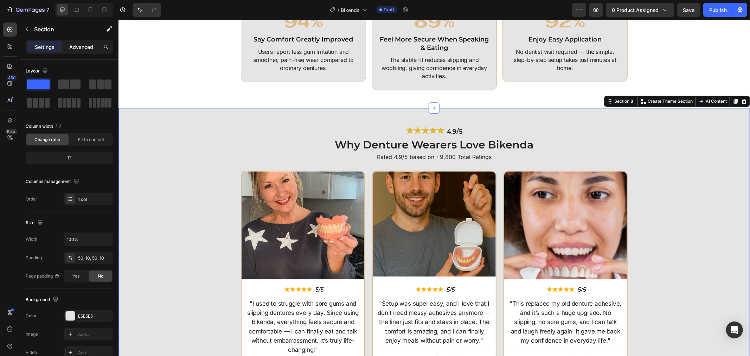
click at [90, 50] on p "Advanced" at bounding box center [81, 46] width 24 height 7
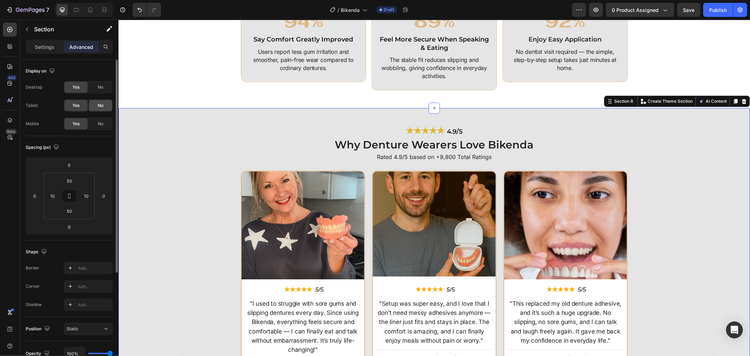
click at [103, 109] on div "No" at bounding box center [100, 105] width 23 height 11
click at [101, 121] on span "No" at bounding box center [101, 124] width 6 height 6
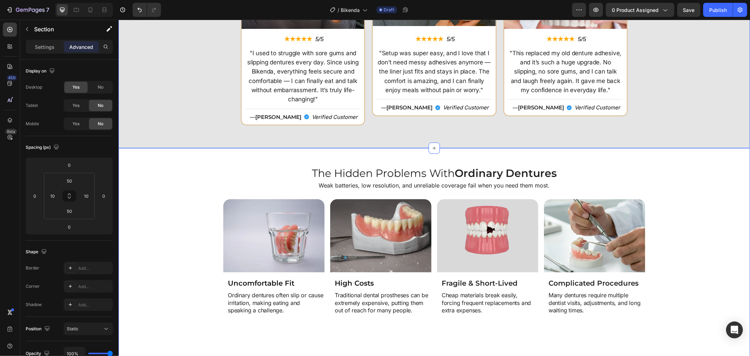
scroll to position [1874, 0]
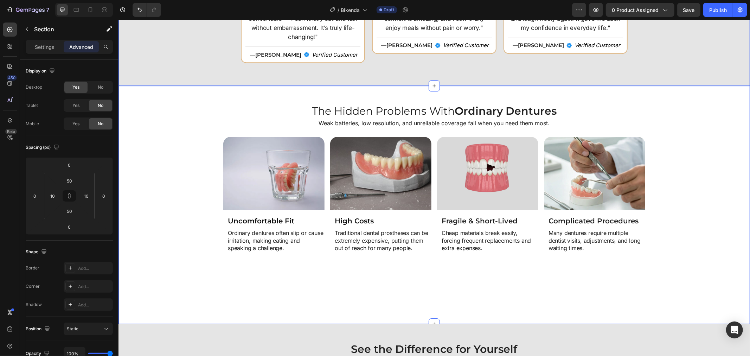
click at [173, 135] on div "The Hidden Problems With Ordinary Dentures Heading Weak batteries, low resoluti…" at bounding box center [434, 204] width 624 height 203
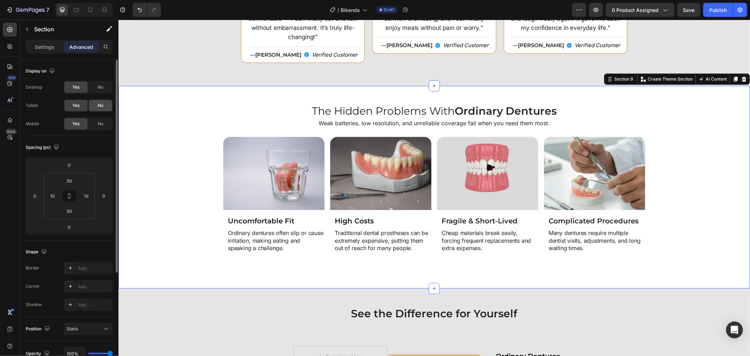
click at [97, 103] on div "No" at bounding box center [100, 105] width 23 height 11
click at [106, 134] on div "Display on Desktop Yes No Tablet Yes No Mobile Yes No" at bounding box center [69, 98] width 87 height 76
click at [101, 125] on span "No" at bounding box center [101, 124] width 6 height 6
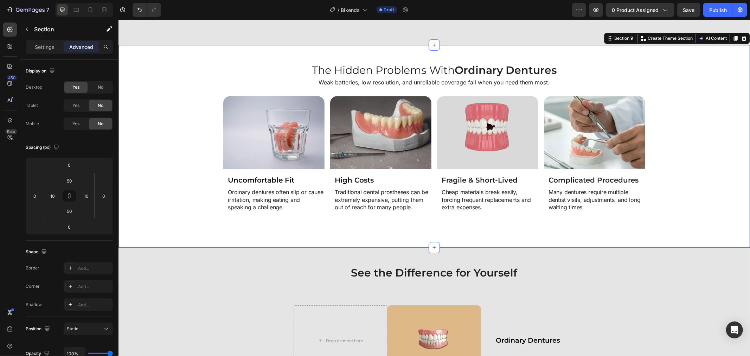
scroll to position [2069, 0]
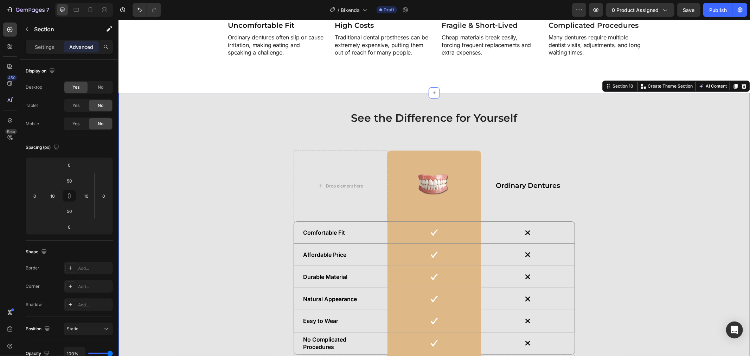
click at [174, 140] on div "See the Difference for Yourself Heading Drop element here Image Row Ordinary De…" at bounding box center [434, 248] width 624 height 276
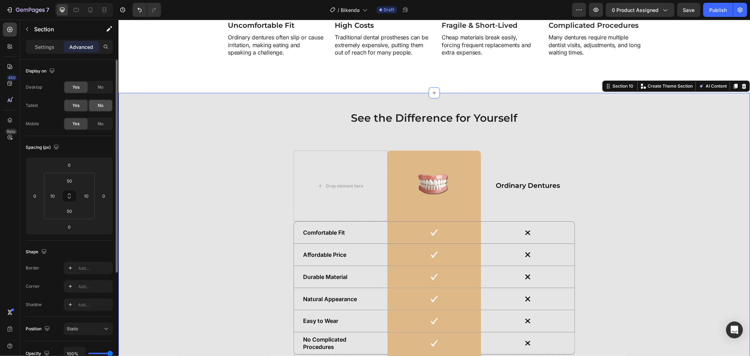
drag, startPoint x: 104, startPoint y: 113, endPoint x: 97, endPoint y: 108, distance: 8.4
click at [104, 113] on div "Desktop Yes No Tablet Yes No Mobile Yes No" at bounding box center [69, 105] width 87 height 49
click at [96, 107] on div "No" at bounding box center [100, 105] width 23 height 11
click at [99, 123] on span "No" at bounding box center [101, 124] width 6 height 6
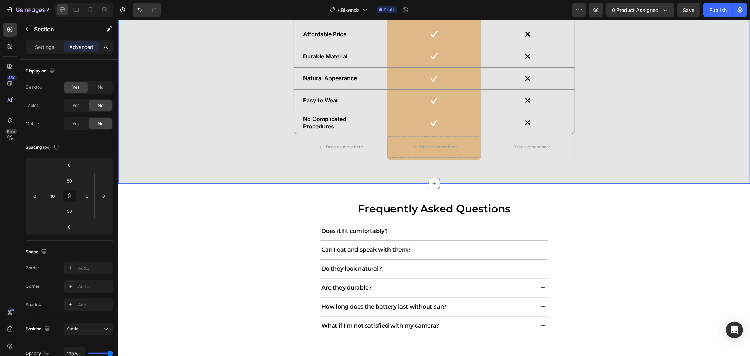
scroll to position [2343, 0]
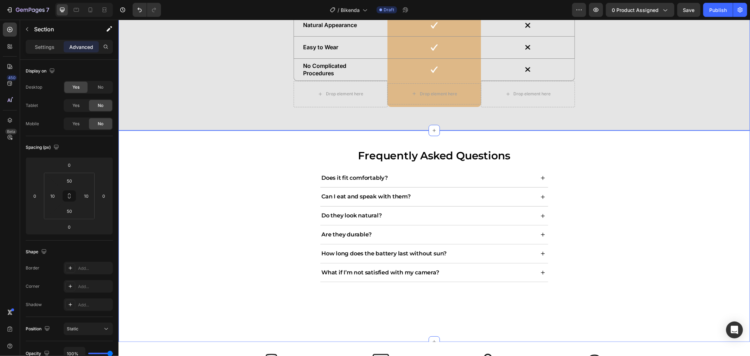
click at [187, 154] on div "Frequently Asked Questions Heading Does it fit comfortably? Can I eat and speak…" at bounding box center [434, 236] width 624 height 176
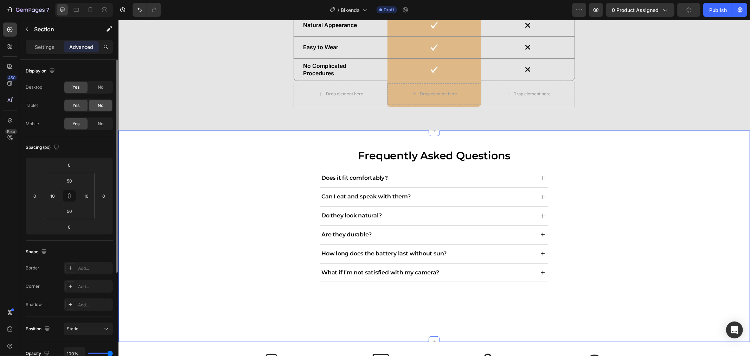
click at [94, 110] on div "No" at bounding box center [100, 105] width 23 height 11
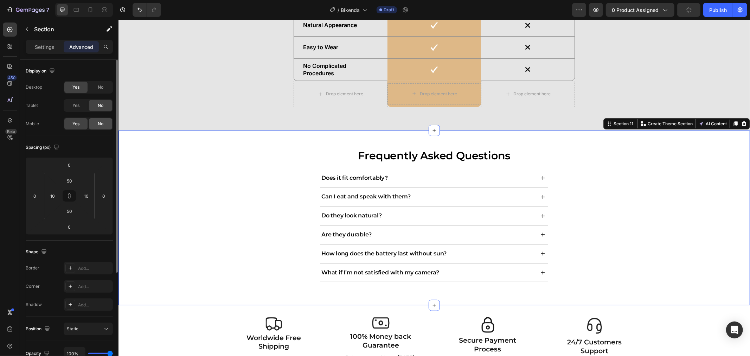
click at [97, 127] on div "No" at bounding box center [100, 123] width 23 height 11
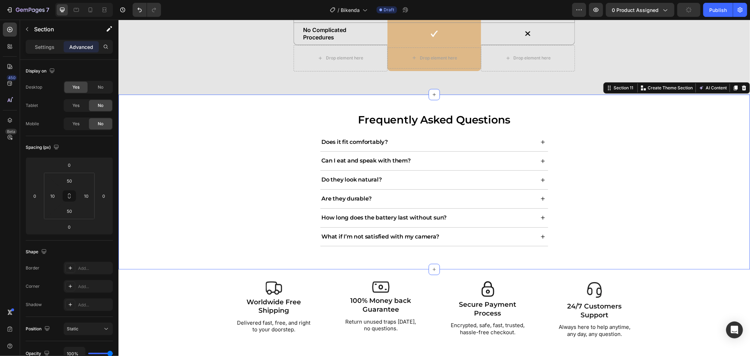
scroll to position [2471, 0]
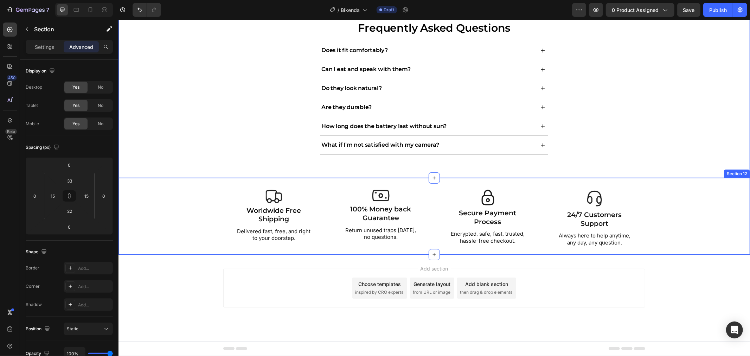
click at [182, 211] on div "Image Worldwide Free Shipping Text Block Delivered fast, free, and right to you…" at bounding box center [433, 217] width 621 height 57
click at [215, 165] on div "Frequently Asked Questions Heading Does it fit comfortably? Can I eat and speak…" at bounding box center [433, 89] width 631 height 175
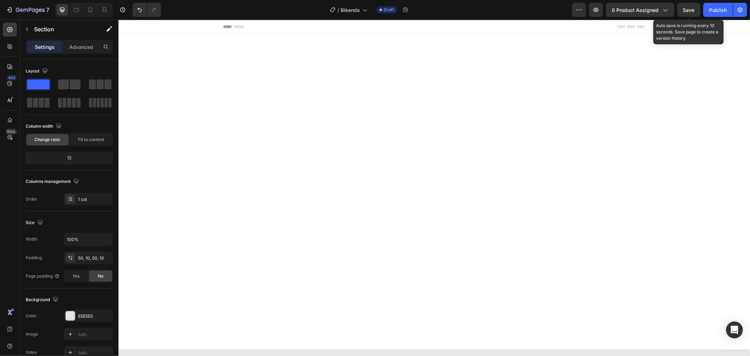
drag, startPoint x: 0, startPoint y: 0, endPoint x: 686, endPoint y: 18, distance: 685.9
click at [687, 13] on div "Save" at bounding box center [689, 9] width 12 height 7
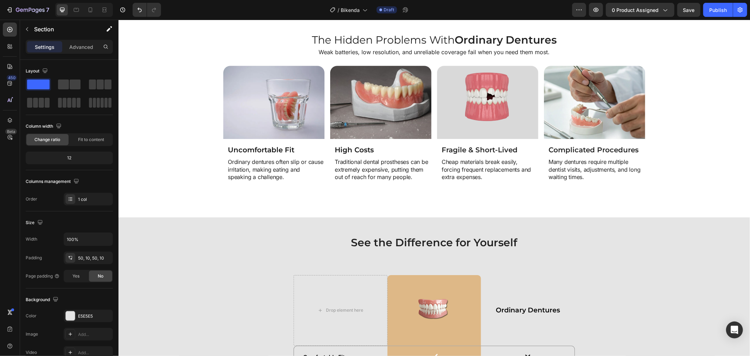
scroll to position [1924, 0]
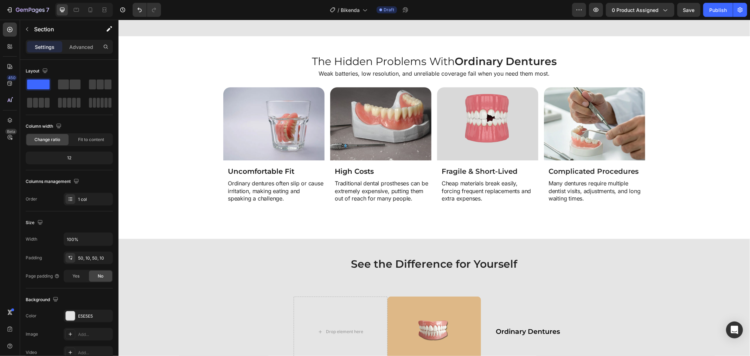
drag, startPoint x: 671, startPoint y: 39, endPoint x: 553, endPoint y: 20, distance: 120.0
drag, startPoint x: 680, startPoint y: 9, endPoint x: 672, endPoint y: 18, distance: 11.7
click at [680, 9] on button "Save" at bounding box center [688, 10] width 23 height 14
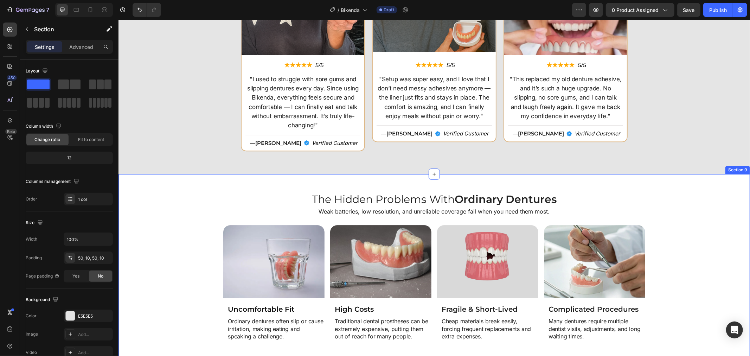
scroll to position [1846, 0]
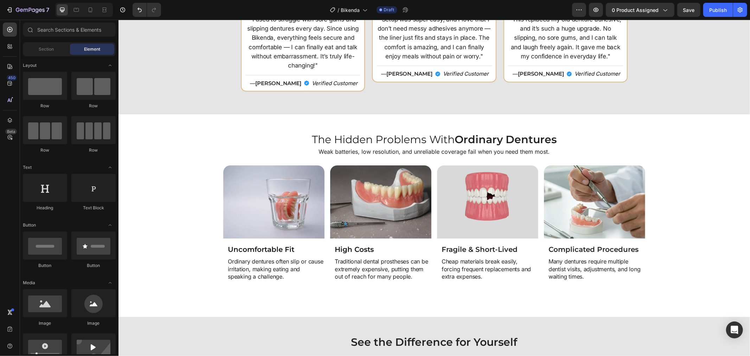
drag, startPoint x: 749, startPoint y: 258, endPoint x: 749, endPoint y: 206, distance: 52.0
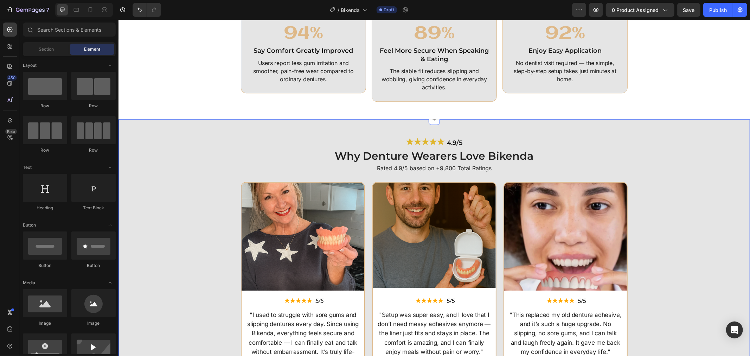
scroll to position [1601, 0]
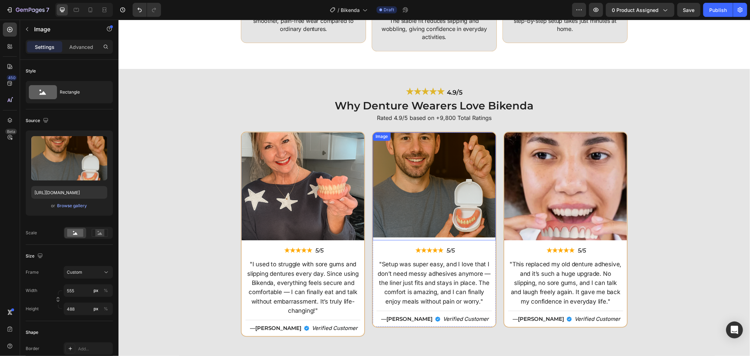
click at [431, 218] on img at bounding box center [433, 186] width 123 height 108
click at [681, 174] on div "Image ★★★★★ Text Block 5/5 Text Block Row "I used to struggle with sore gums an…" at bounding box center [434, 236] width 624 height 210
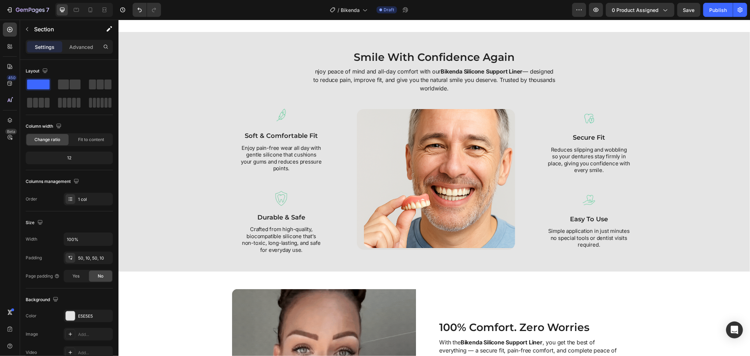
scroll to position [742, 0]
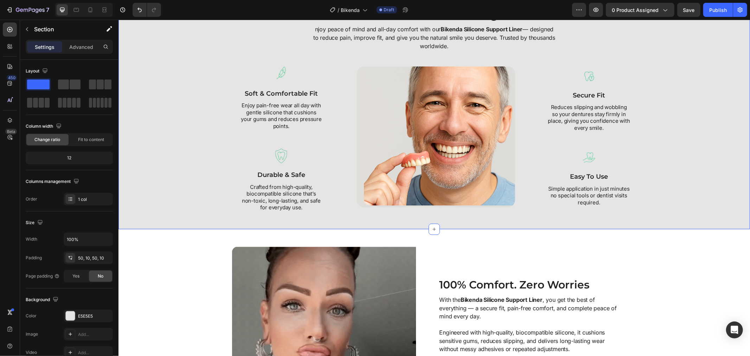
click at [635, 127] on div "Smile With Confidence Again Heading njoy peace of mind and all-day comfort with…" at bounding box center [434, 109] width 624 height 204
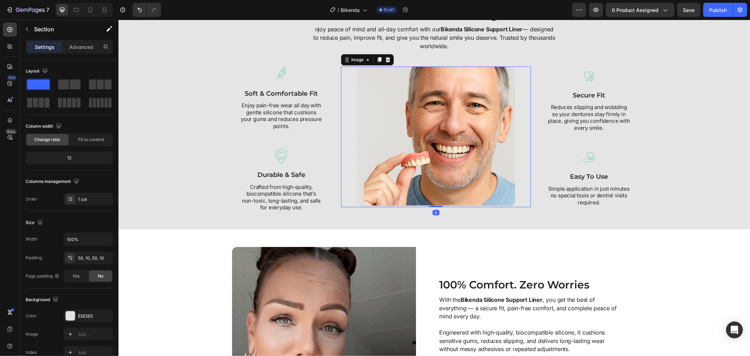
click at [392, 207] on img at bounding box center [435, 136] width 158 height 141
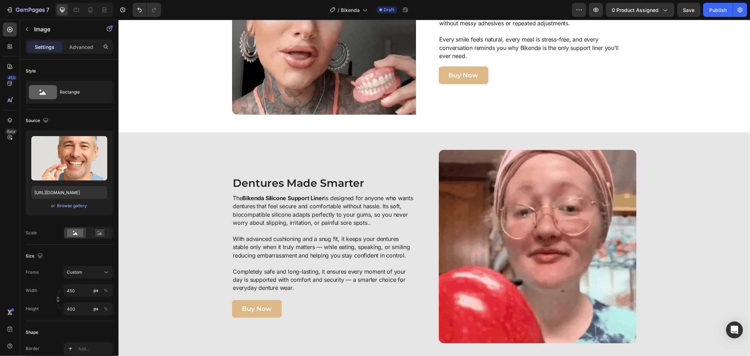
scroll to position [1182, 0]
